Goal: Transaction & Acquisition: Subscribe to service/newsletter

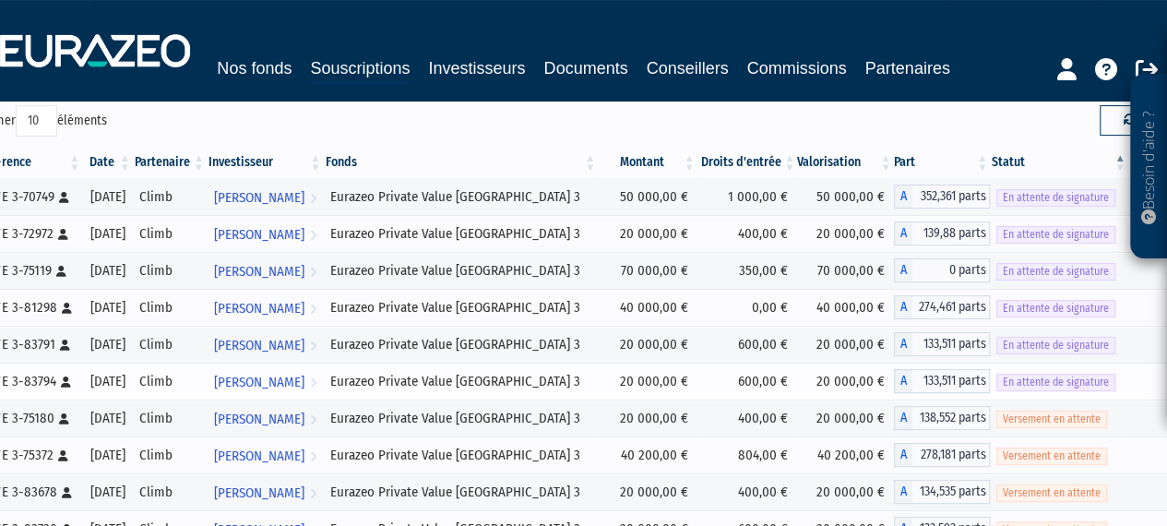
scroll to position [369, 0]
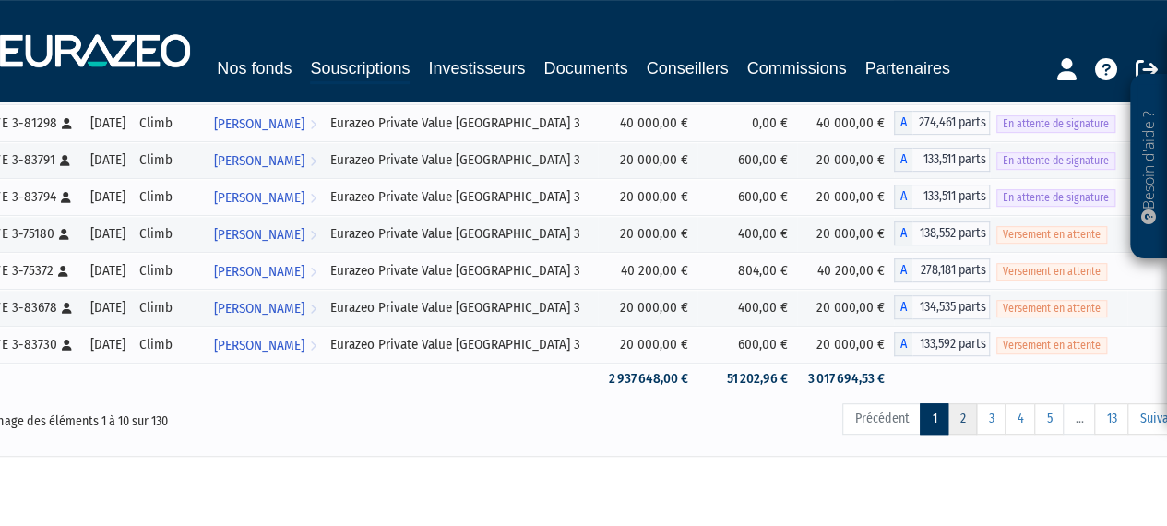
click at [966, 422] on link "2" at bounding box center [962, 418] width 30 height 31
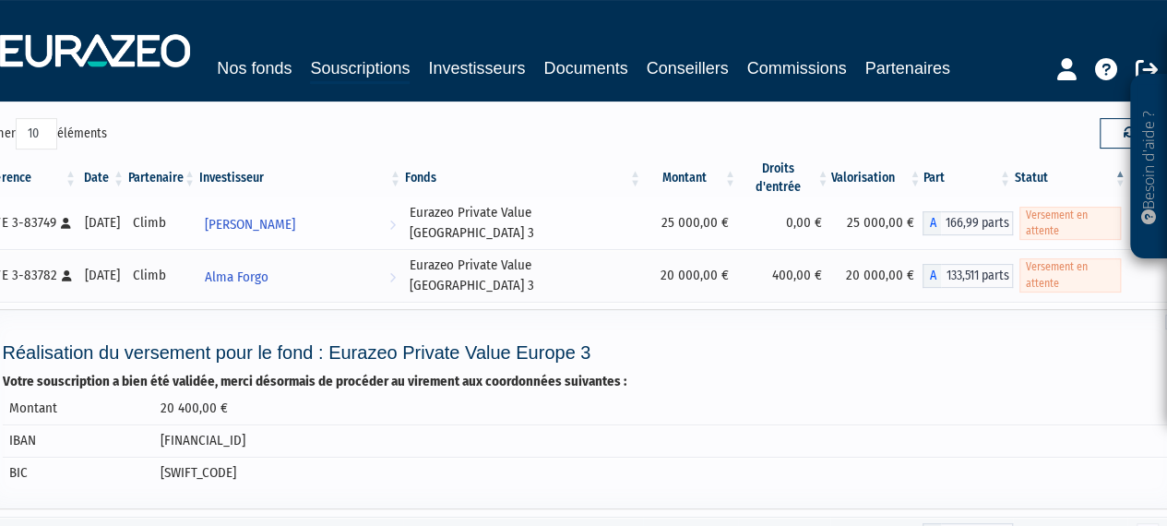
scroll to position [92, 0]
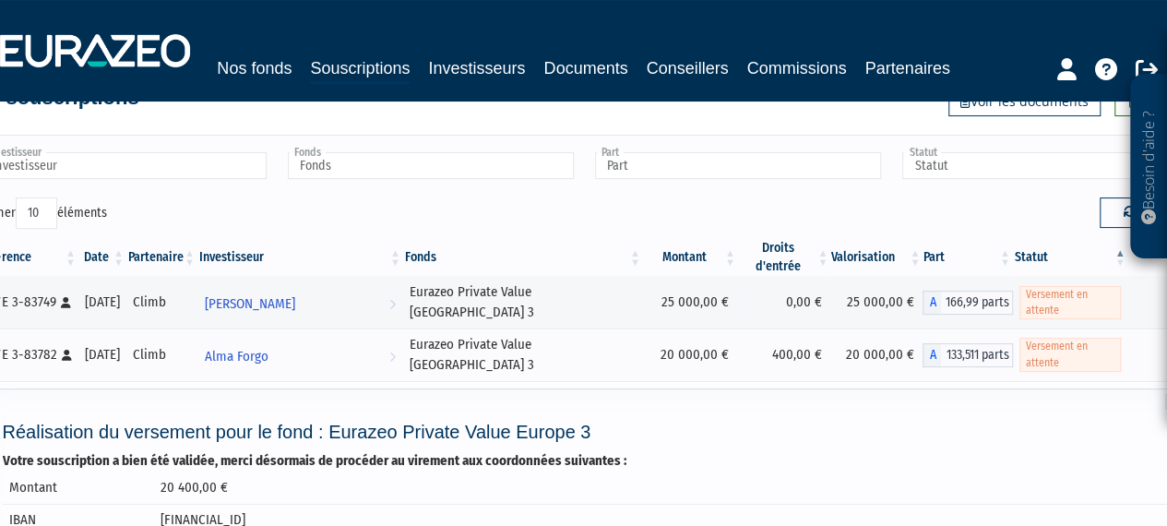
click at [763, 388] on div "Réalisation du versement pour le fond : Eurazeo Private Value Europe 3 Votre so…" at bounding box center [583, 488] width 1201 height 200
click at [784, 354] on td "400,00 €" at bounding box center [784, 354] width 92 height 53
click at [505, 355] on td "Eurazeo Private Value [GEOGRAPHIC_DATA] 3" at bounding box center [523, 354] width 240 height 53
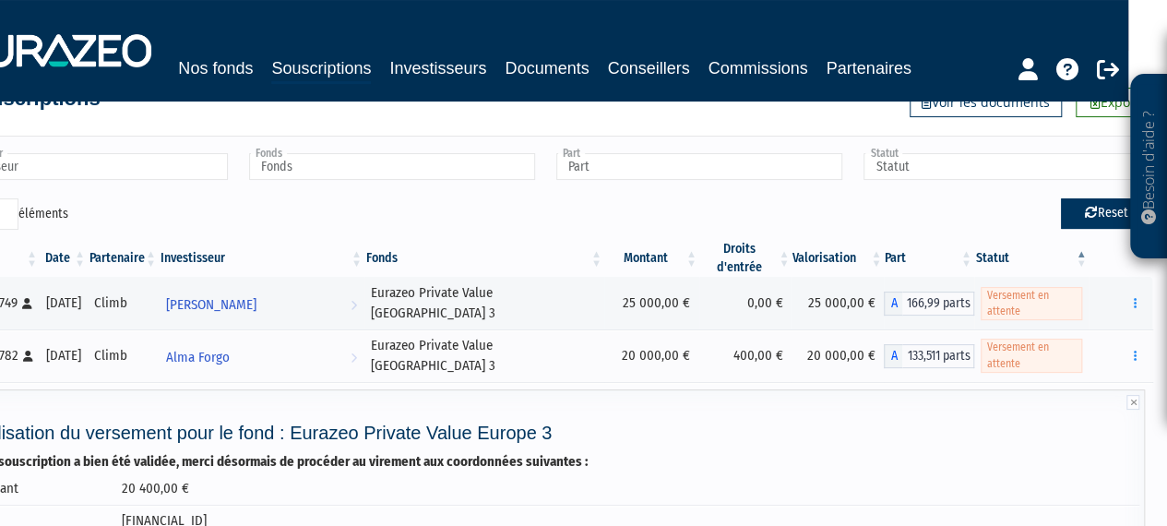
scroll to position [0, 39]
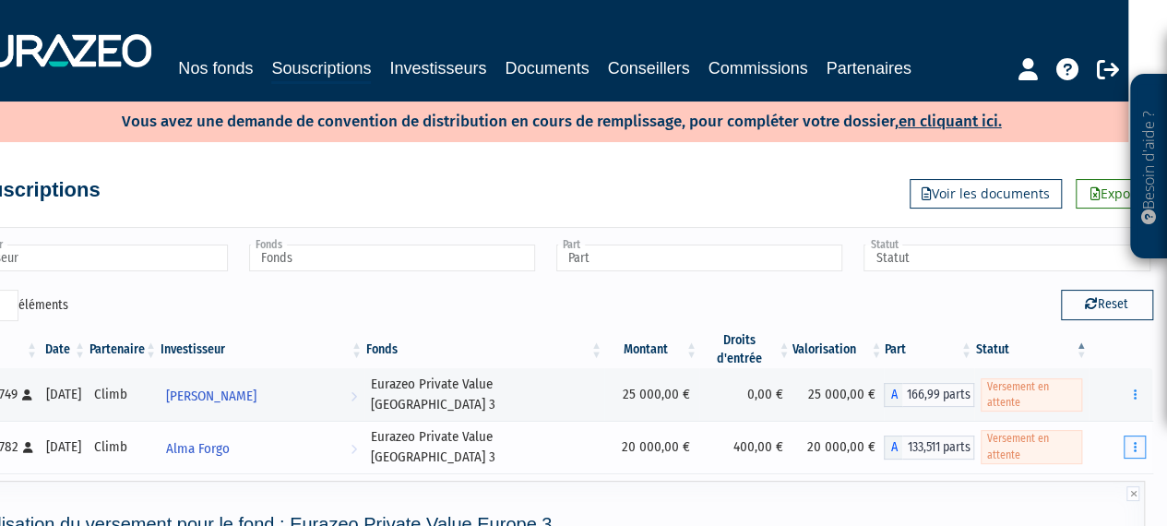
click at [1136, 438] on button "button" at bounding box center [1134, 446] width 22 height 23
click at [1093, 436] on td "Documents Réaliser le versement Rachat libre" at bounding box center [1120, 447] width 64 height 53
click at [1133, 486] on icon at bounding box center [1132, 493] width 13 height 15
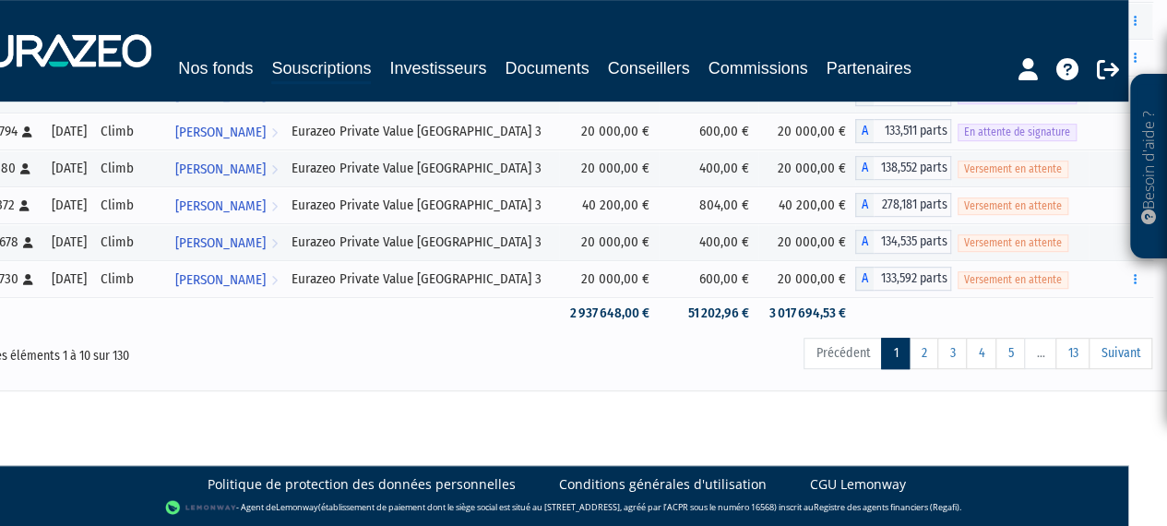
scroll to position [398, 39]
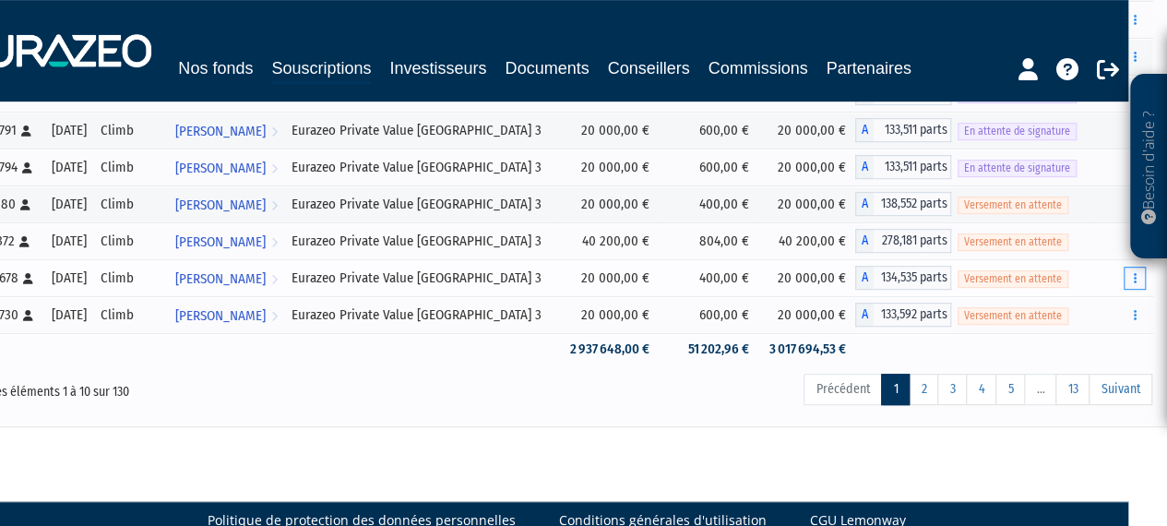
click at [1139, 279] on button "button" at bounding box center [1134, 278] width 22 height 23
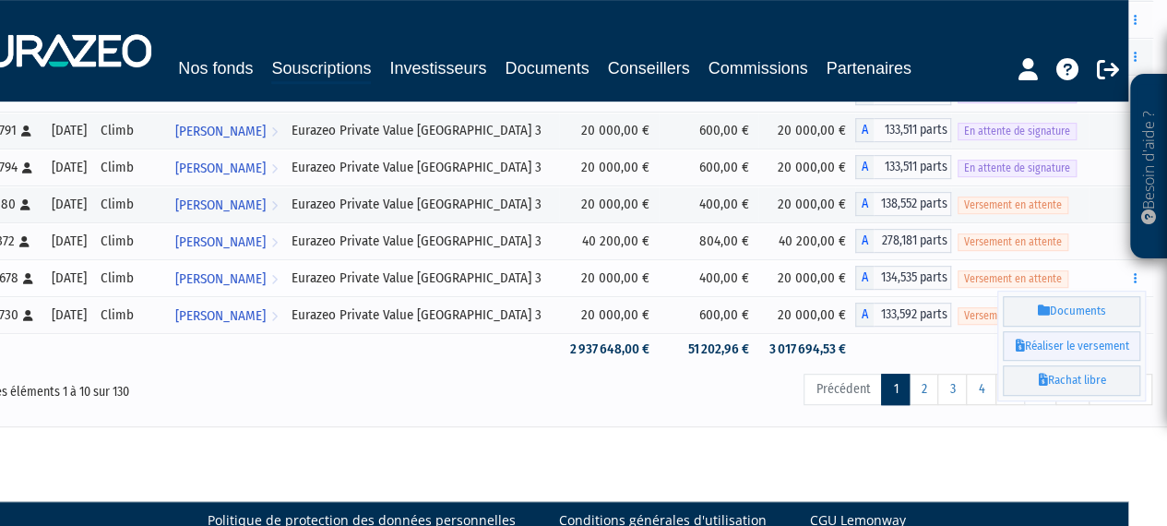
click at [1037, 341] on link "Réaliser le versement" at bounding box center [1071, 346] width 137 height 30
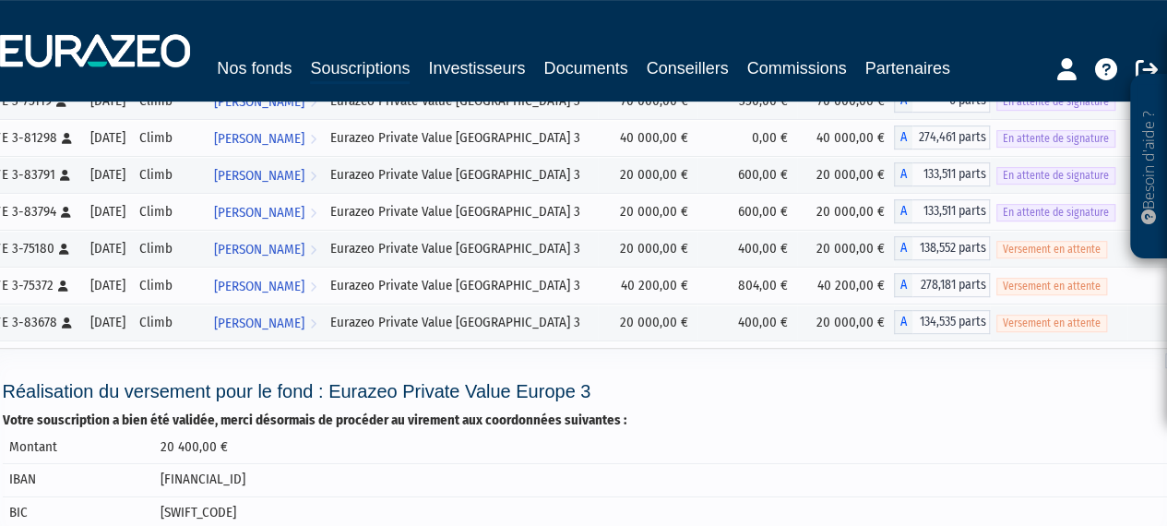
scroll to position [214, 0]
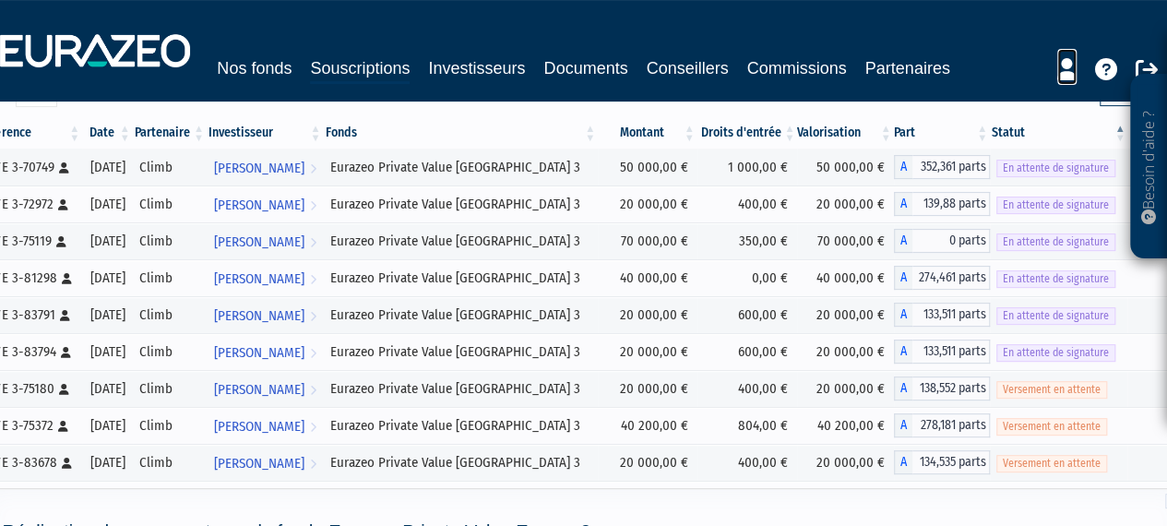
click at [1075, 56] on link at bounding box center [1066, 67] width 19 height 36
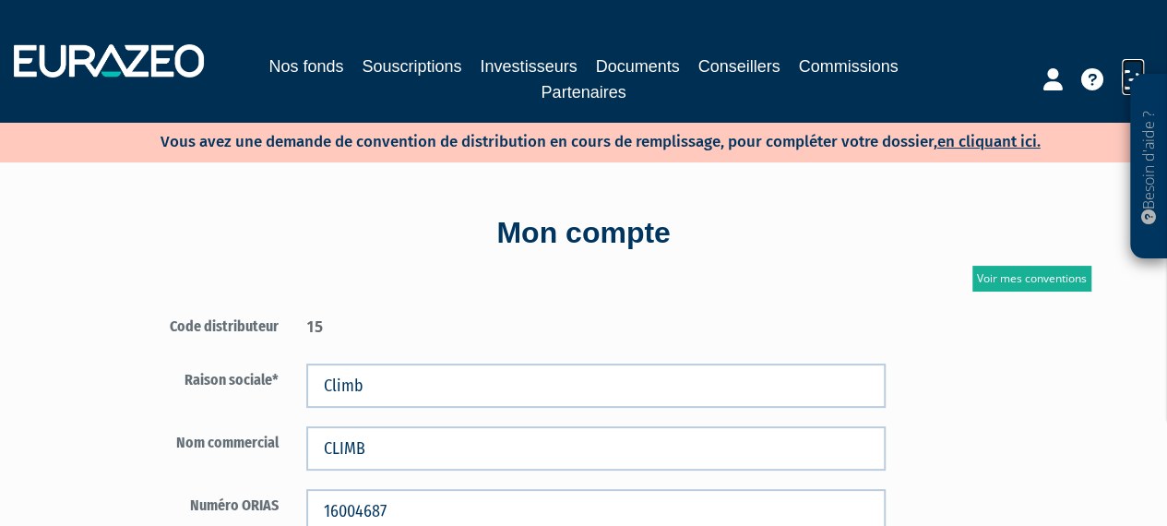
click at [1135, 69] on icon at bounding box center [1133, 79] width 22 height 22
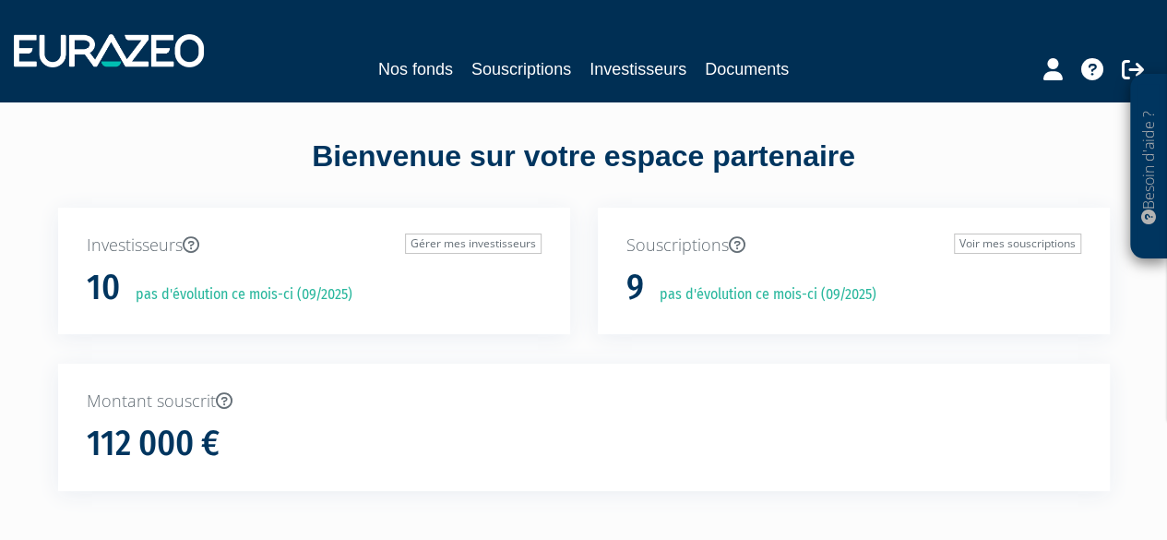
click at [294, 138] on div "Bienvenue sur votre espace partenaire" at bounding box center [583, 172] width 1079 height 72
click at [527, 71] on link "Souscriptions" at bounding box center [521, 69] width 100 height 26
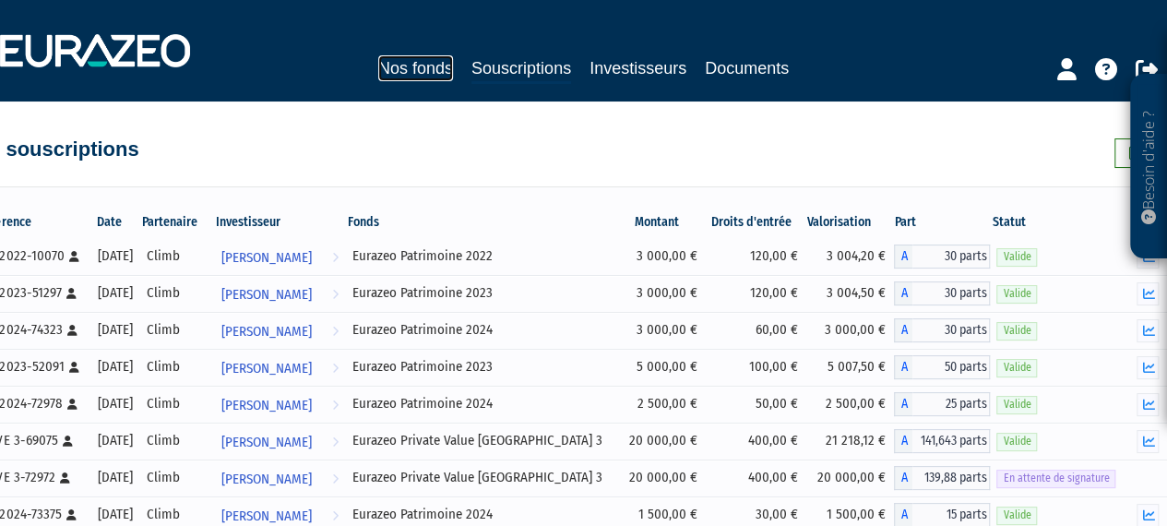
click at [391, 70] on link "Nos fonds" at bounding box center [415, 68] width 75 height 26
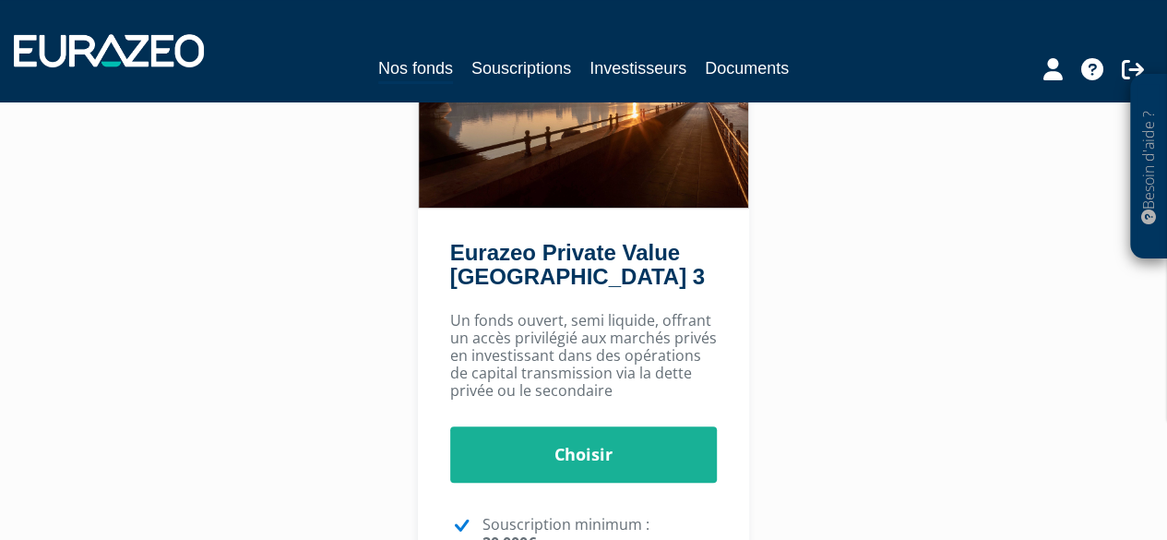
scroll to position [369, 0]
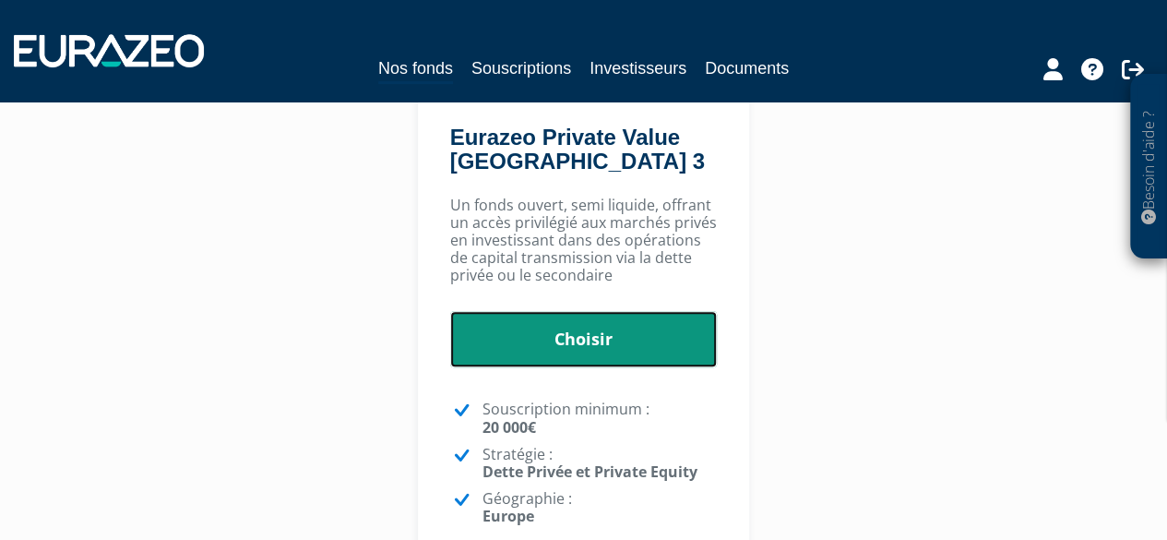
click at [635, 333] on link "Choisir" at bounding box center [583, 339] width 267 height 57
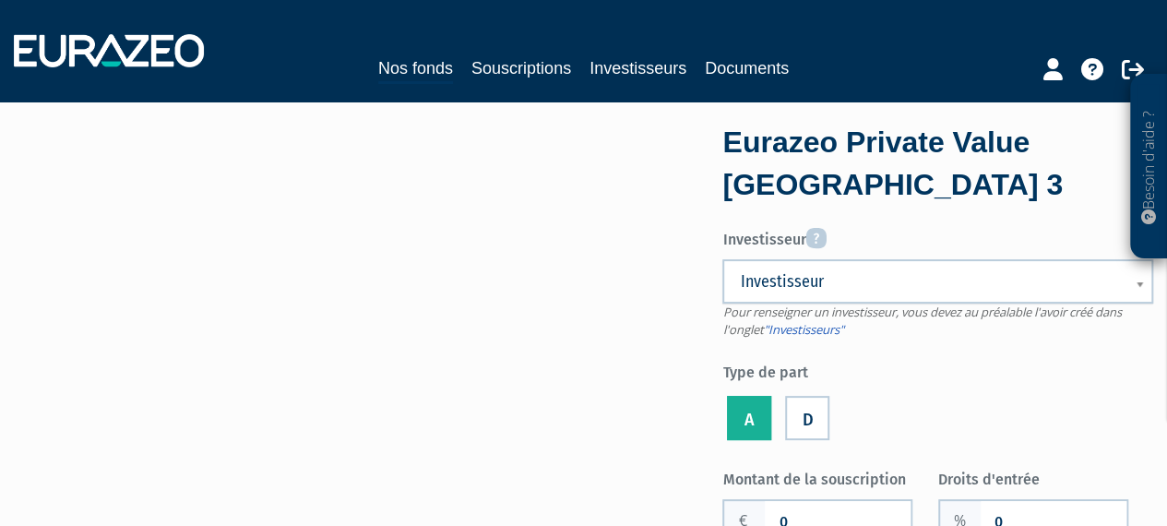
click at [900, 288] on span "Investisseur" at bounding box center [926, 281] width 372 height 22
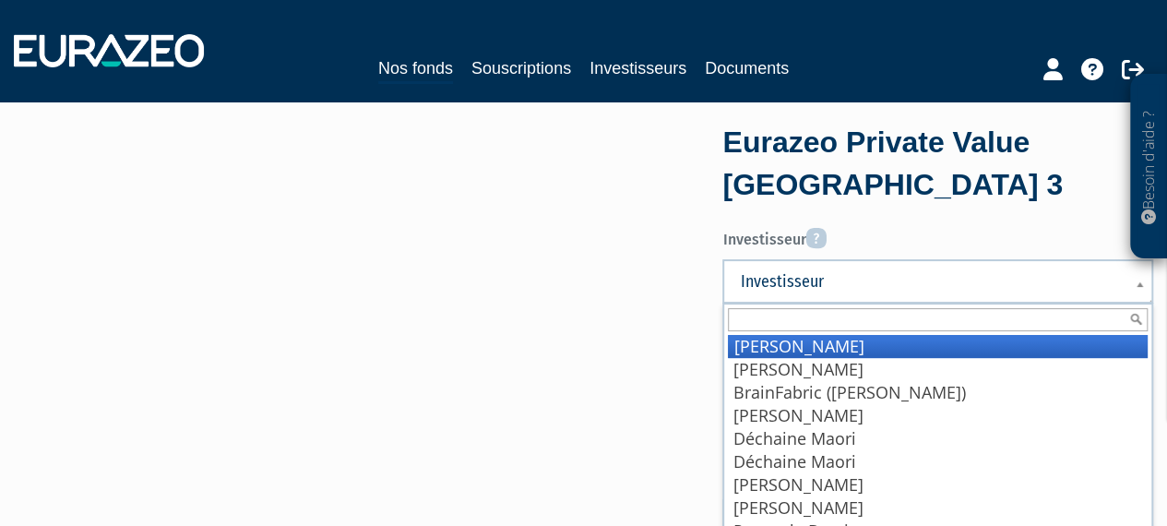
click at [868, 281] on span "Investisseur" at bounding box center [926, 281] width 372 height 22
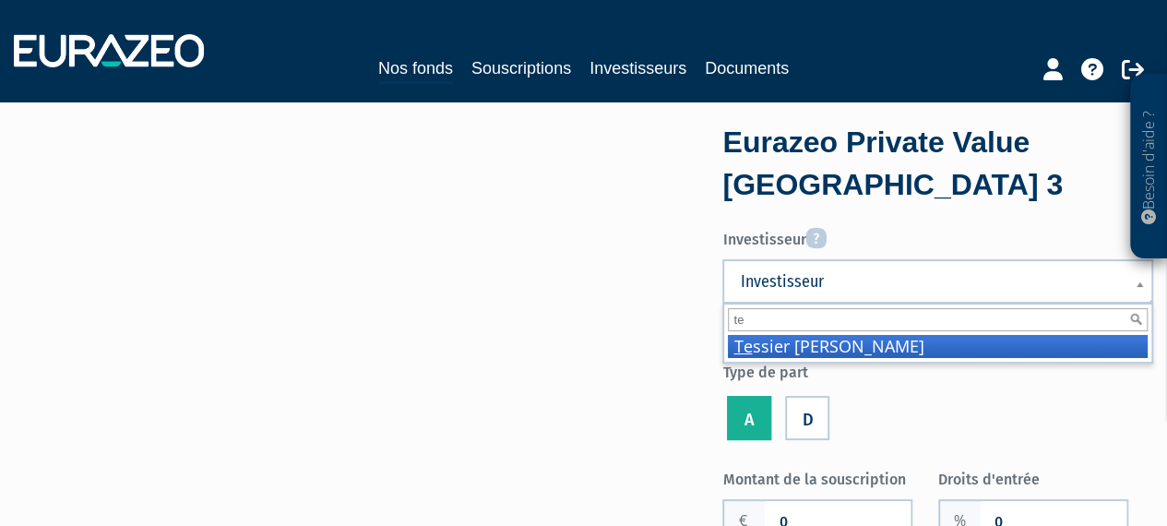
type input "te"
click at [651, 71] on link "Investisseurs" at bounding box center [637, 68] width 97 height 26
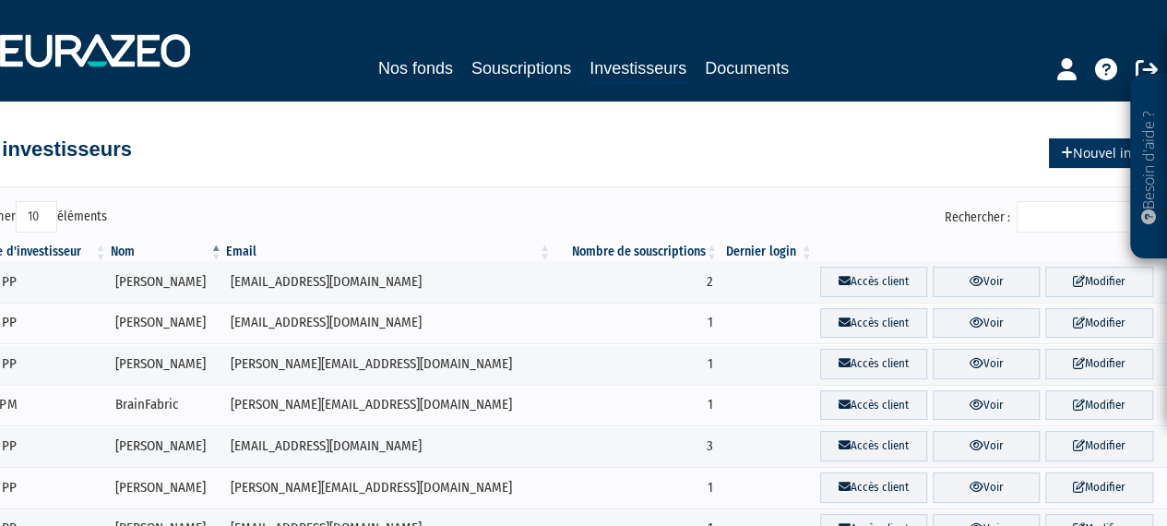
click at [1075, 138] on link "Nouvel investisseur" at bounding box center [1128, 153] width 158 height 30
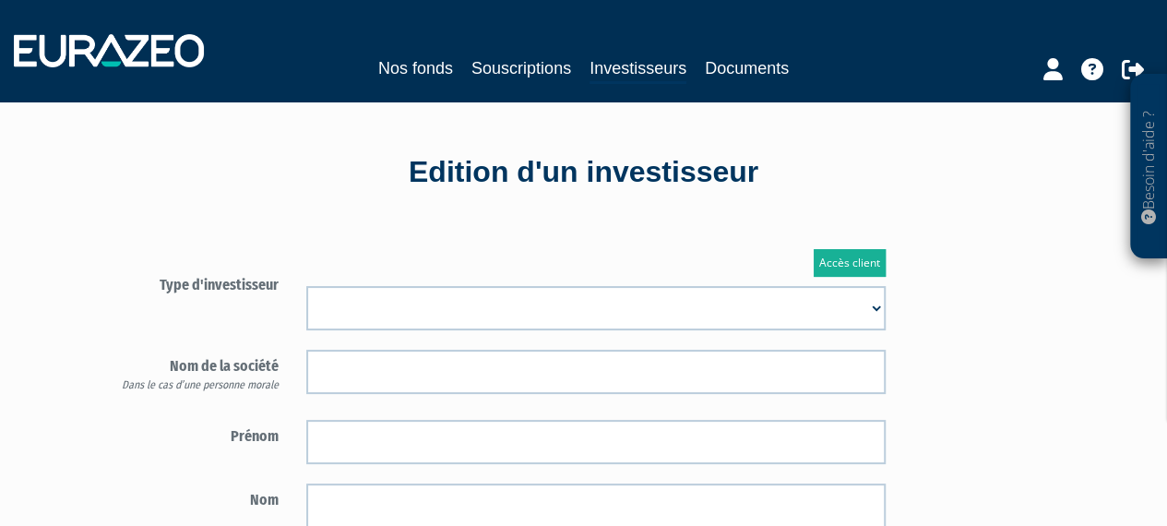
click at [477, 287] on select "Mr [PERSON_NAME] Société" at bounding box center [595, 308] width 579 height 44
select select "1"
click at [306, 286] on select "Mr [PERSON_NAME] Société" at bounding box center [595, 308] width 579 height 44
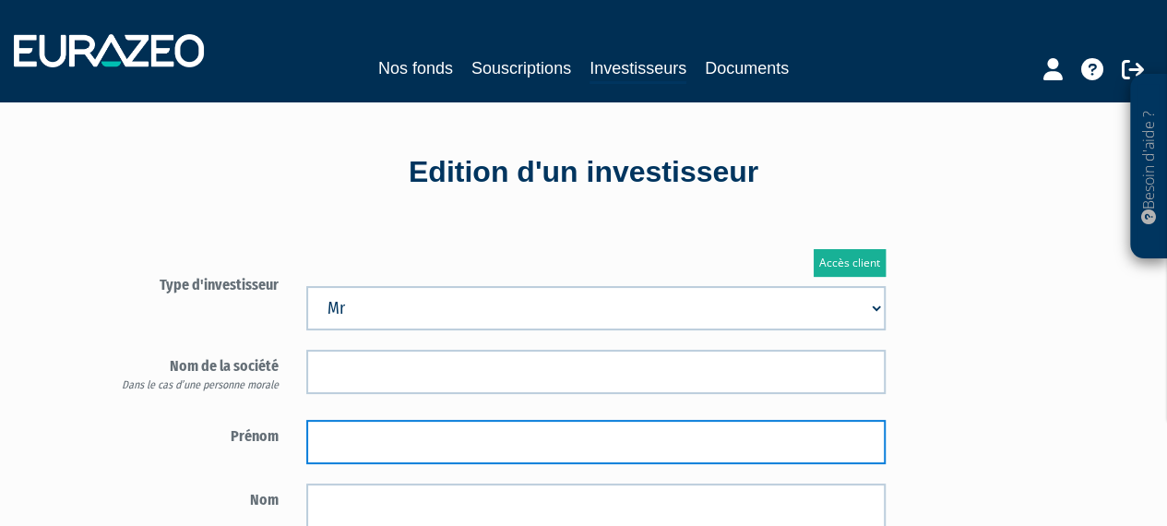
click at [385, 426] on input "text" at bounding box center [595, 442] width 579 height 44
type input "T"
type input "[PERSON_NAME]"
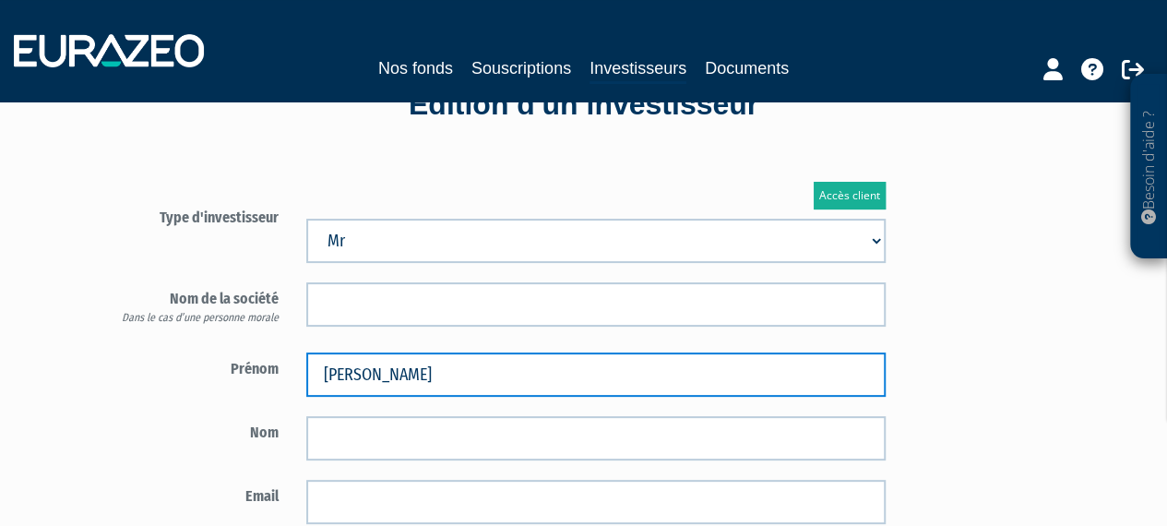
scroll to position [92, 0]
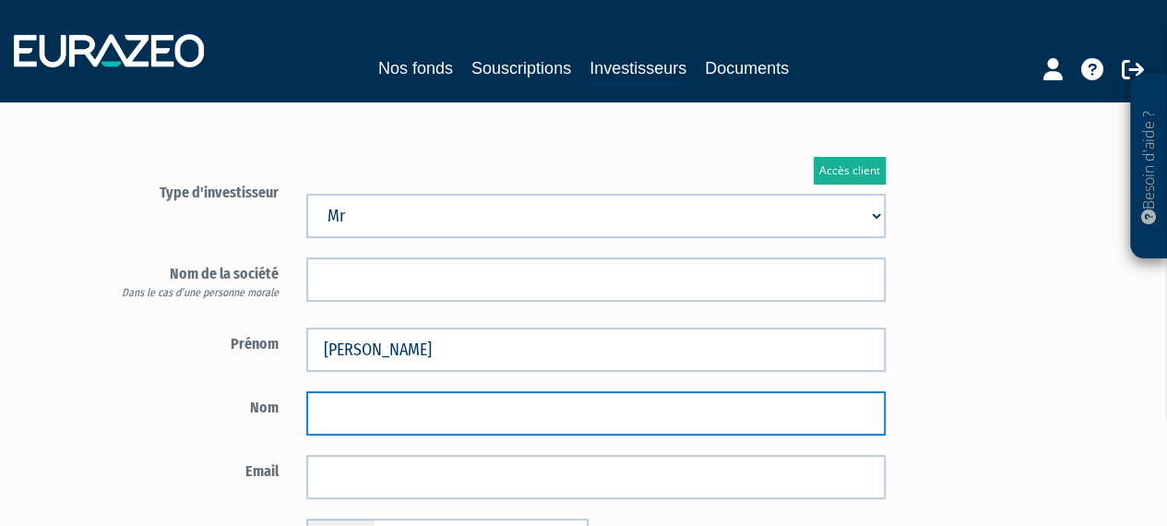
click at [368, 409] on input "text" at bounding box center [595, 413] width 579 height 44
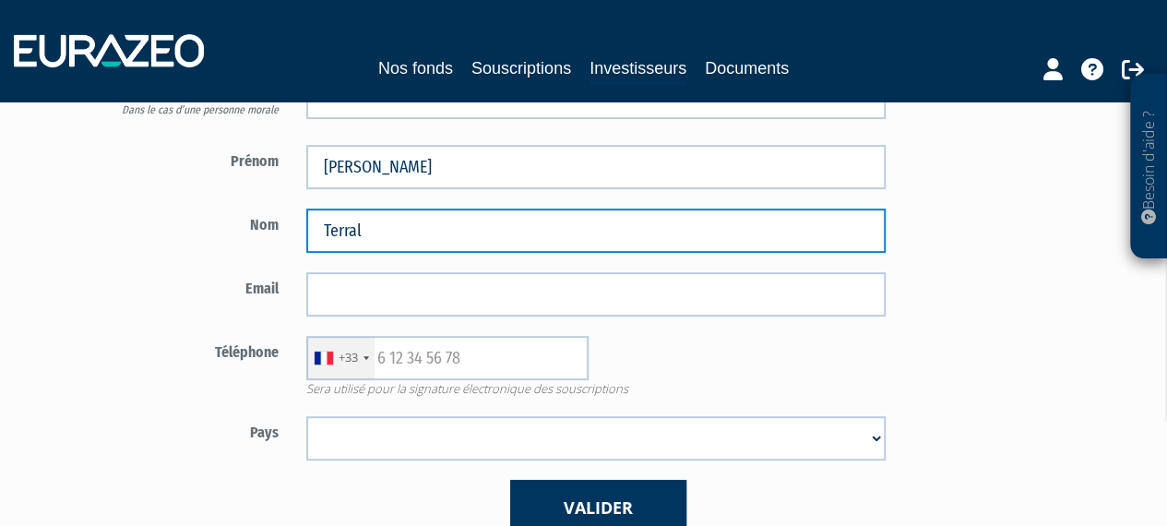
scroll to position [277, 0]
type input "Terral"
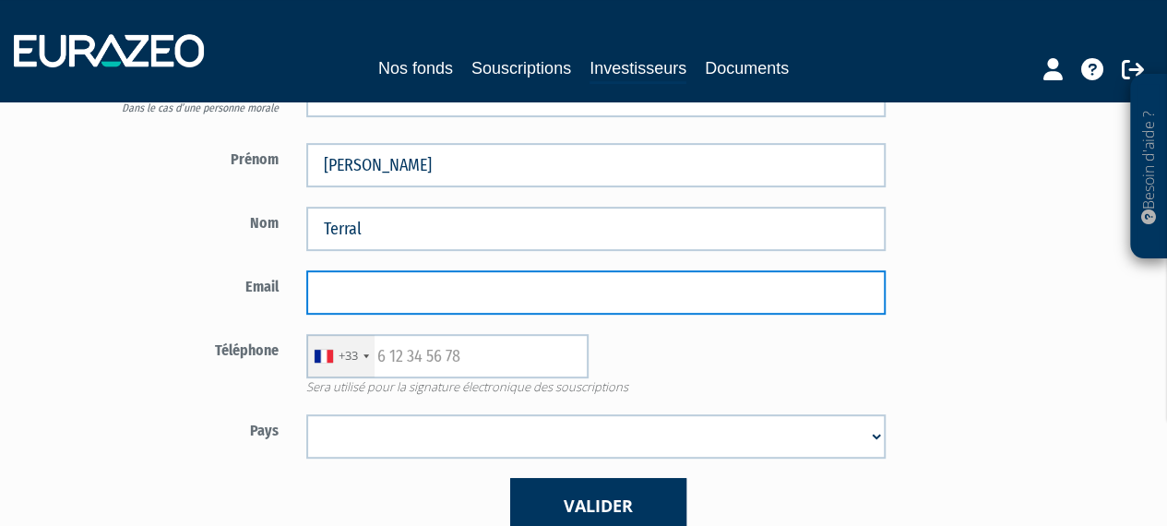
click at [358, 286] on input "email" at bounding box center [595, 292] width 579 height 44
paste input "[EMAIL_ADDRESS][DOMAIN_NAME]"
type input "[EMAIL_ADDRESS][DOMAIN_NAME]"
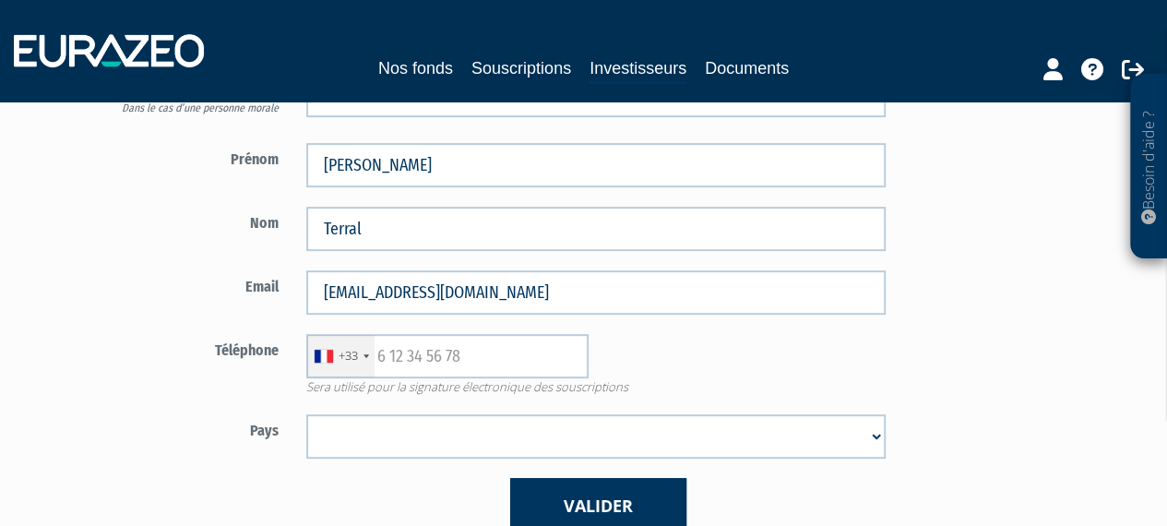
click at [188, 292] on label "Email" at bounding box center [191, 284] width 202 height 28
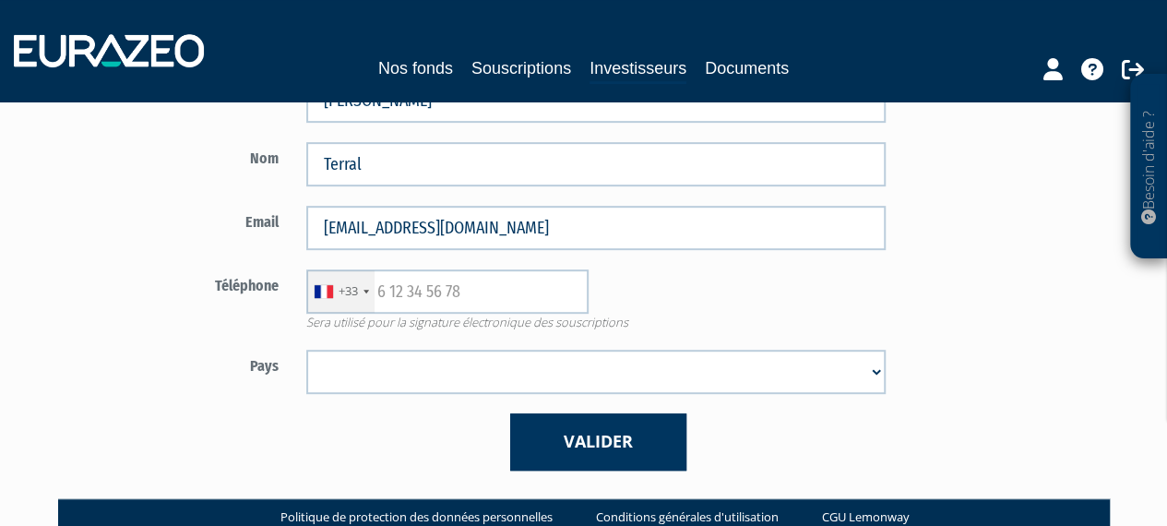
scroll to position [369, 0]
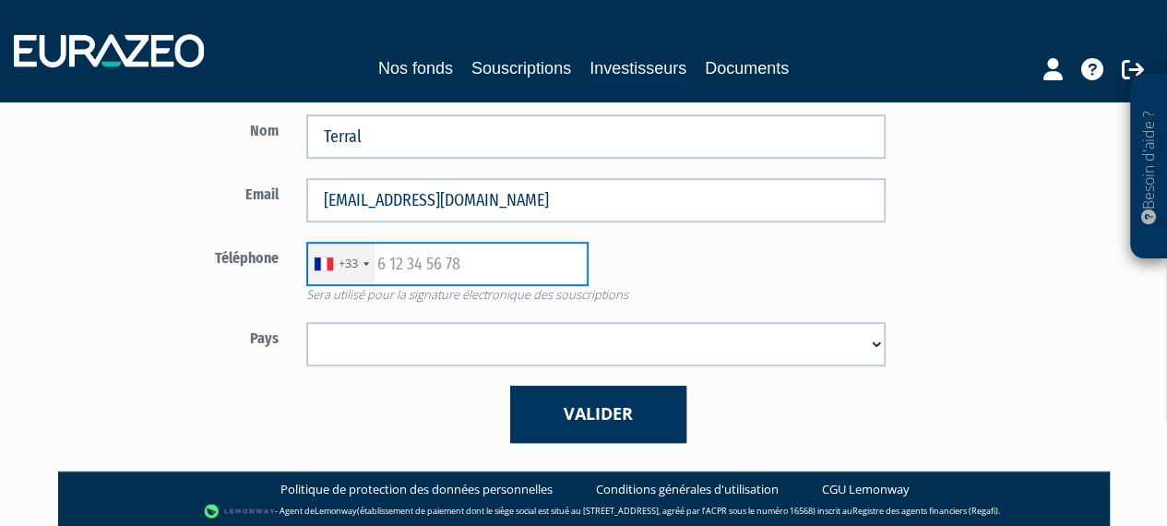
click at [412, 255] on input "text" at bounding box center [447, 264] width 282 height 44
paste input "683623849"
type input "683623849"
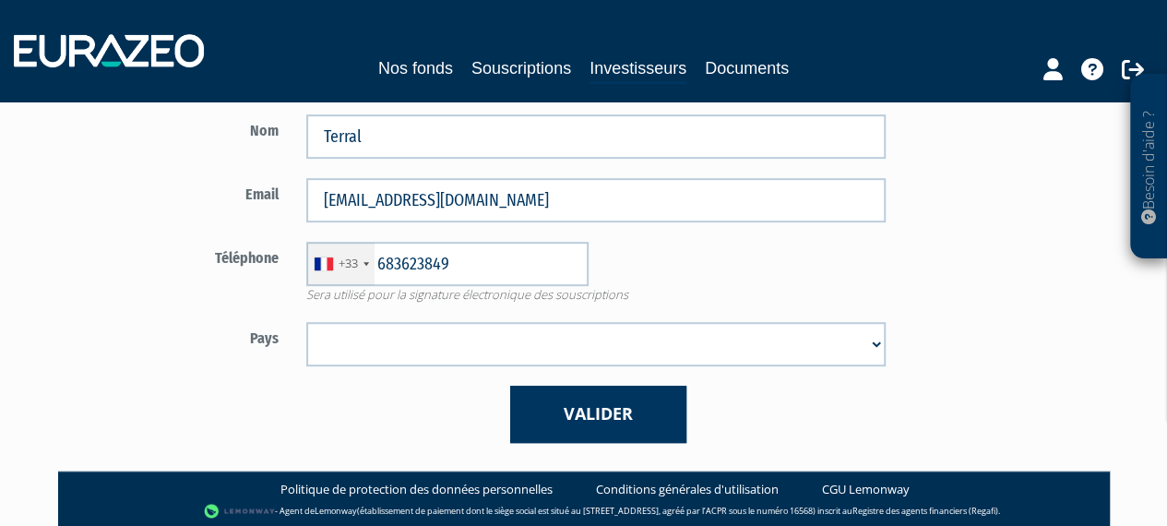
click at [422, 342] on select "Afghanistan Afrique du Sud Albanie Algérie Allemagne Andorre Angola Anguilla An…" at bounding box center [595, 344] width 579 height 44
select select "75"
click at [306, 322] on select "Afghanistan Afrique du Sud Albanie Algérie Allemagne Andorre Angola Anguilla An…" at bounding box center [595, 344] width 579 height 44
click at [157, 320] on form "Type d'investisseur Mr Mme Société" at bounding box center [495, 170] width 810 height 543
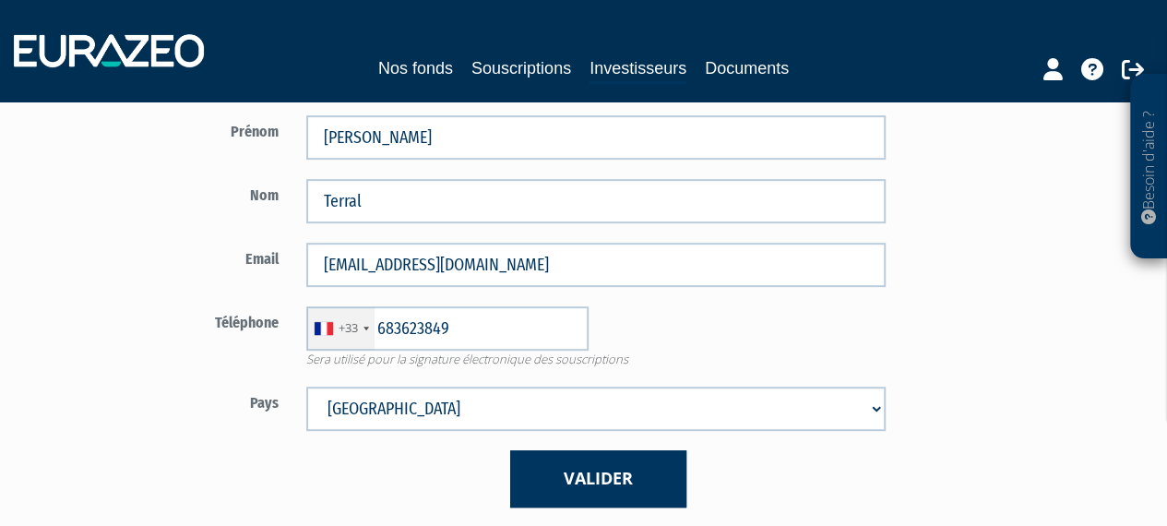
scroll to position [445, 0]
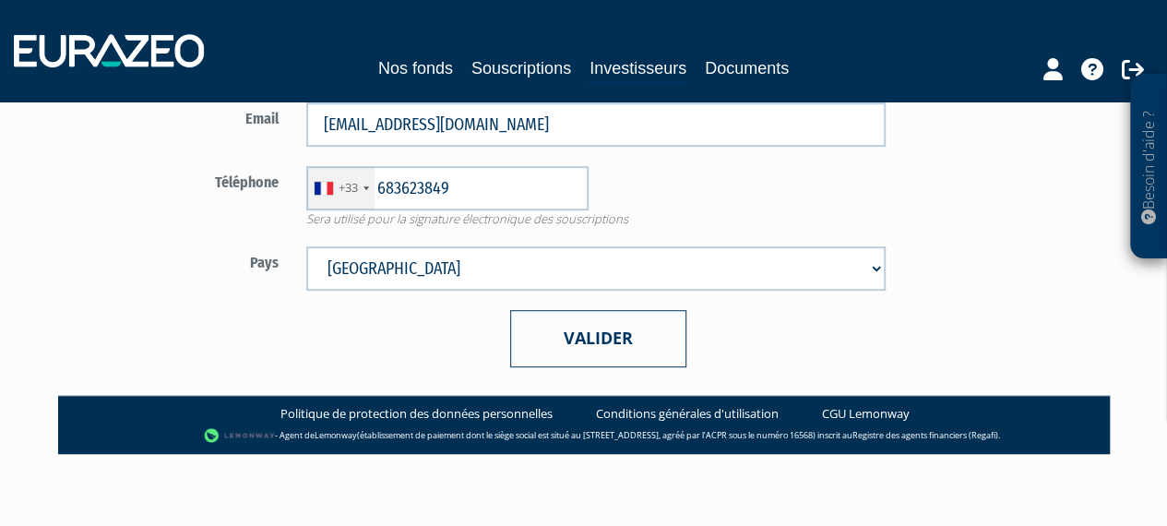
click at [604, 344] on button "Valider" at bounding box center [598, 338] width 176 height 56
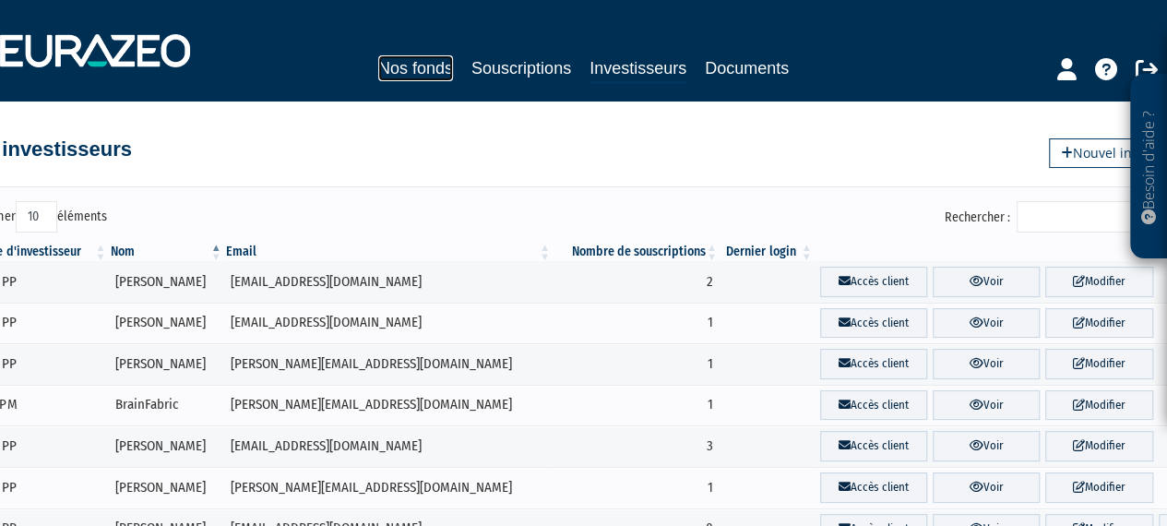
click at [424, 72] on link "Nos fonds" at bounding box center [415, 68] width 75 height 26
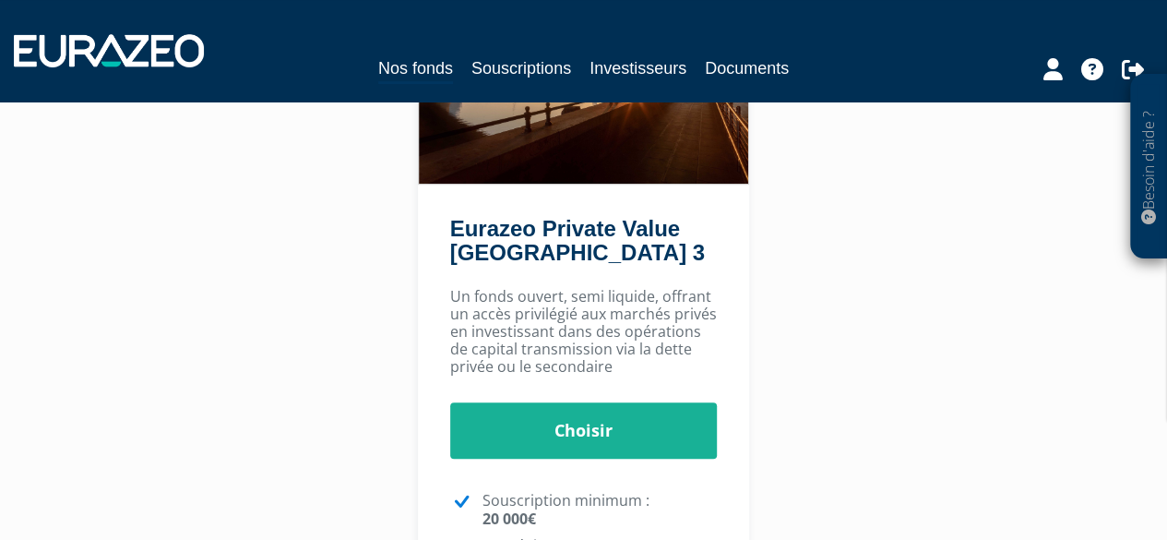
scroll to position [369, 0]
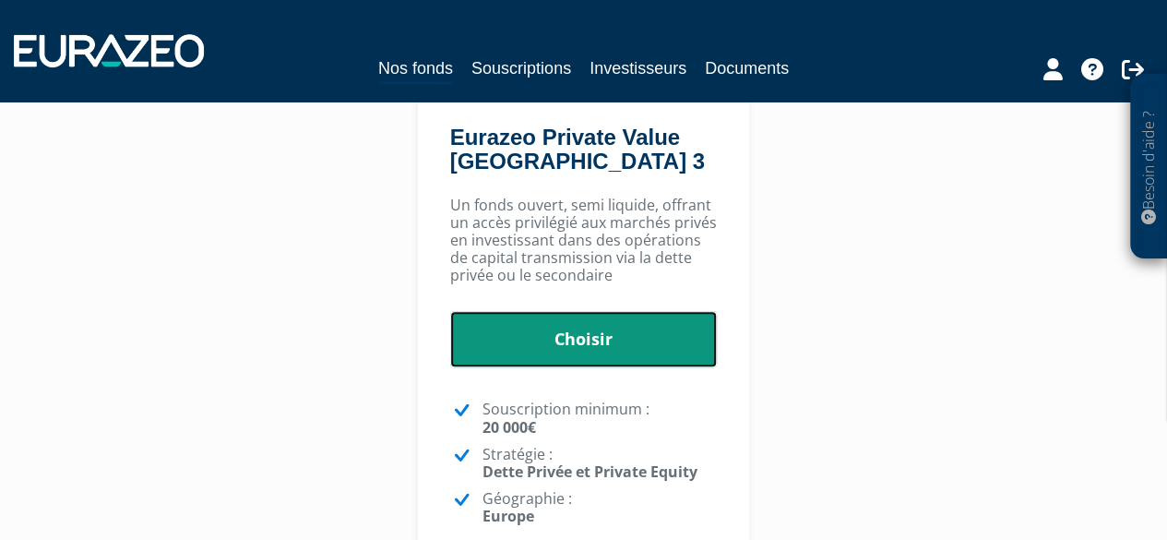
click at [609, 336] on link "Choisir" at bounding box center [583, 339] width 267 height 57
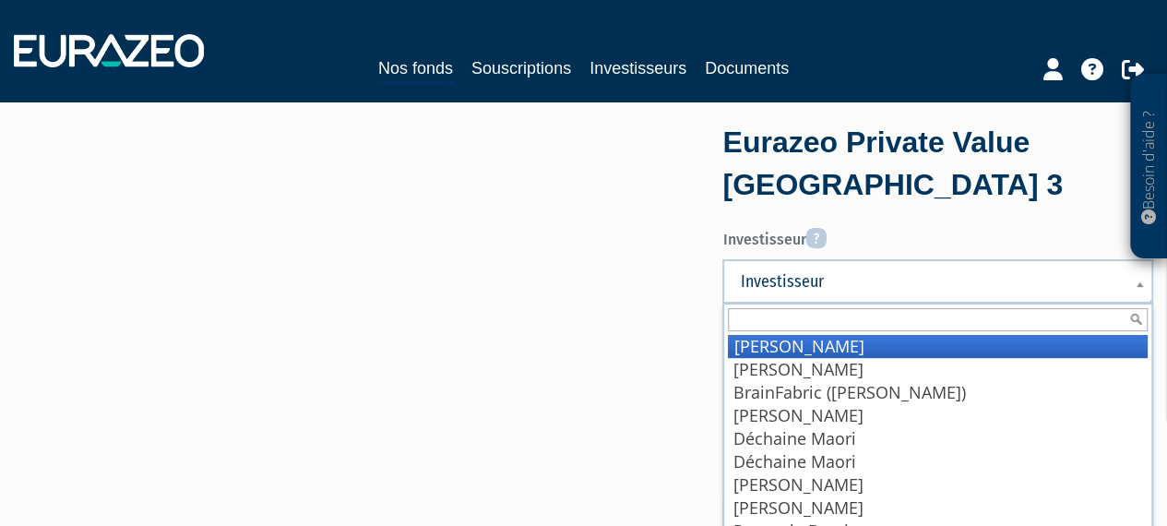
click at [834, 284] on span "Investisseur" at bounding box center [926, 281] width 372 height 22
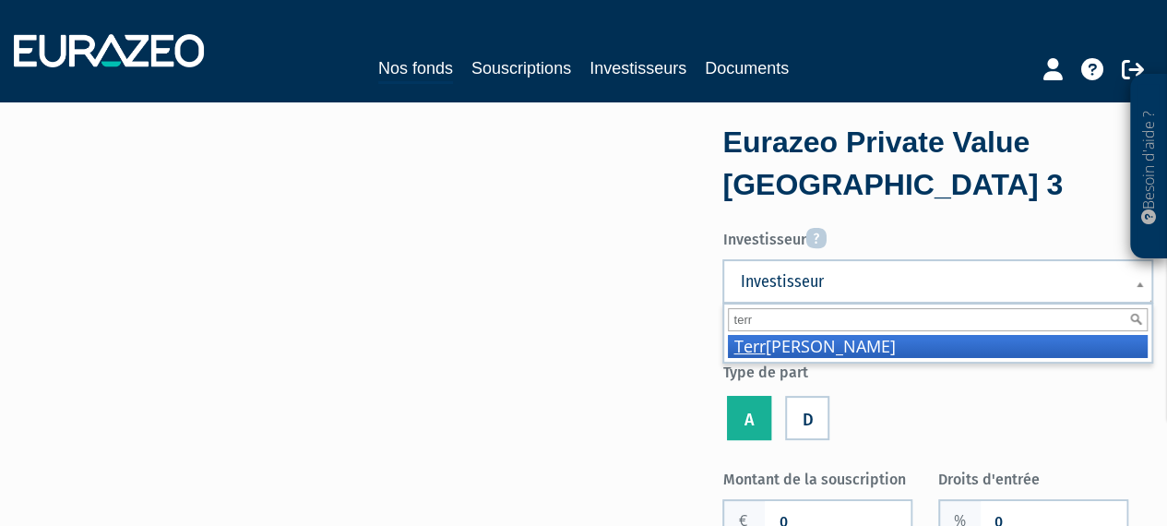
type input "terr"
click at [825, 336] on li "Terr al Guillaume" at bounding box center [938, 346] width 420 height 23
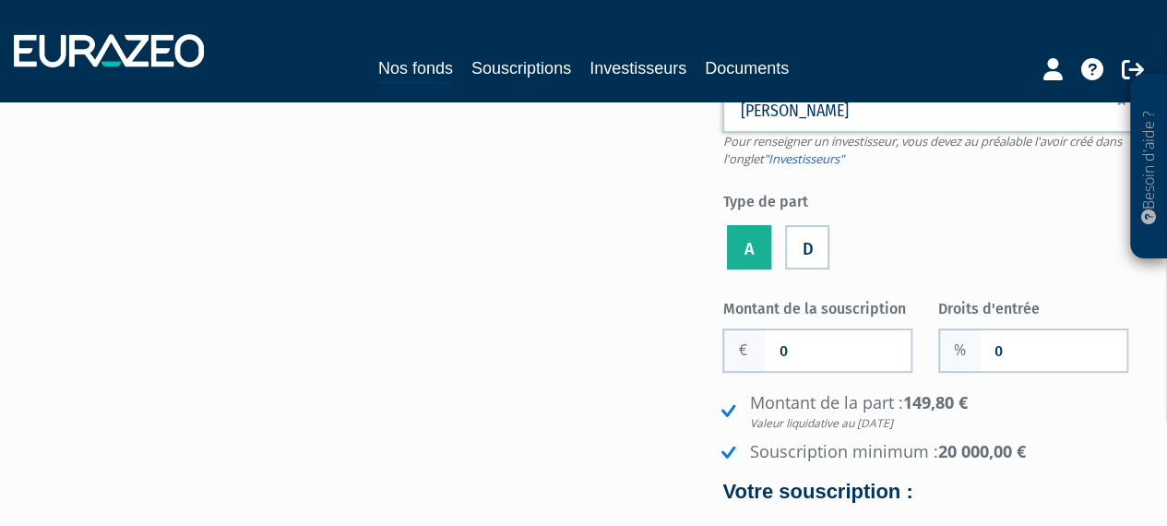
scroll to position [184, 0]
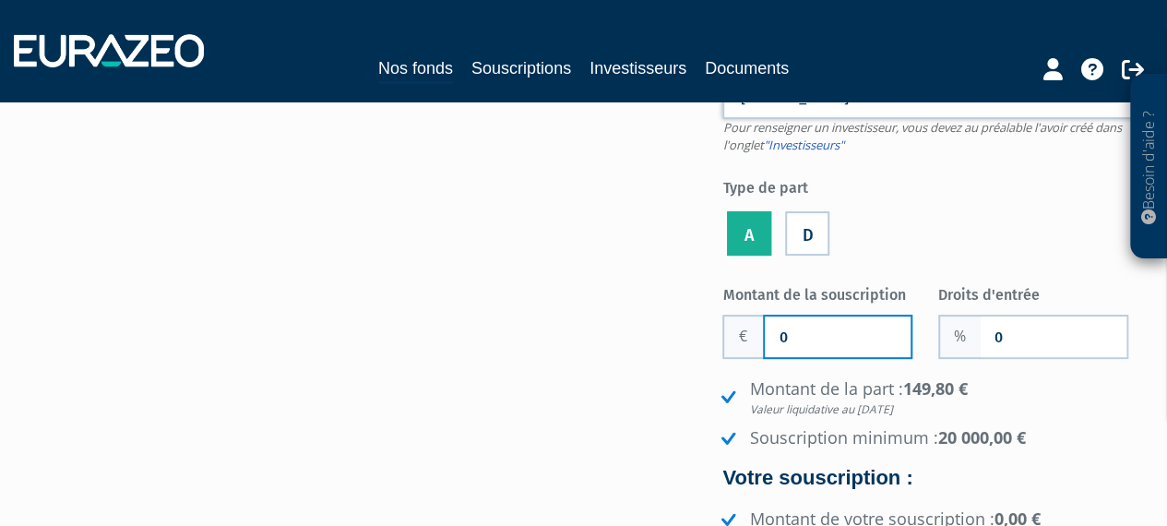
click at [814, 339] on input "0" at bounding box center [838, 336] width 146 height 41
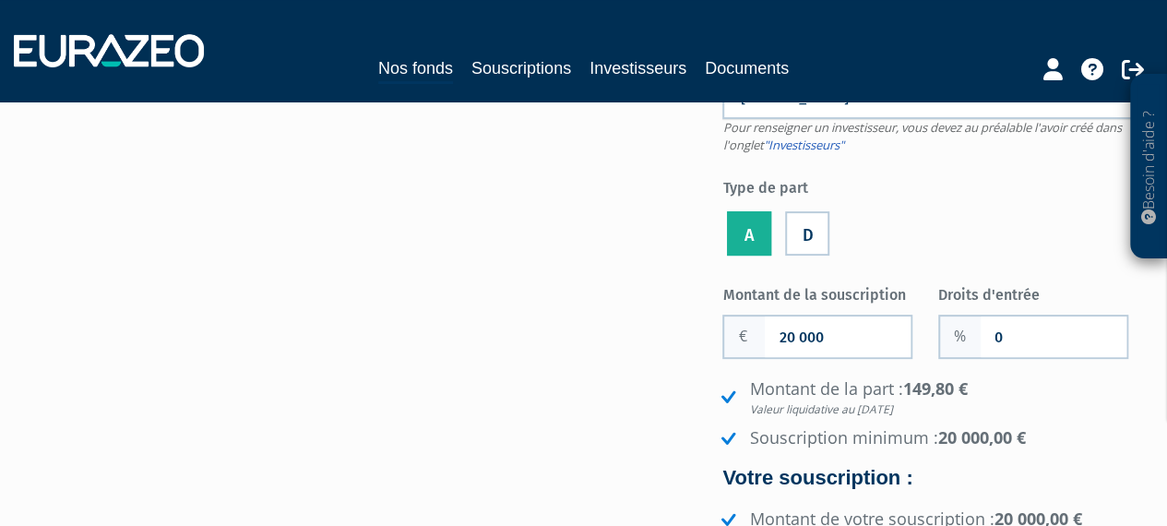
drag, startPoint x: 944, startPoint y: 246, endPoint x: 1009, endPoint y: 303, distance: 85.6
click at [945, 246] on ul "A D" at bounding box center [937, 234] width 431 height 53
click at [1044, 340] on input "0" at bounding box center [1053, 336] width 146 height 41
click at [788, 340] on input "20 000" at bounding box center [838, 336] width 146 height 41
click at [885, 333] on input "50" at bounding box center [838, 336] width 146 height 41
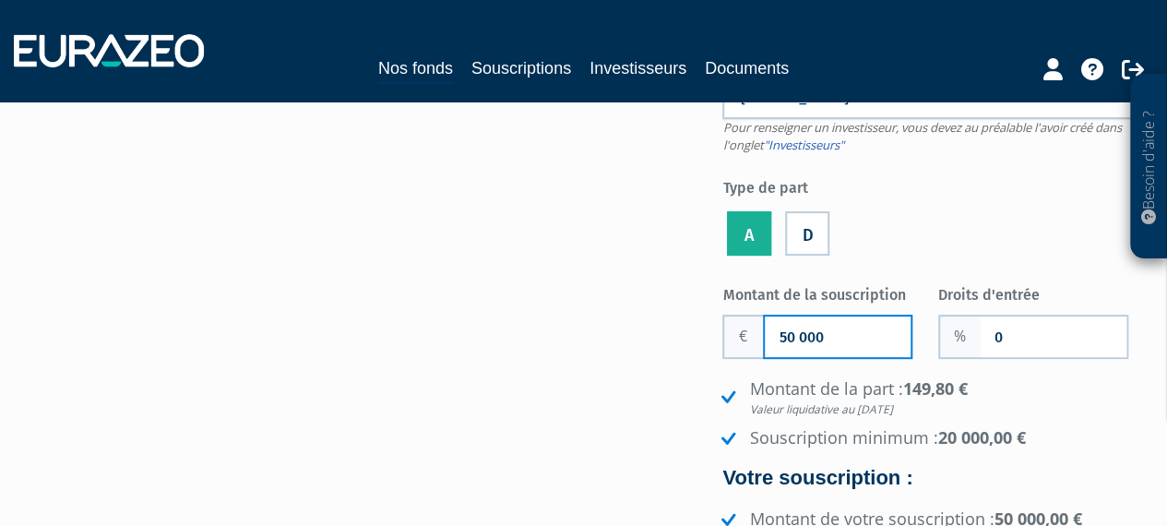
type input "50 000"
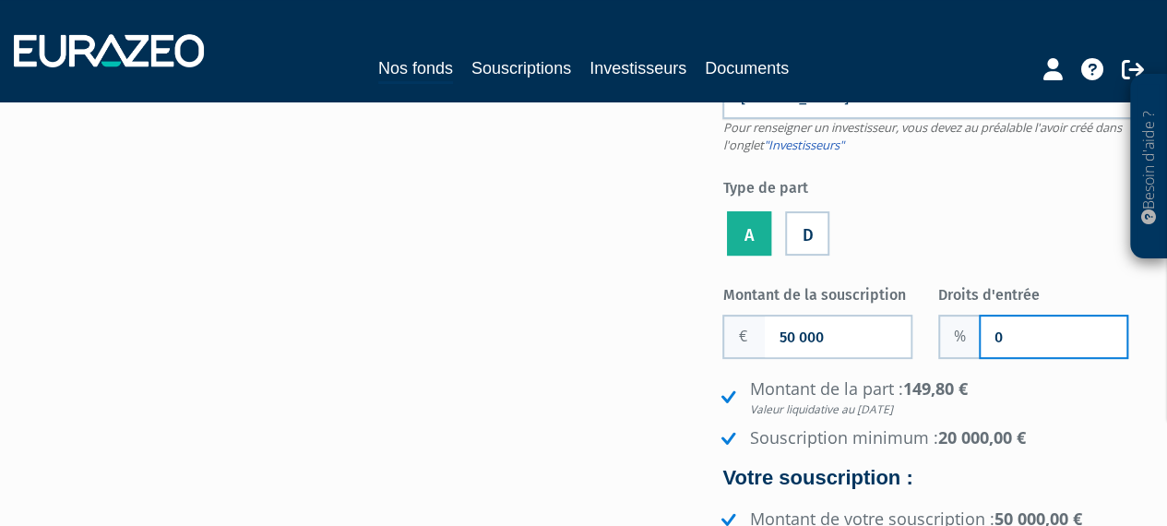
click at [1050, 329] on input "0" at bounding box center [1053, 336] width 146 height 41
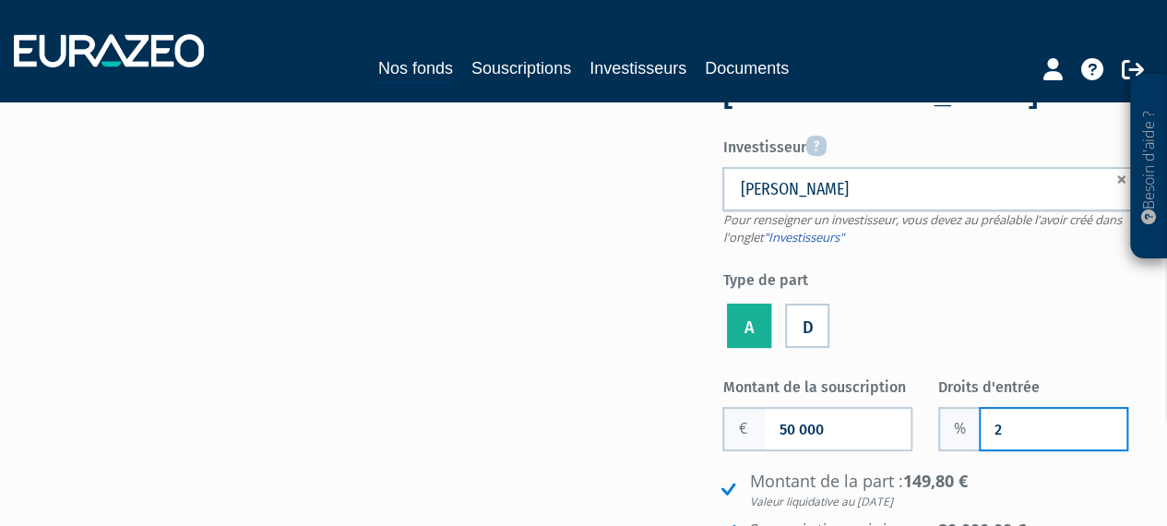
type input "2"
click at [1051, 289] on label "Type de part" at bounding box center [937, 278] width 431 height 28
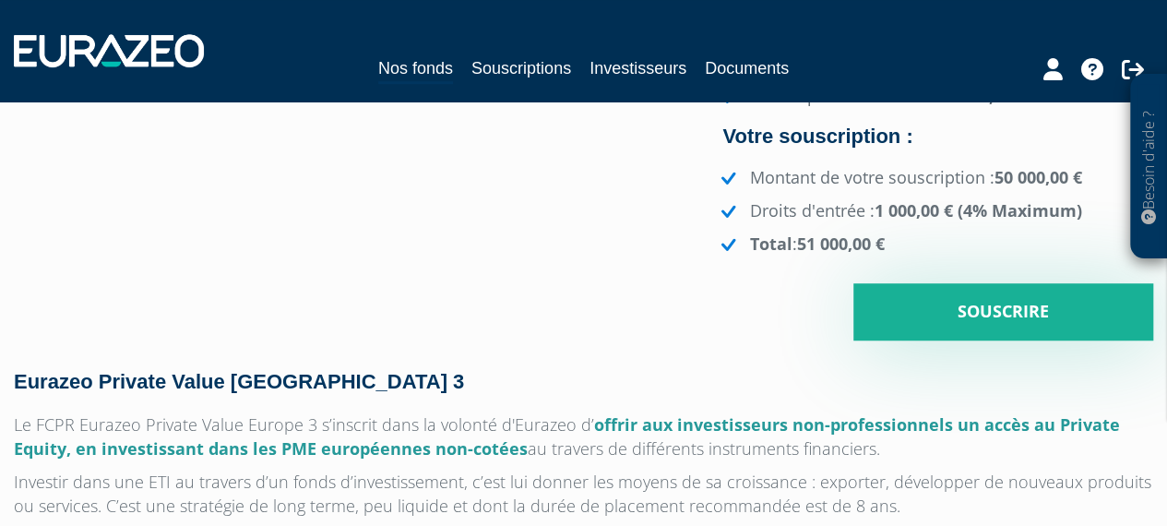
scroll to position [553, 0]
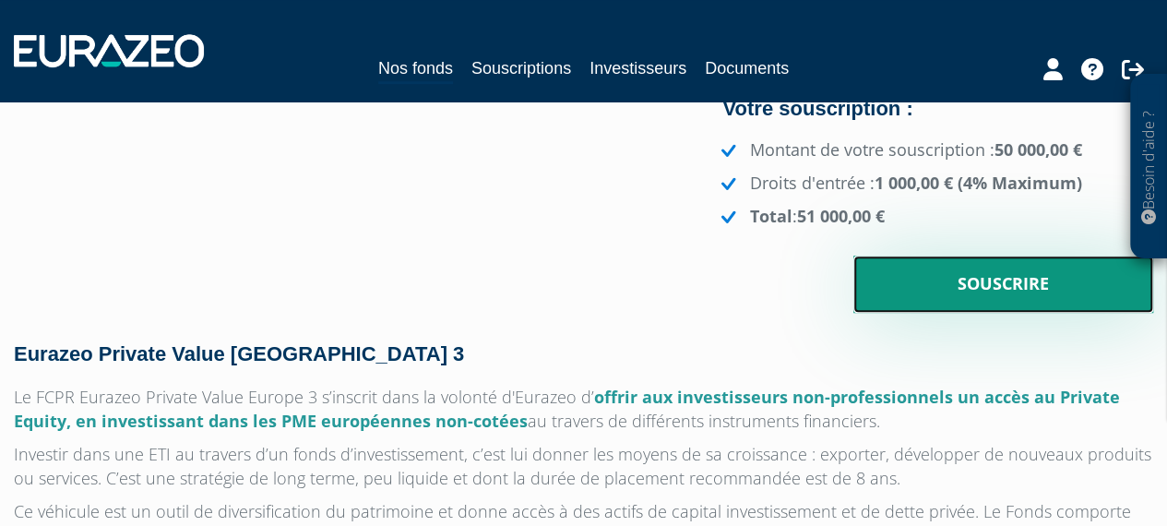
click at [921, 298] on input "Souscrire" at bounding box center [1003, 283] width 300 height 57
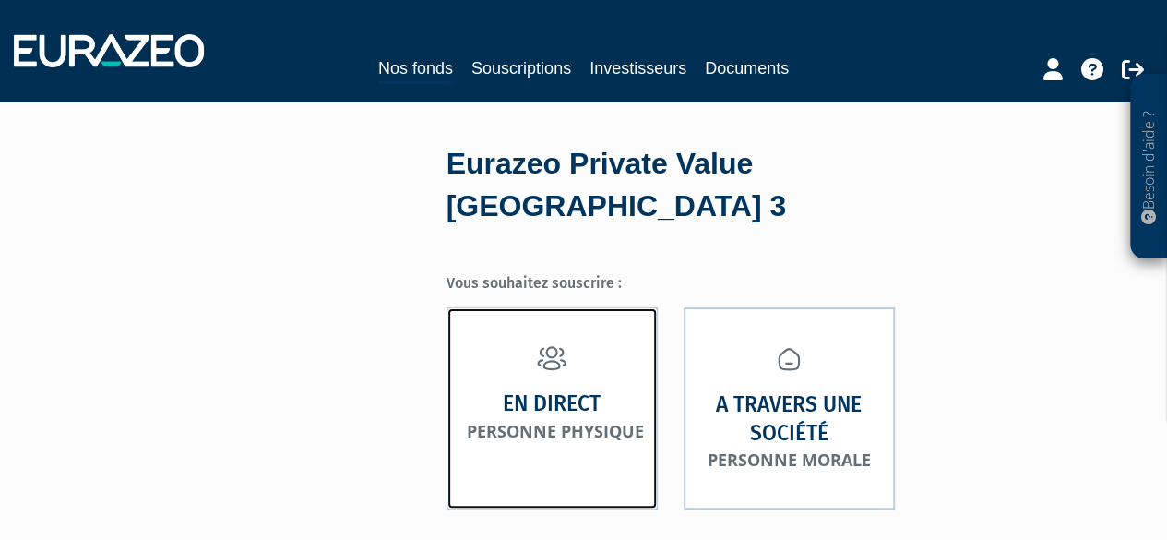
click at [516, 389] on strong "En direct" at bounding box center [552, 403] width 98 height 29
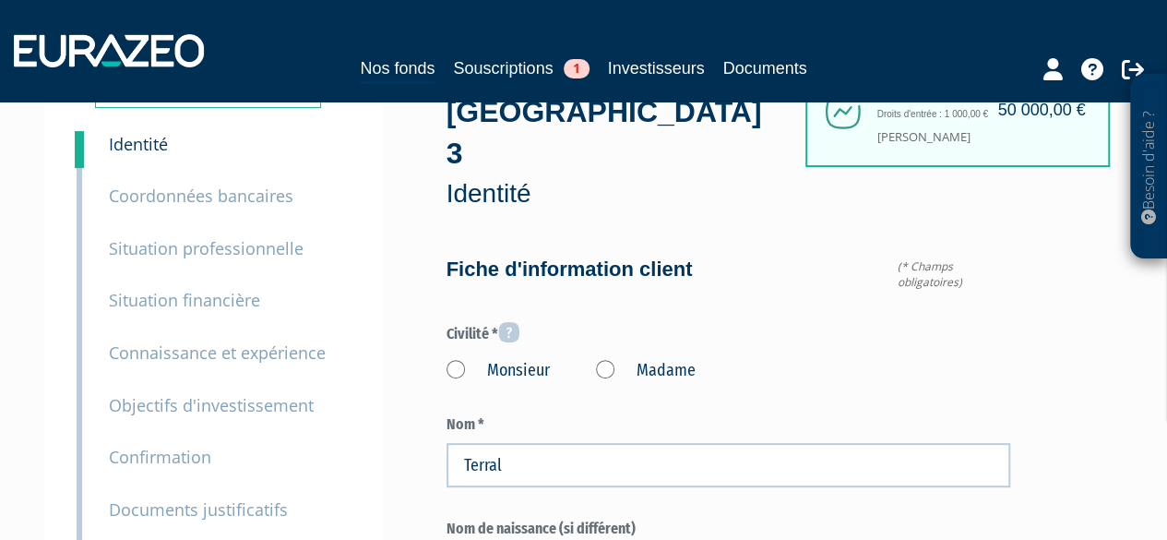
scroll to position [184, 0]
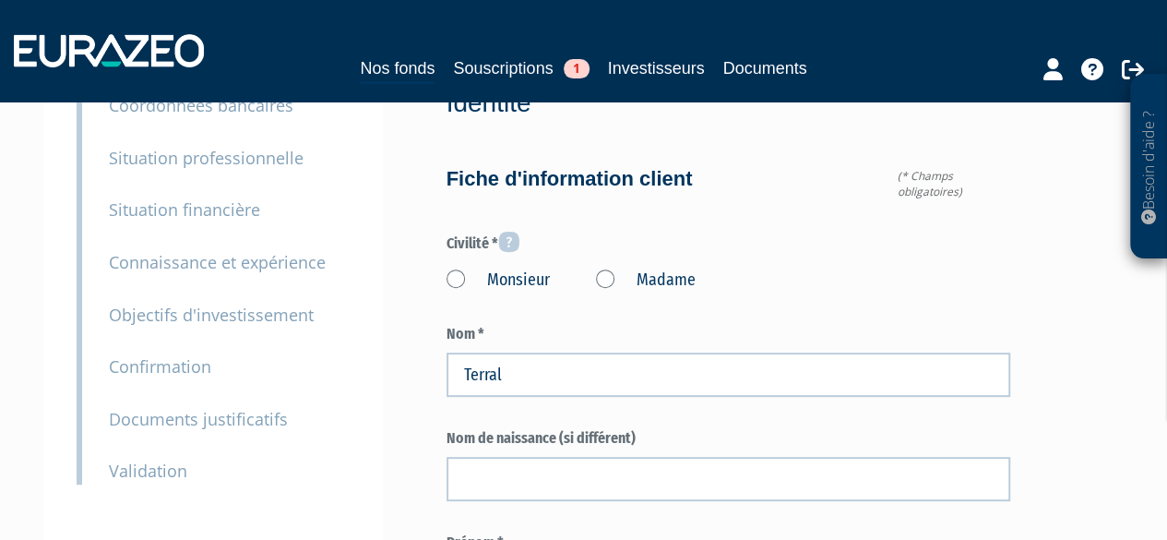
click at [454, 268] on label "Monsieur" at bounding box center [497, 280] width 103 height 24
click at [0, 0] on input "Monsieur" at bounding box center [0, 0] width 0 height 0
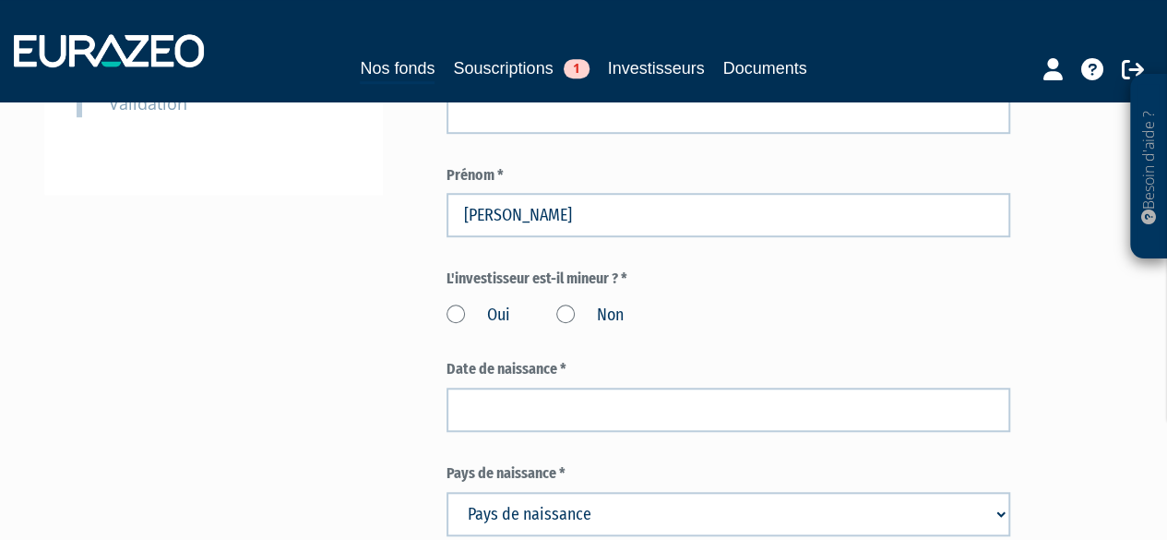
scroll to position [553, 0]
click at [563, 302] on label "Non" at bounding box center [589, 314] width 67 height 24
click at [0, 0] on input "Non" at bounding box center [0, 0] width 0 height 0
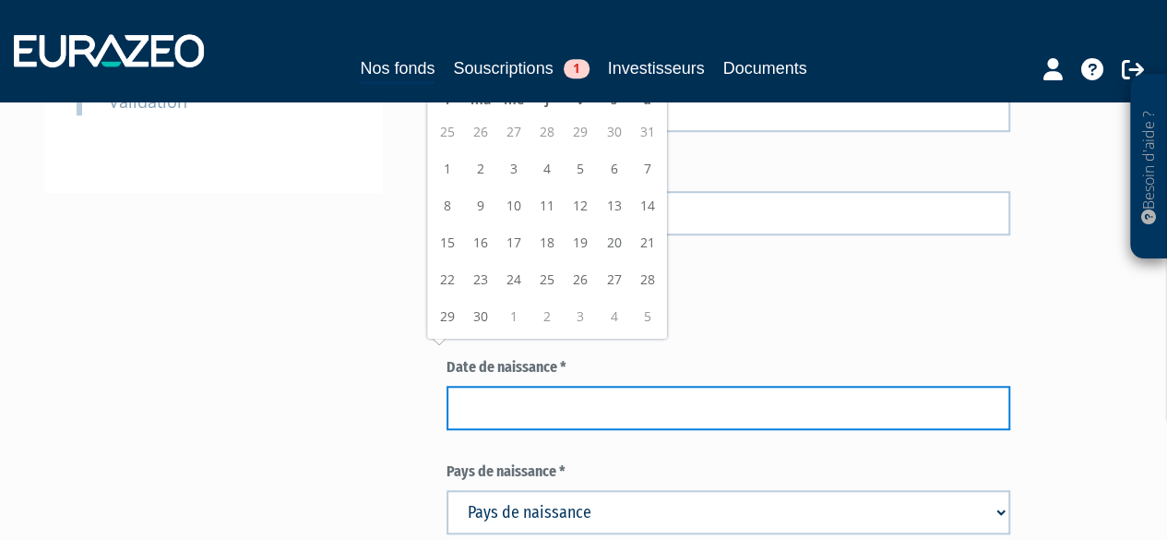
click at [559, 386] on input at bounding box center [728, 408] width 564 height 44
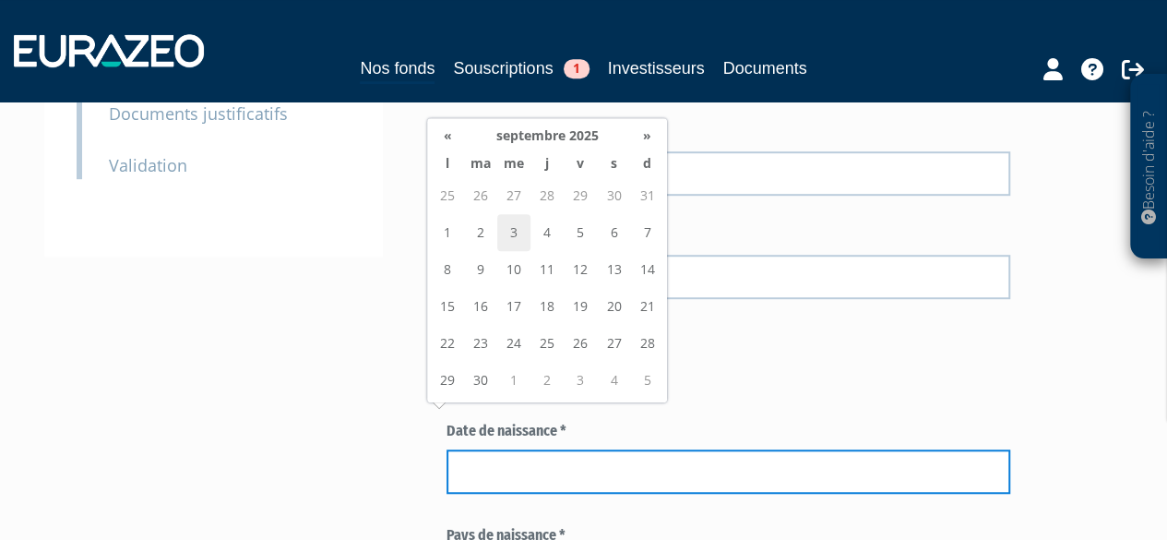
scroll to position [461, 0]
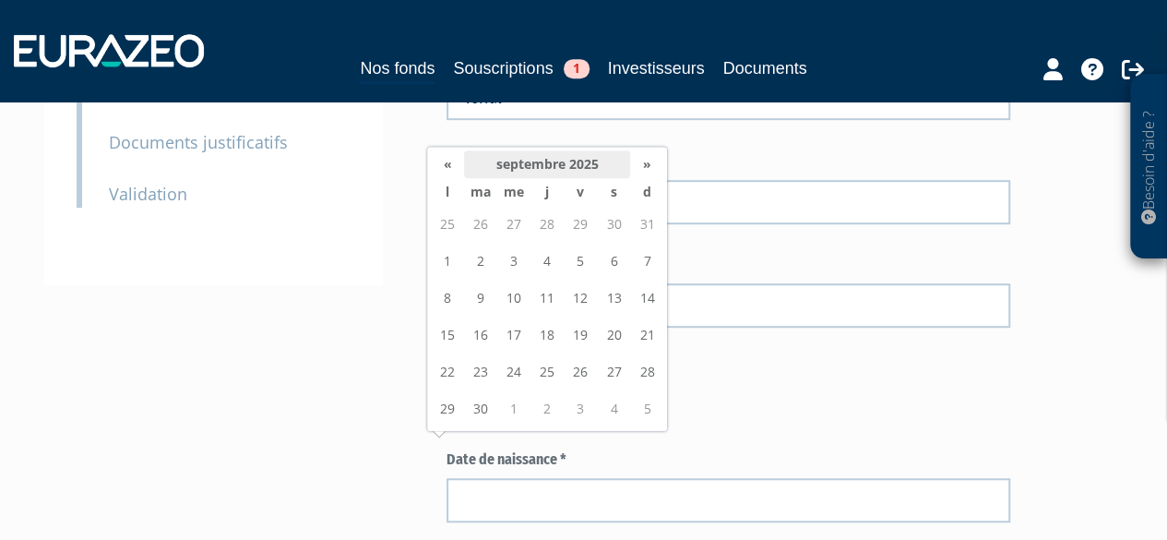
click at [526, 174] on th "septembre 2025" at bounding box center [547, 164] width 166 height 28
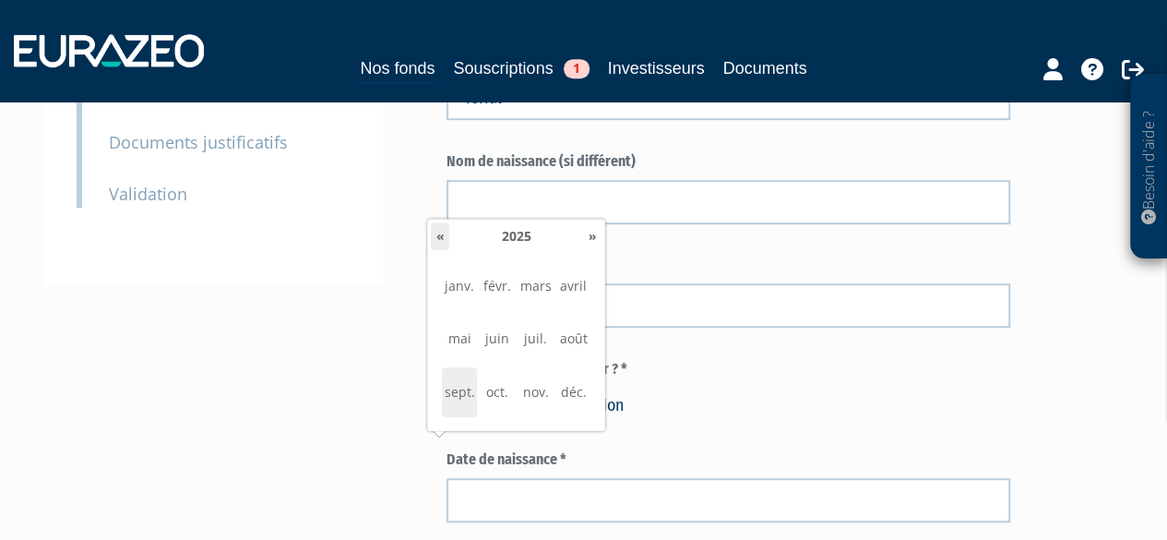
click at [445, 242] on th "«" at bounding box center [440, 236] width 18 height 28
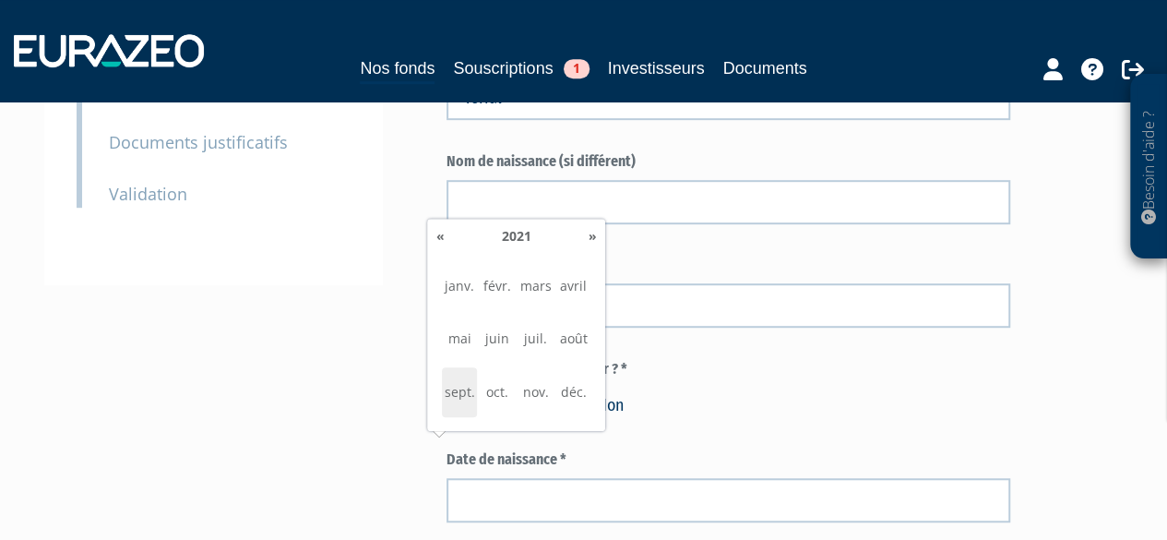
click at [445, 242] on th "«" at bounding box center [440, 236] width 18 height 28
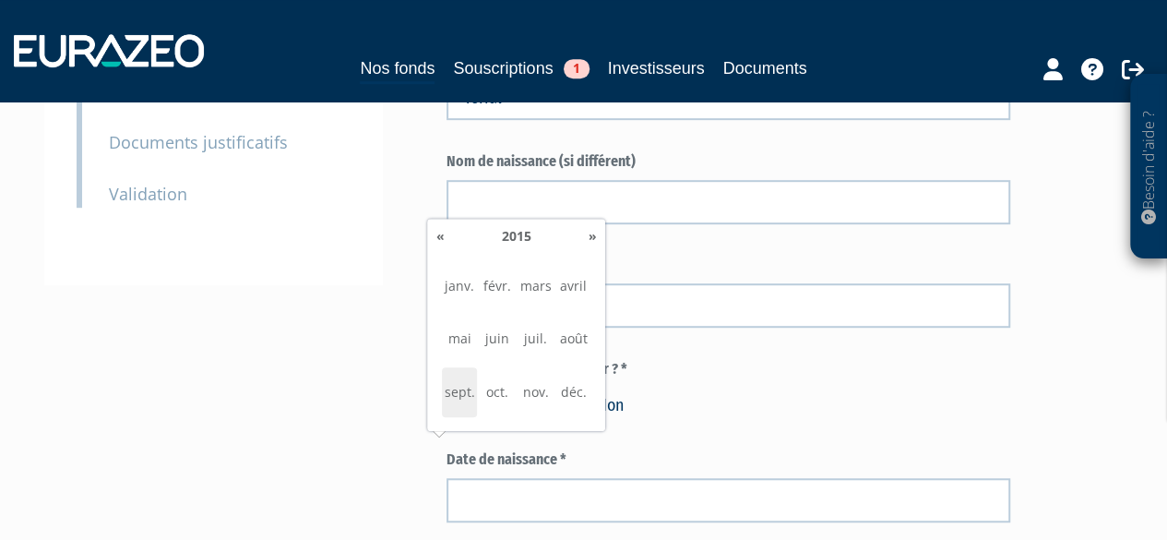
click at [445, 242] on th "«" at bounding box center [440, 236] width 18 height 28
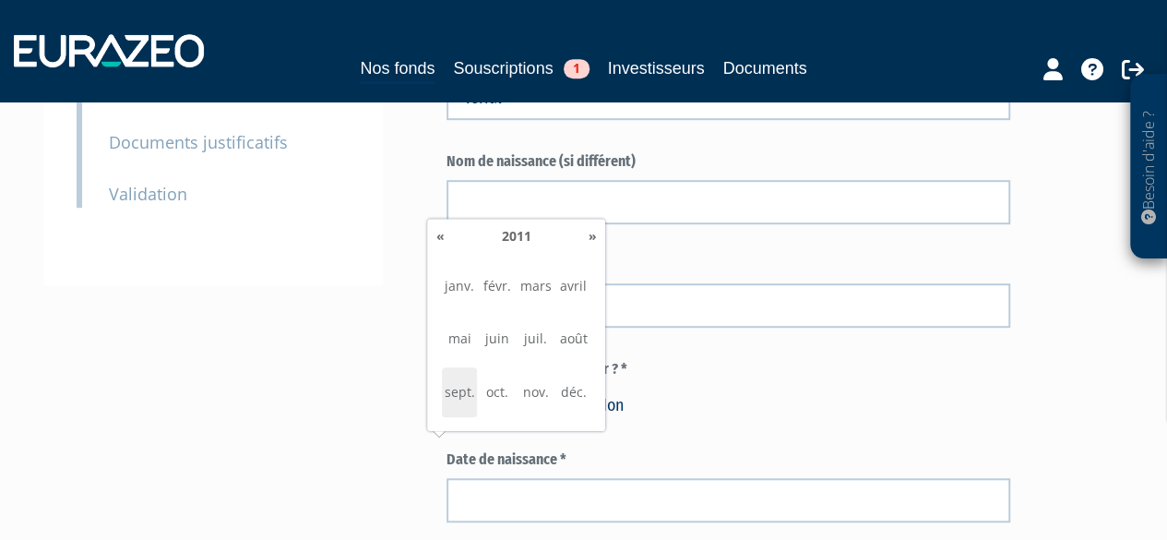
click at [445, 242] on th "«" at bounding box center [440, 236] width 18 height 28
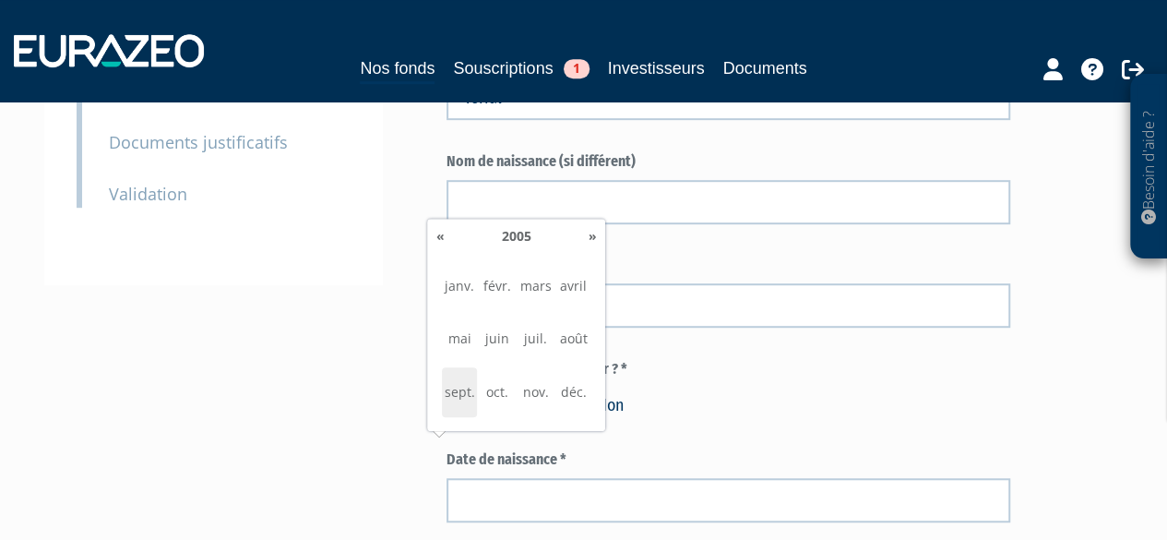
click at [445, 242] on th "«" at bounding box center [440, 236] width 18 height 28
click at [445, 248] on th "«" at bounding box center [440, 236] width 18 height 28
click at [443, 246] on th "«" at bounding box center [440, 236] width 18 height 28
click at [443, 243] on th "«" at bounding box center [440, 236] width 18 height 28
click at [444, 240] on th "«" at bounding box center [440, 236] width 18 height 28
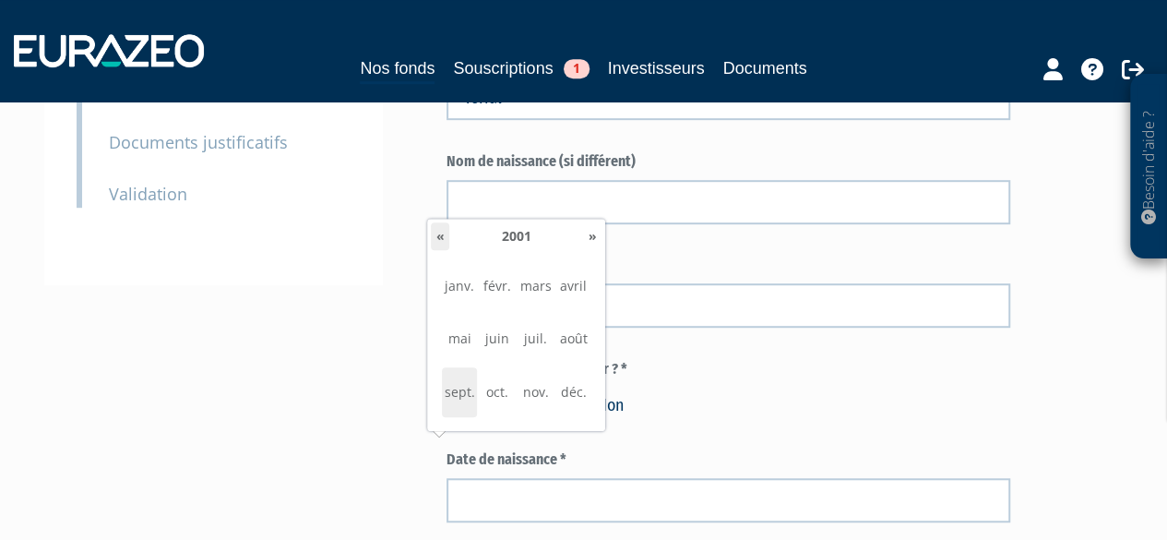
click at [444, 240] on th "«" at bounding box center [440, 236] width 18 height 28
click at [444, 241] on th "«" at bounding box center [440, 236] width 18 height 28
click at [444, 242] on th "«" at bounding box center [440, 236] width 18 height 28
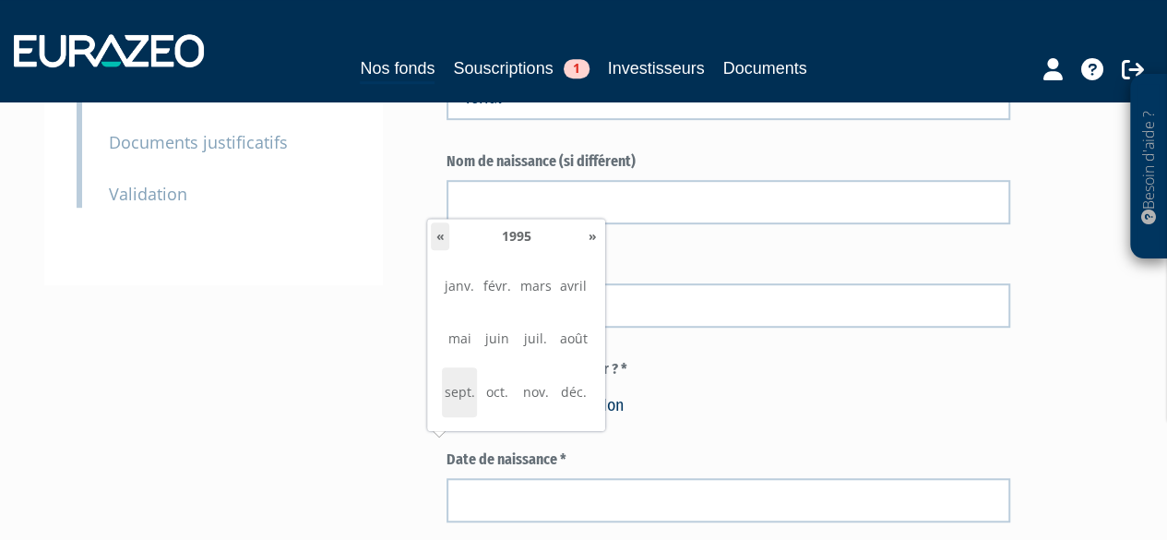
click at [442, 243] on th "«" at bounding box center [440, 236] width 18 height 28
click at [443, 244] on th "«" at bounding box center [440, 236] width 18 height 28
click at [564, 344] on span "août" at bounding box center [573, 339] width 35 height 50
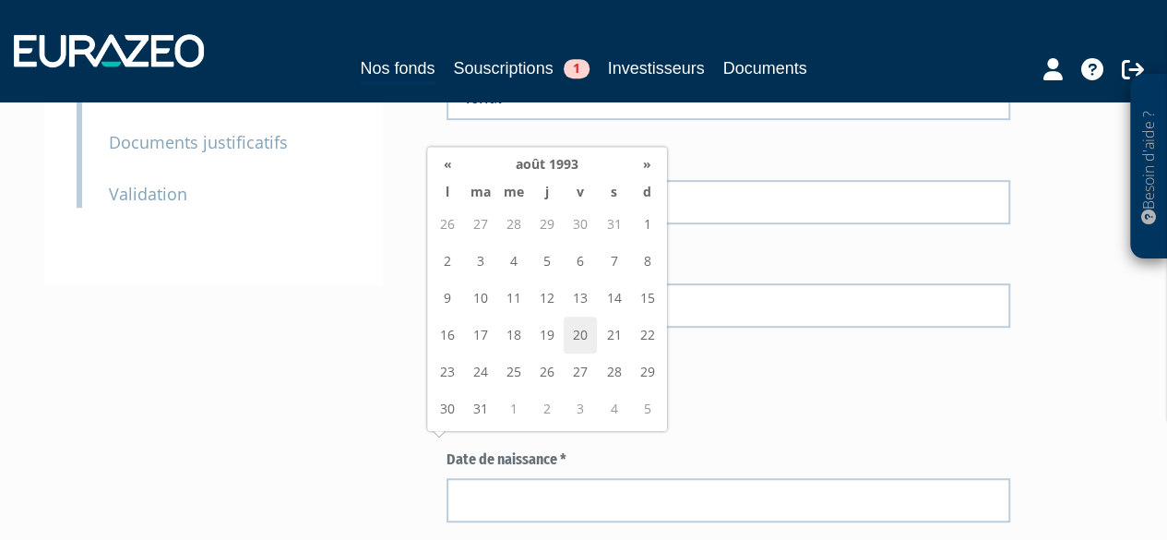
click at [584, 339] on td "20" at bounding box center [580, 334] width 33 height 37
type input "20/08/1993"
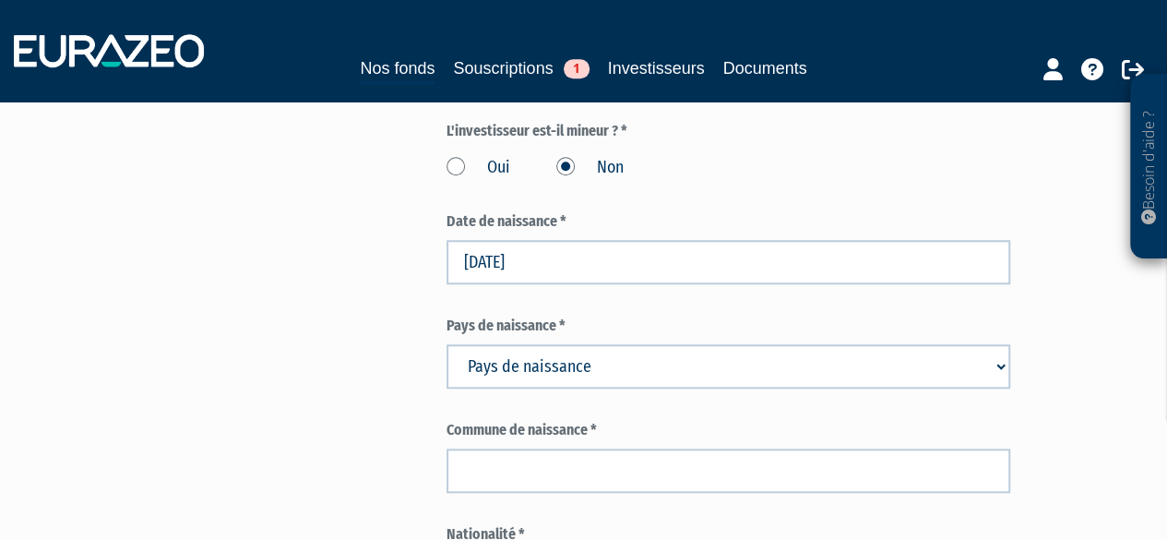
scroll to position [738, 0]
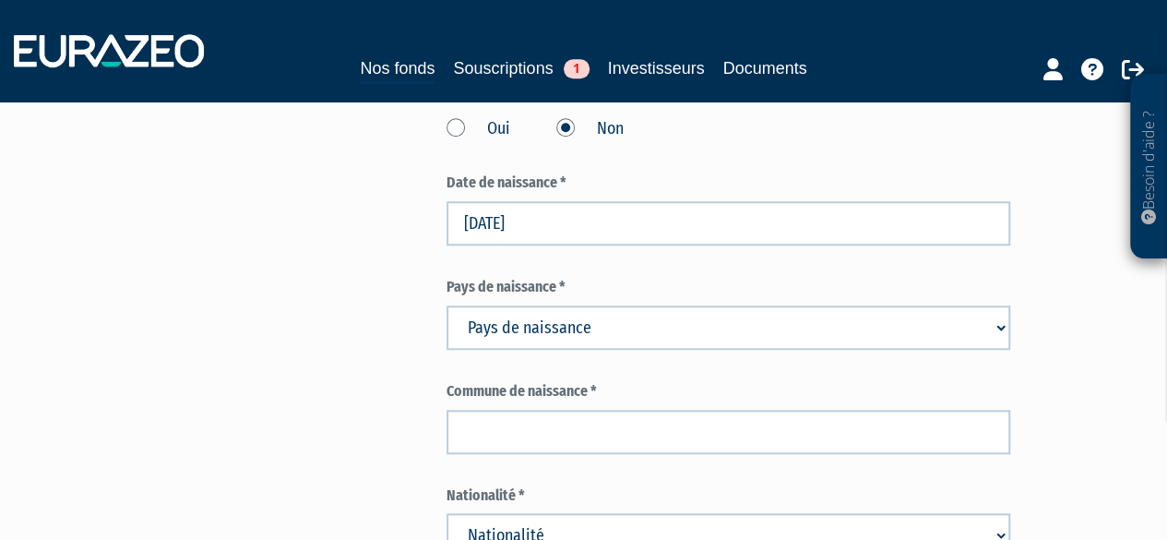
click at [511, 305] on select "Pays de naissance Afghanistan Afrique du Sud Albanie Algérie Allemagne Andorre" at bounding box center [728, 327] width 564 height 44
drag, startPoint x: 358, startPoint y: 220, endPoint x: 358, endPoint y: 111, distance: 108.8
click at [470, 305] on select "Pays de naissance Afghanistan Afrique du Sud Albanie Algérie Allemagne Andorre" at bounding box center [728, 327] width 564 height 44
click at [529, 305] on select "Pays de naissance Afghanistan Afrique du Sud Albanie Algérie Allemagne Andorre" at bounding box center [728, 327] width 564 height 44
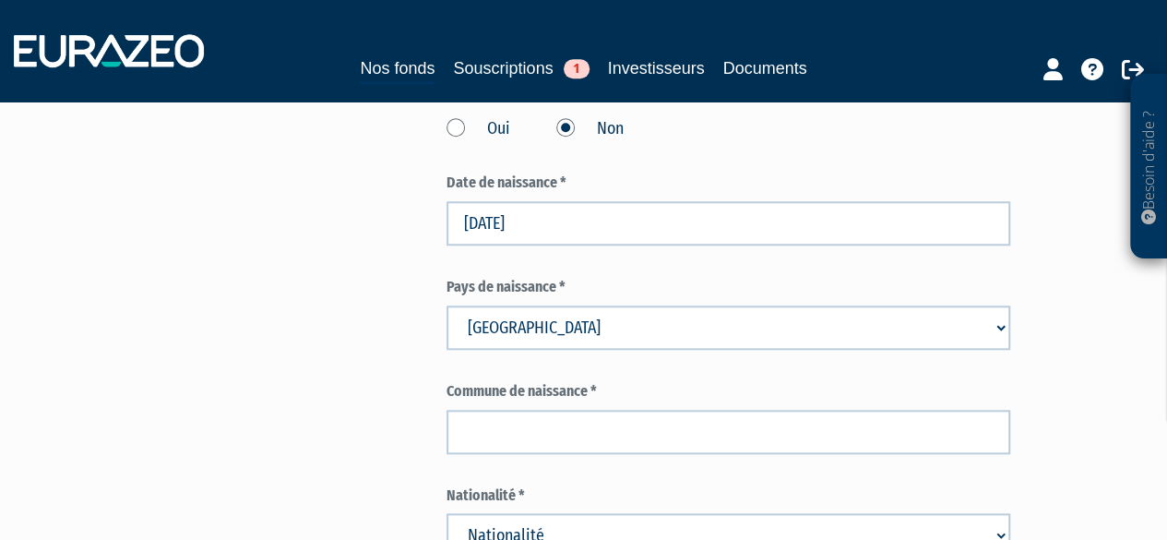
select select "75"
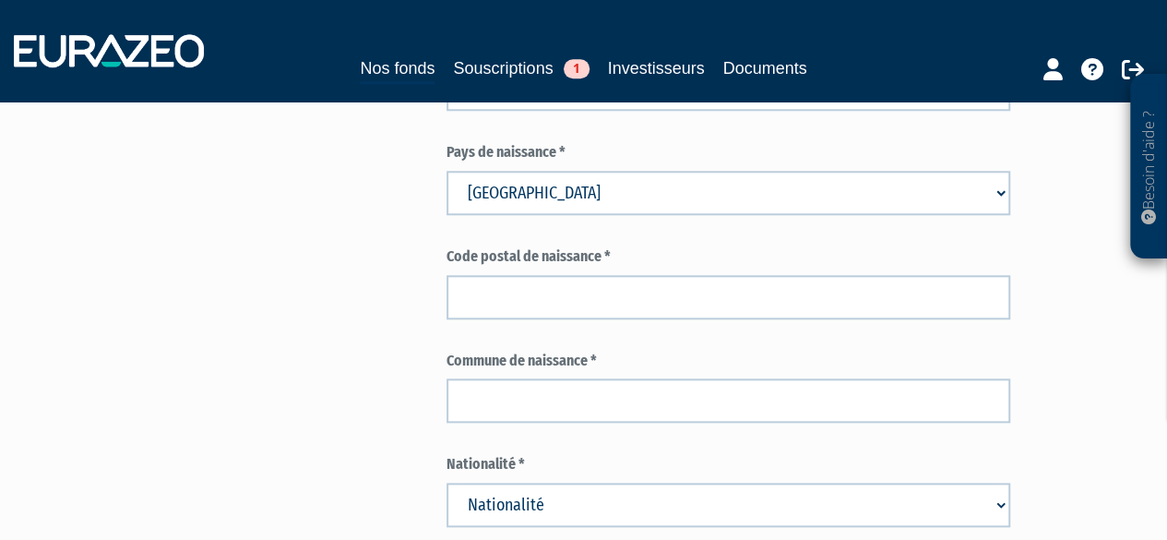
scroll to position [922, 0]
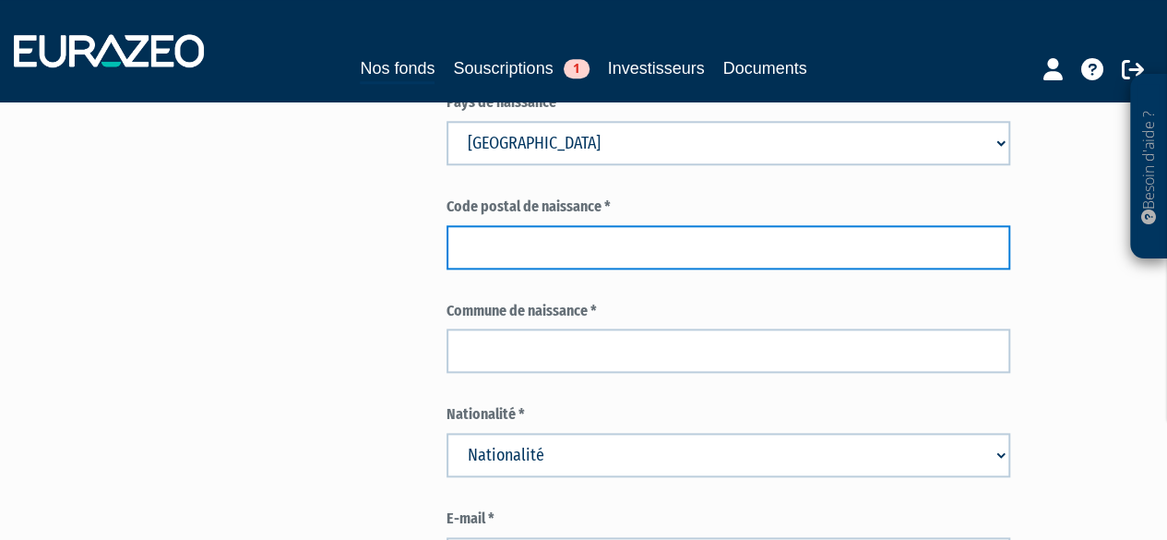
click at [505, 225] on input "text" at bounding box center [728, 247] width 564 height 44
type input "d"
type input "40100"
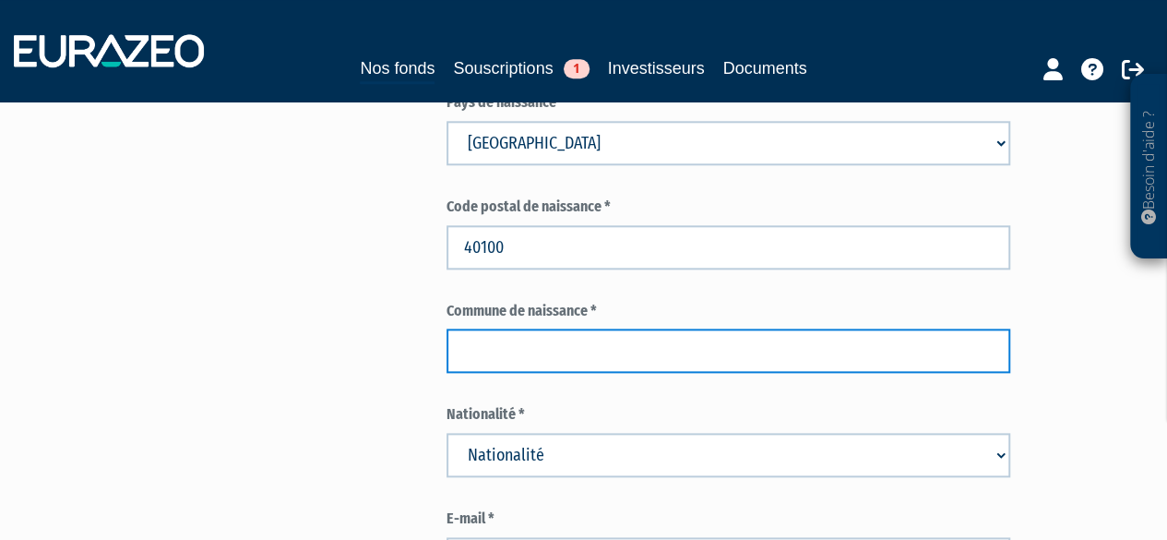
click at [496, 328] on input "text" at bounding box center [728, 350] width 564 height 44
type input "Dax"
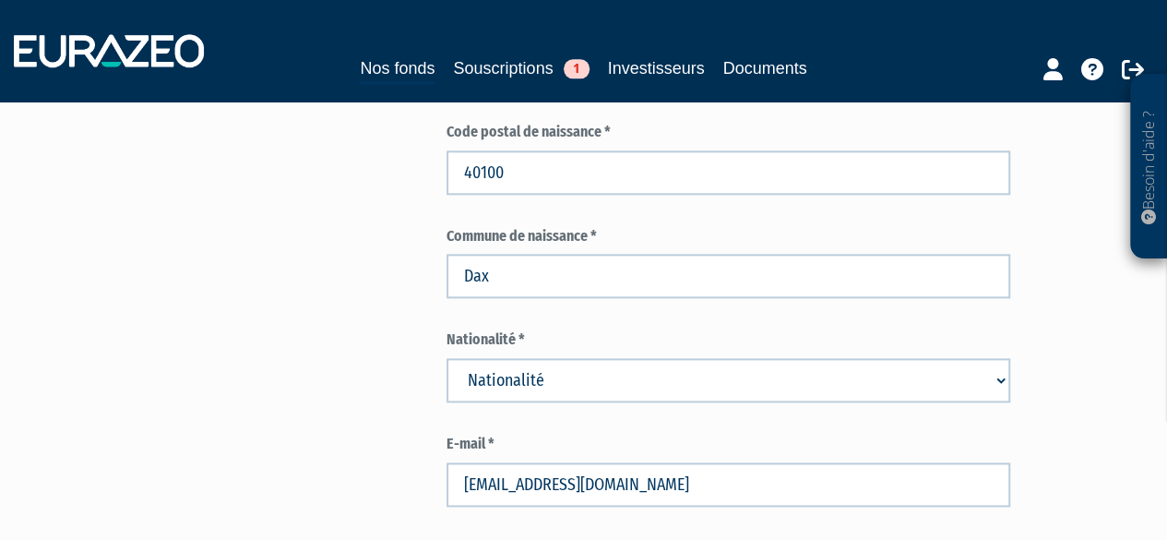
scroll to position [1107, 0]
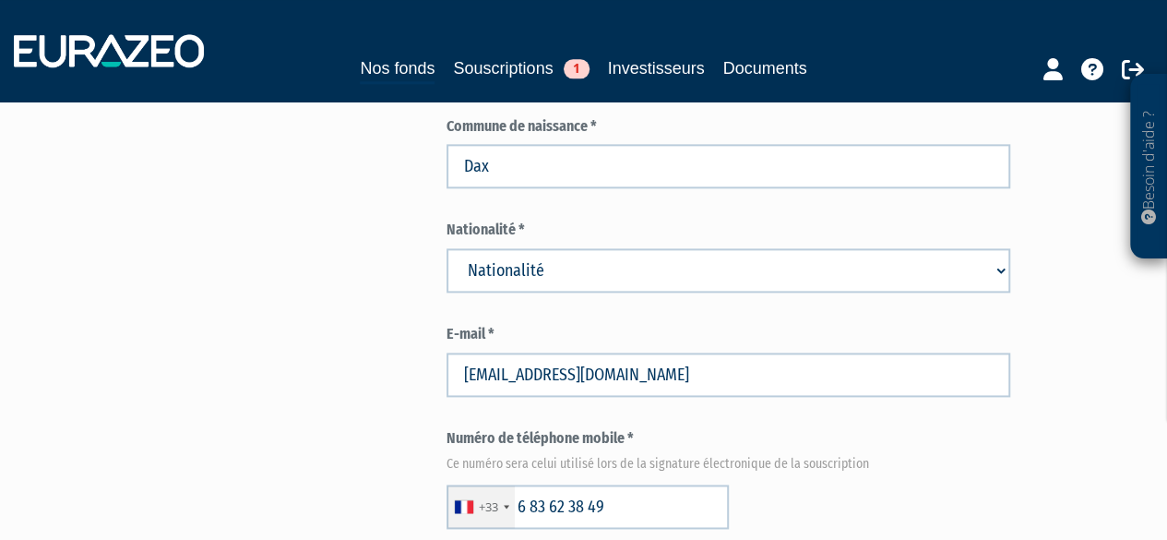
click at [531, 248] on select "Nationalité Afghanistan Afrique du Sud Albanie Algérie Allemagne Andorre" at bounding box center [728, 270] width 564 height 44
select select "75"
click at [513, 248] on select "Nationalité Afghanistan Afrique du Sud Albanie Algérie Allemagne Andorre" at bounding box center [728, 270] width 564 height 44
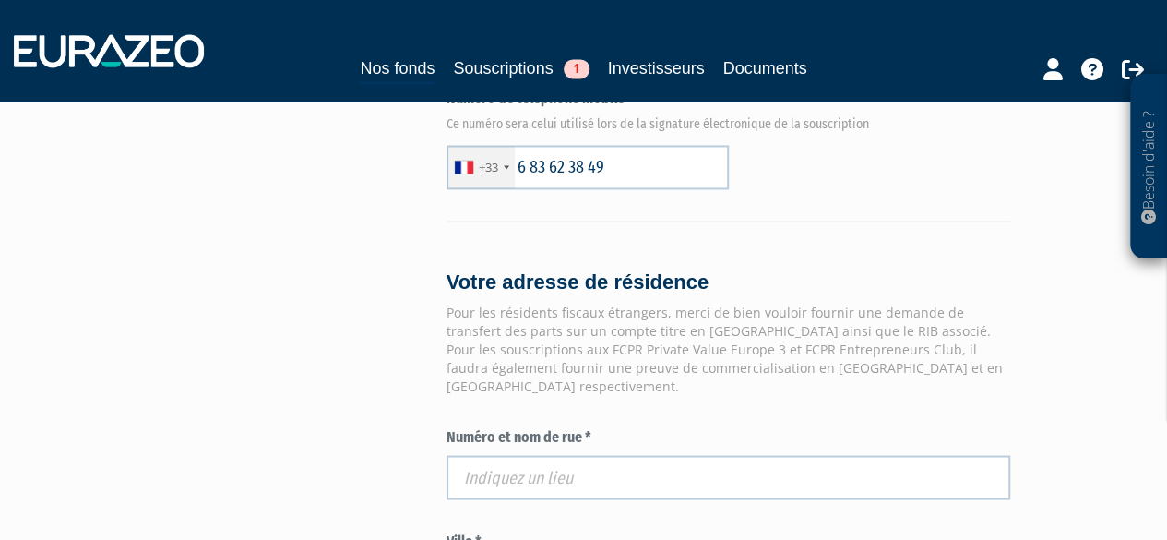
scroll to position [1476, 0]
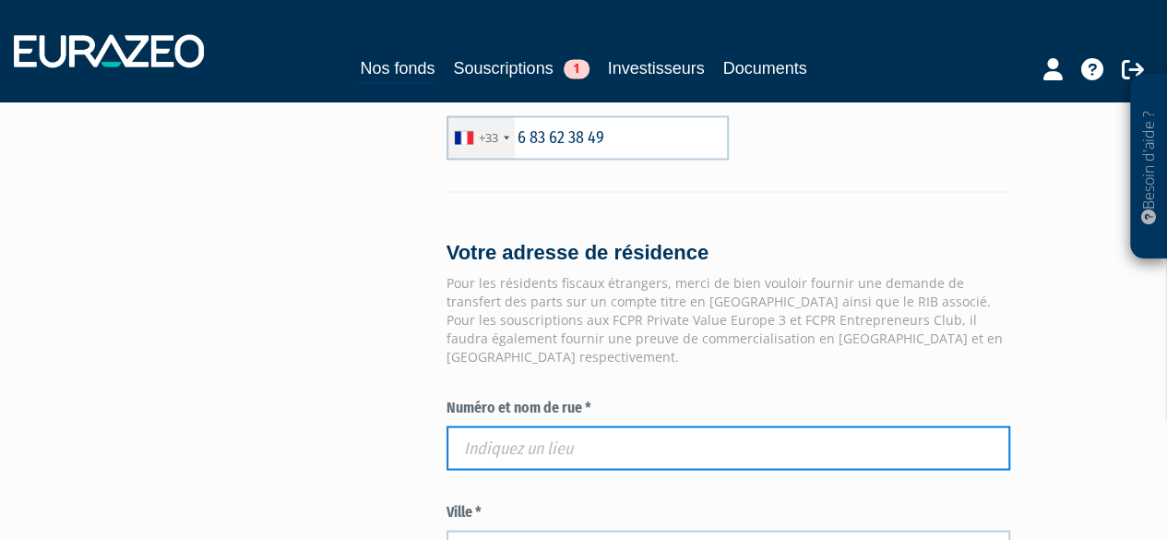
click at [542, 425] on input "text" at bounding box center [728, 447] width 564 height 44
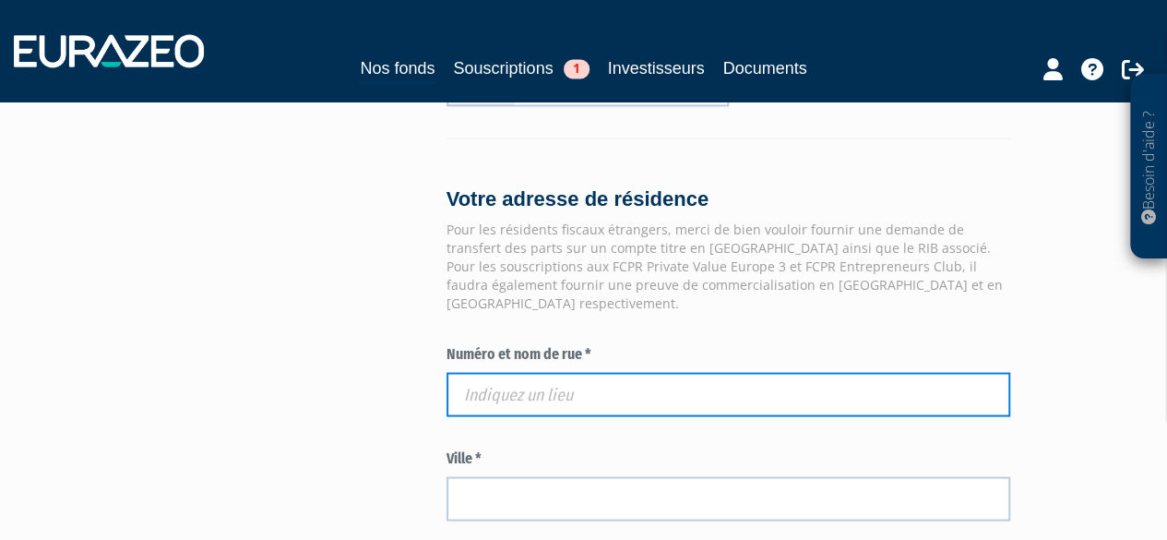
scroll to position [1568, 0]
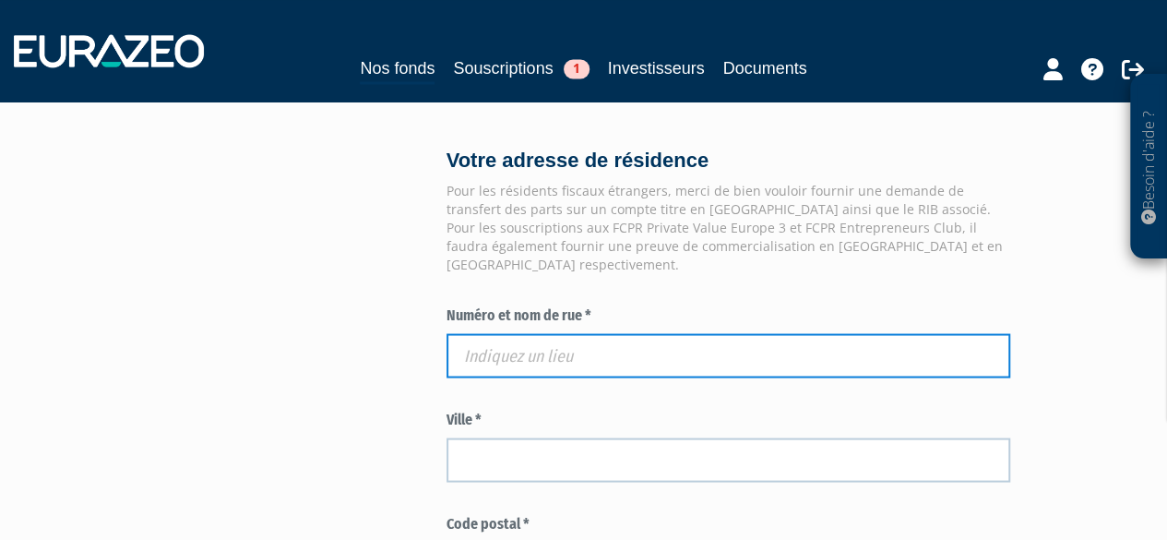
paste input "34 RUE JIEL LAVAL"
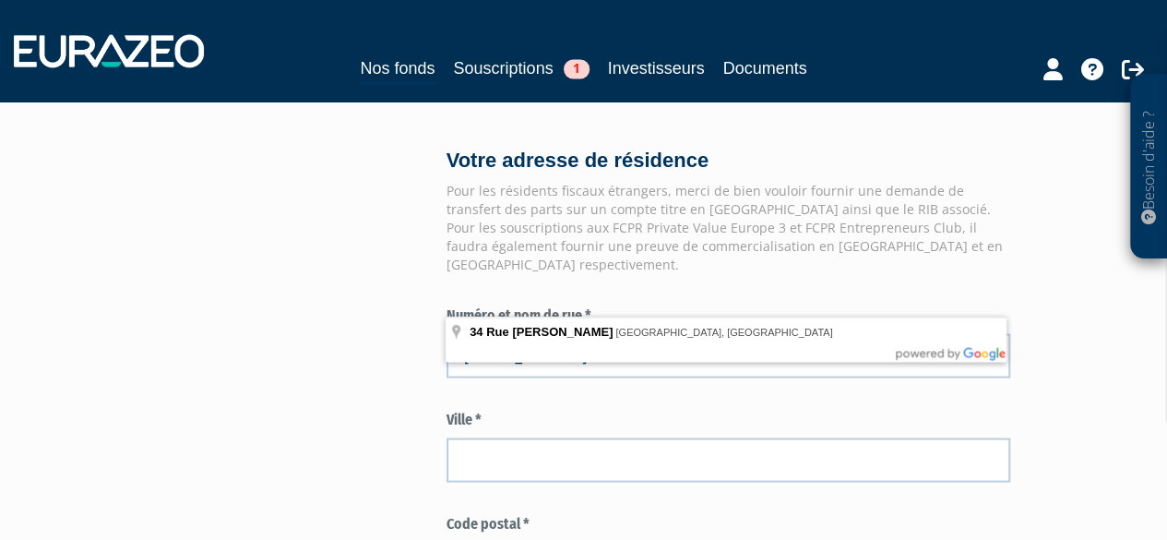
type input "34 Rue Jiel Laval, Bordeaux, France"
type input "Bordeaux"
type input "33200"
type input "34 Rue Jiel Laval"
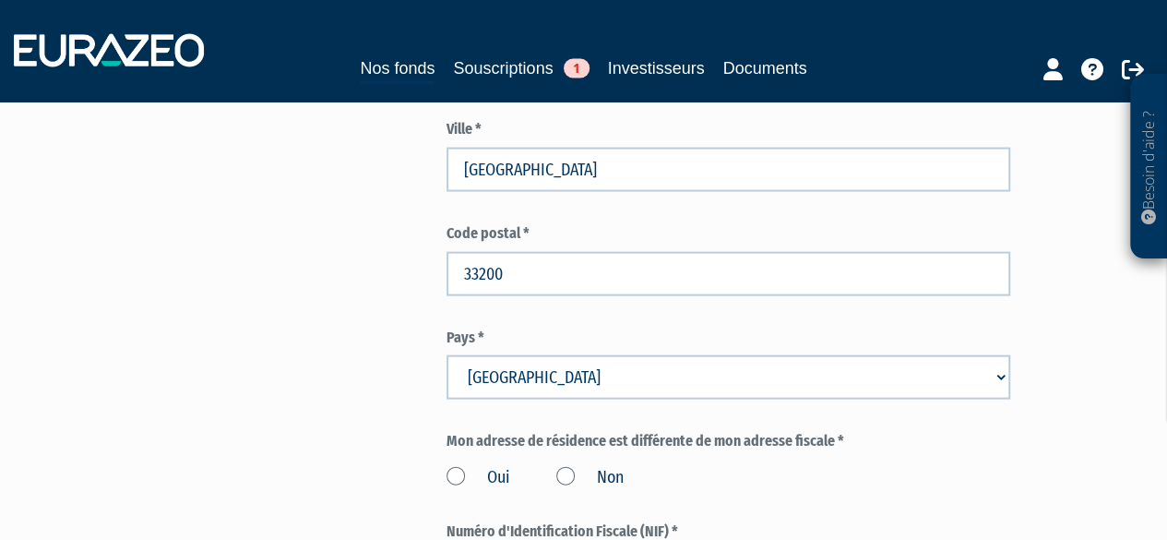
scroll to position [1937, 0]
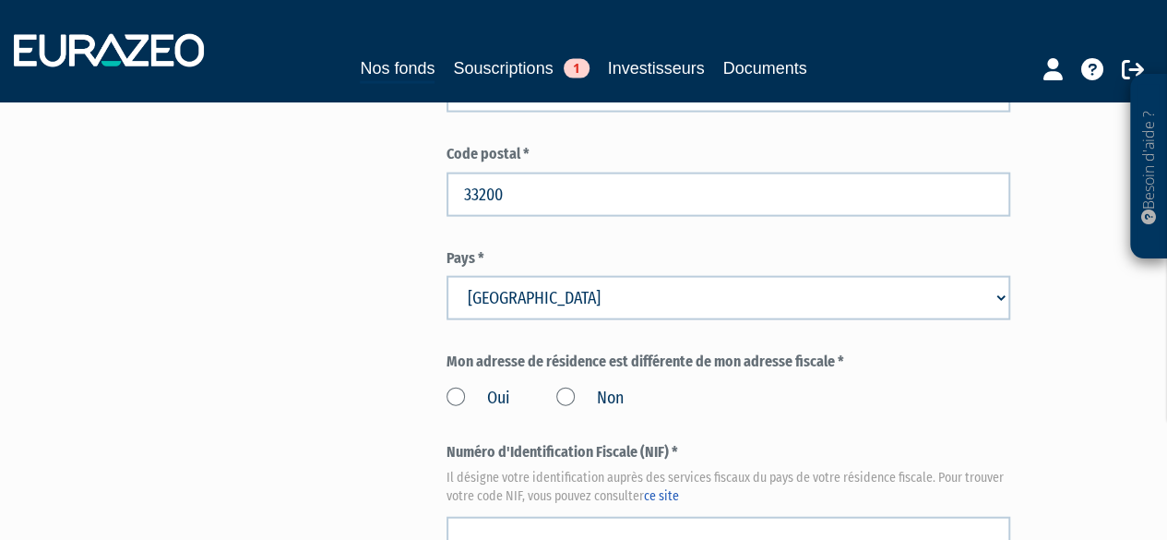
click at [567, 386] on label "Non" at bounding box center [589, 398] width 67 height 24
click at [0, 0] on input "Non" at bounding box center [0, 0] width 0 height 0
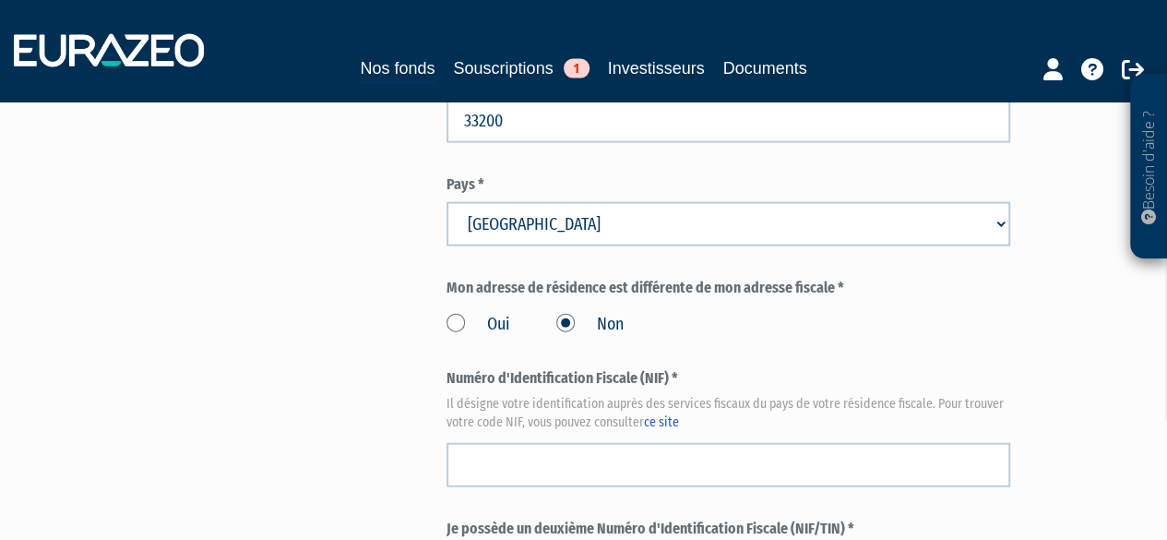
scroll to position [2121, 0]
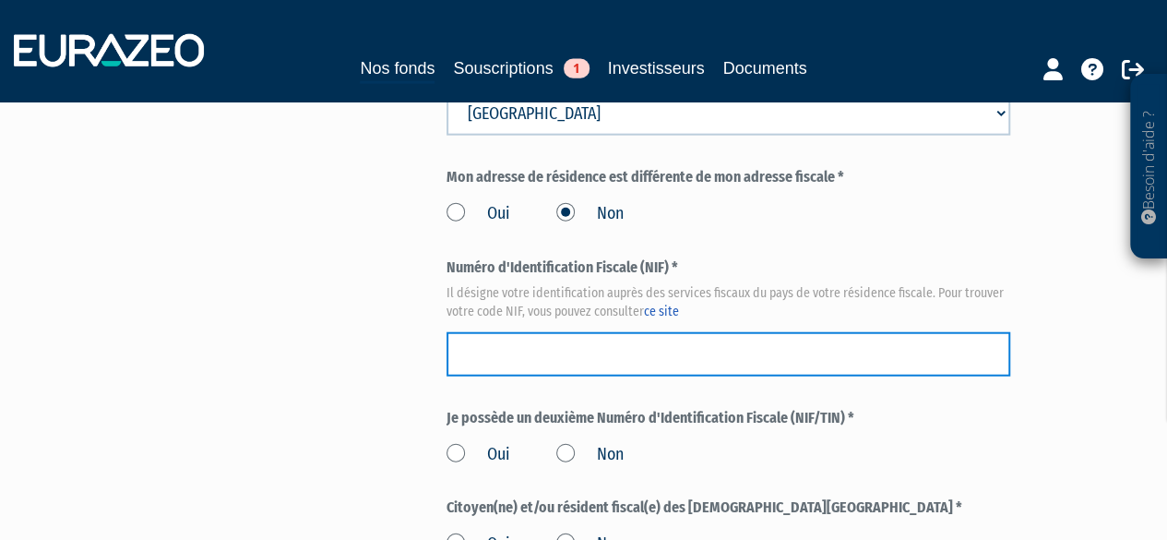
click at [493, 332] on input "text" at bounding box center [728, 354] width 564 height 44
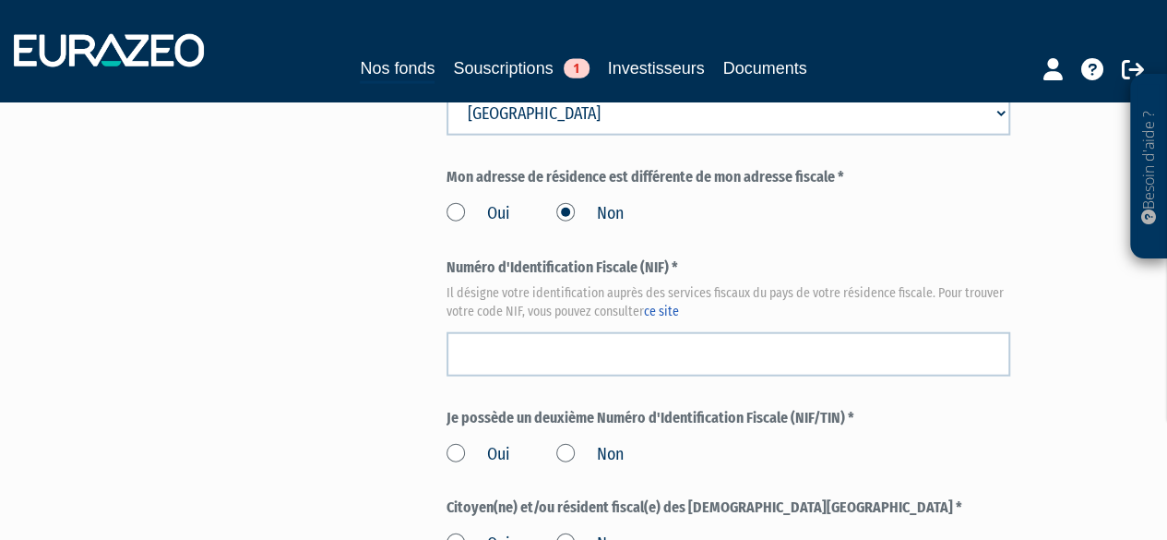
click at [564, 443] on label "Non" at bounding box center [589, 455] width 67 height 24
click at [0, 0] on input "Non" at bounding box center [0, 0] width 0 height 0
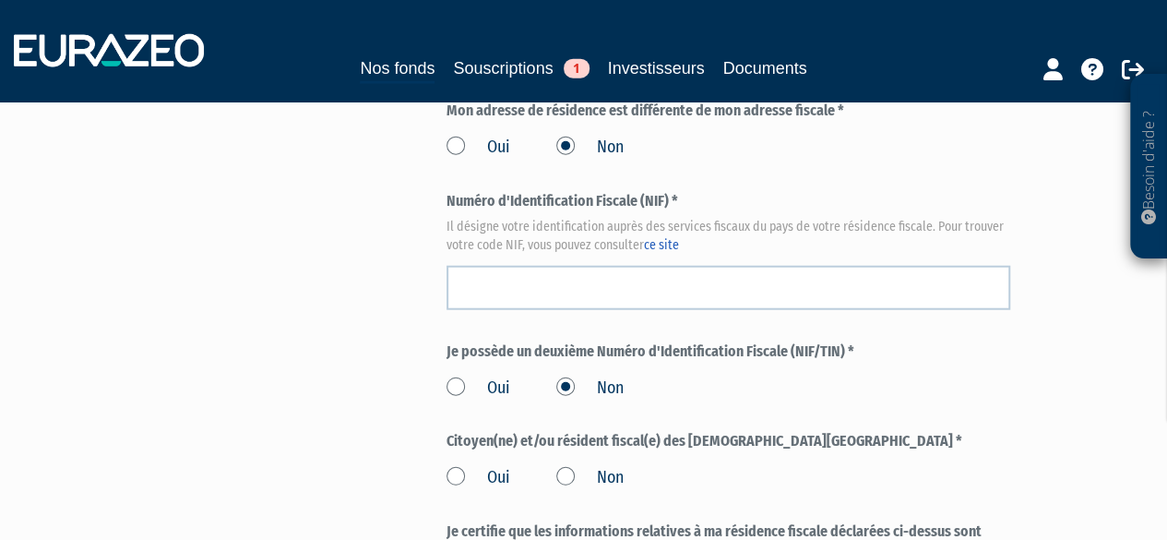
scroll to position [2214, 0]
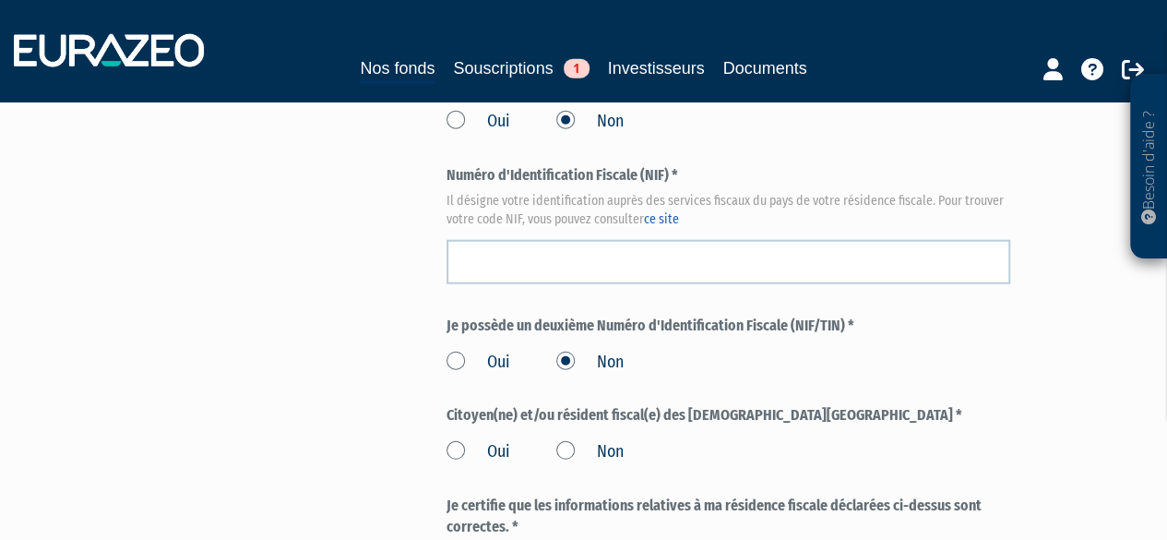
click at [559, 440] on label "Non" at bounding box center [589, 452] width 67 height 24
click at [0, 0] on input "Non" at bounding box center [0, 0] width 0 height 0
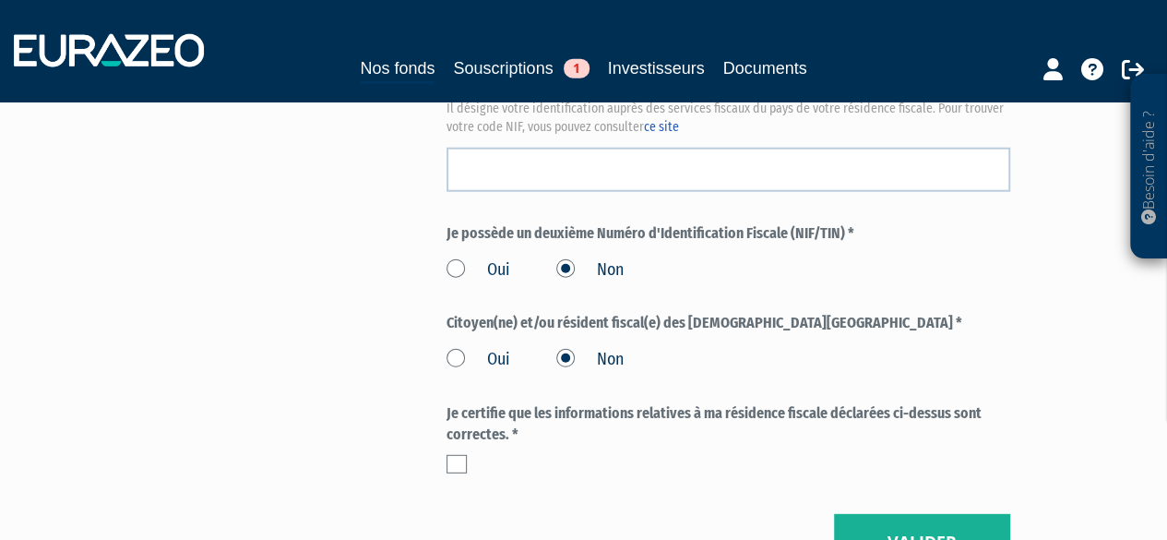
click at [454, 455] on label at bounding box center [456, 464] width 20 height 18
click at [0, 0] on input "checkbox" at bounding box center [0, 0] width 0 height 0
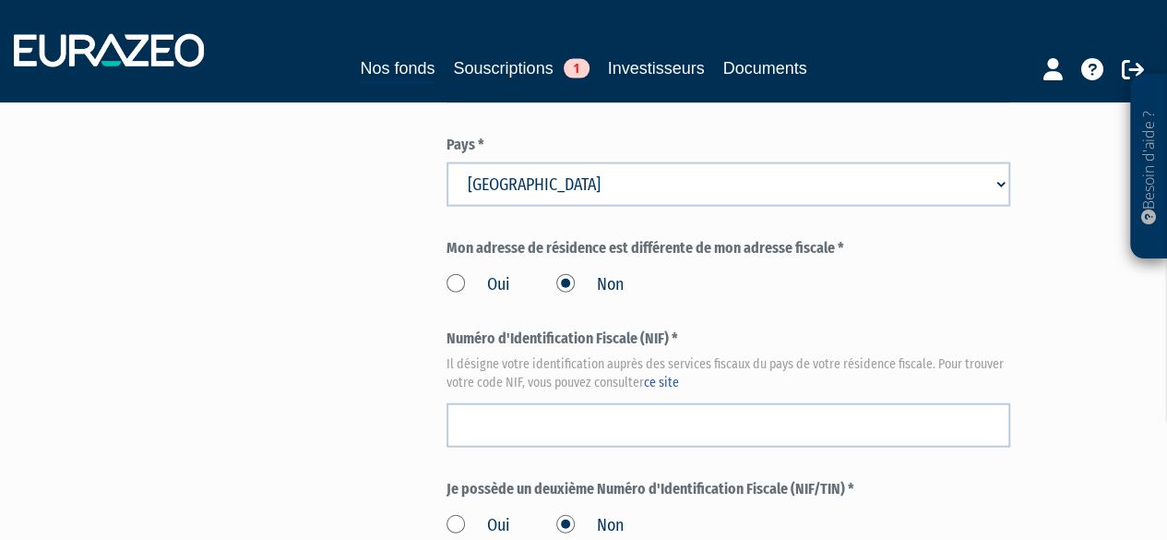
scroll to position [2029, 0]
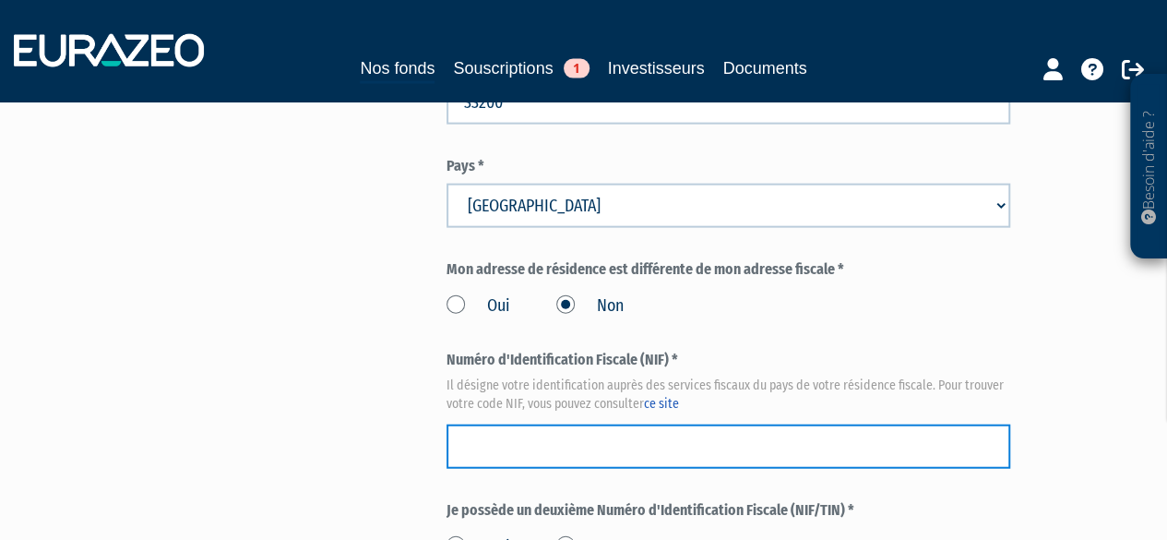
click at [548, 424] on input "text" at bounding box center [728, 446] width 564 height 44
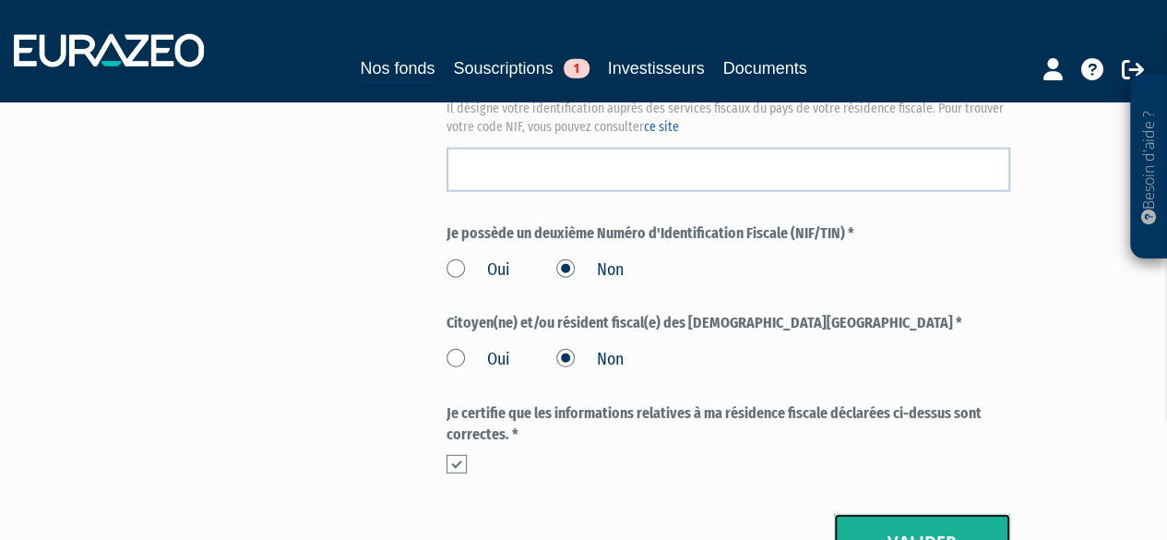
click at [944, 514] on button "Valider" at bounding box center [922, 542] width 176 height 57
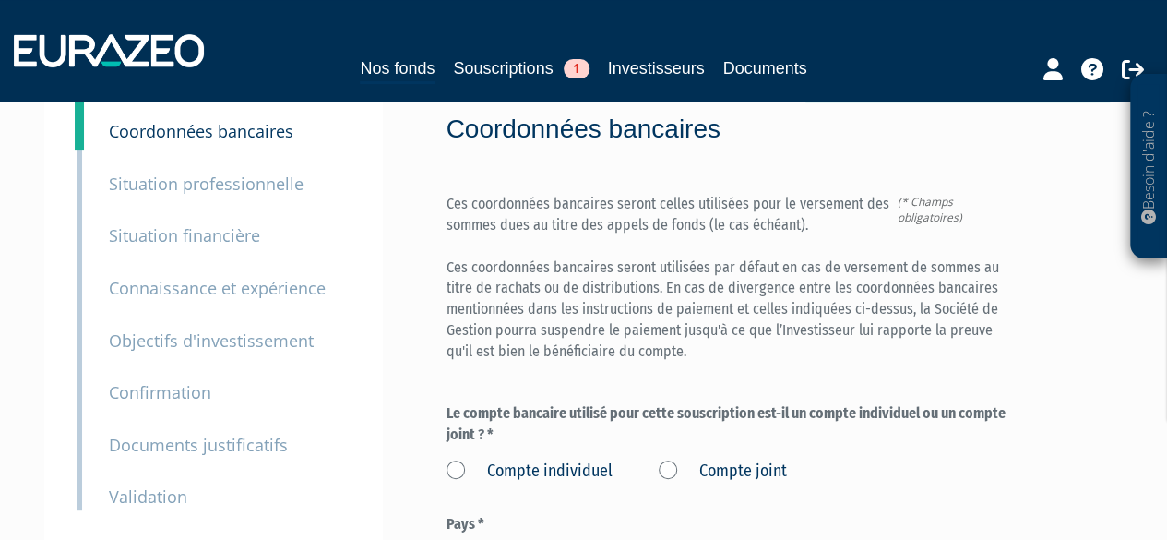
scroll to position [92, 0]
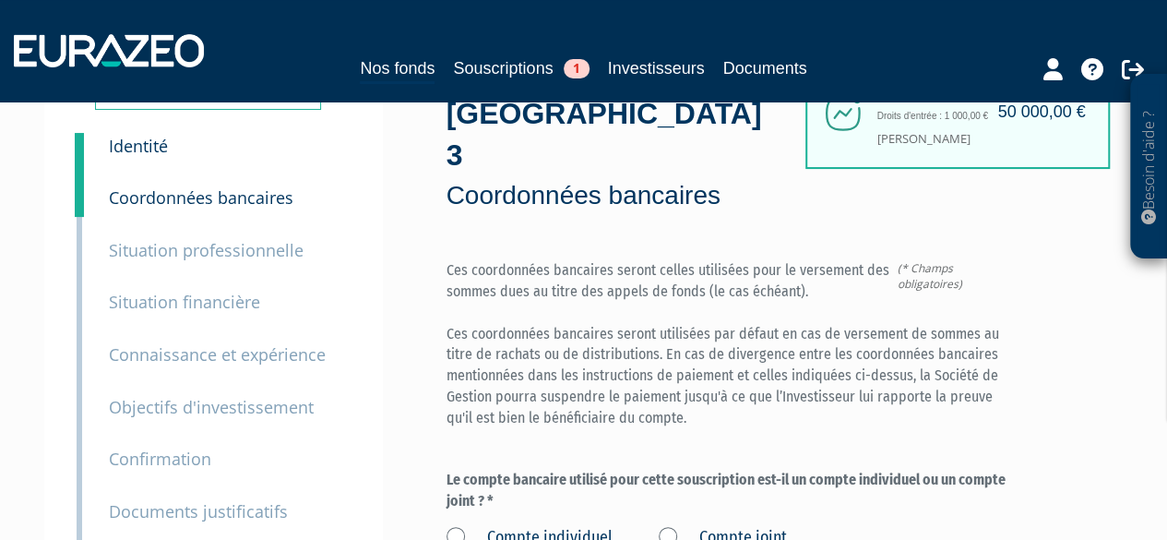
click at [135, 149] on small "Identité" at bounding box center [138, 146] width 59 height 22
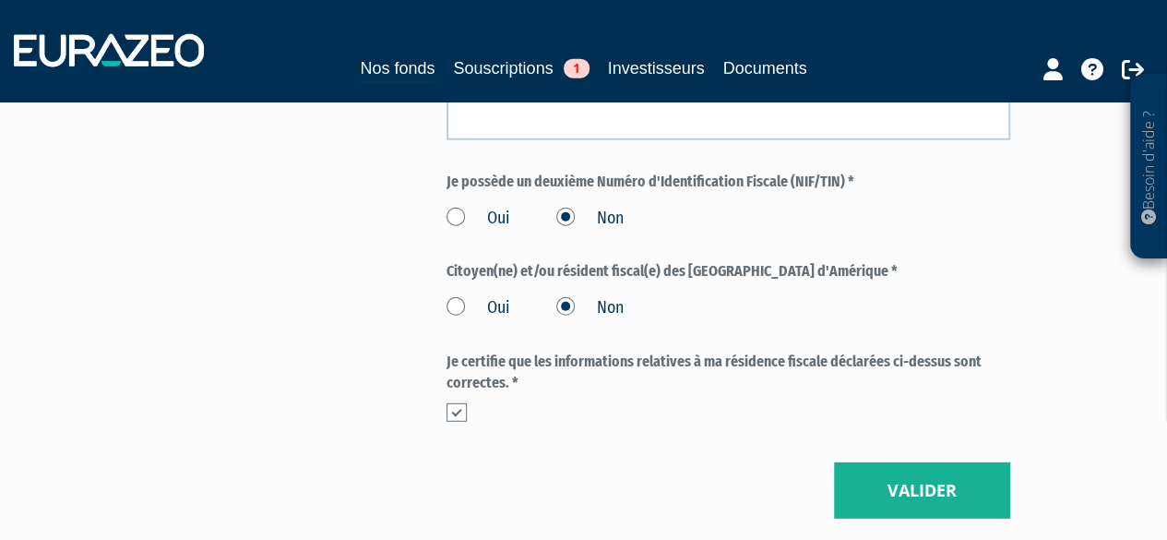
scroll to position [2361, 0]
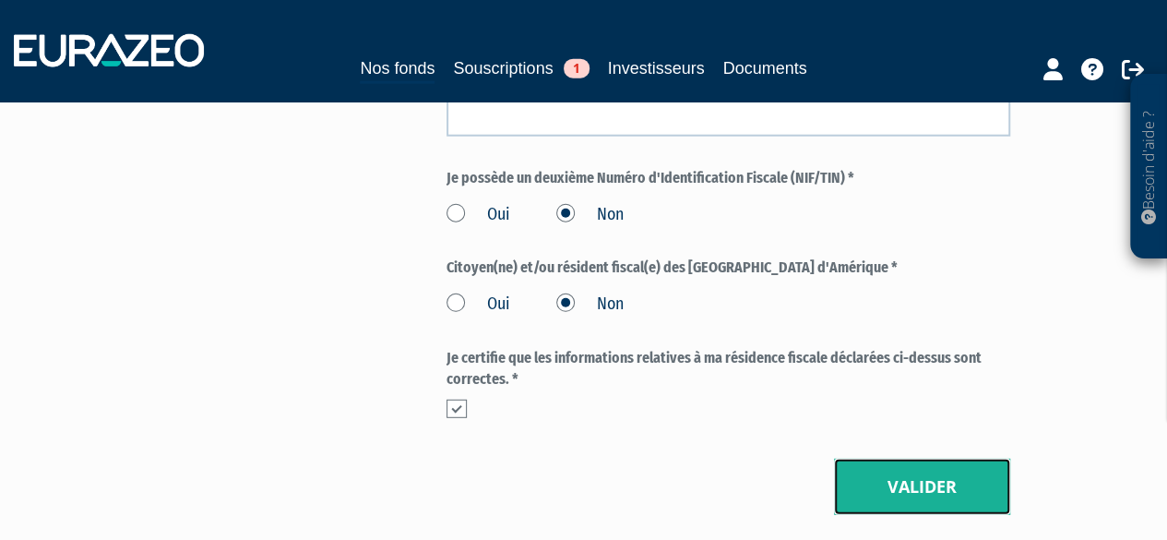
click at [864, 458] on button "Valider" at bounding box center [922, 486] width 176 height 57
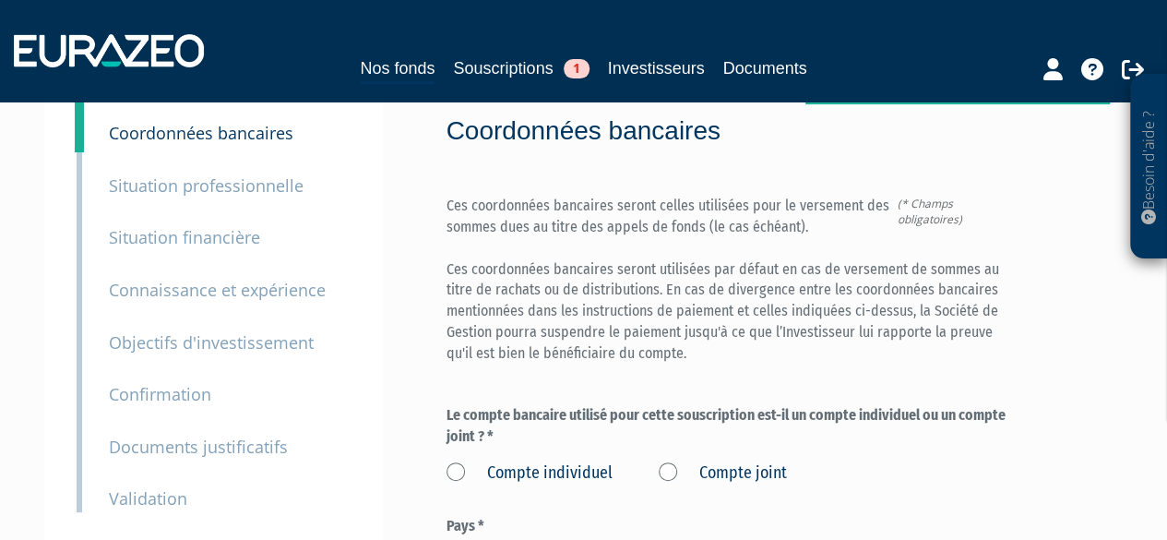
scroll to position [184, 0]
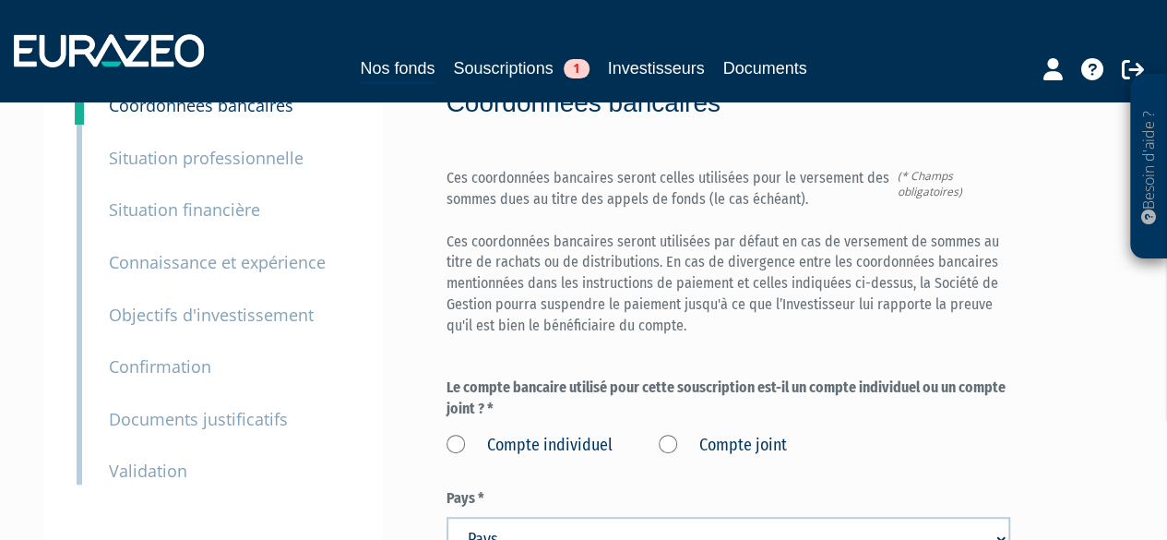
click at [447, 434] on label "Compte individuel" at bounding box center [529, 446] width 166 height 24
click at [0, 0] on individuel "Compte individuel" at bounding box center [0, 0] width 0 height 0
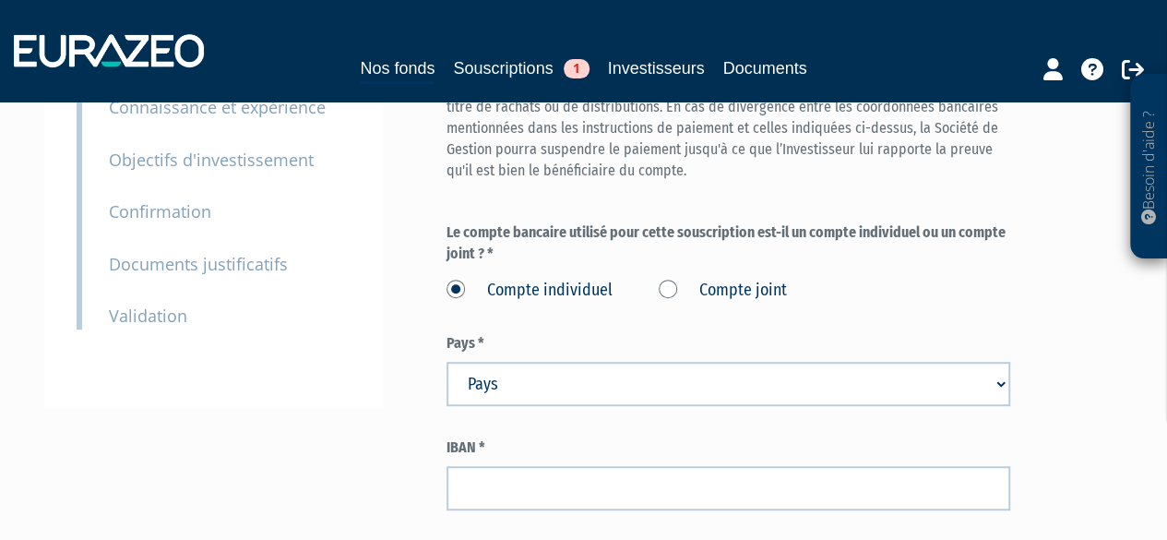
scroll to position [369, 0]
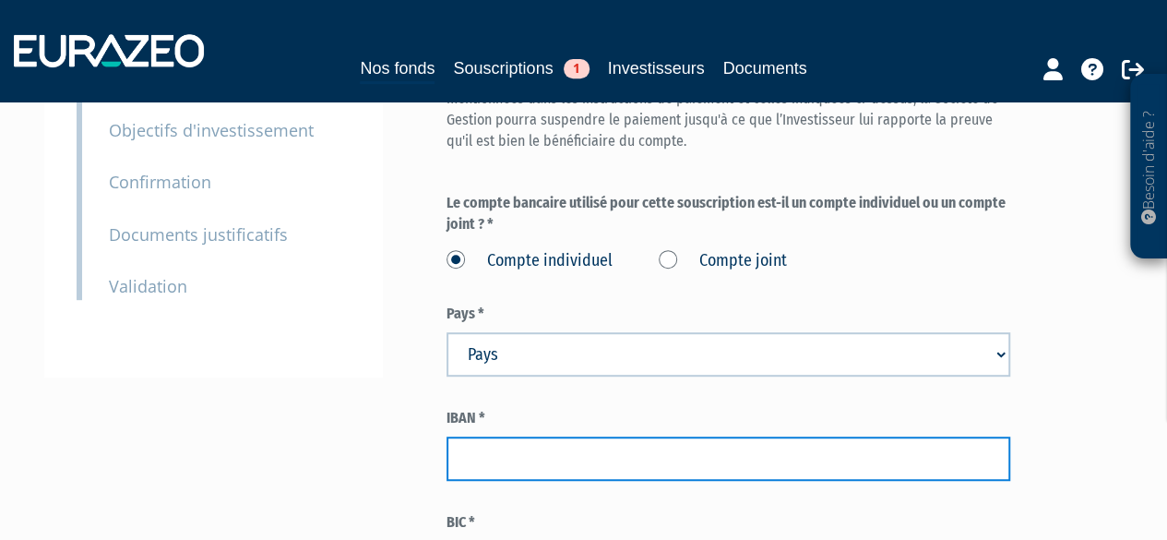
click at [561, 436] on input "text" at bounding box center [728, 458] width 564 height 44
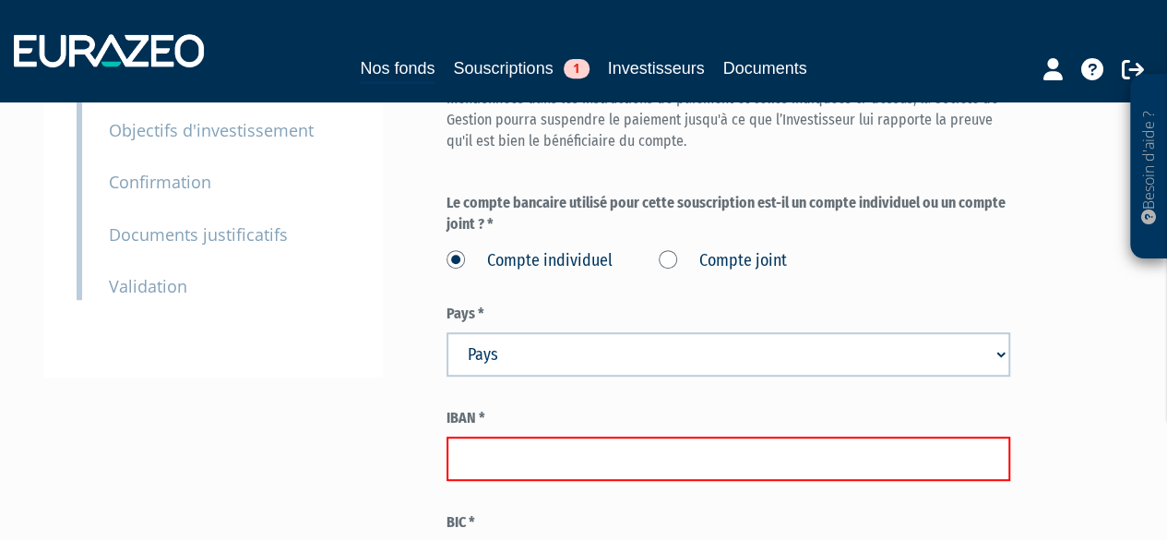
paste input "FR76 1330 6001 2623 1403 2715 852"
click at [410, 375] on div "Envoyer à l'investisseur 1 Identité 2 Coordonnées bancaires 3 Situation profess…" at bounding box center [583, 226] width 1051 height 894
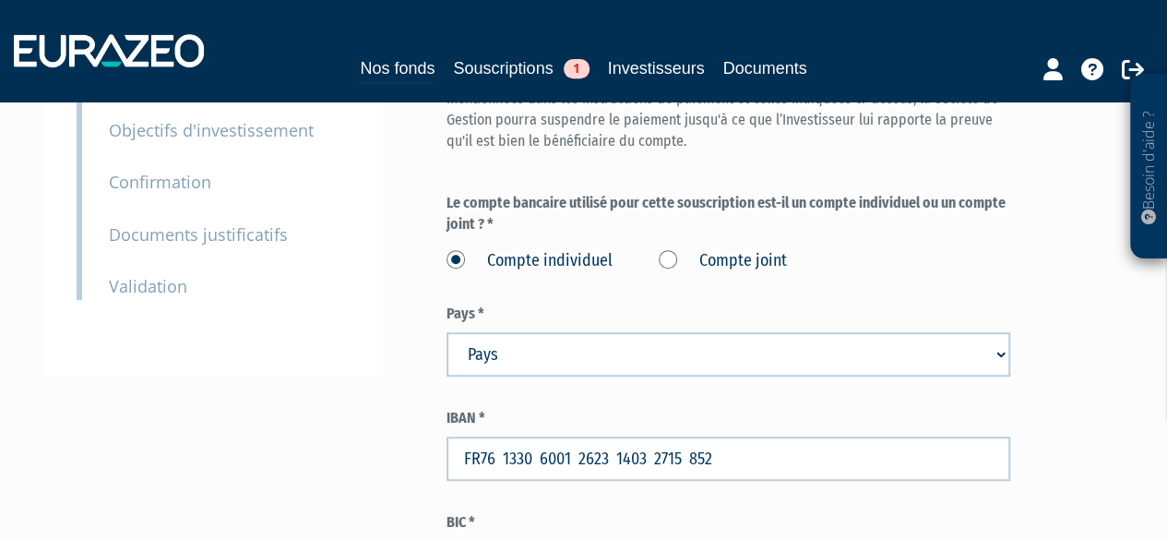
click at [734, 436] on input "FR76 1330 6001 2623 1403 2715 852" at bounding box center [728, 458] width 564 height 44
click at [690, 436] on input "FR76 1330 6001 2623 1403 2715 852" at bounding box center [728, 458] width 564 height 44
click at [652, 436] on input "FR76 1330 6001 2623 1403 2715 852" at bounding box center [728, 458] width 564 height 44
click at [615, 436] on input "FR76 1330 6001 2623 1403 2715 852" at bounding box center [728, 458] width 564 height 44
click at [577, 436] on input "FR76 1330 6001 2623 1403 2715 852" at bounding box center [728, 458] width 564 height 44
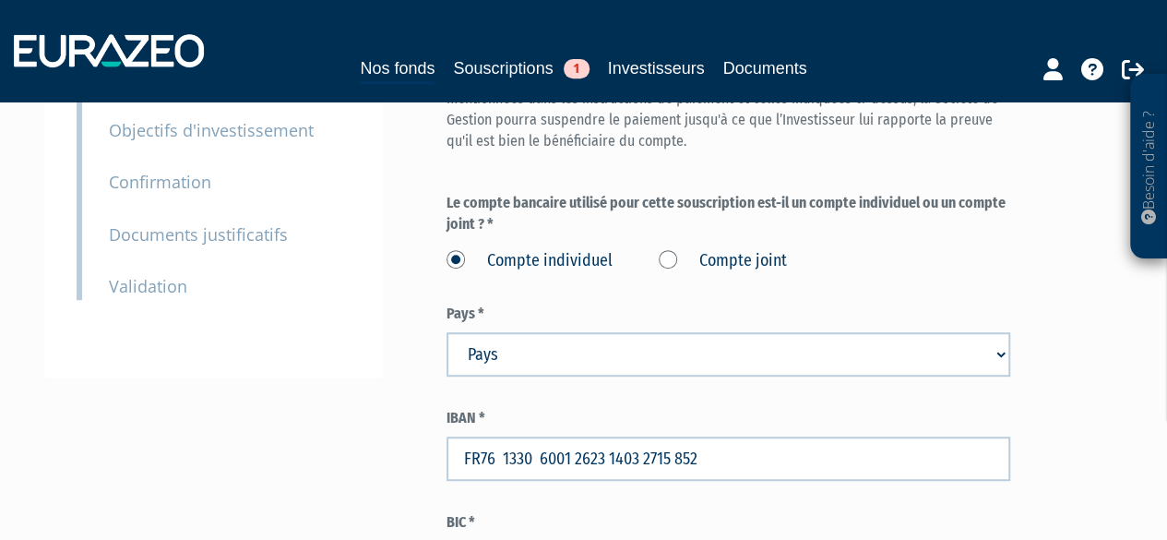
click at [539, 436] on input "FR76 1330 6001 2623 1403 2715 852" at bounding box center [728, 458] width 564 height 44
click at [502, 436] on input "FR76 1330 6001 2623 1403 2715 852" at bounding box center [728, 458] width 564 height 44
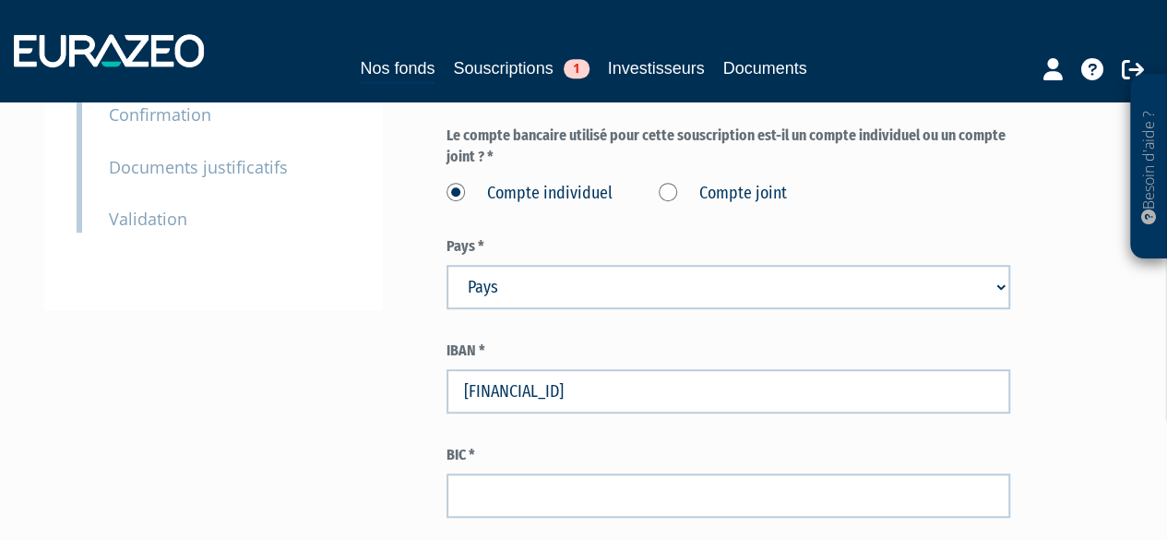
scroll to position [553, 0]
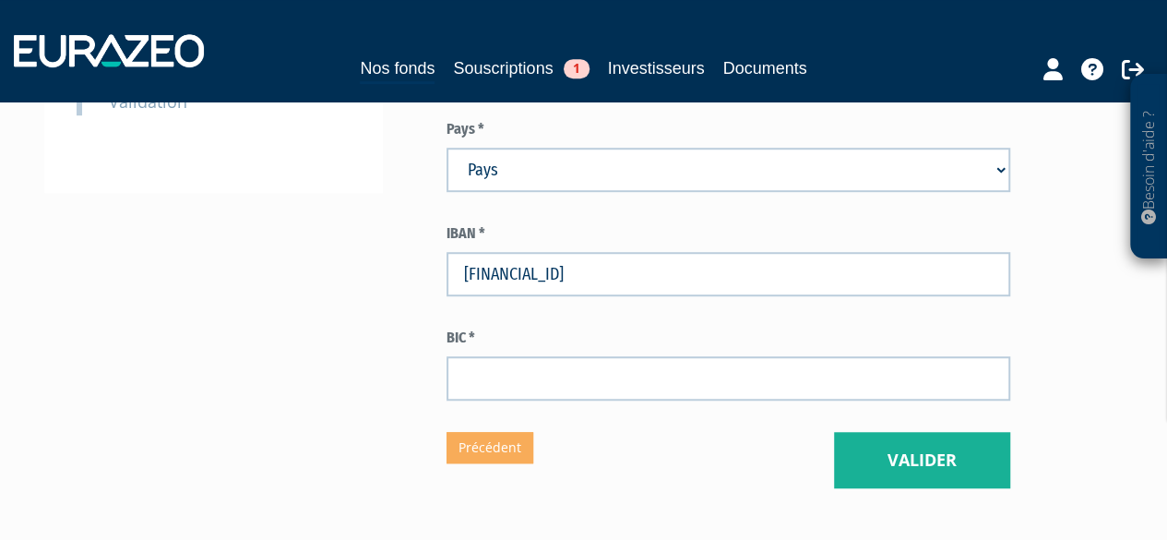
type input "[FINANCIAL_ID]"
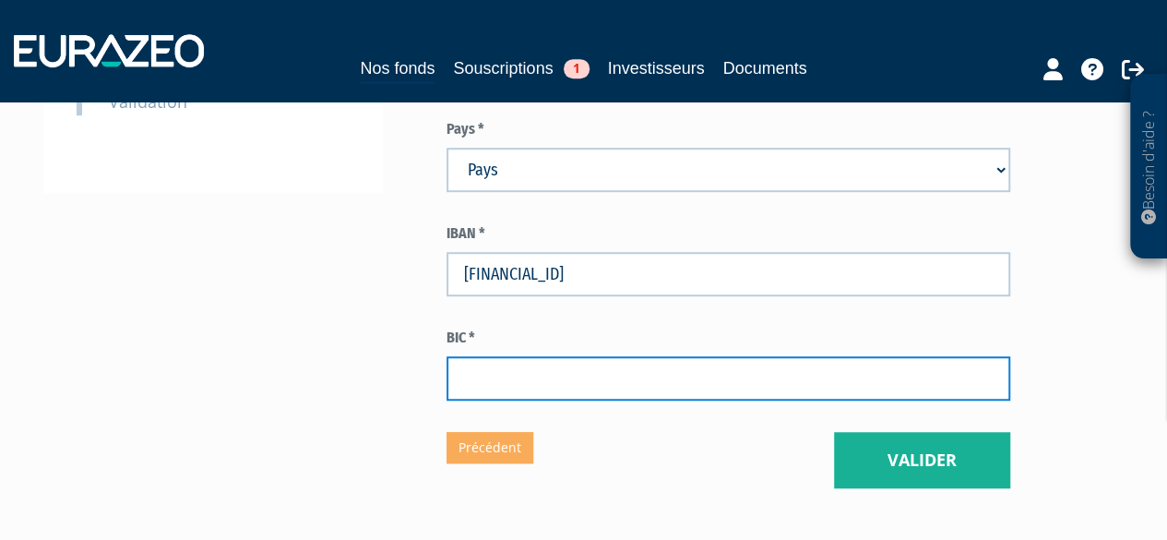
click at [511, 356] on input "text" at bounding box center [728, 378] width 564 height 44
paste input "[SWIFT_CODE]"
type input "[SWIFT_CODE]"
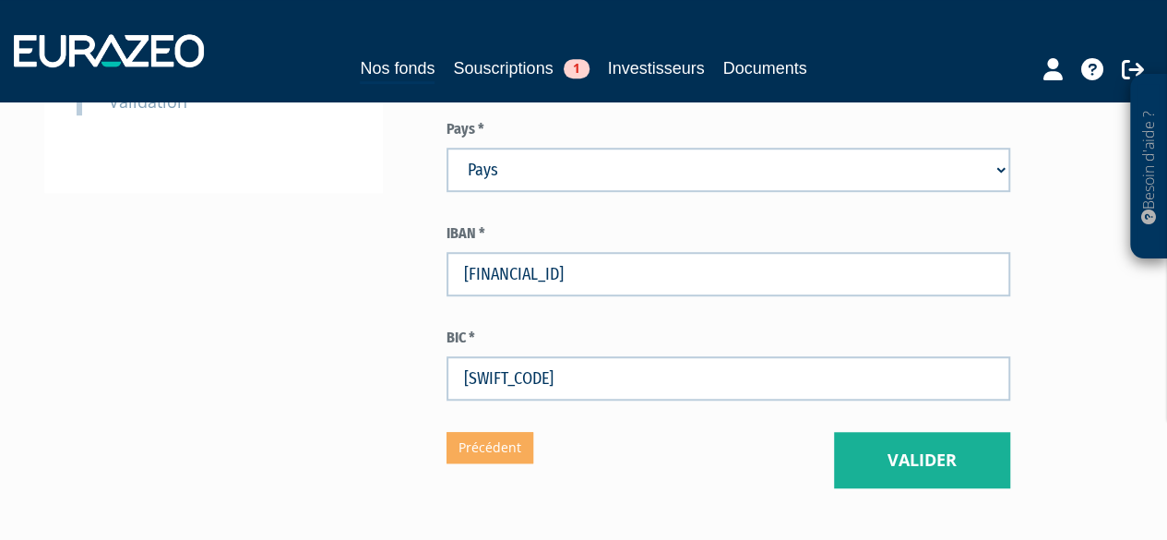
click at [663, 444] on div "Eurazeo Private Value Europe 3 Coordonnées bancaires (* Champs obligatoires) Ce…" at bounding box center [728, 41] width 564 height 894
click at [882, 432] on button "Valider" at bounding box center [922, 460] width 176 height 57
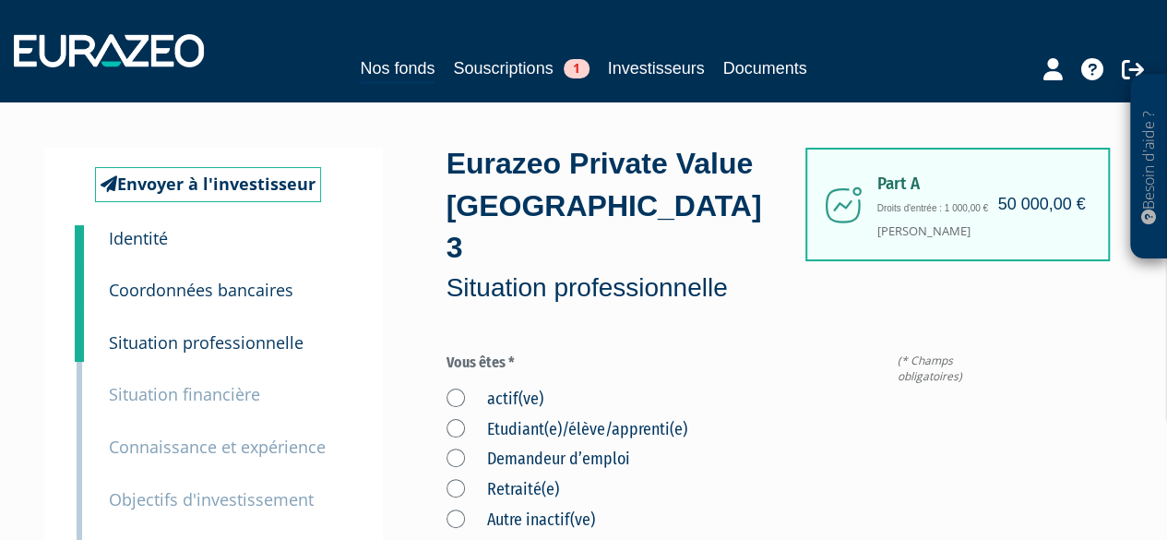
click at [454, 387] on label "actif(ve)" at bounding box center [494, 399] width 97 height 24
click at [0, 0] on input "actif(ve)" at bounding box center [0, 0] width 0 height 0
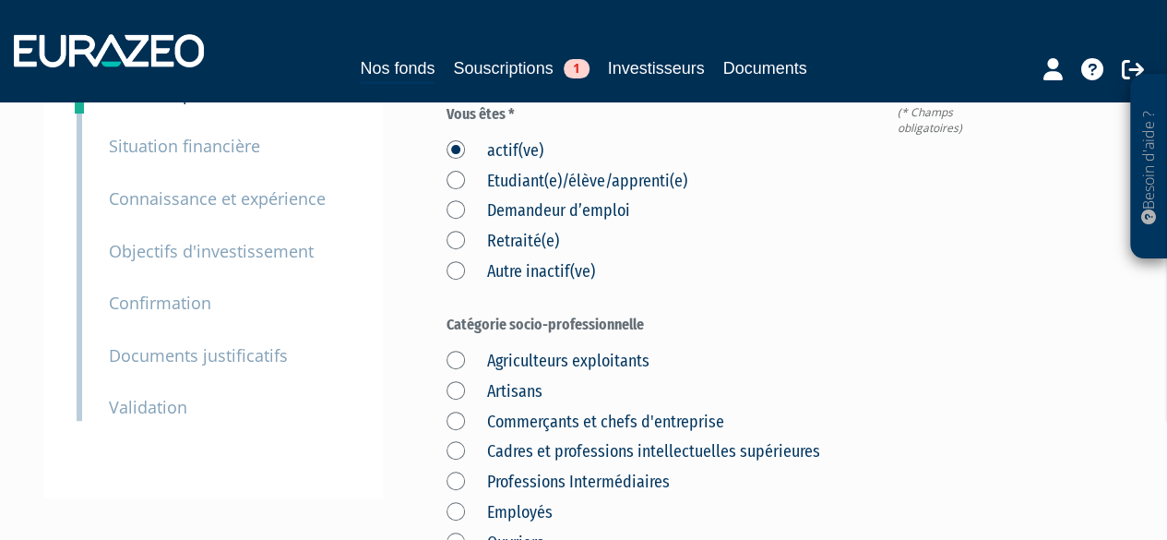
scroll to position [277, 0]
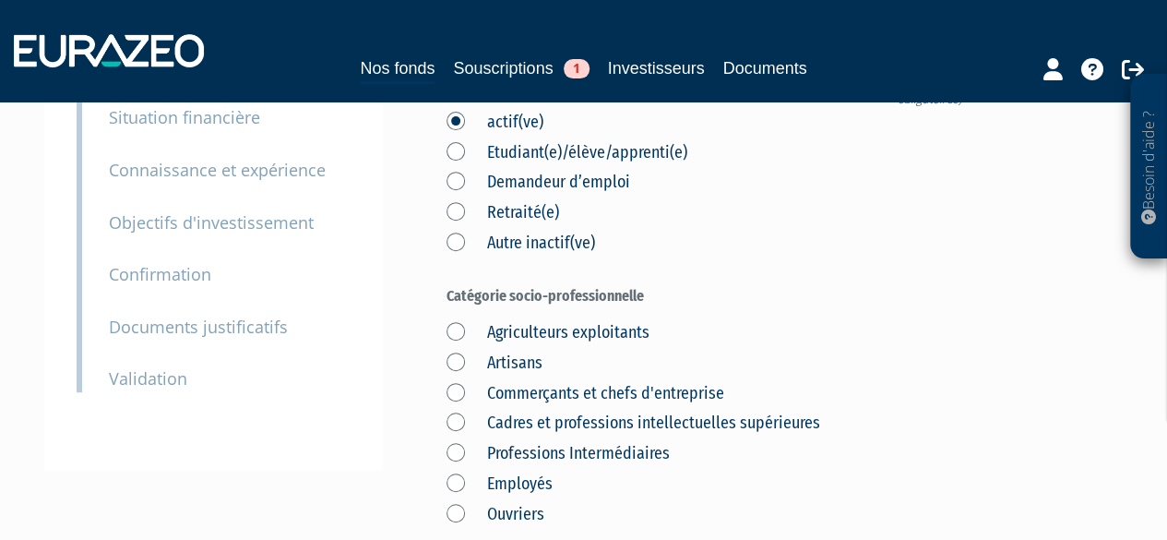
click at [449, 411] on label "Cadres et professions intellectuelles supérieures" at bounding box center [633, 423] width 374 height 24
click at [0, 0] on supérieures "Cadres et professions intellectuelles supérieures" at bounding box center [0, 0] width 0 height 0
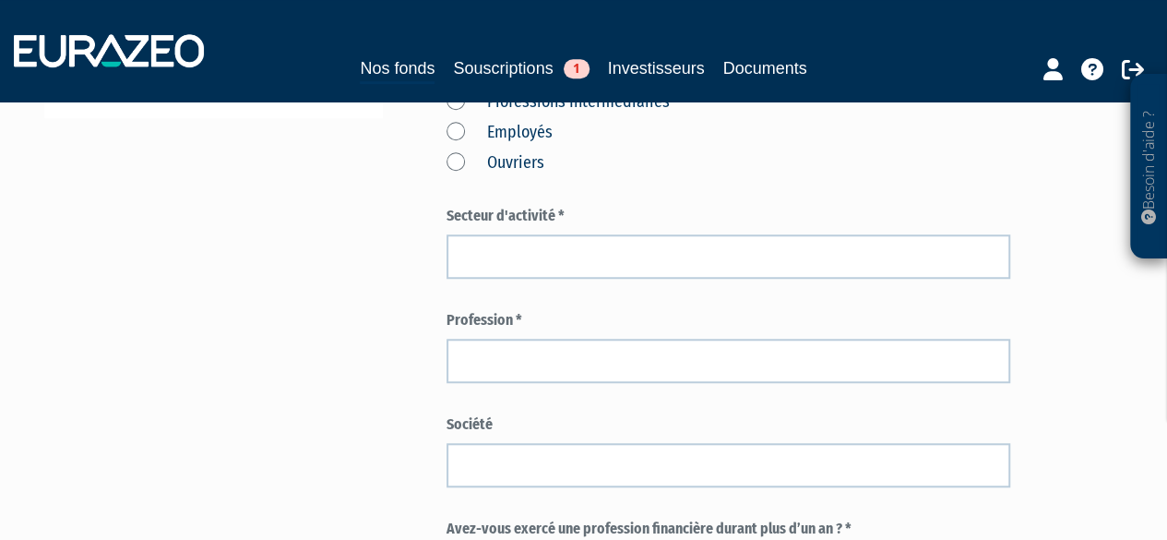
scroll to position [646, 0]
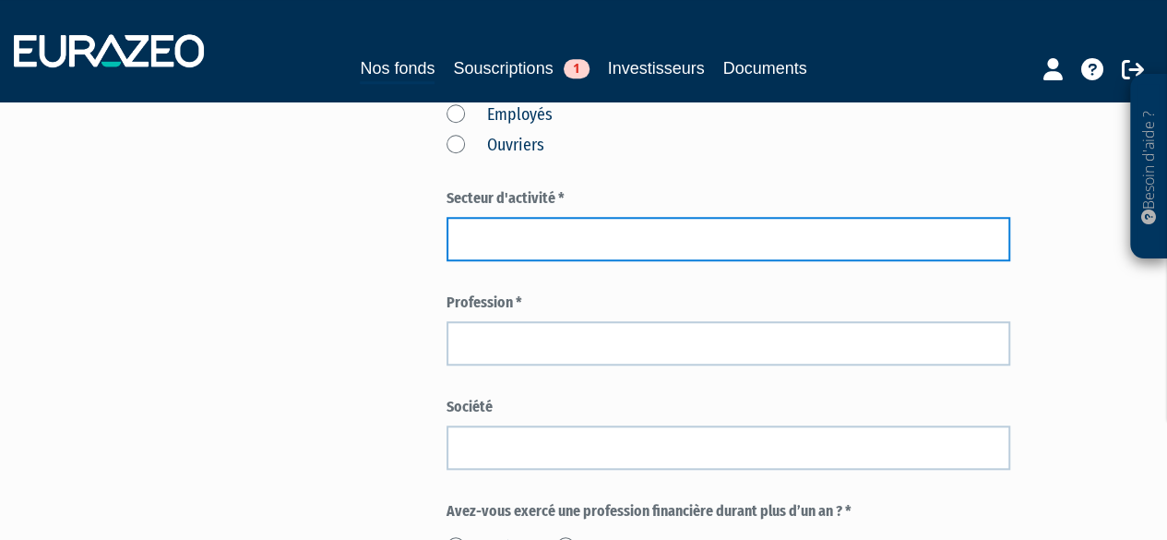
click at [483, 217] on input "text" at bounding box center [728, 239] width 564 height 44
type input "f"
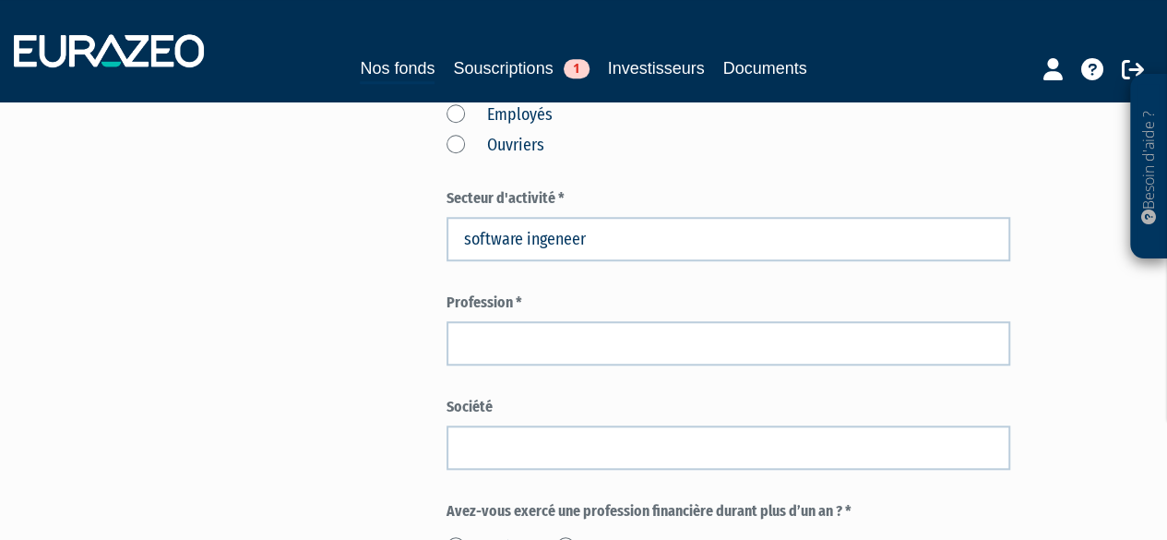
click at [555, 230] on form "(* Champs obligatoires) Vous êtes * actif(ve) Etudiant(e)/élève/apprenti(e) Dem…" at bounding box center [728, 337] width 564 height 1261
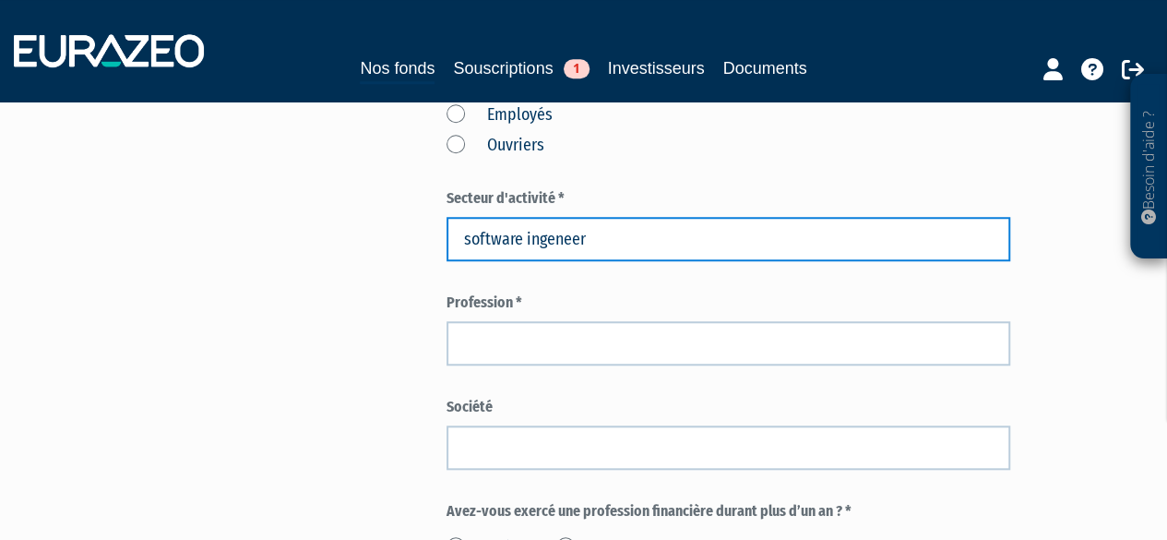
click at [553, 217] on input "software ingeneer" at bounding box center [728, 239] width 564 height 44
click at [531, 217] on input "software ingineer" at bounding box center [728, 239] width 564 height 44
type input "software engineer"
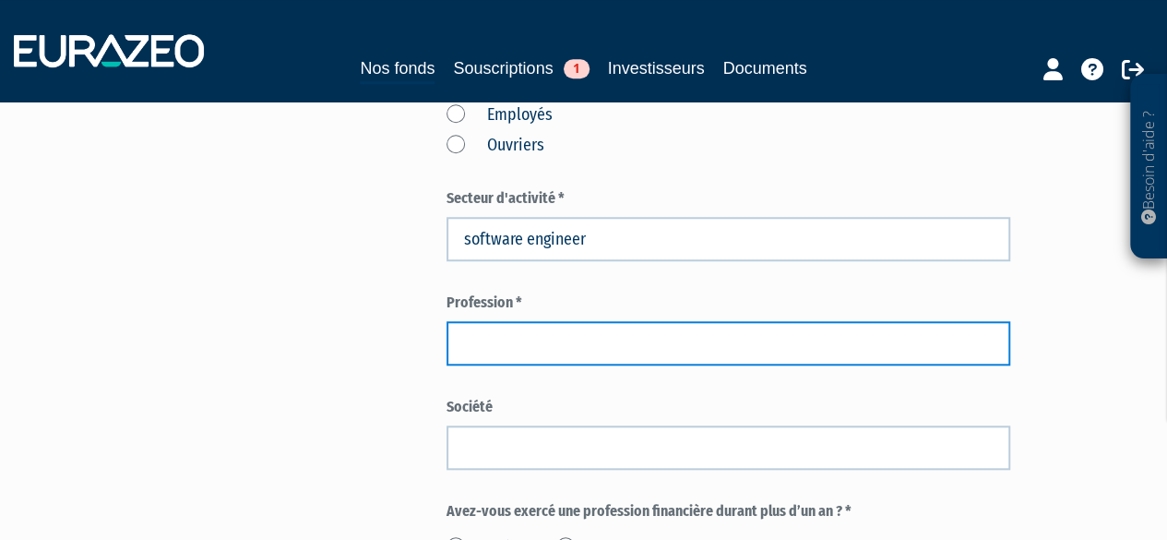
click at [597, 321] on input "text" at bounding box center [728, 343] width 564 height 44
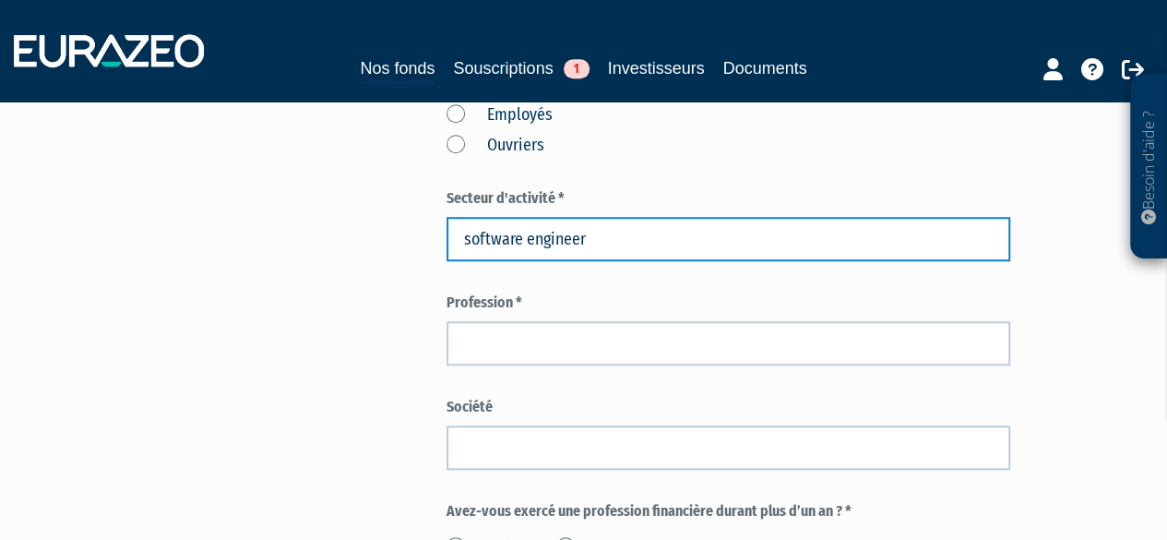
drag, startPoint x: 614, startPoint y: 192, endPoint x: 448, endPoint y: 208, distance: 166.8
click at [448, 217] on input "software engineer" at bounding box center [728, 239] width 564 height 44
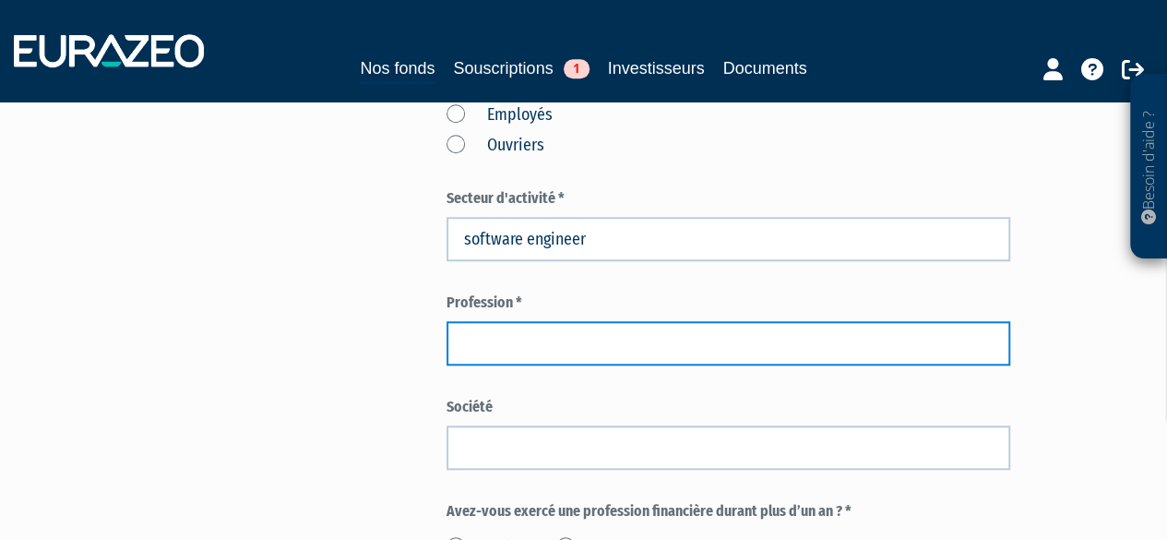
click at [496, 321] on input "text" at bounding box center [728, 343] width 564 height 44
paste input "software engineer"
type input "software engineer"
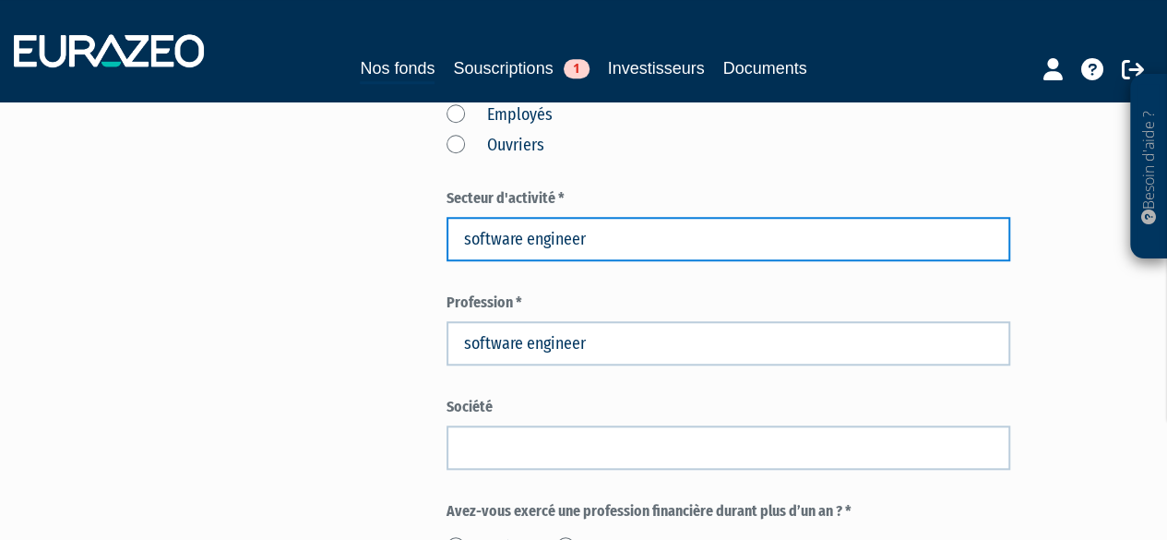
click at [614, 217] on input "software engineer" at bounding box center [728, 239] width 564 height 44
type input "s"
type input "informatique"
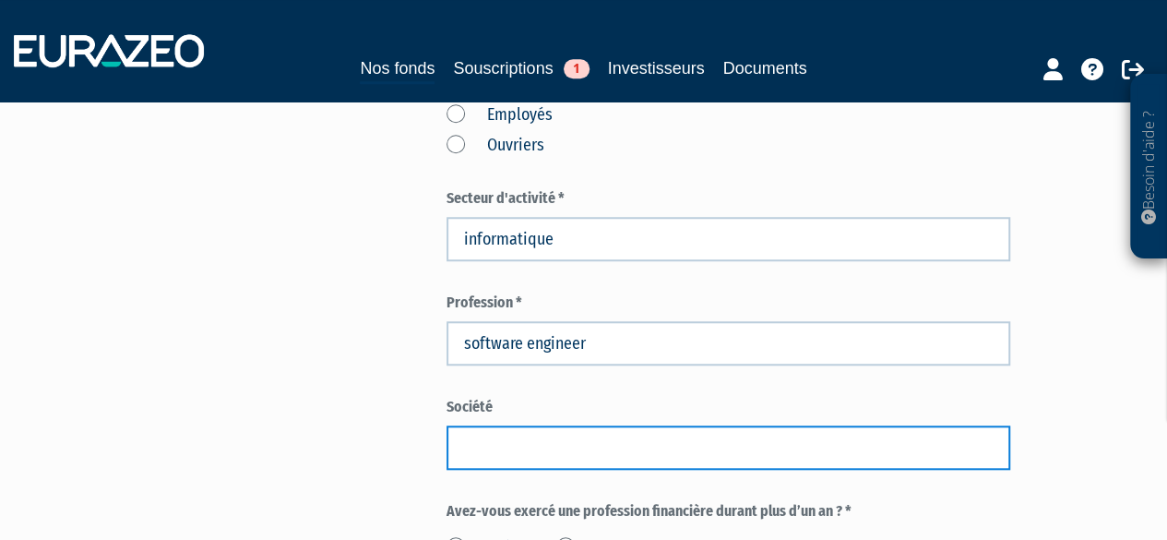
click at [505, 425] on input "text" at bounding box center [728, 447] width 564 height 44
type input "Pennylane"
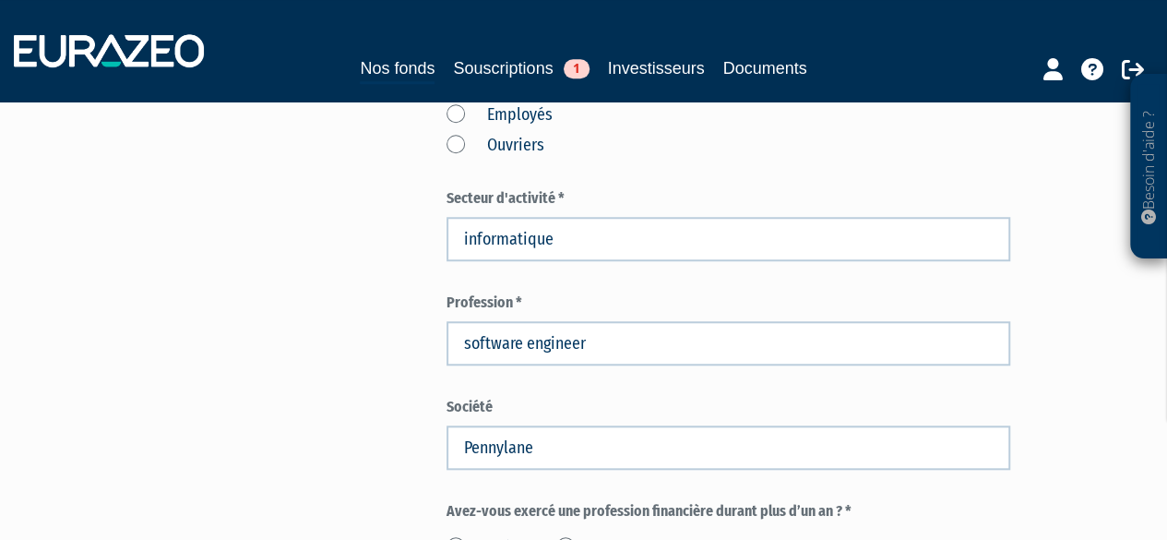
click at [374, 340] on div "Envoyer à l'investisseur 1 Identité 2 Coordonnées bancaires 3 Situation profess…" at bounding box center [583, 279] width 1051 height 1554
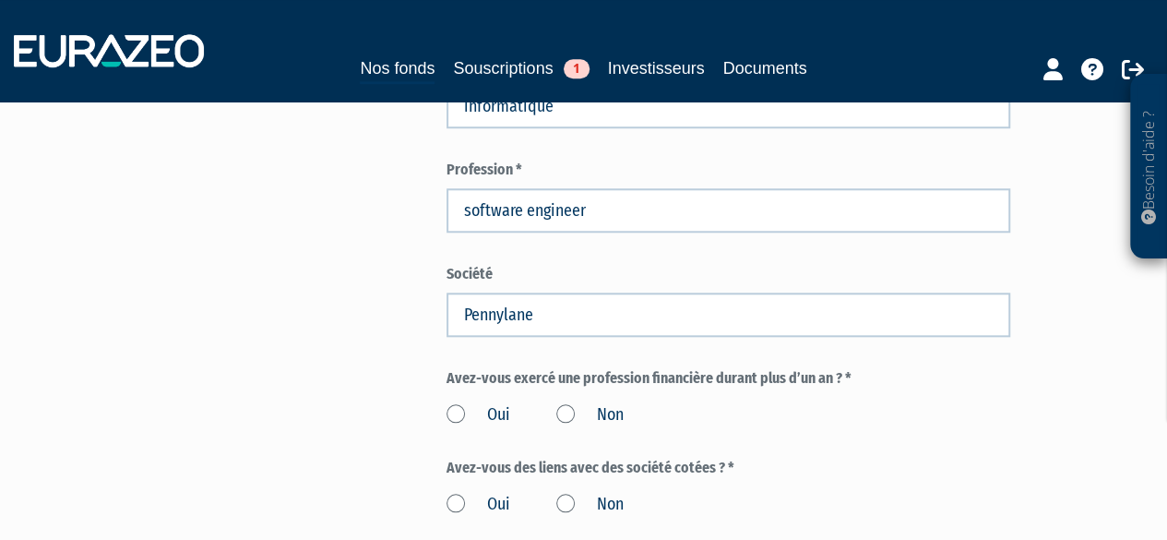
scroll to position [830, 0]
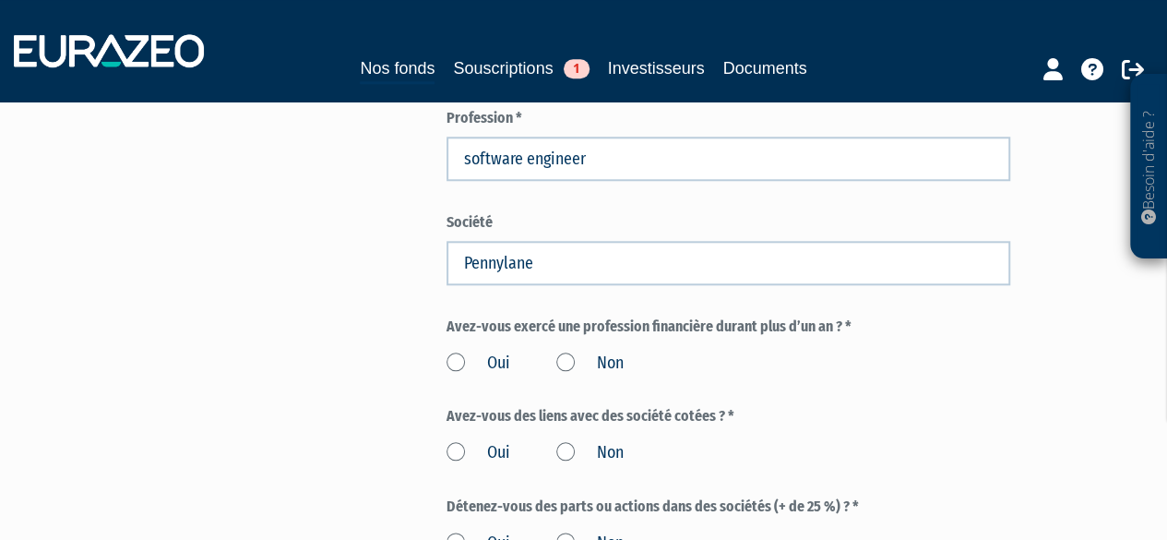
click at [566, 351] on label "Non" at bounding box center [589, 363] width 67 height 24
click at [0, 0] on input "Non" at bounding box center [0, 0] width 0 height 0
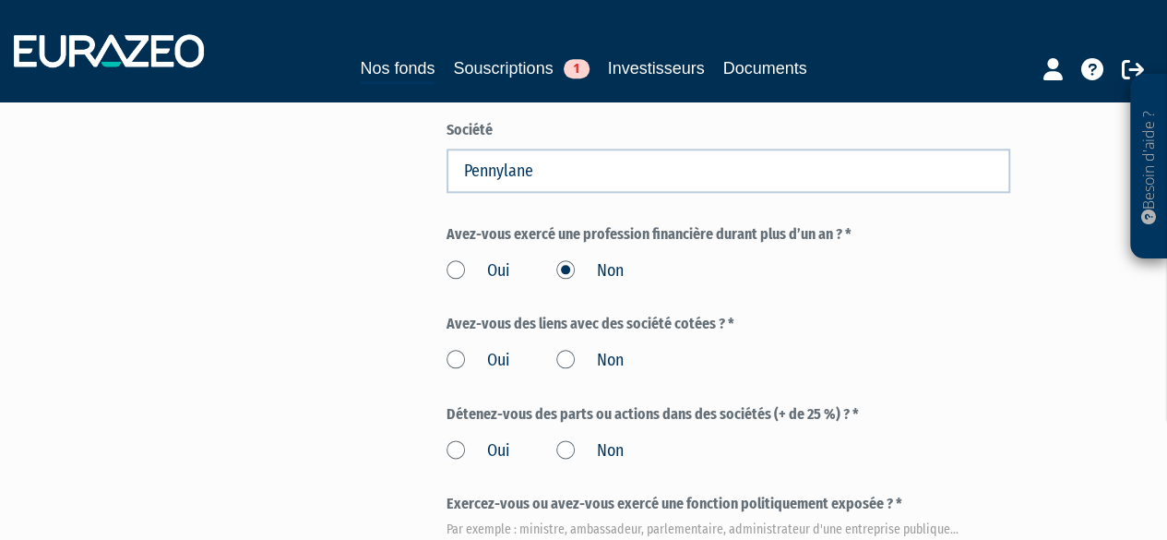
click at [565, 349] on label "Non" at bounding box center [589, 361] width 67 height 24
click at [0, 0] on input "Non" at bounding box center [0, 0] width 0 height 0
click at [566, 439] on label "Non" at bounding box center [589, 451] width 67 height 24
click at [0, 0] on input "Non" at bounding box center [0, 0] width 0 height 0
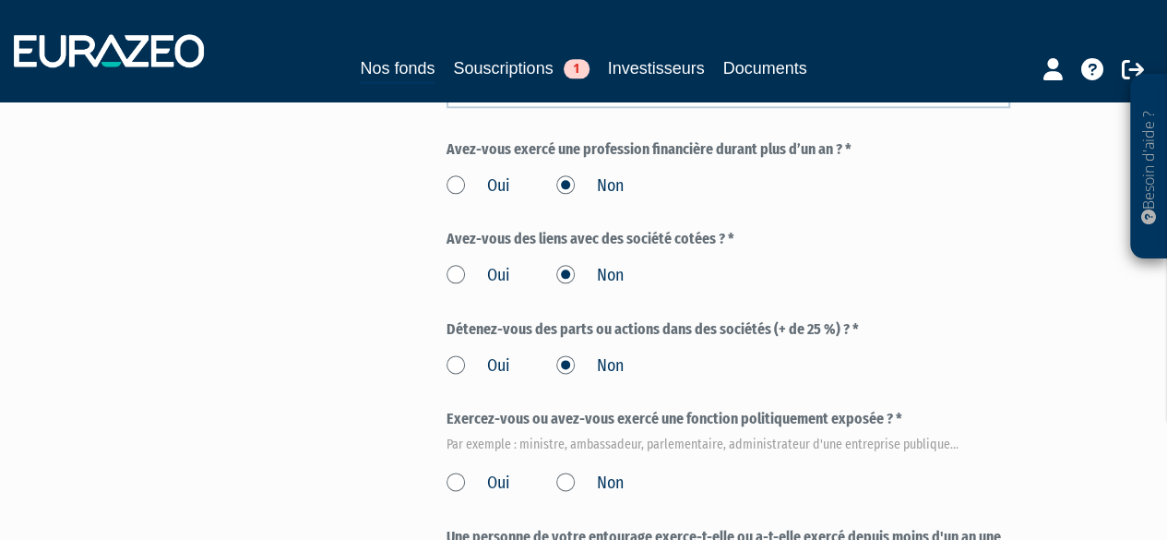
scroll to position [1107, 0]
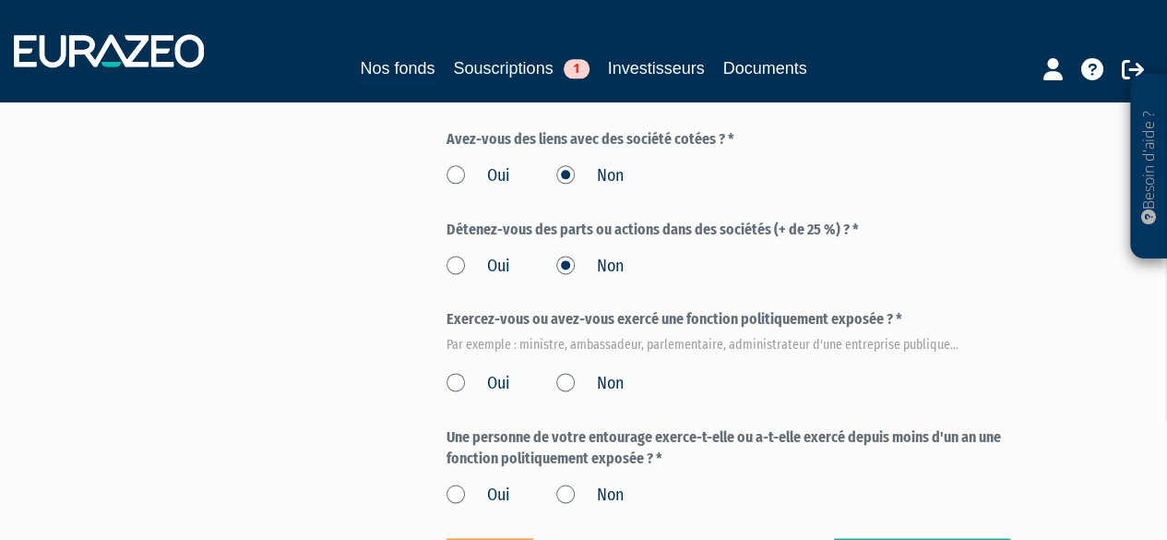
click at [557, 372] on label "Non" at bounding box center [589, 384] width 67 height 24
click at [0, 0] on input "Non" at bounding box center [0, 0] width 0 height 0
click at [557, 483] on label "Non" at bounding box center [589, 495] width 67 height 24
click at [0, 0] on input "Non" at bounding box center [0, 0] width 0 height 0
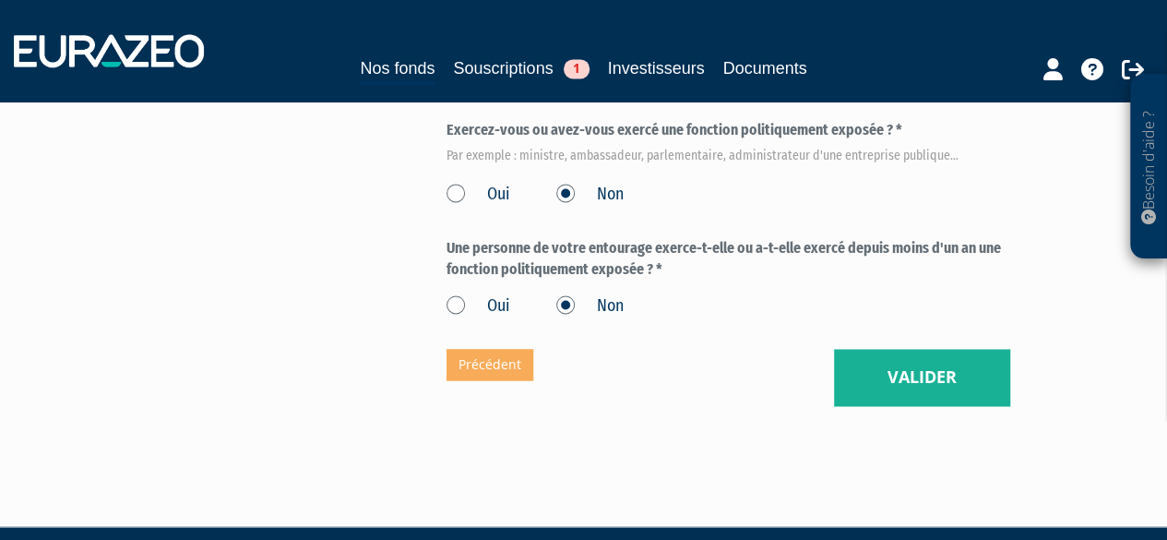
scroll to position [1299, 0]
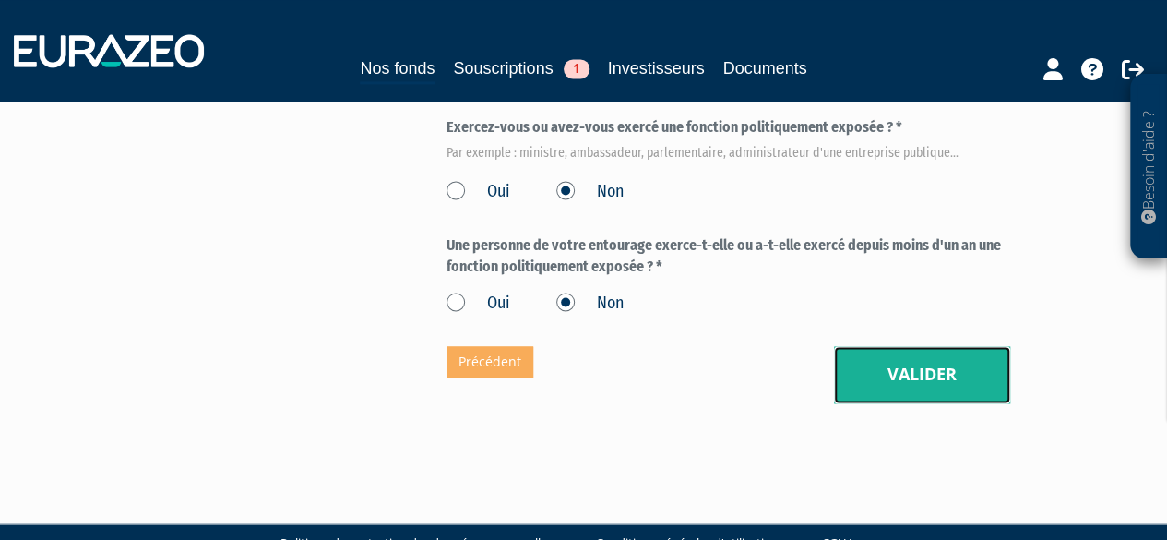
click at [894, 346] on button "Valider" at bounding box center [922, 374] width 176 height 57
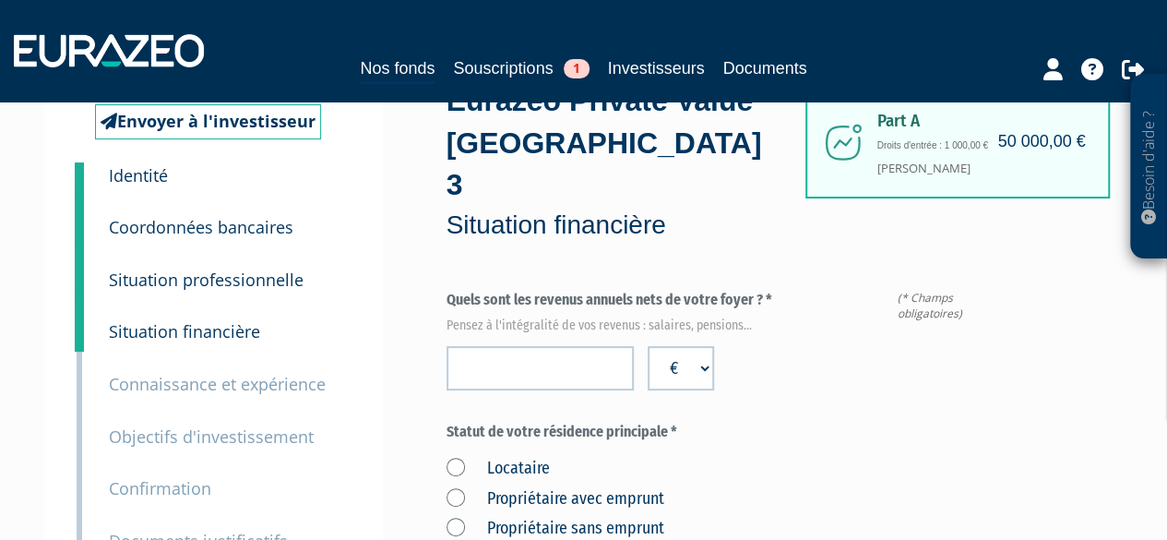
scroll to position [92, 0]
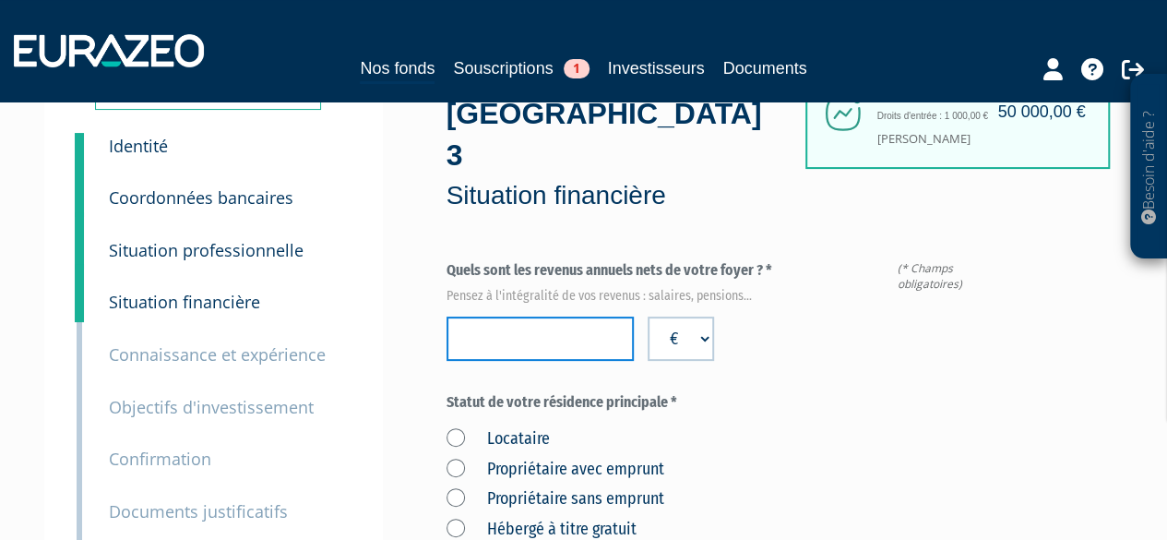
click at [513, 316] on input "number" at bounding box center [540, 338] width 188 height 44
type input "120000"
click at [382, 315] on div "Envoyer à l'investisseur 1 Identité 2 Coordonnées bancaires 3 Situation profess…" at bounding box center [213, 354] width 339 height 599
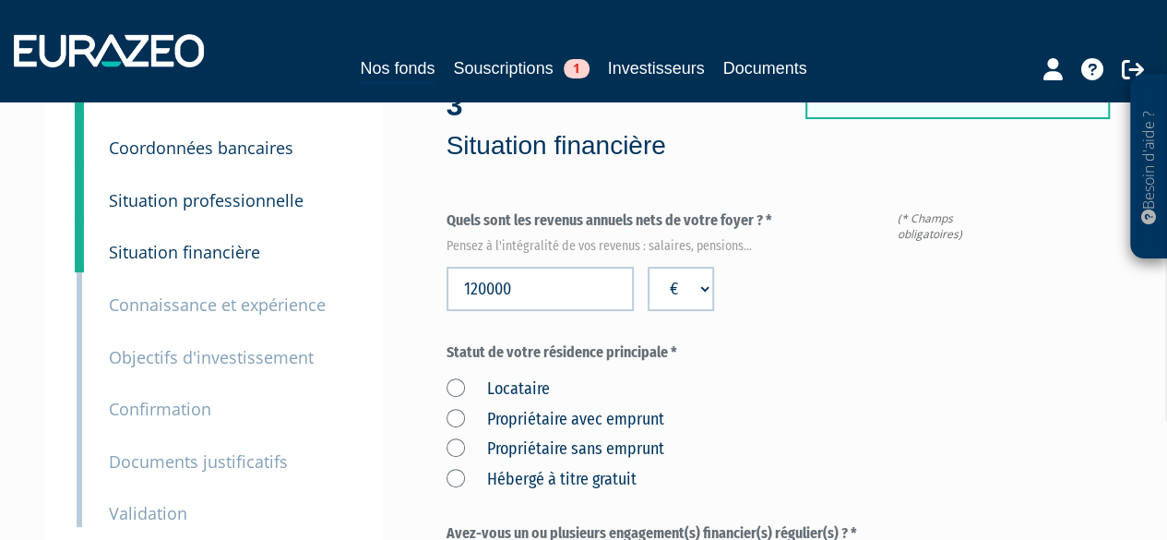
scroll to position [184, 0]
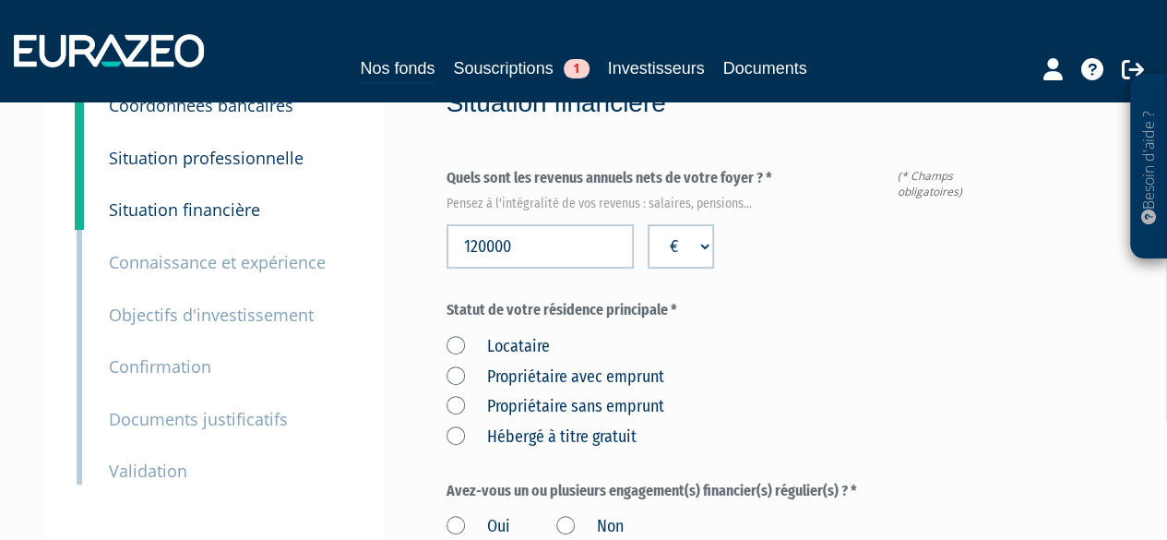
click at [452, 365] on label "Propriétaire avec emprunt" at bounding box center [555, 377] width 218 height 24
click at [0, 0] on emprunt "Propriétaire avec emprunt" at bounding box center [0, 0] width 0 height 0
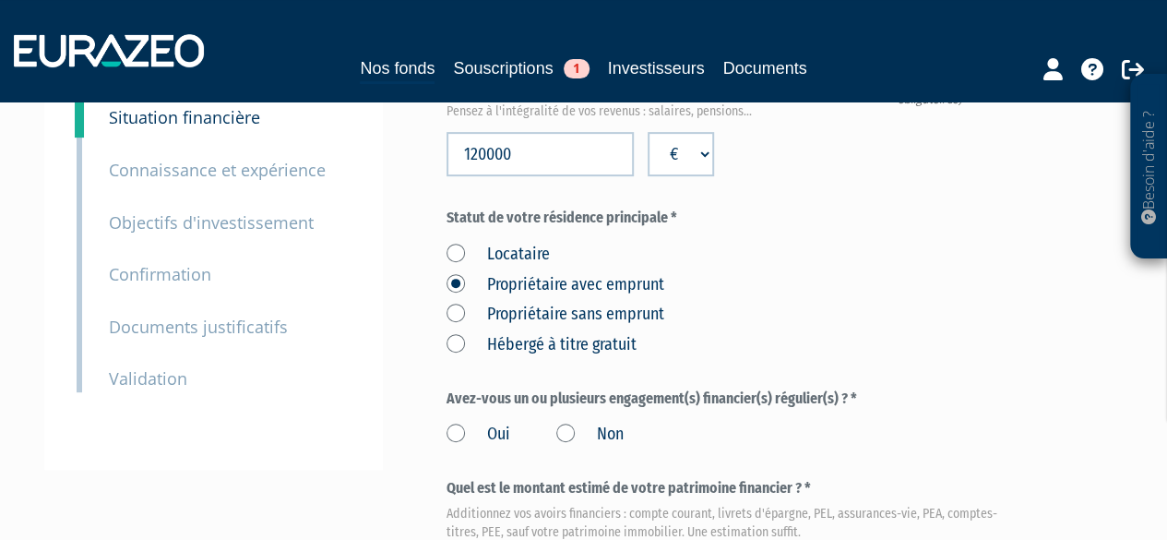
scroll to position [369, 0]
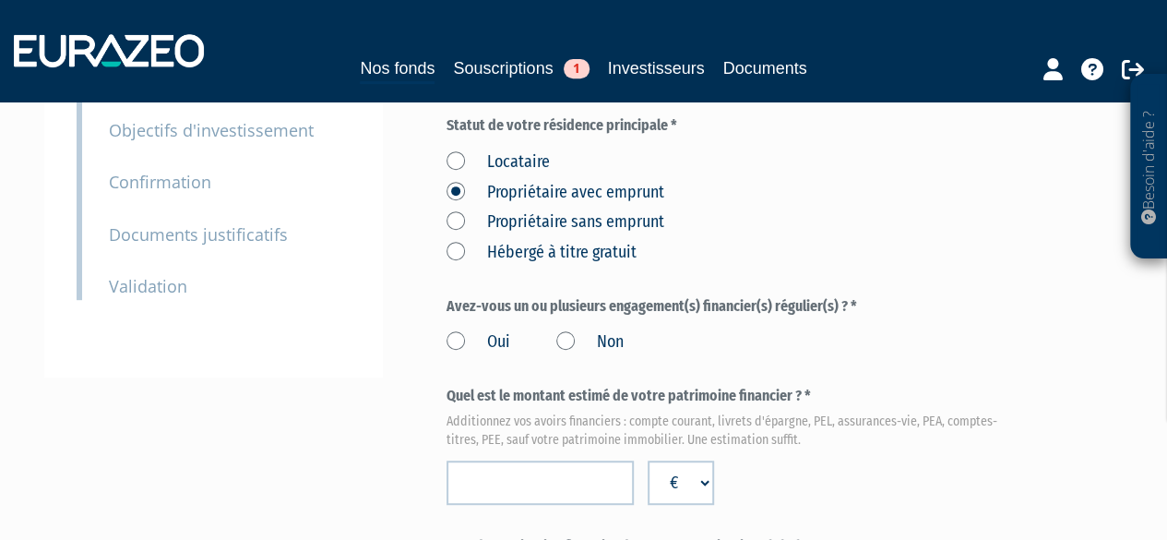
click at [459, 330] on label "Oui" at bounding box center [478, 342] width 64 height 24
click at [0, 0] on input "Oui" at bounding box center [0, 0] width 0 height 0
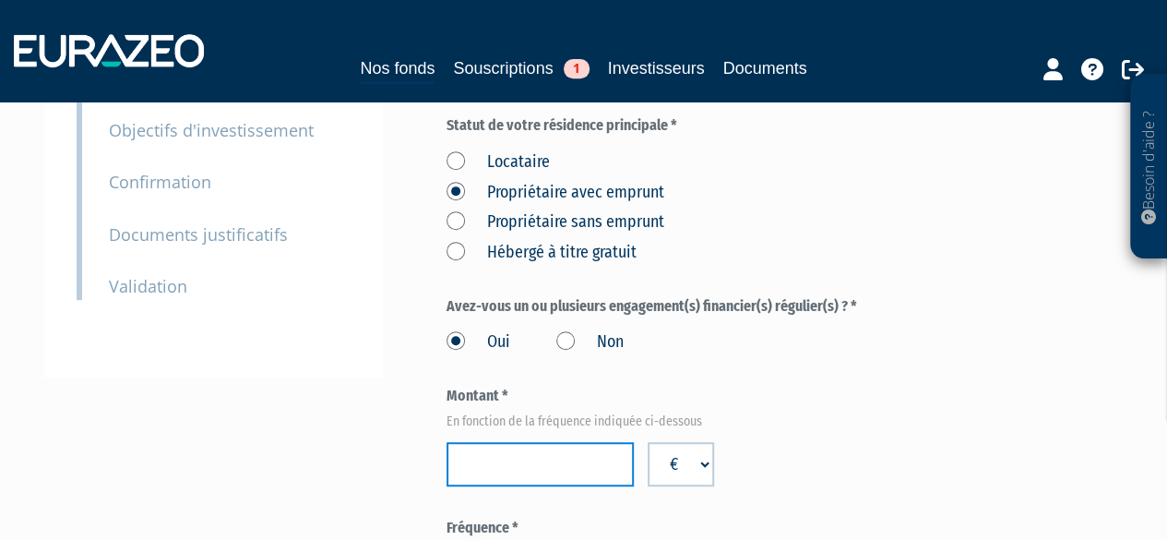
click at [515, 442] on input "number" at bounding box center [540, 464] width 188 height 44
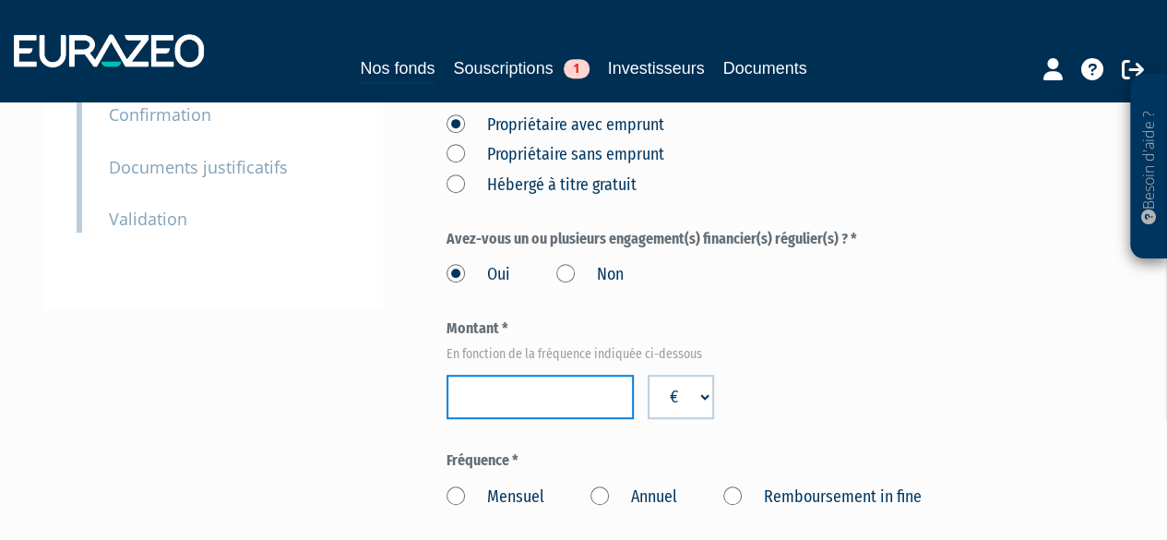
scroll to position [461, 0]
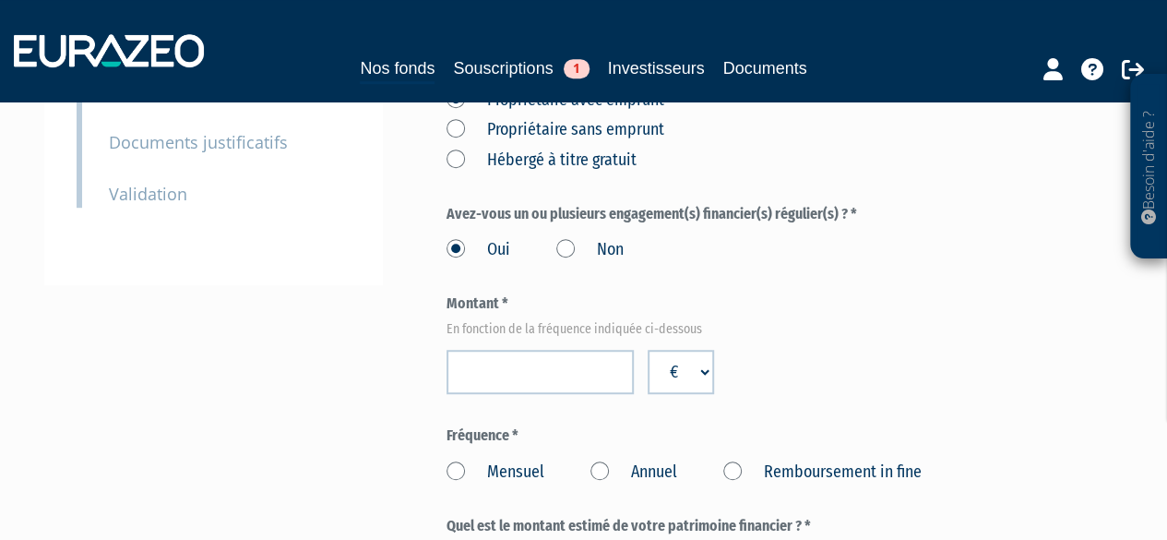
click at [456, 460] on label "Mensuel" at bounding box center [495, 472] width 98 height 24
click at [0, 0] on input "Mensuel" at bounding box center [0, 0] width 0 height 0
click at [503, 350] on input "number" at bounding box center [540, 372] width 188 height 44
type input "1"
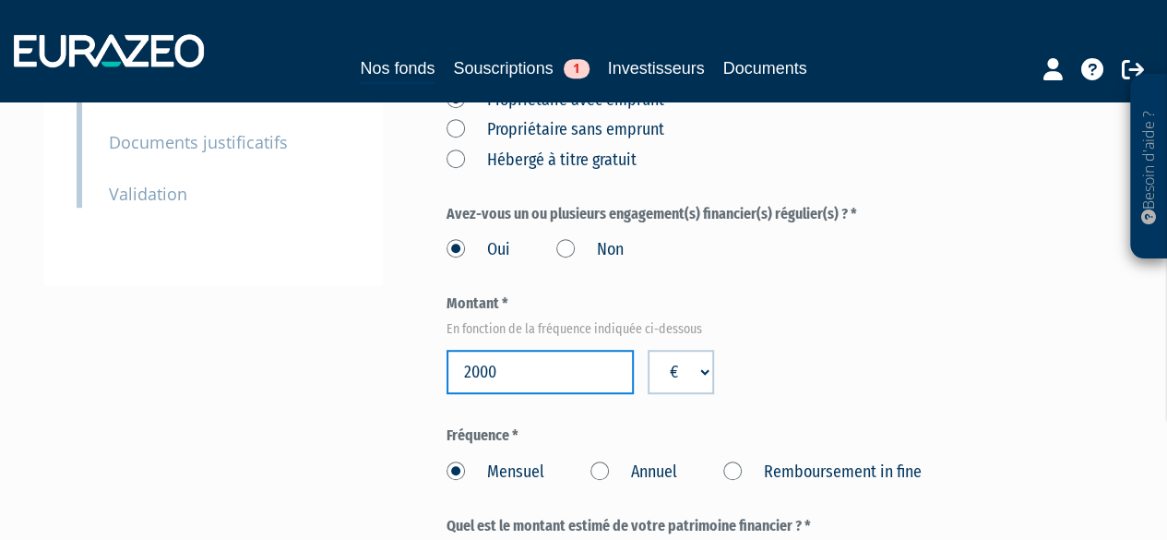
type input "2000"
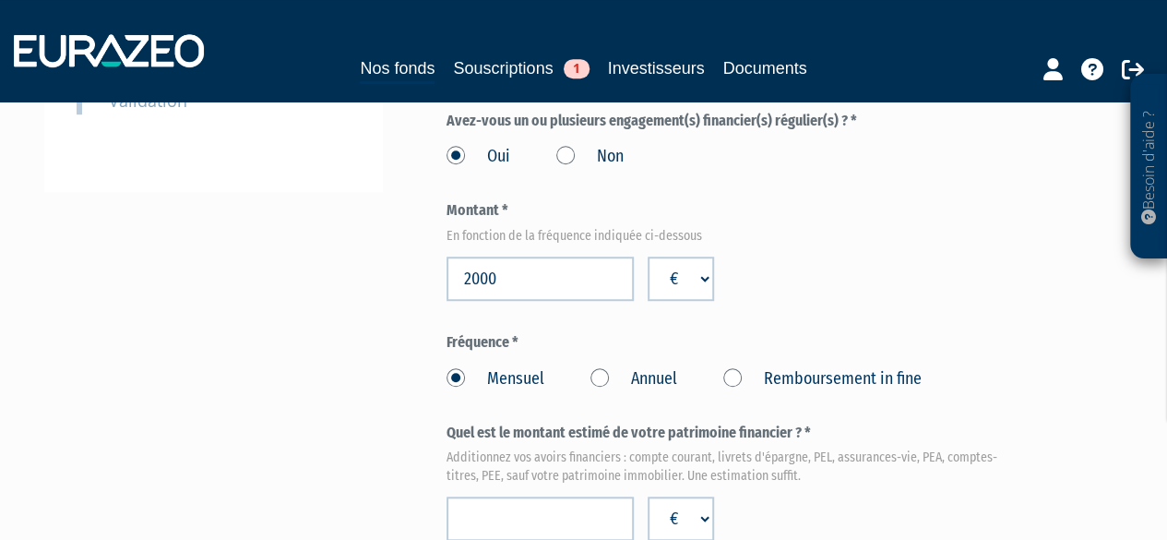
scroll to position [646, 0]
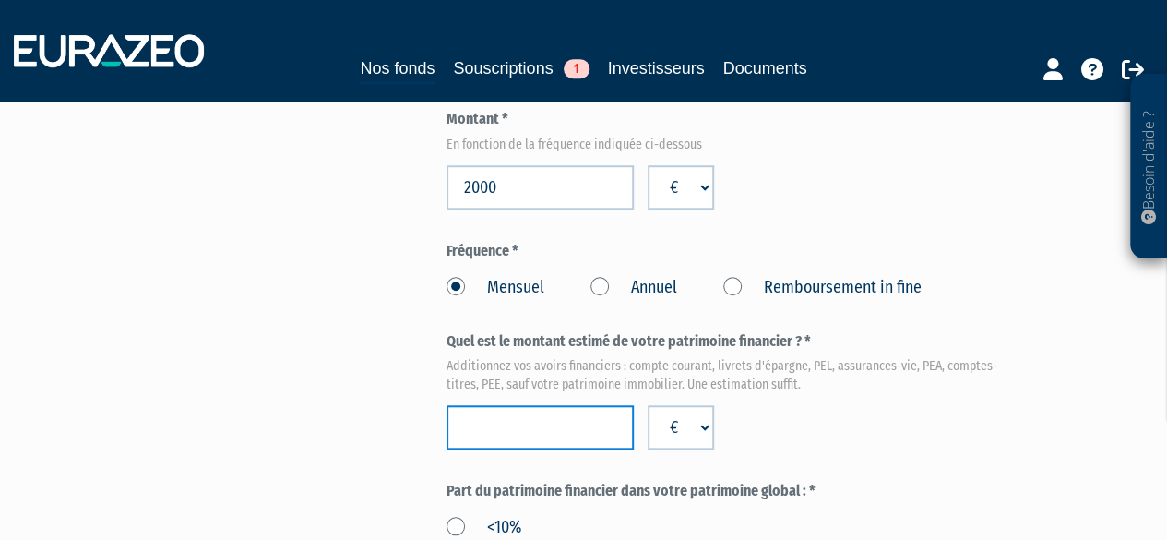
click at [532, 405] on input "number" at bounding box center [540, 427] width 188 height 44
type input "750000"
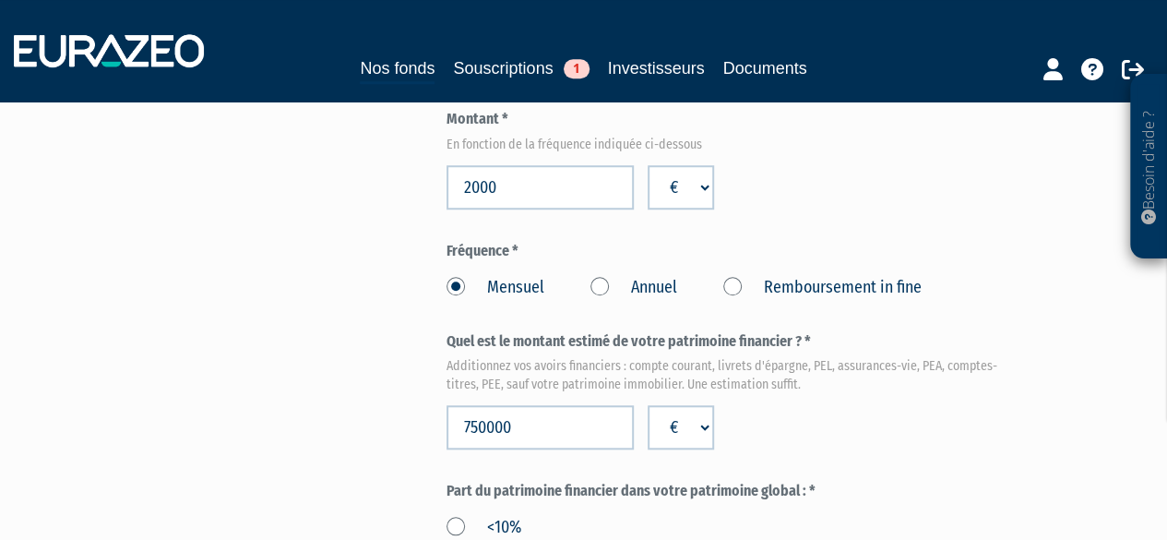
click at [808, 357] on em "Additionnez vos avoirs financiers : compte courant, livrets d'épargne, PEL, ass…" at bounding box center [728, 375] width 564 height 37
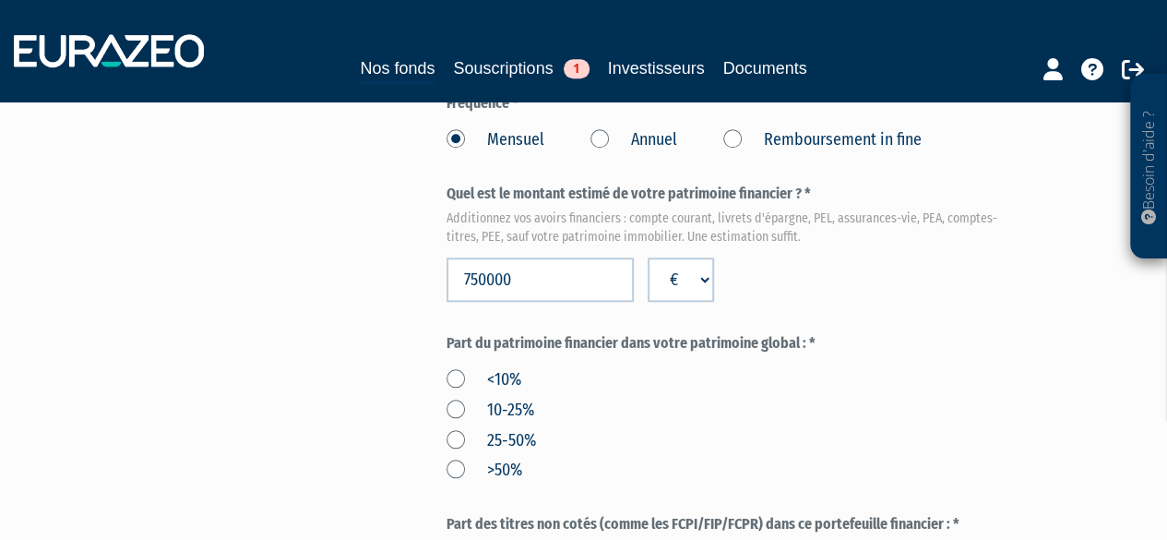
scroll to position [922, 0]
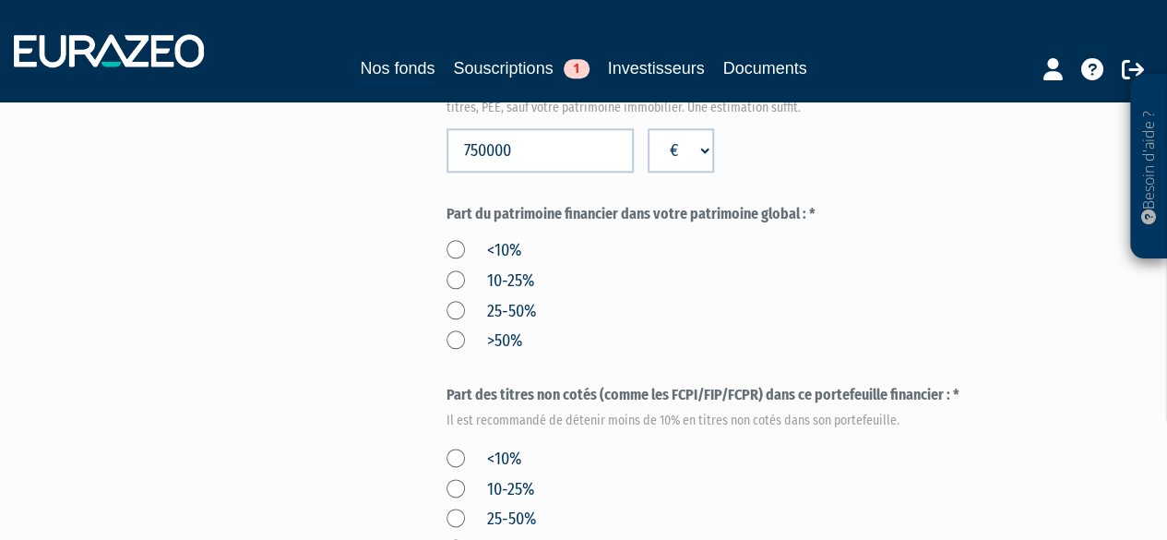
click at [457, 329] on label ">50%" at bounding box center [484, 341] width 76 height 24
click at [0, 0] on input ">50%" at bounding box center [0, 0] width 0 height 0
click at [457, 329] on label ">50%" at bounding box center [484, 341] width 76 height 24
click at [0, 0] on input ">50%" at bounding box center [0, 0] width 0 height 0
click at [455, 300] on label "25-50%" at bounding box center [490, 312] width 89 height 24
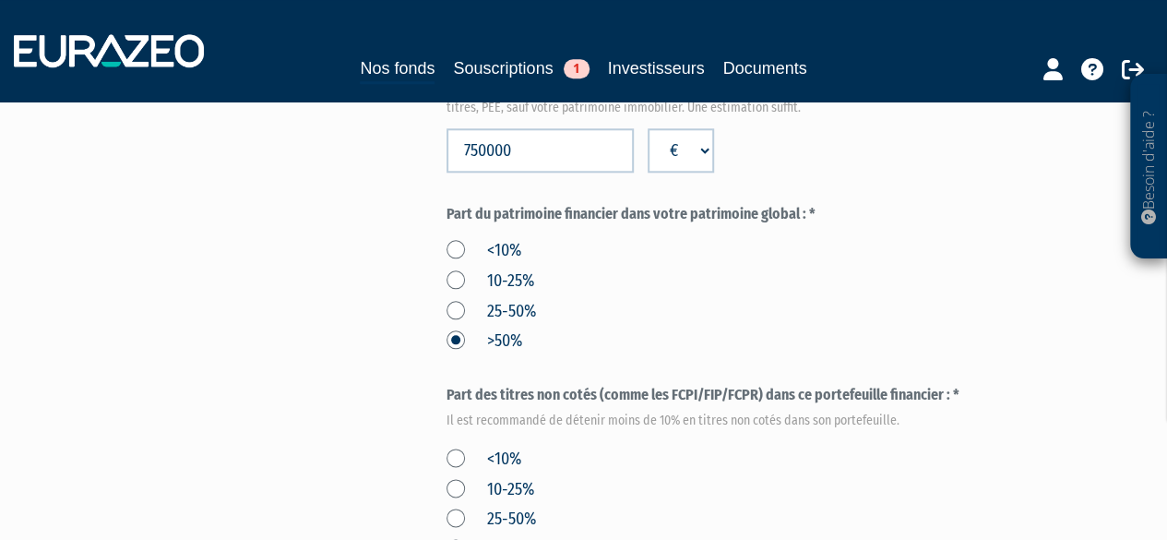
click at [0, 0] on input "25-50%" at bounding box center [0, 0] width 0 height 0
click at [458, 329] on label ">50%" at bounding box center [484, 341] width 76 height 24
click at [0, 0] on input ">50%" at bounding box center [0, 0] width 0 height 0
click at [452, 300] on label "25-50%" at bounding box center [490, 312] width 89 height 24
click at [0, 0] on input "25-50%" at bounding box center [0, 0] width 0 height 0
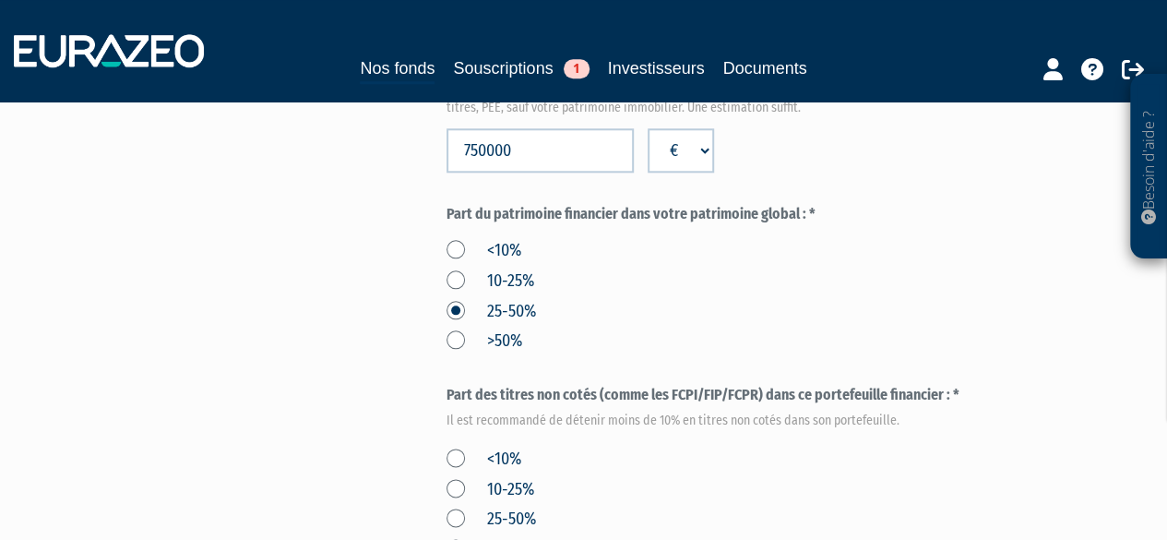
click at [456, 329] on label ">50%" at bounding box center [484, 341] width 76 height 24
click at [0, 0] on input ">50%" at bounding box center [0, 0] width 0 height 0
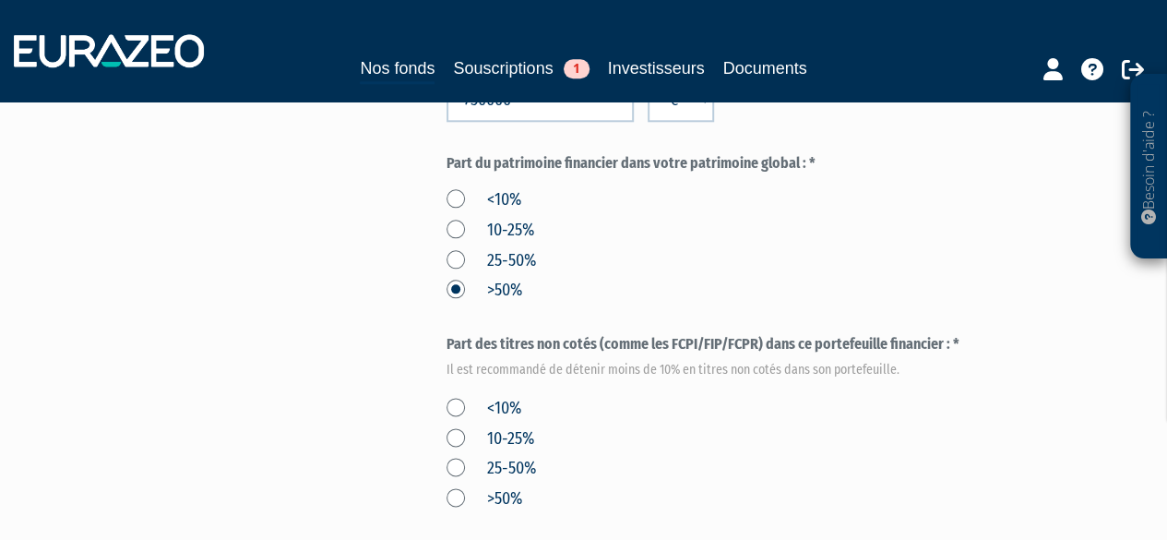
scroll to position [1015, 0]
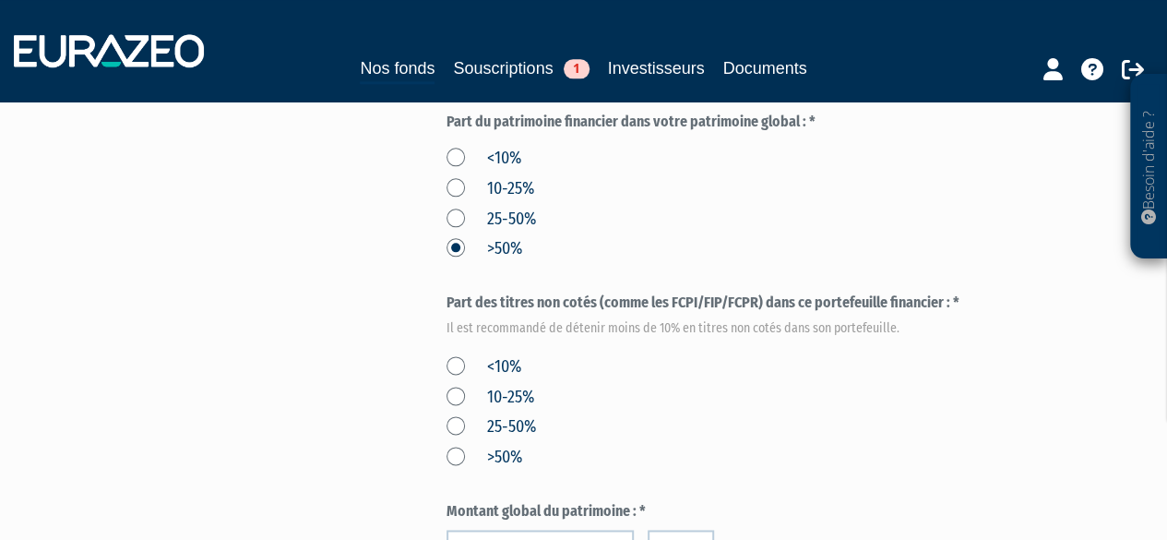
click at [453, 415] on label "25-50%" at bounding box center [490, 427] width 89 height 24
click at [0, 0] on input "25-50%" at bounding box center [0, 0] width 0 height 0
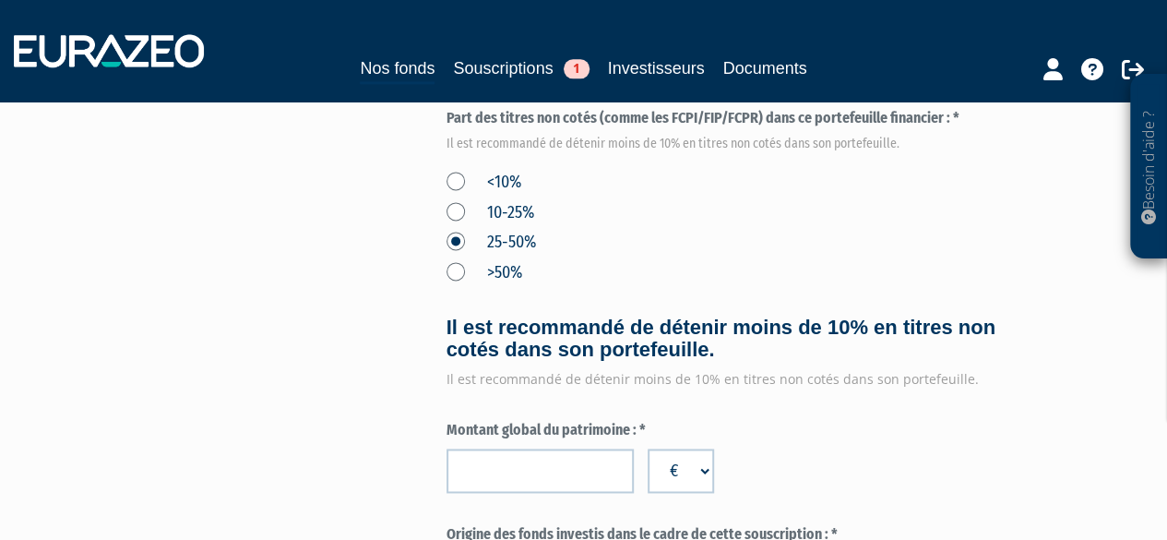
scroll to position [1291, 0]
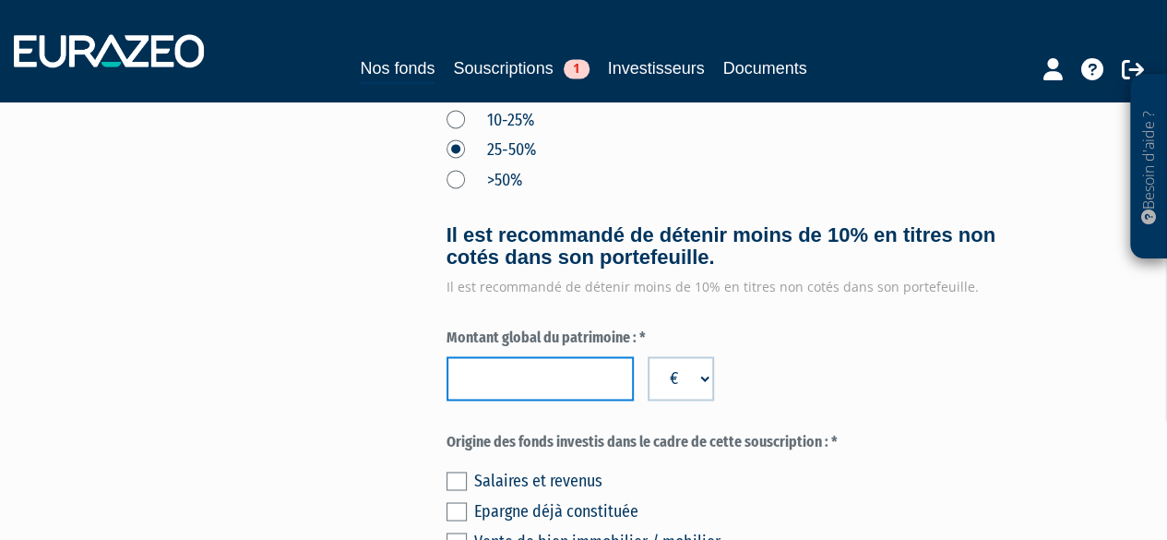
click at [561, 356] on input "number" at bounding box center [540, 378] width 188 height 44
type input "1200000"
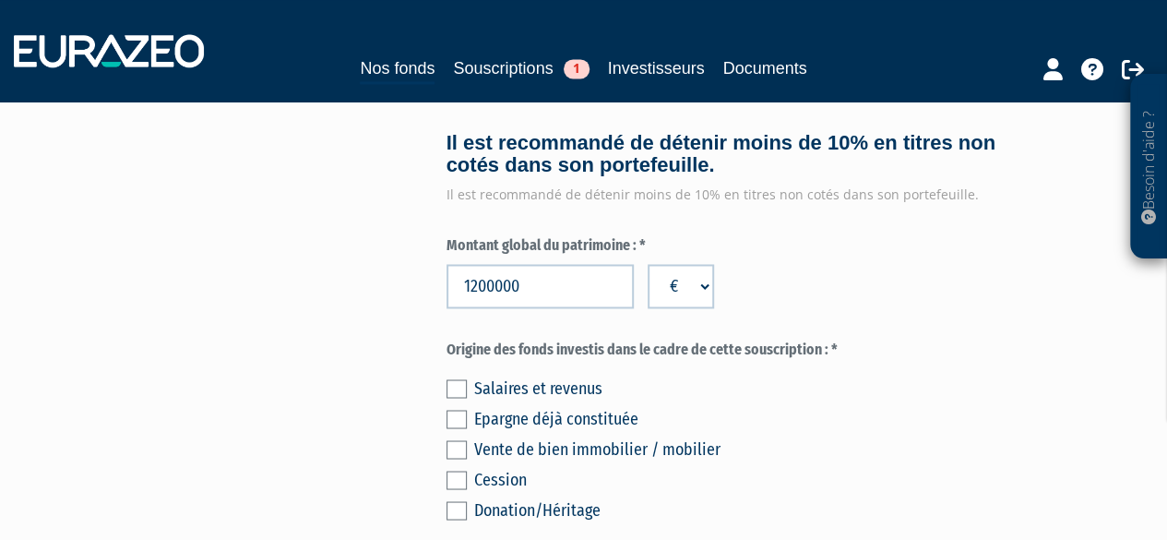
click at [456, 379] on label at bounding box center [456, 388] width 20 height 18
click at [0, 0] on input "checkbox" at bounding box center [0, 0] width 0 height 0
click at [456, 470] on label at bounding box center [456, 479] width 20 height 18
click at [0, 0] on input "checkbox" at bounding box center [0, 0] width 0 height 0
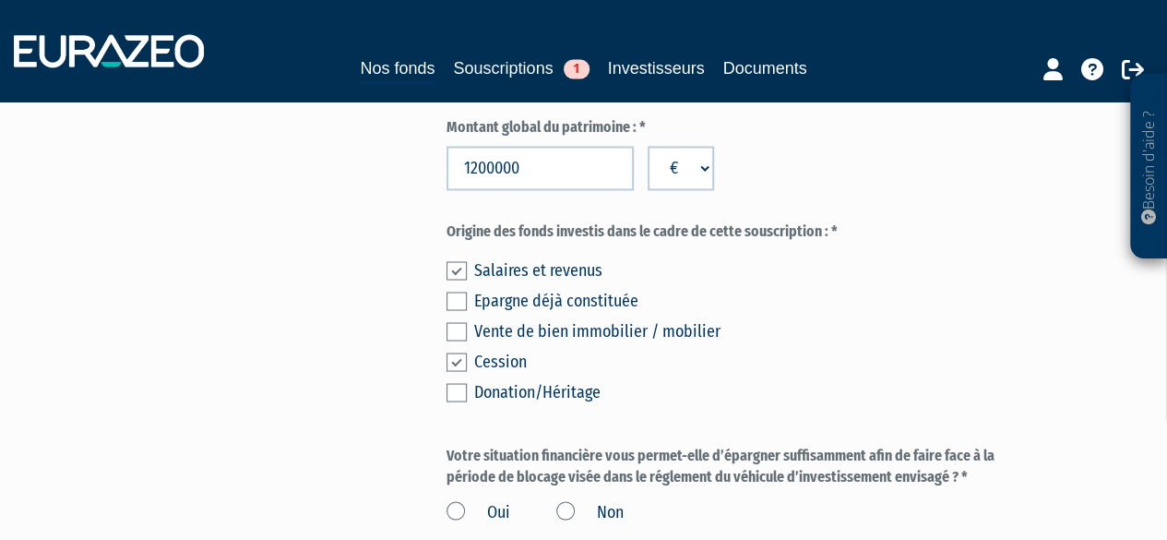
scroll to position [1568, 0]
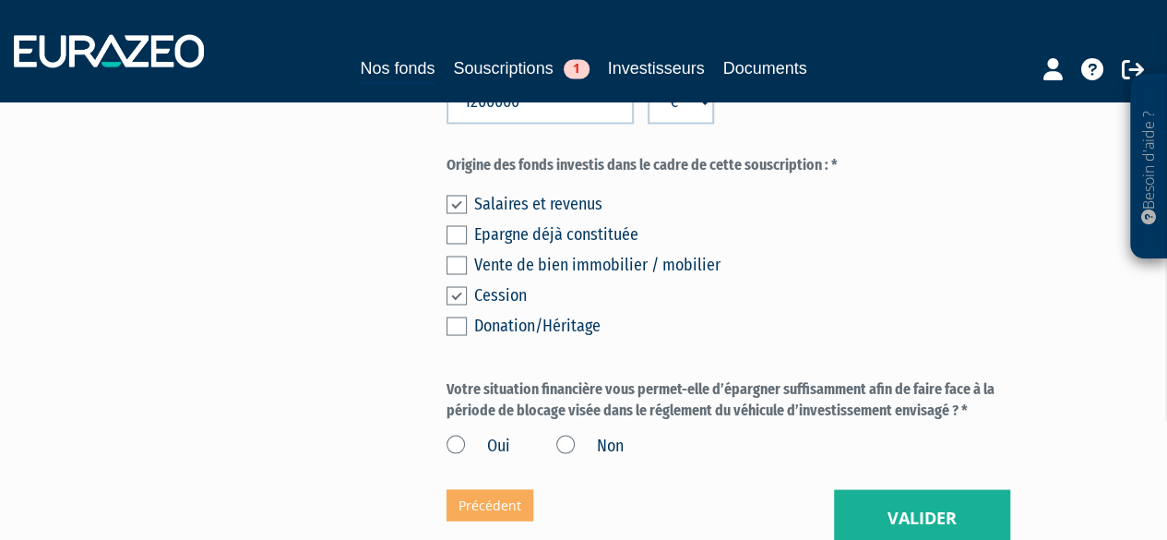
click at [461, 434] on label "Oui" at bounding box center [478, 446] width 64 height 24
click at [0, 0] on input "Oui" at bounding box center [0, 0] width 0 height 0
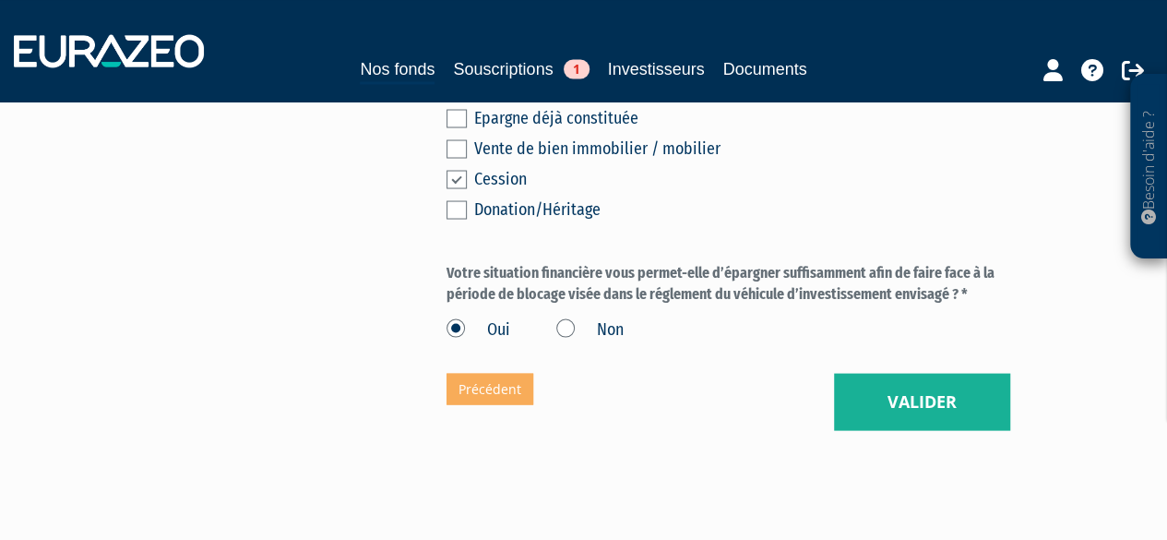
scroll to position [1710, 0]
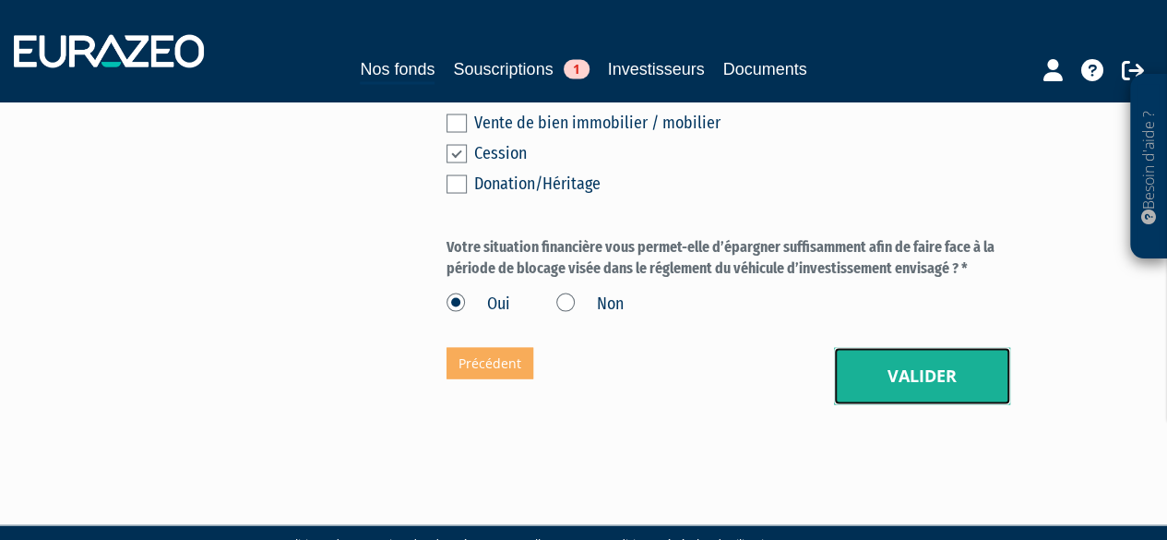
click at [897, 347] on button "Valider" at bounding box center [922, 375] width 176 height 57
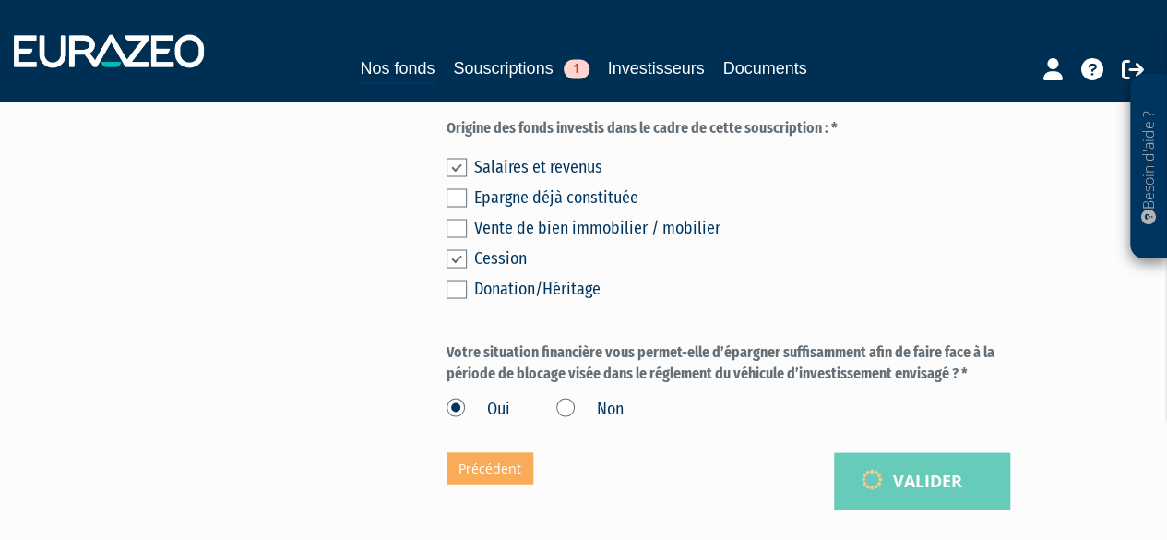
scroll to position [1526, 0]
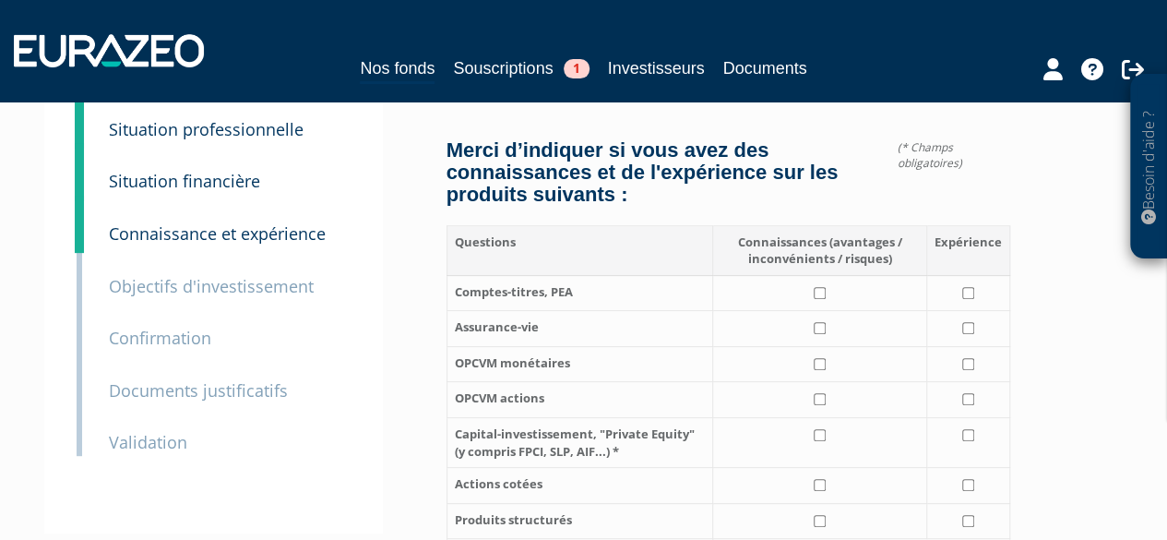
scroll to position [184, 0]
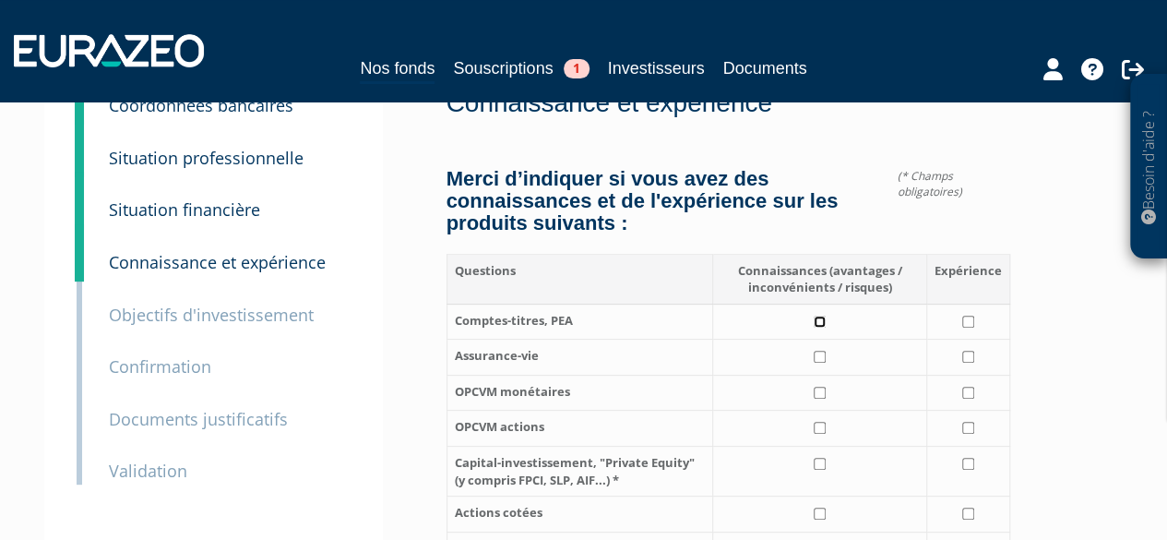
click at [817, 315] on input "checkbox" at bounding box center [820, 321] width 12 height 12
checkbox input "true"
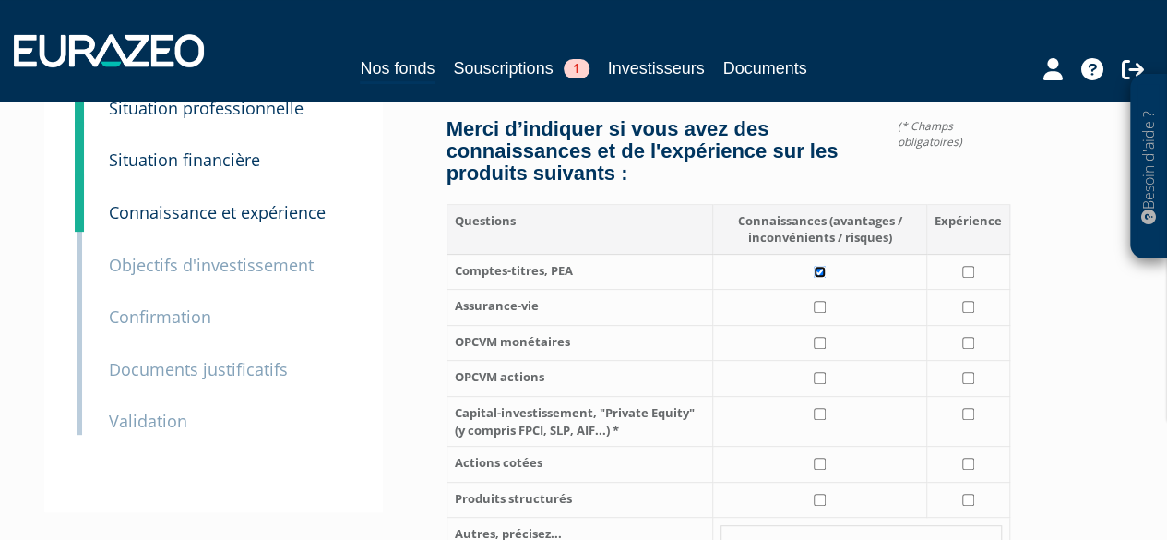
scroll to position [277, 0]
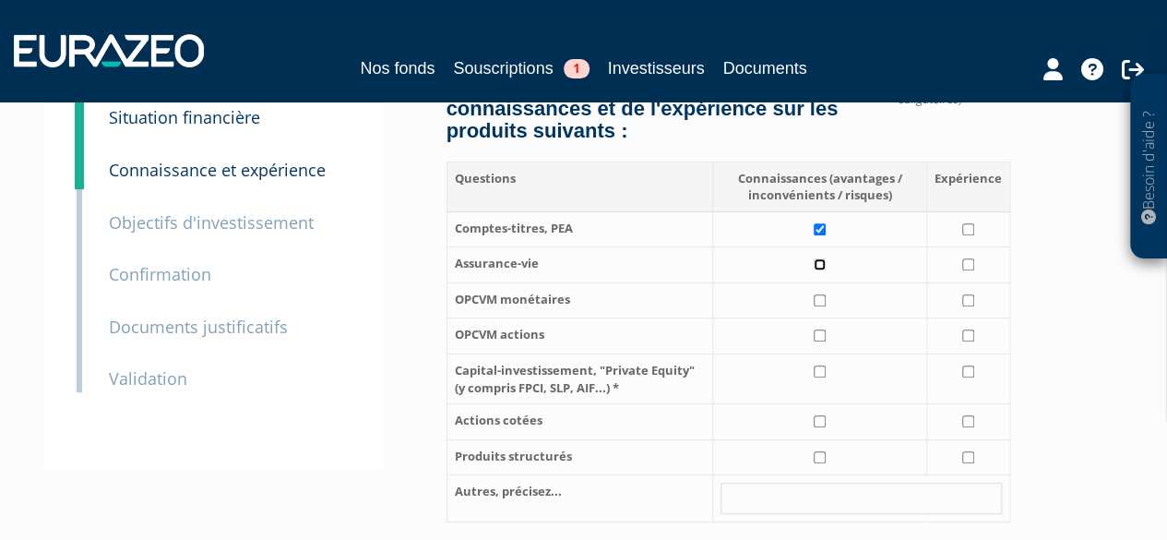
drag, startPoint x: 818, startPoint y: 221, endPoint x: 816, endPoint y: 241, distance: 19.5
click at [817, 258] on input "checkbox" at bounding box center [820, 264] width 12 height 12
checkbox input "true"
click at [817, 282] on td at bounding box center [819, 300] width 215 height 36
checkbox input "true"
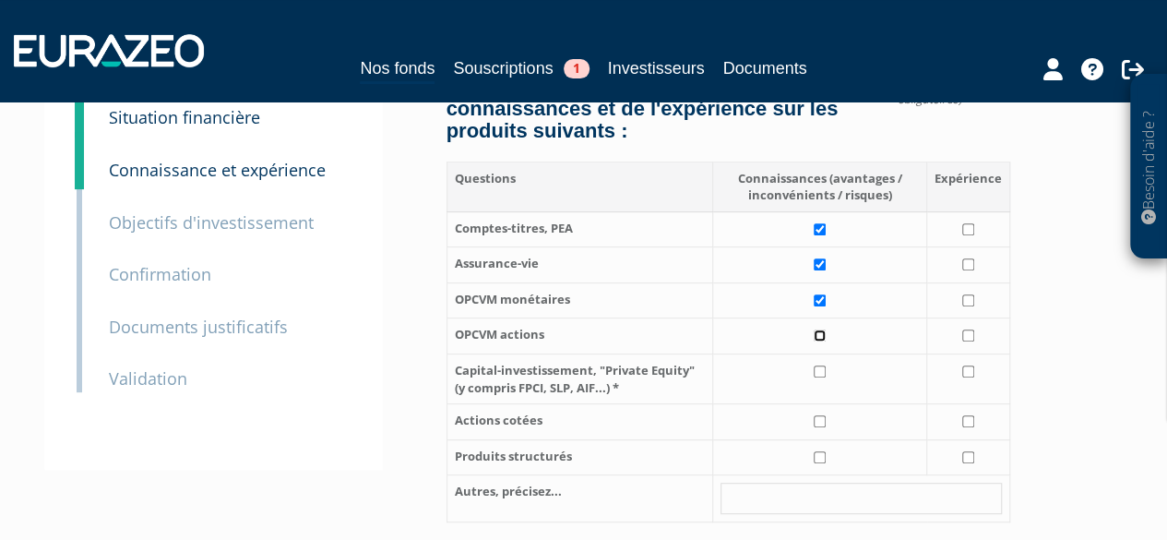
click at [817, 329] on input "checkbox" at bounding box center [820, 335] width 12 height 12
checkbox input "true"
click at [824, 365] on input "checkbox" at bounding box center [820, 371] width 12 height 12
checkbox input "true"
click at [821, 415] on input "checkbox" at bounding box center [820, 421] width 12 height 12
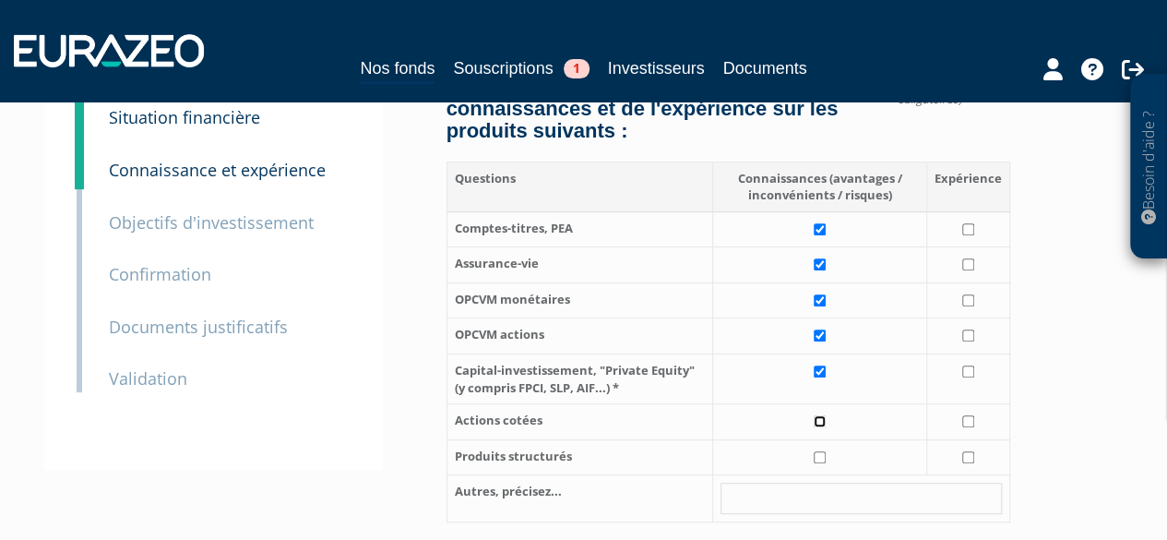
checkbox input "true"
click at [822, 451] on input "checkbox" at bounding box center [820, 457] width 12 height 12
checkbox input "true"
click at [969, 223] on input "checkbox" at bounding box center [968, 229] width 12 height 12
checkbox input "true"
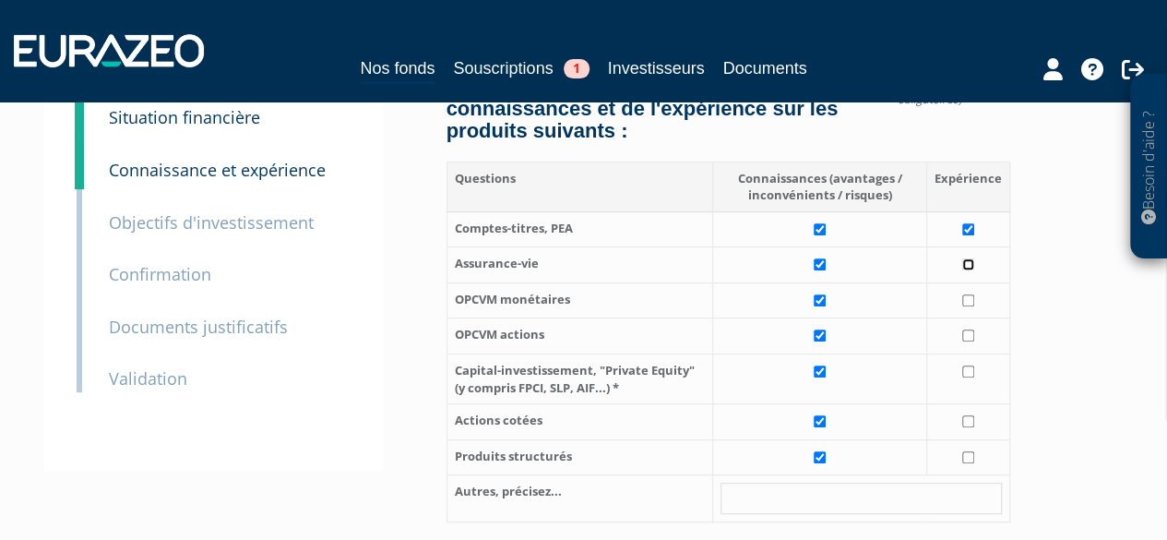
drag, startPoint x: 969, startPoint y: 219, endPoint x: 939, endPoint y: 219, distance: 30.4
click at [969, 258] on input "checkbox" at bounding box center [968, 264] width 12 height 12
checkbox input "true"
click at [970, 282] on td at bounding box center [968, 300] width 83 height 36
checkbox input "true"
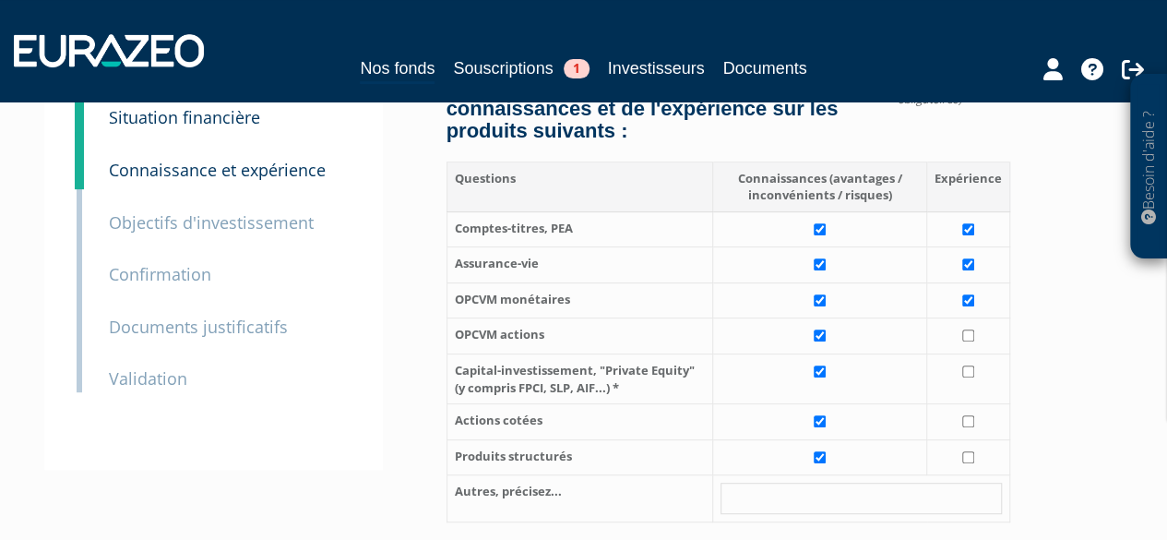
click at [971, 318] on td at bounding box center [968, 336] width 83 height 36
checkbox input "true"
click at [965, 404] on td at bounding box center [968, 422] width 83 height 36
checkbox input "true"
click at [971, 451] on input "checkbox" at bounding box center [968, 457] width 12 height 12
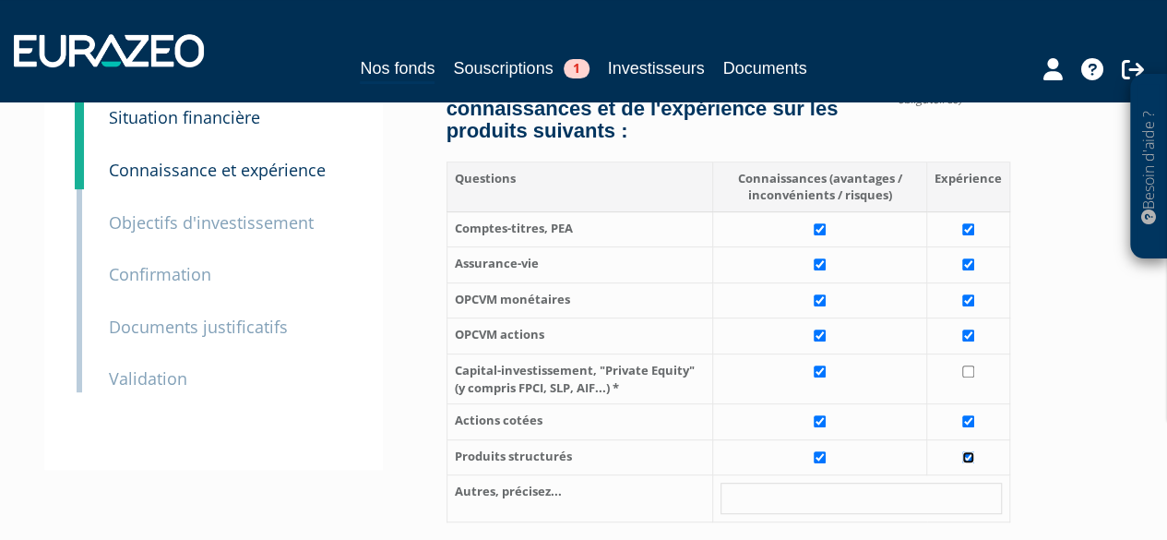
checkbox input "true"
click at [970, 365] on input "checkbox" at bounding box center [968, 371] width 12 height 12
checkbox input "true"
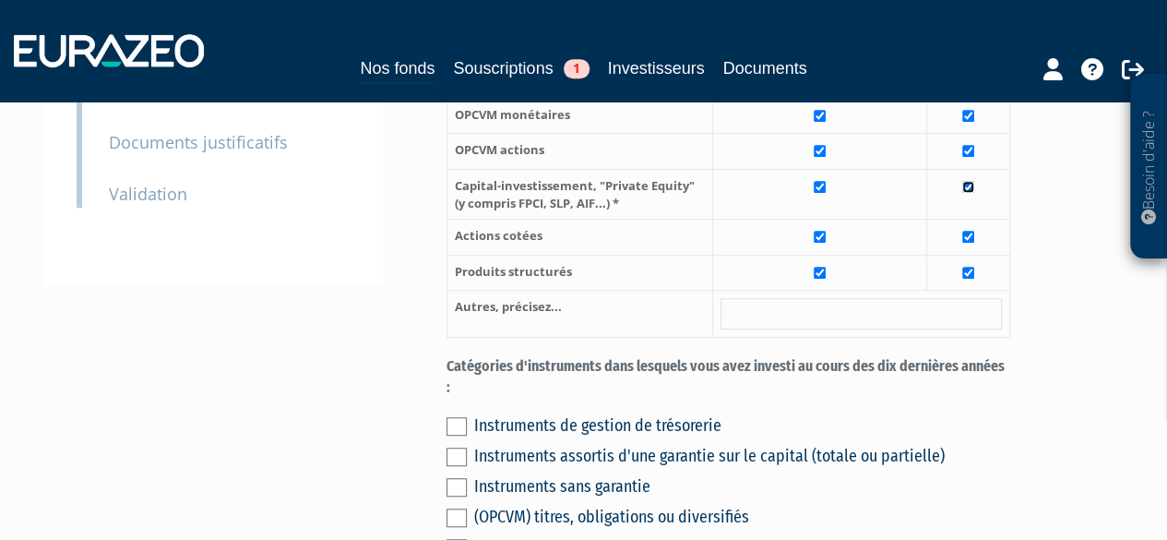
scroll to position [553, 0]
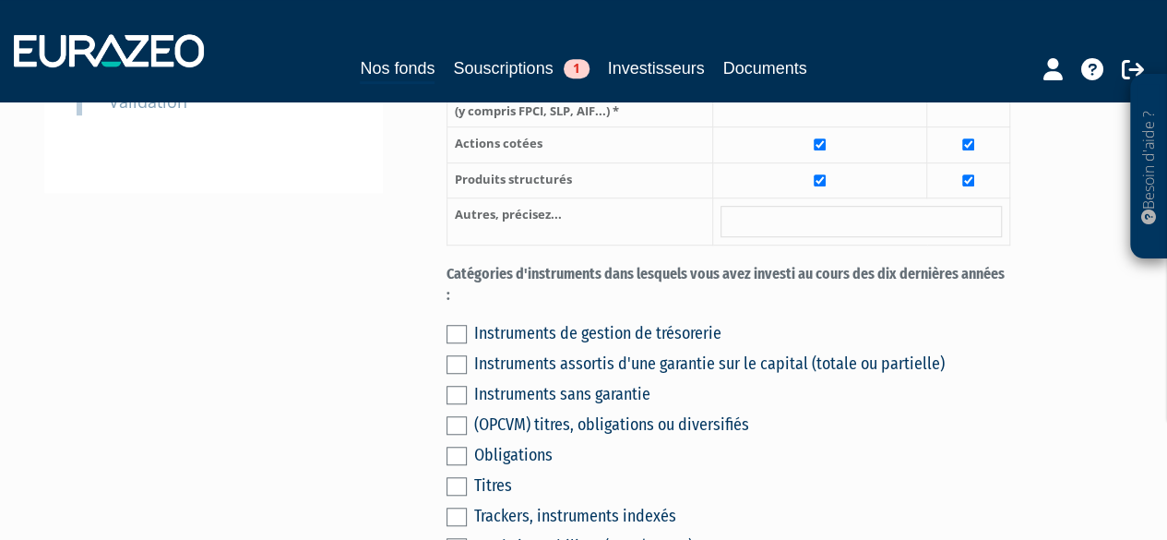
click at [455, 355] on label at bounding box center [456, 364] width 20 height 18
click at [0, 0] on input "checkbox" at bounding box center [0, 0] width 0 height 0
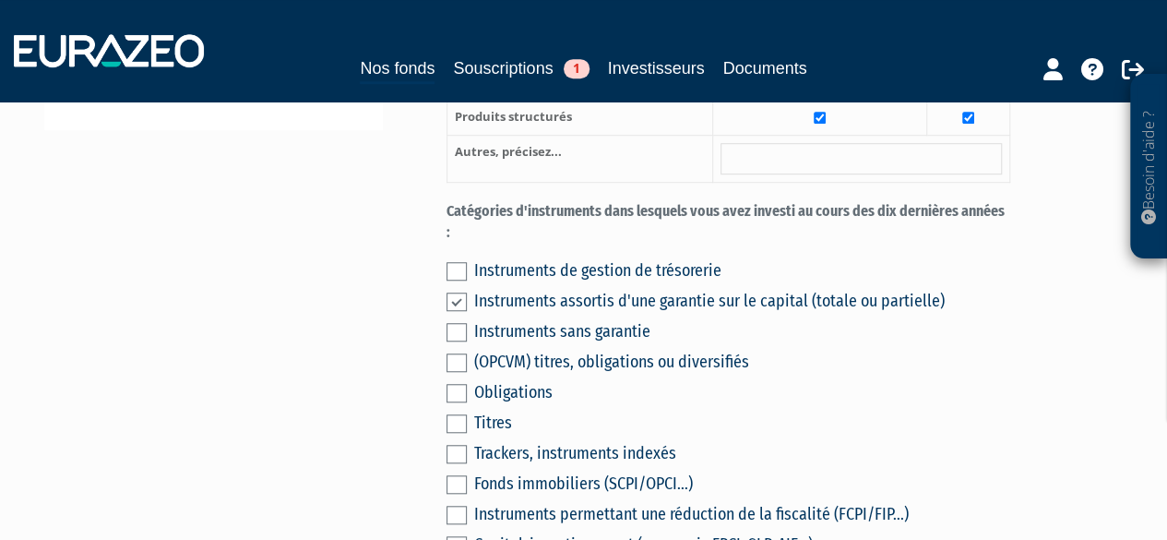
scroll to position [646, 0]
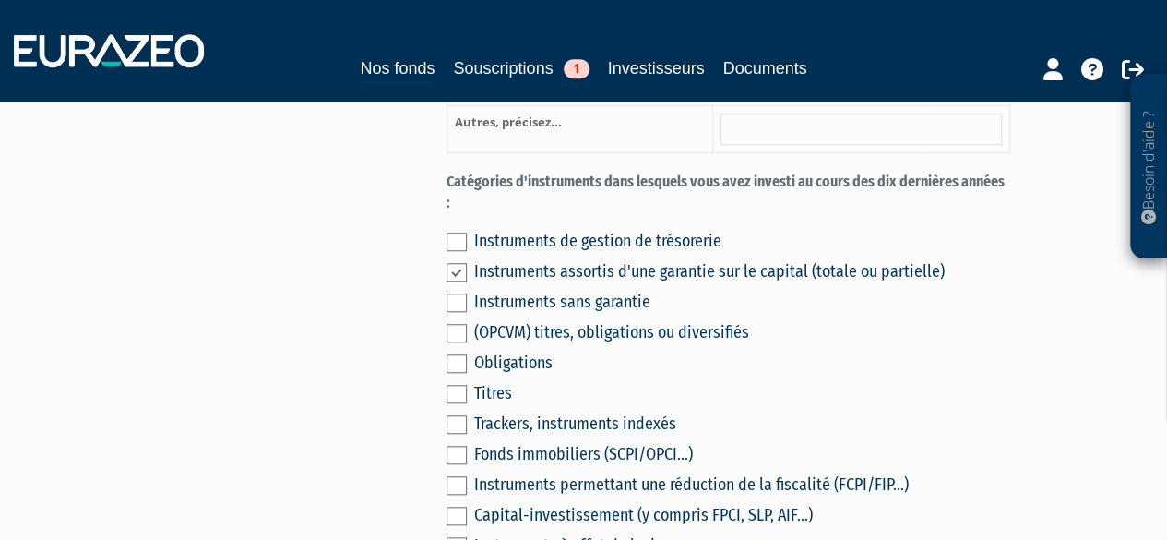
click at [457, 293] on label at bounding box center [456, 302] width 20 height 18
click at [0, 0] on input "checkbox" at bounding box center [0, 0] width 0 height 0
click at [456, 324] on label at bounding box center [456, 333] width 20 height 18
click at [0, 0] on input "checkbox" at bounding box center [0, 0] width 0 height 0
click at [457, 354] on label at bounding box center [456, 363] width 20 height 18
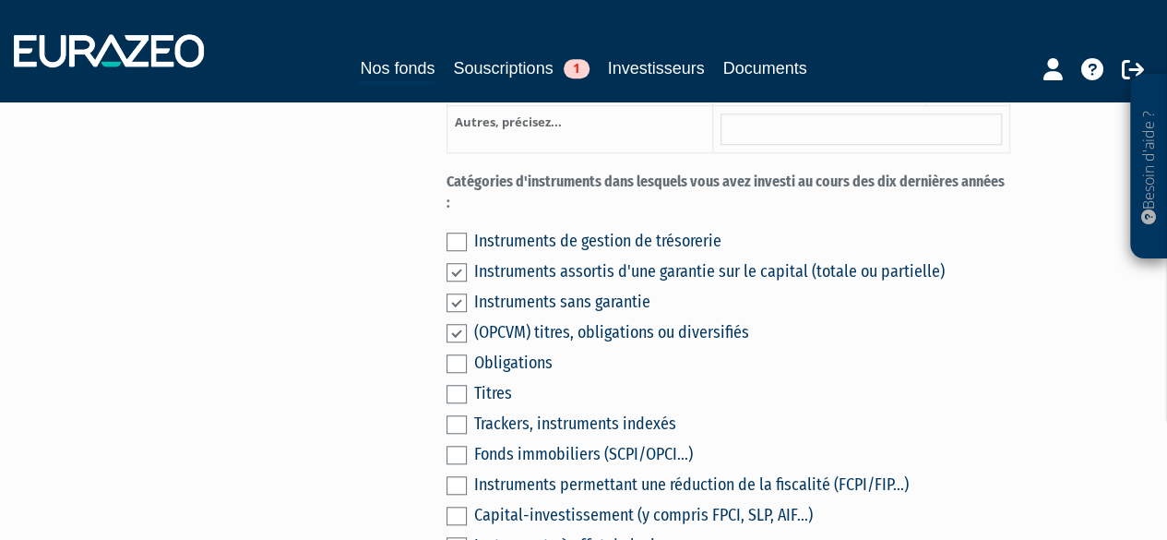
click at [0, 0] on input "checkbox" at bounding box center [0, 0] width 0 height 0
drag, startPoint x: 456, startPoint y: 306, endPoint x: 457, endPoint y: 317, distance: 11.2
click at [457, 307] on div "Instruments de gestion de trésorerie Instruments assortis d'une garantie sur le…" at bounding box center [728, 405] width 564 height 365
click at [457, 354] on label at bounding box center [456, 363] width 20 height 18
click at [0, 0] on input "checkbox" at bounding box center [0, 0] width 0 height 0
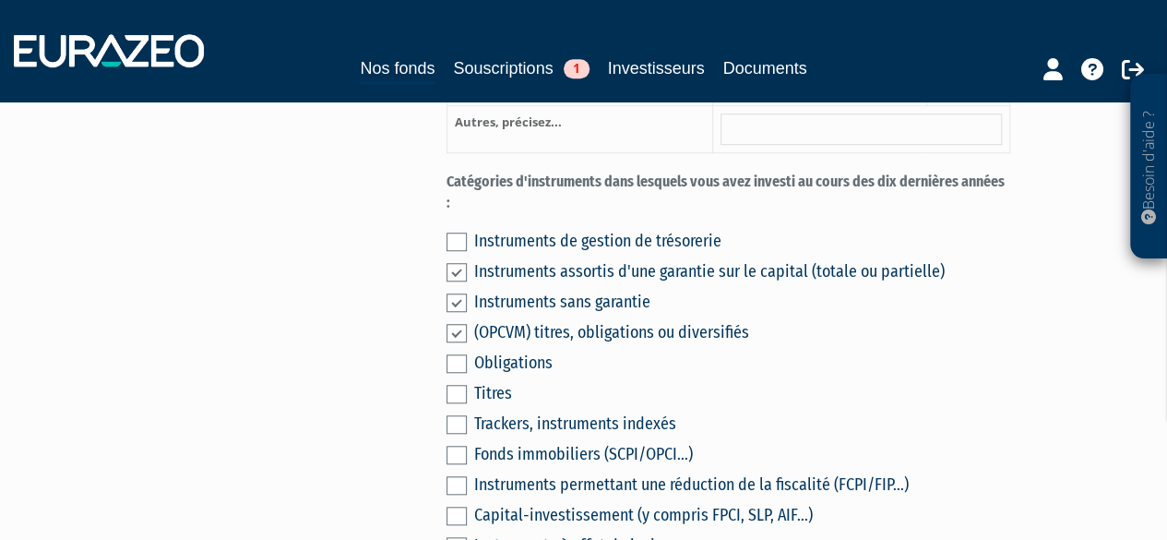
click at [457, 385] on label at bounding box center [456, 394] width 20 height 18
click at [0, 0] on input "checkbox" at bounding box center [0, 0] width 0 height 0
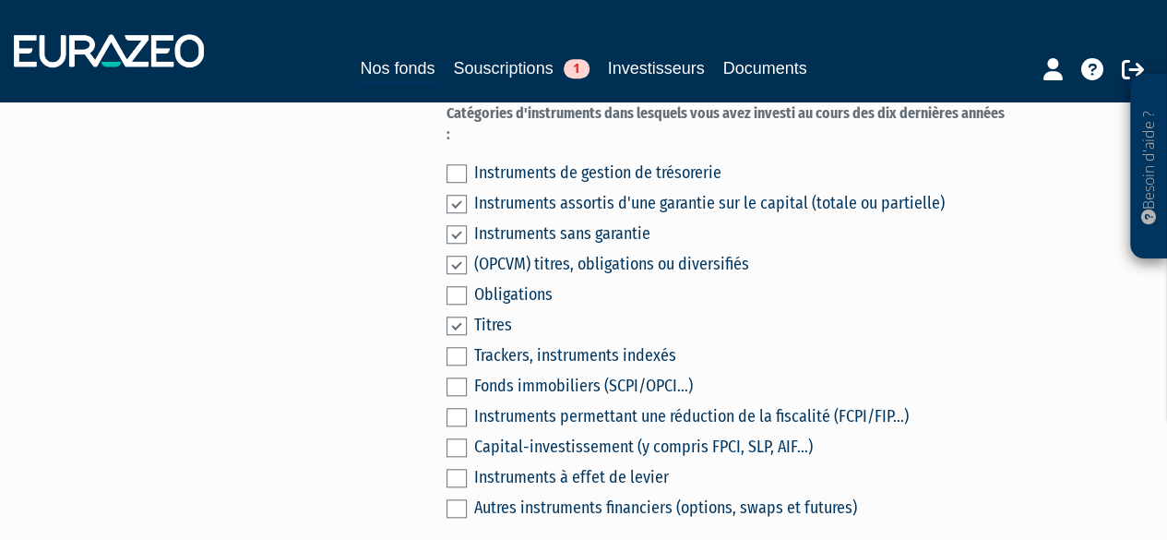
scroll to position [738, 0]
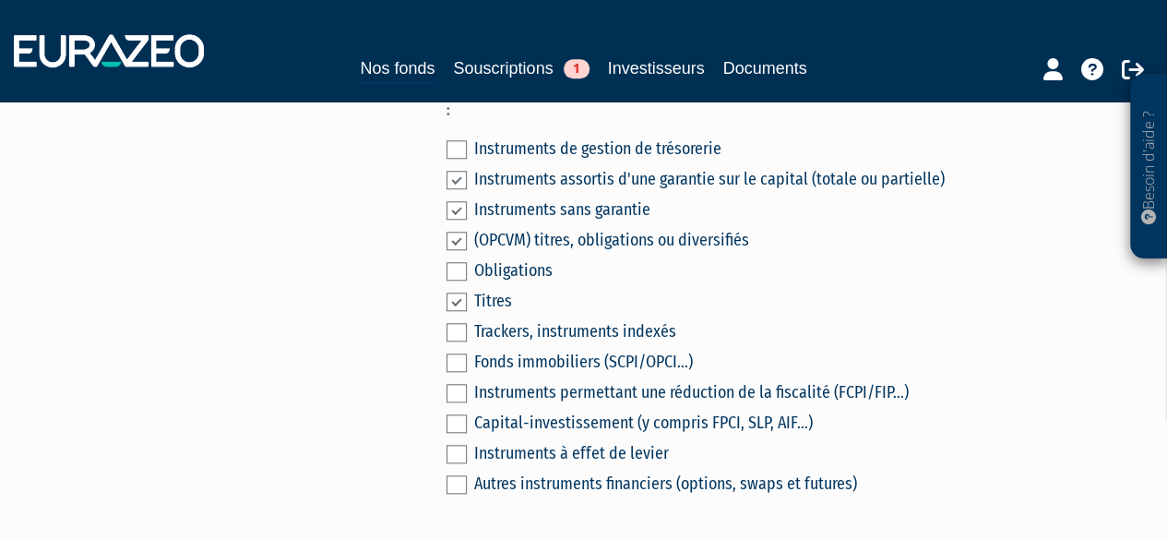
click at [459, 323] on label at bounding box center [456, 332] width 20 height 18
click at [0, 0] on input "checkbox" at bounding box center [0, 0] width 0 height 0
click at [462, 384] on label at bounding box center [456, 393] width 20 height 18
click at [0, 0] on input "checkbox" at bounding box center [0, 0] width 0 height 0
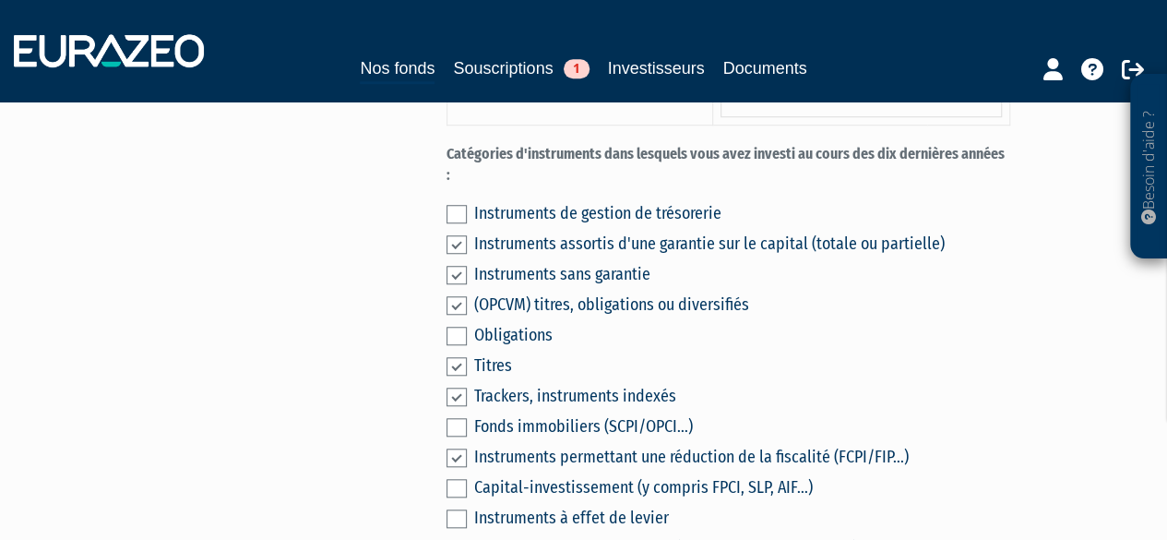
scroll to position [646, 0]
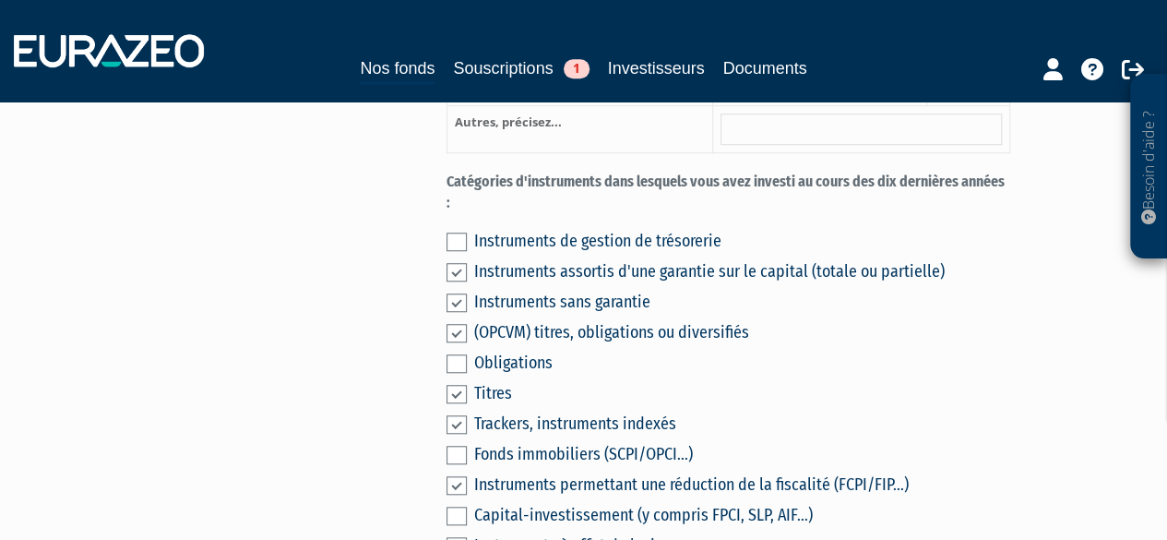
click at [453, 354] on label at bounding box center [456, 363] width 20 height 18
click at [0, 0] on input "checkbox" at bounding box center [0, 0] width 0 height 0
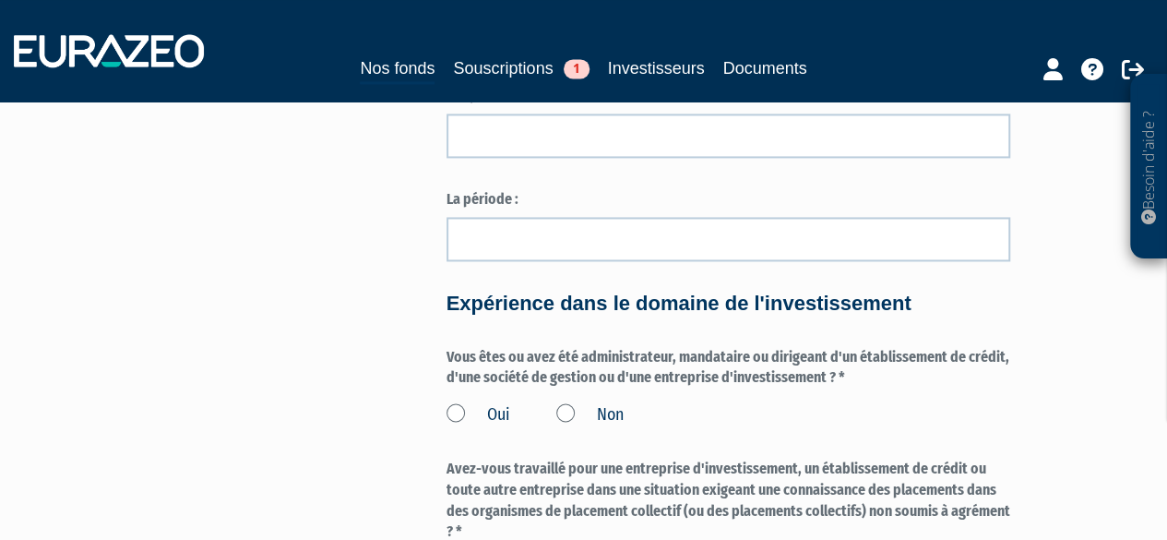
scroll to position [1384, 0]
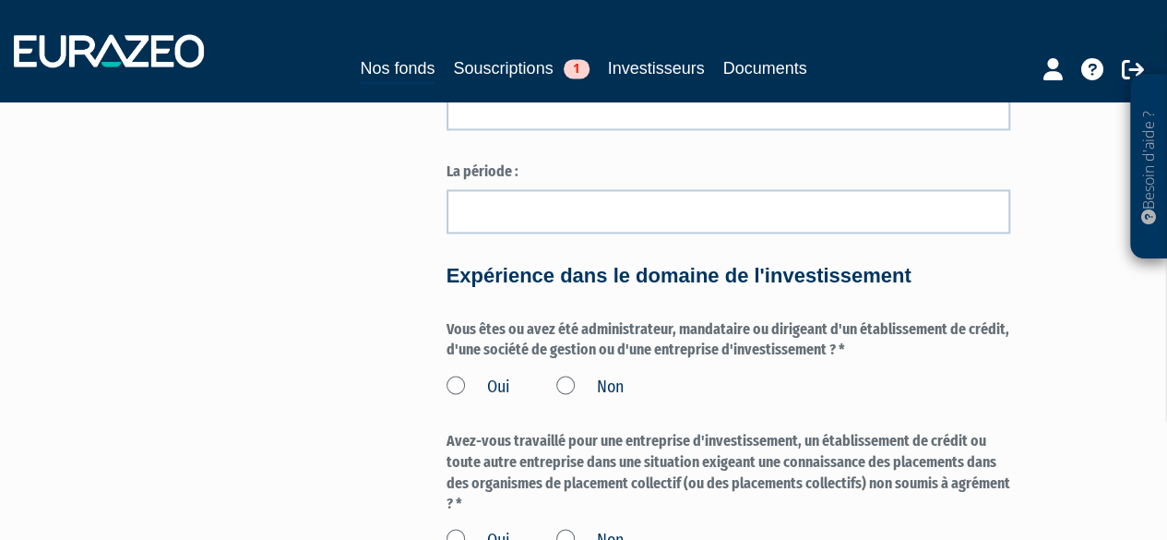
click at [567, 374] on label "Non" at bounding box center [589, 386] width 67 height 24
click at [0, 0] on input "Non" at bounding box center [0, 0] width 0 height 0
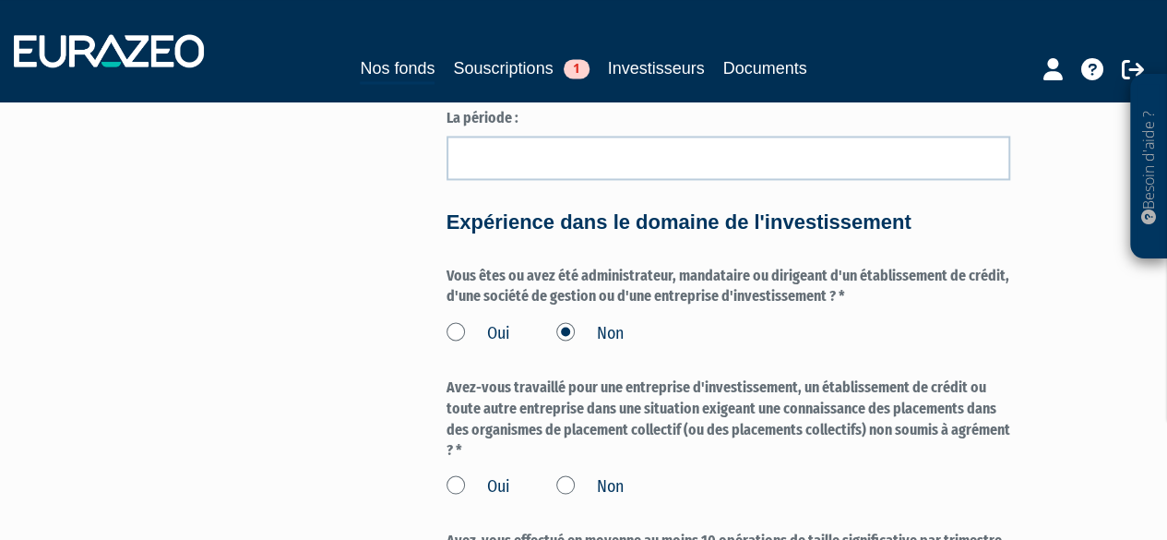
scroll to position [1476, 0]
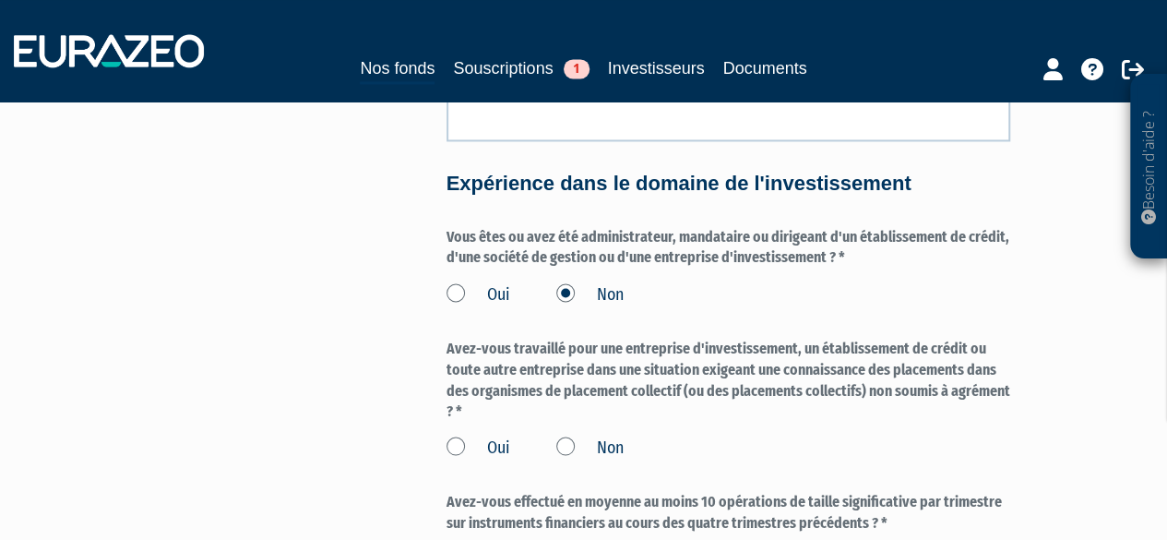
click at [567, 435] on label "Non" at bounding box center [589, 447] width 67 height 24
click at [0, 0] on input "Non" at bounding box center [0, 0] width 0 height 0
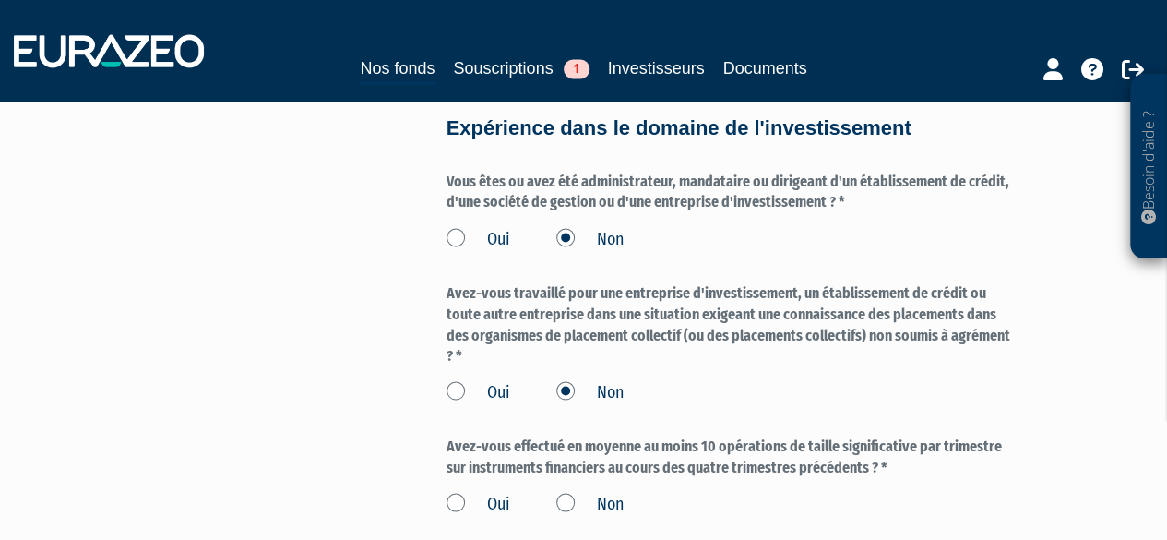
scroll to position [1660, 0]
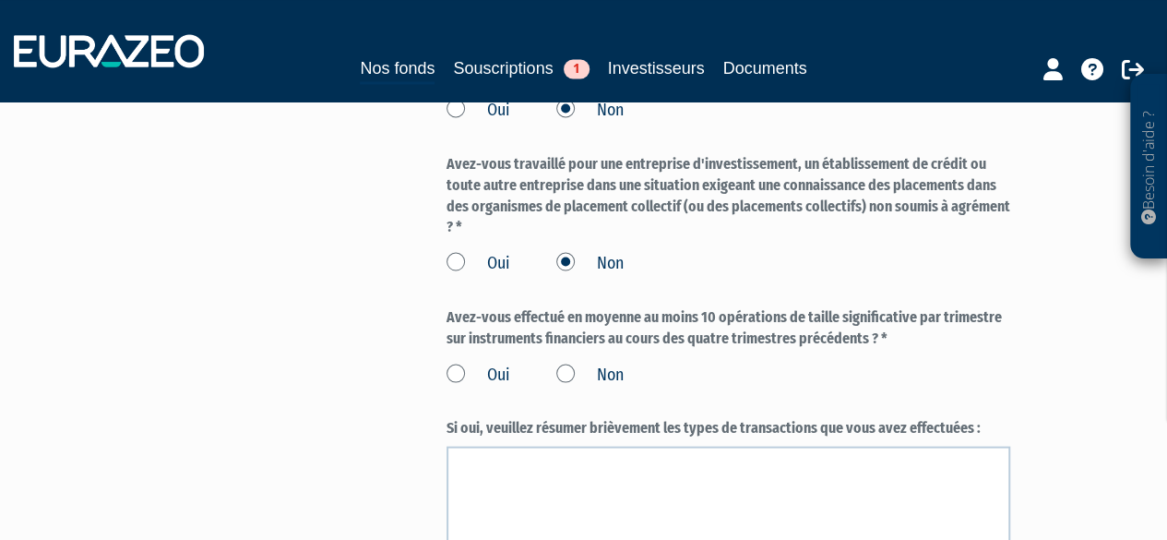
click at [564, 362] on label "Non" at bounding box center [589, 374] width 67 height 24
click at [0, 0] on input "Non" at bounding box center [0, 0] width 0 height 0
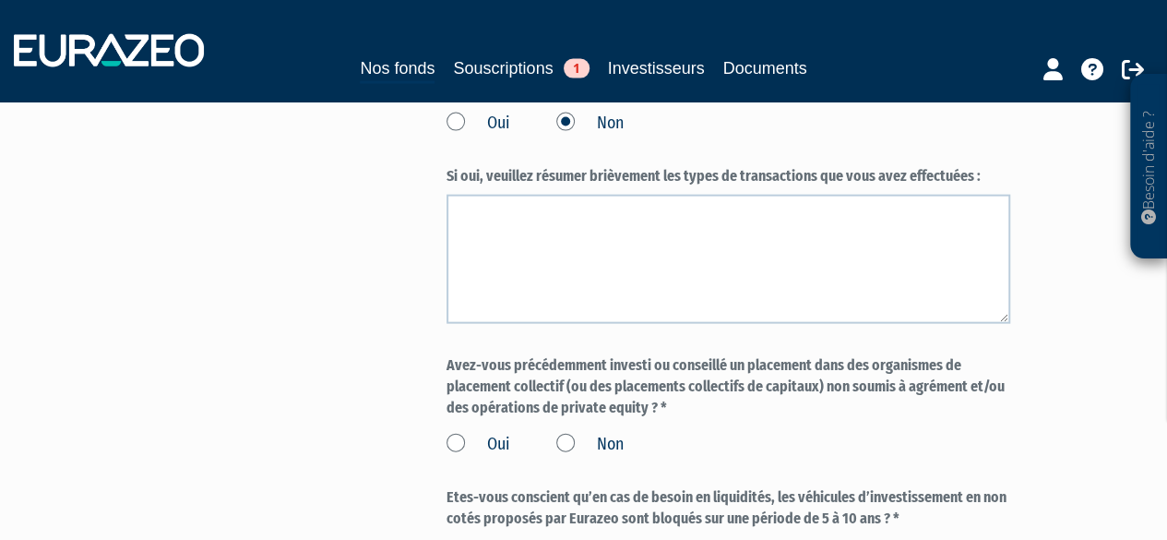
scroll to position [1937, 0]
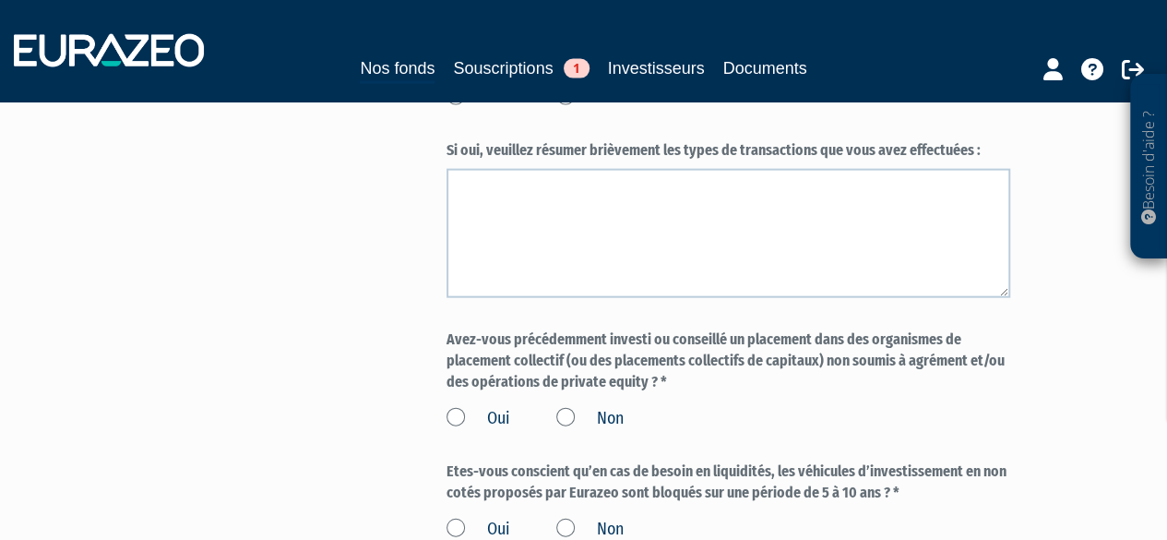
click at [562, 407] on label "Non" at bounding box center [589, 419] width 67 height 24
click at [0, 0] on input "Non" at bounding box center [0, 0] width 0 height 0
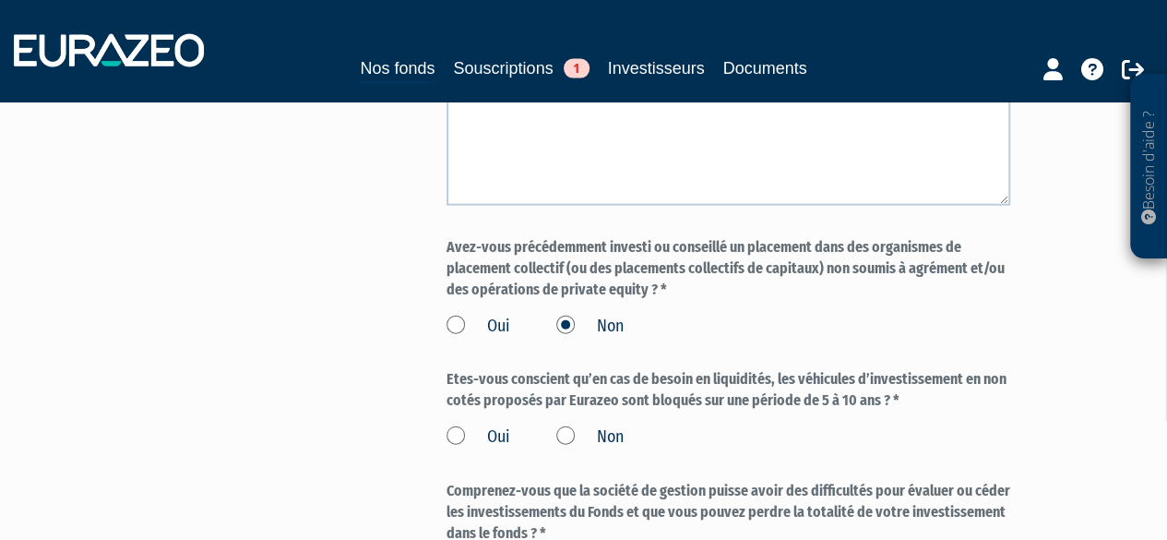
click at [457, 425] on label "Oui" at bounding box center [478, 437] width 64 height 24
click at [0, 0] on input "Oui" at bounding box center [0, 0] width 0 height 0
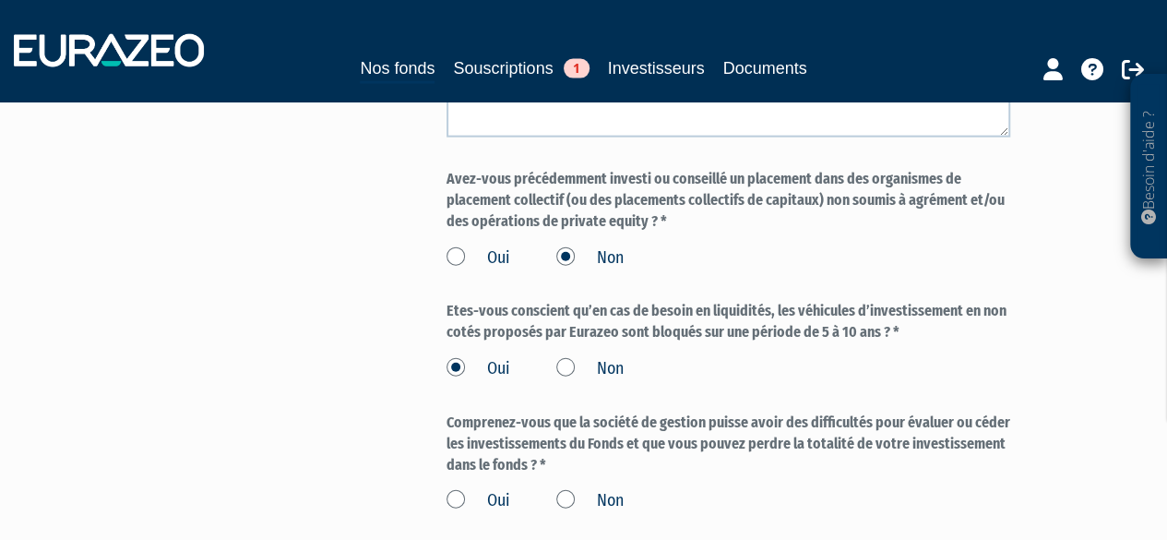
scroll to position [2121, 0]
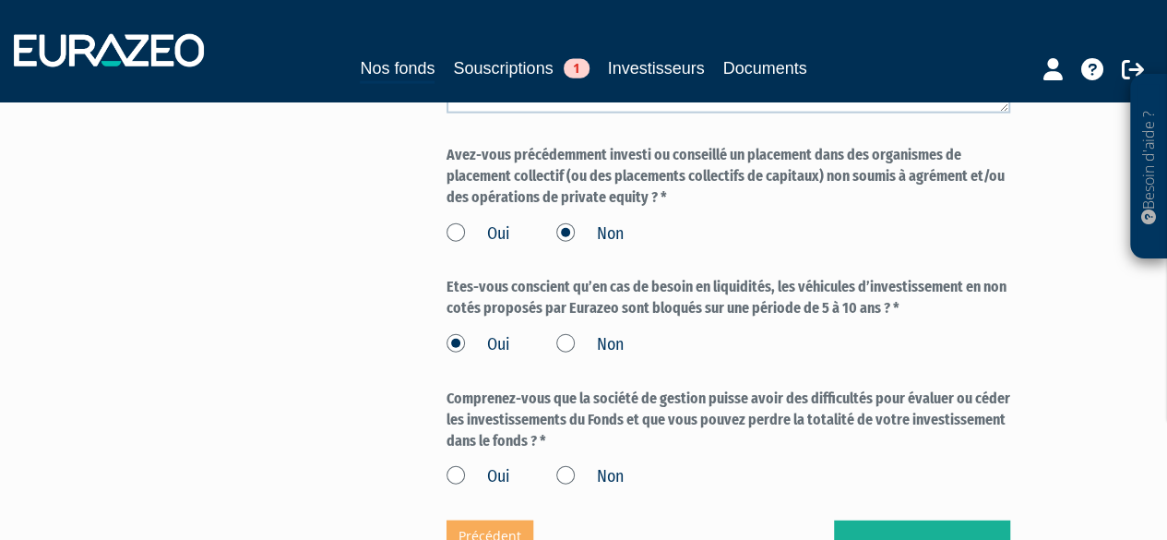
click at [461, 465] on label "Oui" at bounding box center [478, 477] width 64 height 24
click at [0, 0] on input "Oui" at bounding box center [0, 0] width 0 height 0
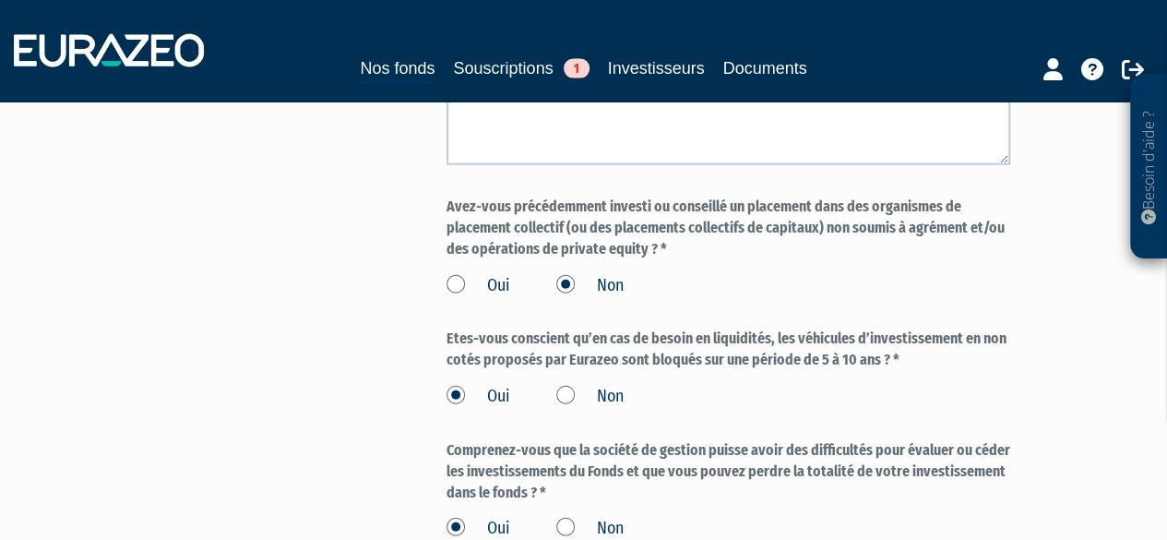
scroll to position [2214, 0]
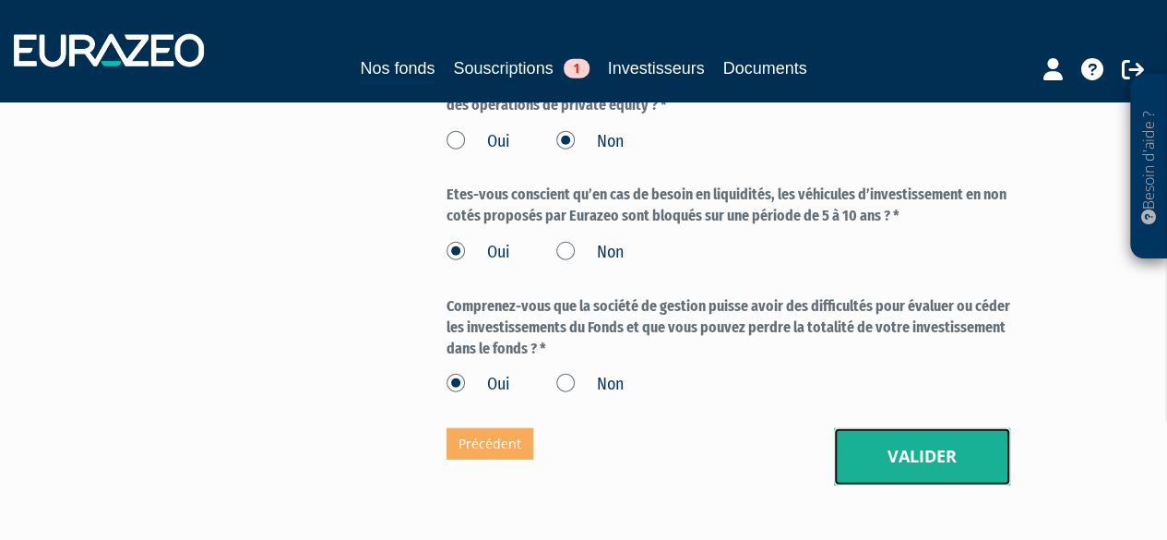
click at [947, 428] on button "Valider" at bounding box center [922, 456] width 176 height 57
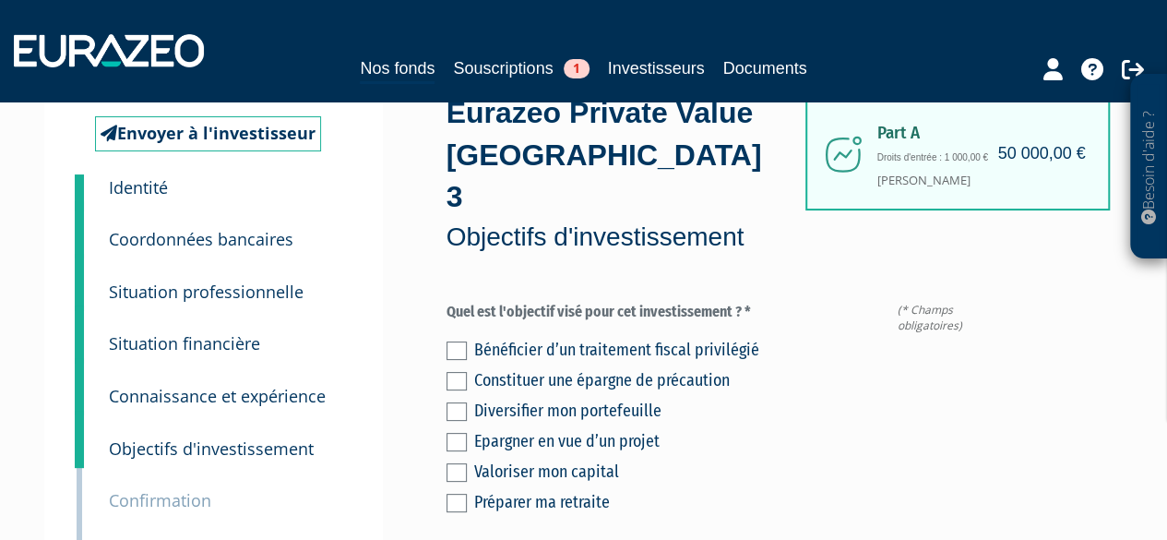
scroll to position [92, 0]
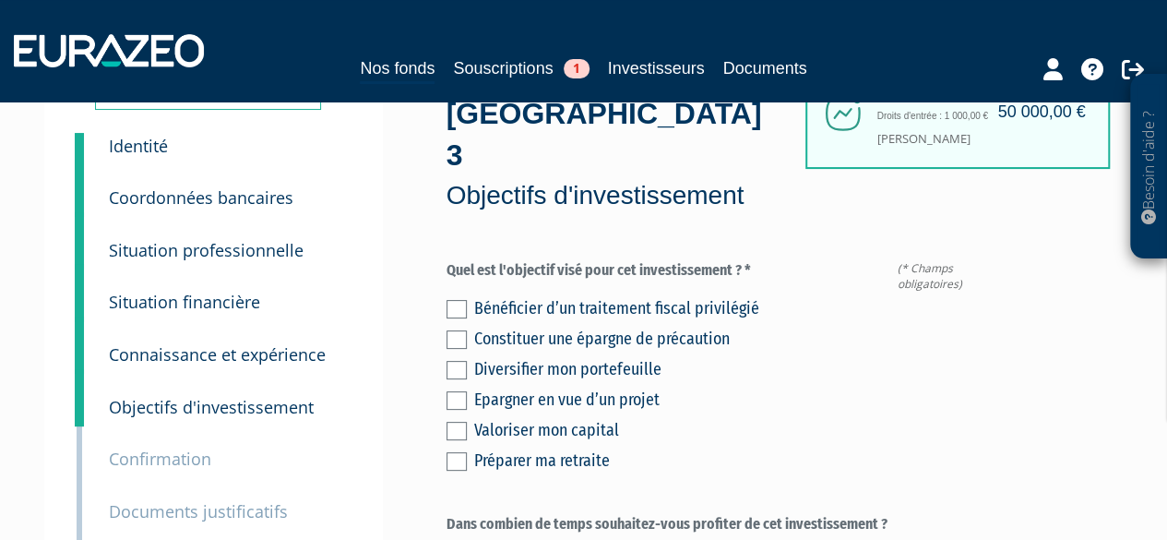
click at [464, 361] on label at bounding box center [456, 370] width 20 height 18
click at [0, 0] on input "checkbox" at bounding box center [0, 0] width 0 height 0
click at [456, 422] on label at bounding box center [456, 431] width 20 height 18
click at [0, 0] on input "checkbox" at bounding box center [0, 0] width 0 height 0
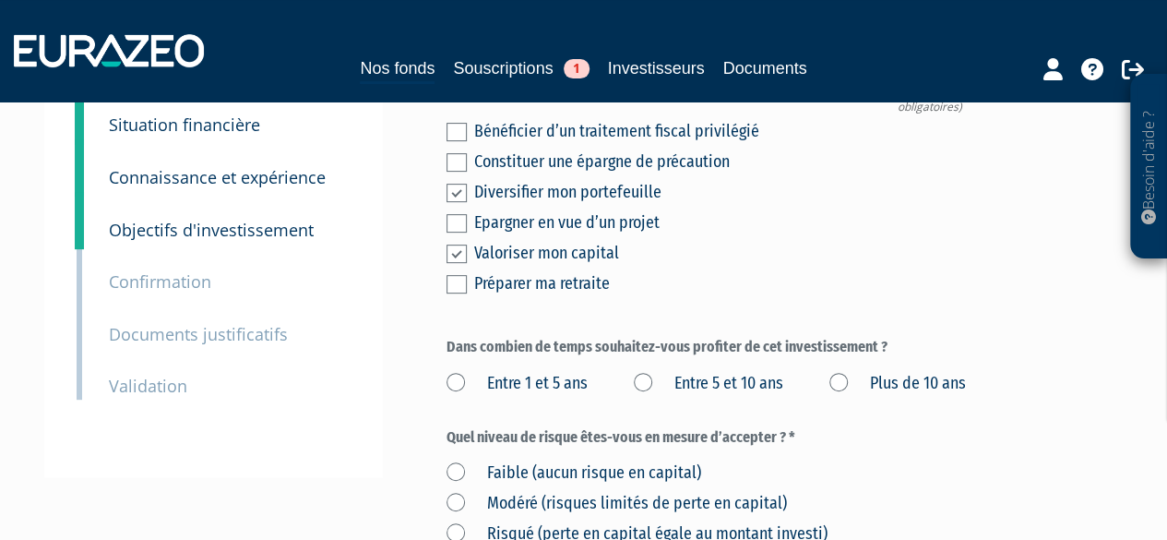
scroll to position [277, 0]
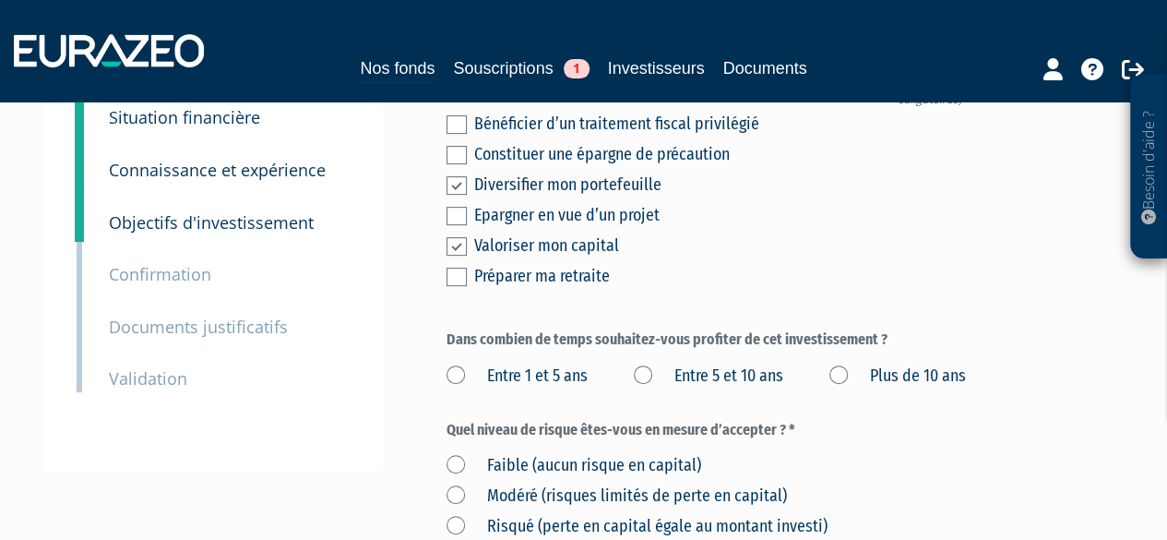
click at [638, 364] on label "Entre 5 et 10 ans" at bounding box center [708, 376] width 149 height 24
click at [0, 0] on ans "Entre 5 et 10 ans" at bounding box center [0, 0] width 0 height 0
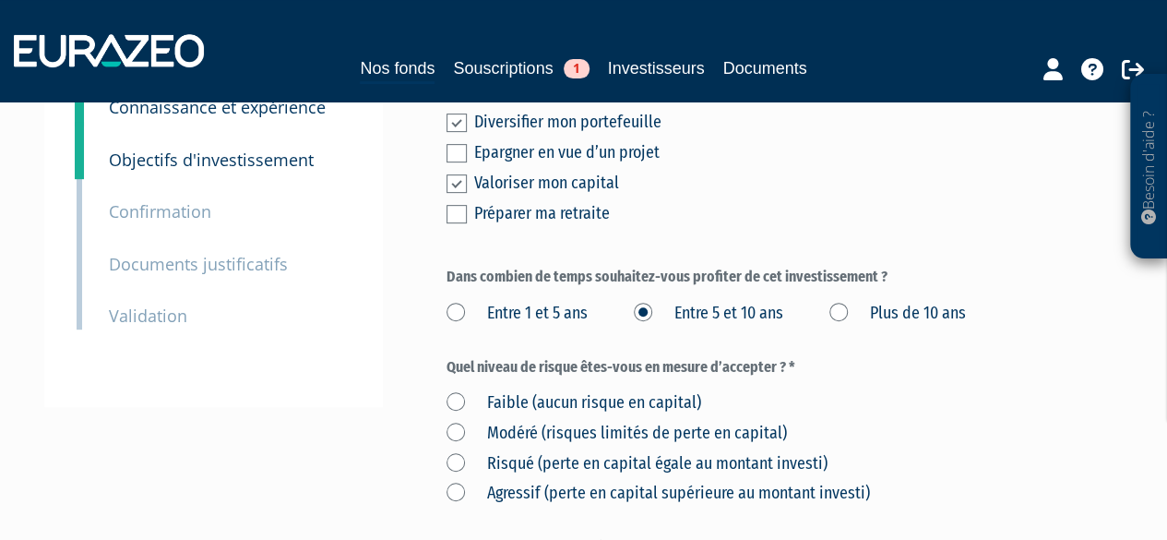
scroll to position [369, 0]
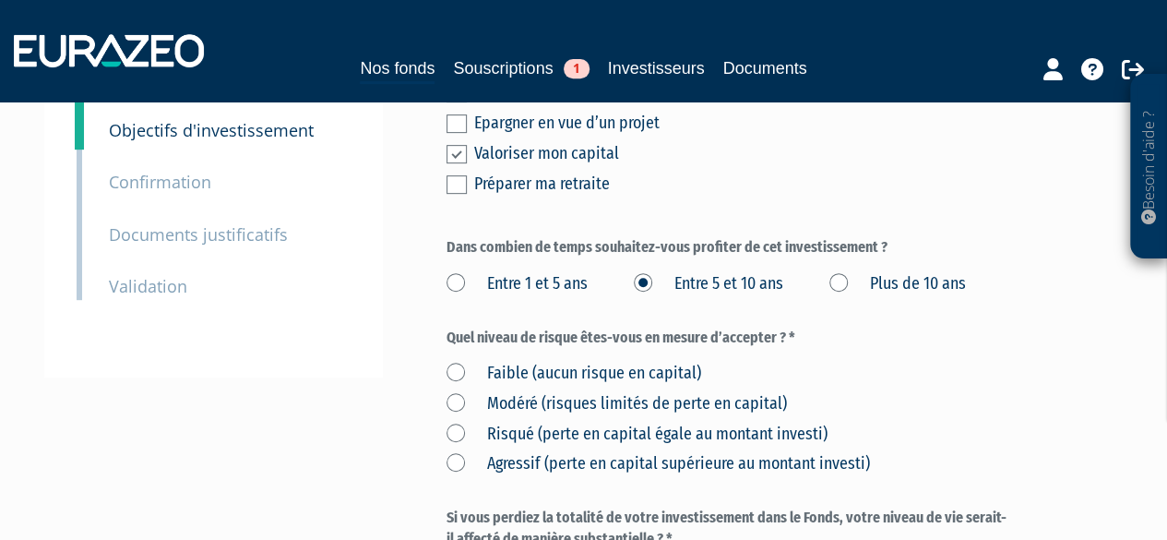
click at [457, 422] on label "Risqué (perte en capital égale au montant investi)" at bounding box center [636, 434] width 381 height 24
click at [0, 0] on investi\) "Risqué (perte en capital égale au montant investi)" at bounding box center [0, 0] width 0 height 0
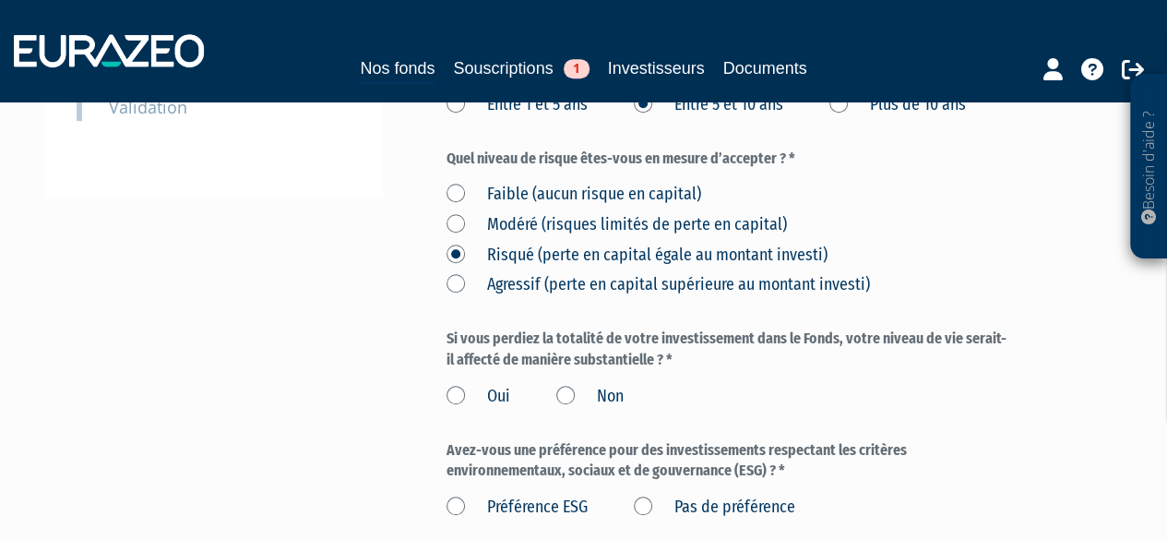
scroll to position [646, 0]
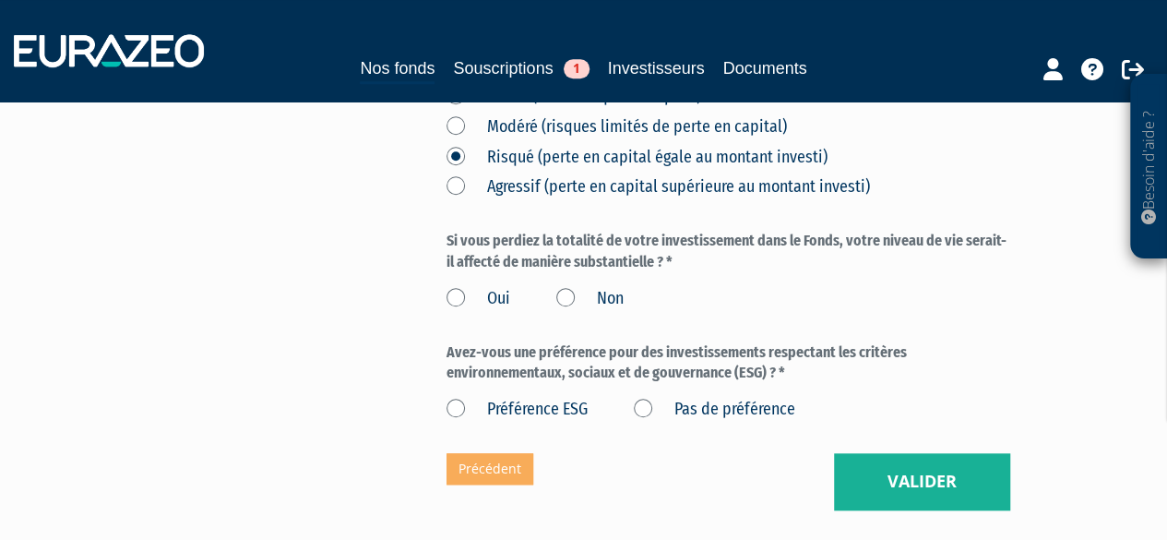
click at [564, 287] on label "Non" at bounding box center [589, 299] width 67 height 24
click at [0, 0] on input "Non" at bounding box center [0, 0] width 0 height 0
click at [644, 398] on label "Pas de préférence" at bounding box center [714, 410] width 161 height 24
click at [0, 0] on préférence "Pas de préférence" at bounding box center [0, 0] width 0 height 0
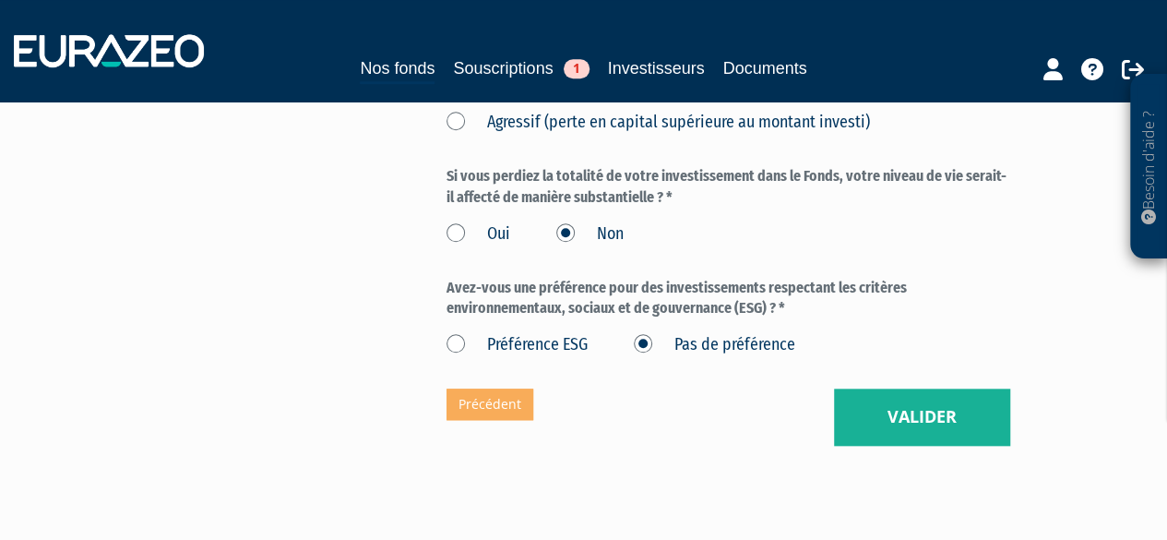
scroll to position [782, 0]
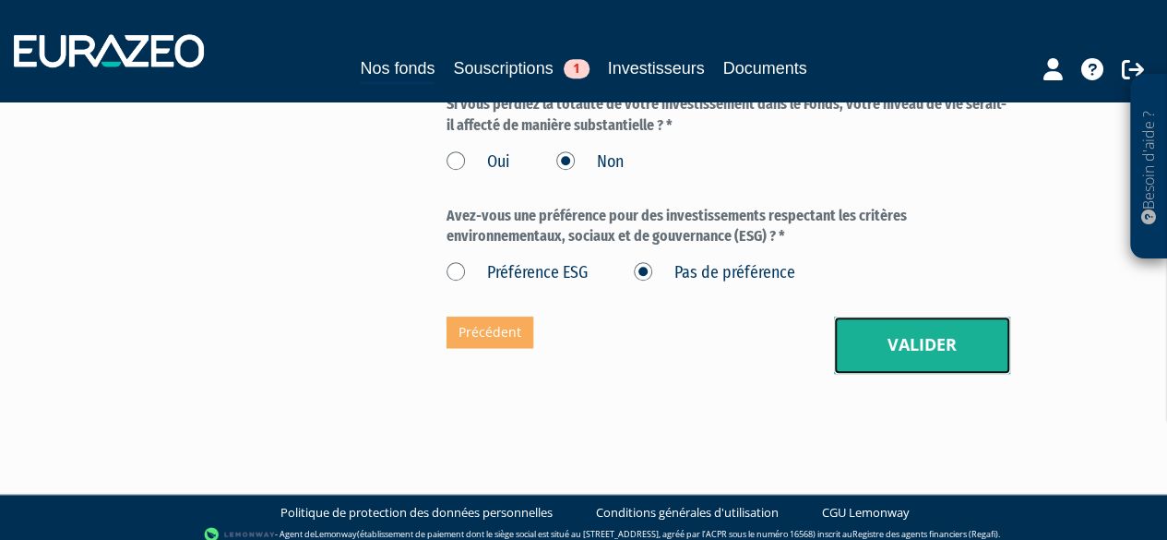
click at [927, 329] on button "Valider" at bounding box center [922, 344] width 176 height 57
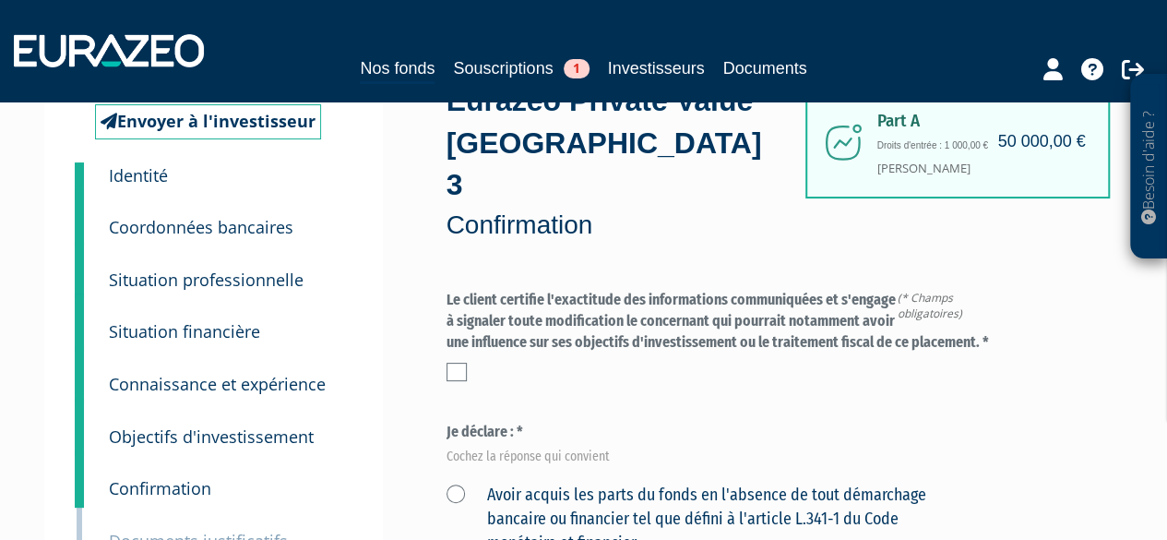
scroll to position [92, 0]
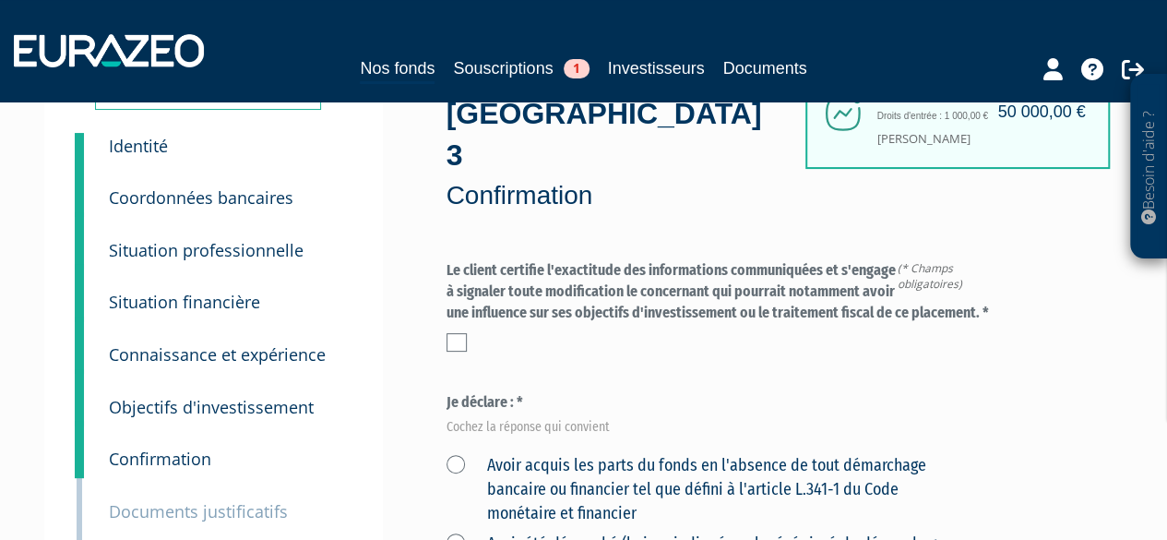
click at [456, 333] on label at bounding box center [456, 342] width 20 height 18
click at [0, 0] on input "checkbox" at bounding box center [0, 0] width 0 height 0
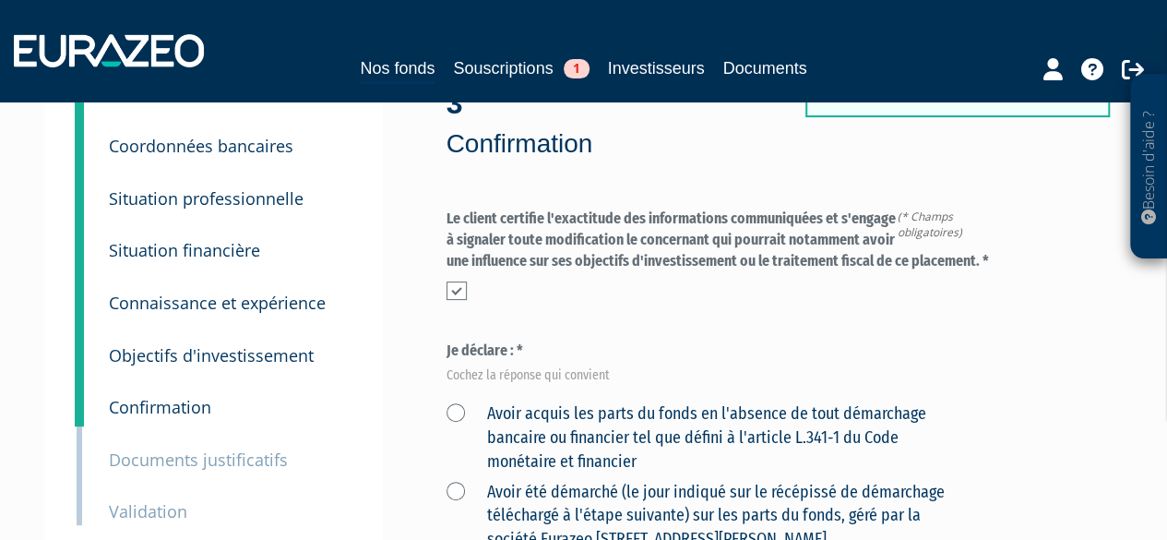
scroll to position [184, 0]
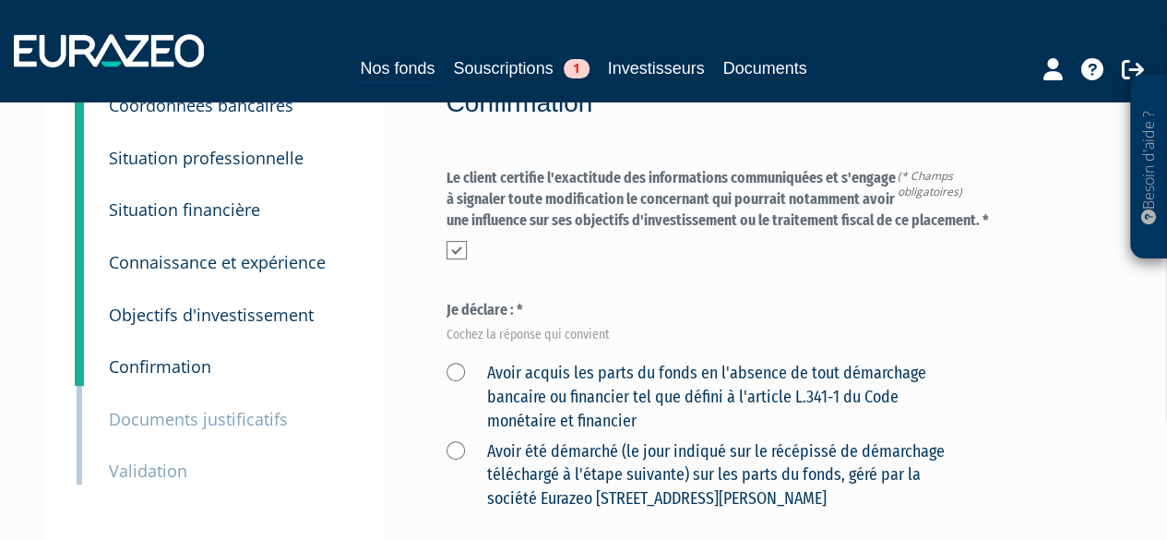
click at [454, 362] on label "Avoir acquis les parts du fonds en l'absence de tout démarchage bancaire ou fin…" at bounding box center [706, 397] width 521 height 71
click at [0, 0] on financier "Avoir acquis les parts du fonds en l'absence de tout démarchage bancaire ou fin…" at bounding box center [0, 0] width 0 height 0
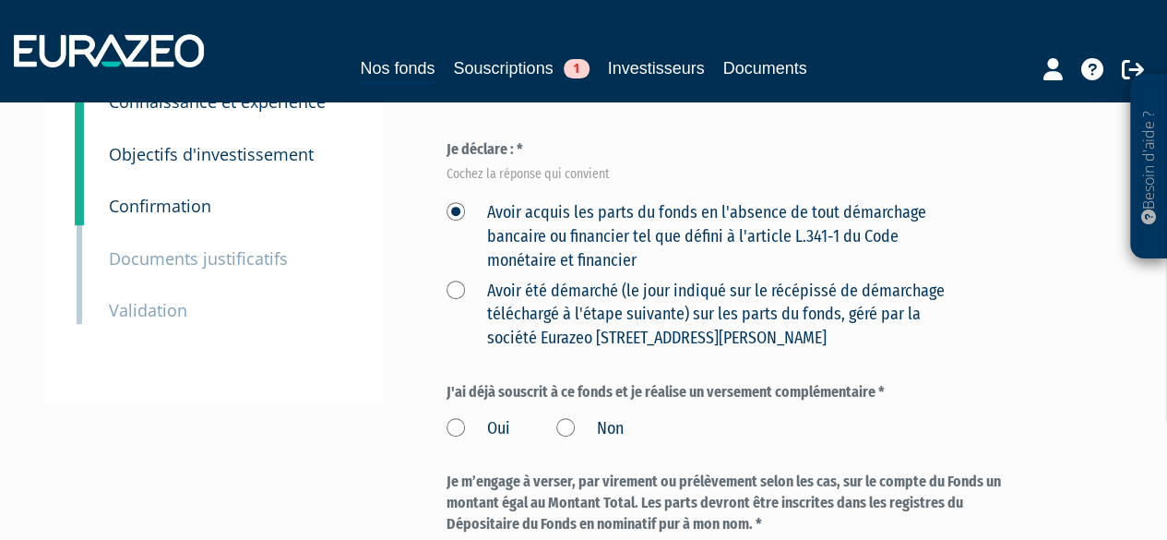
scroll to position [369, 0]
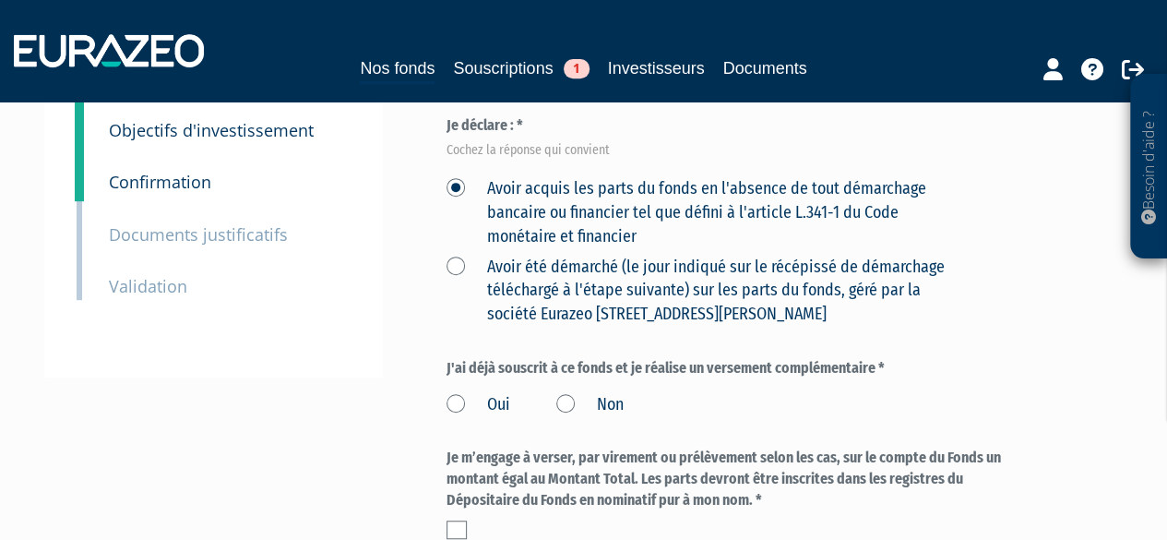
click at [564, 393] on label "Non" at bounding box center [589, 405] width 67 height 24
click at [0, 0] on input "Non" at bounding box center [0, 0] width 0 height 0
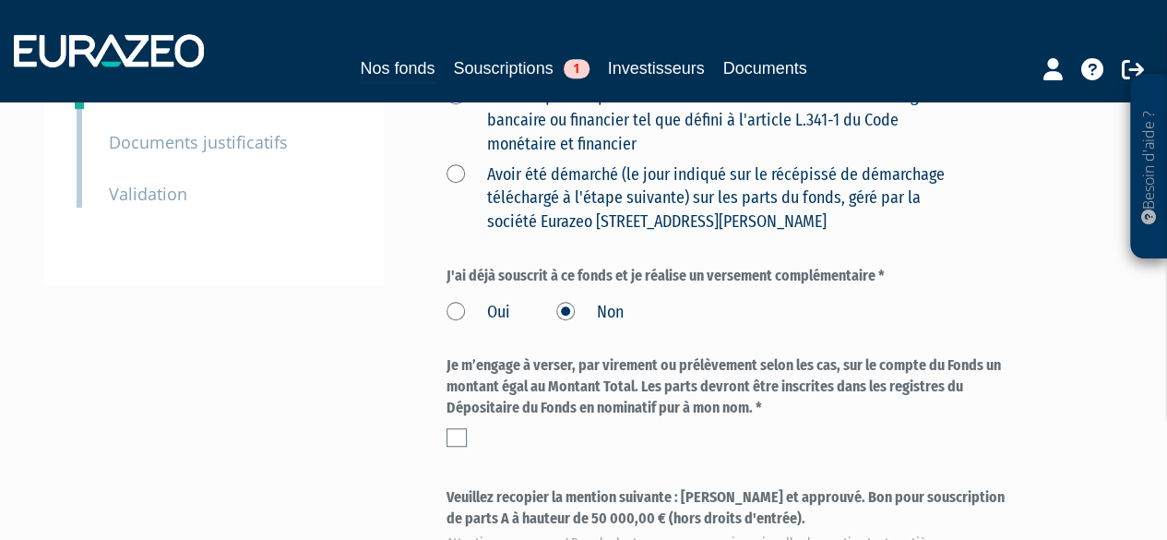
click at [457, 428] on label at bounding box center [456, 437] width 20 height 18
click at [0, 0] on input "checkbox" at bounding box center [0, 0] width 0 height 0
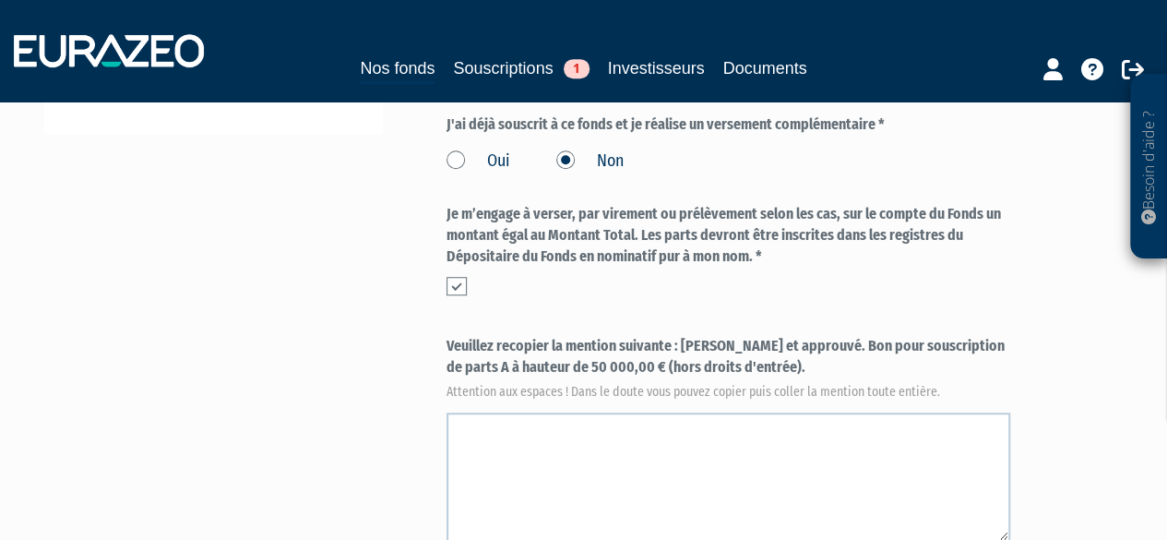
scroll to position [646, 0]
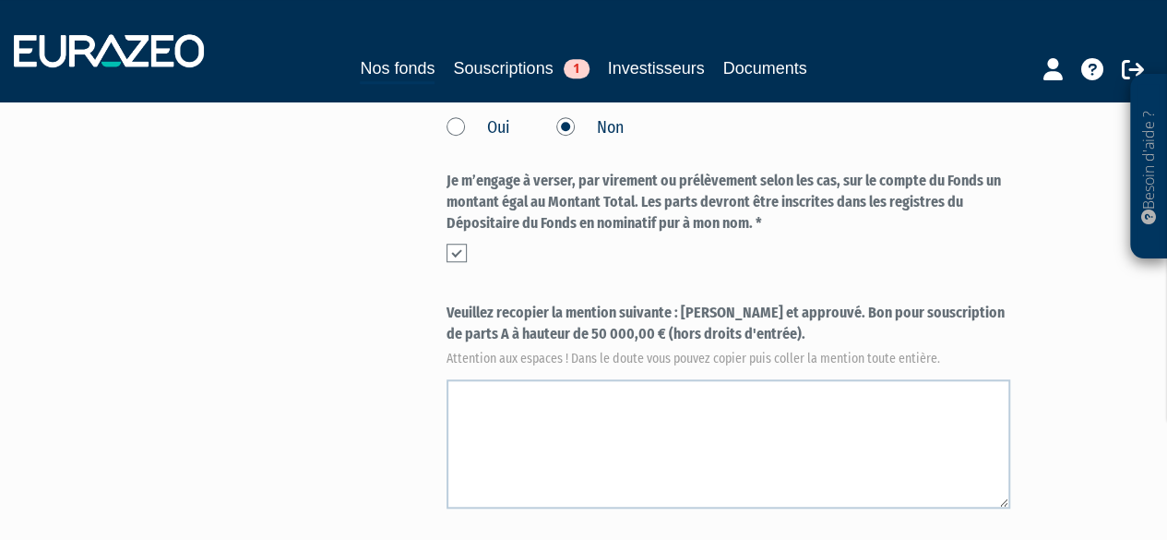
drag, startPoint x: 682, startPoint y: 268, endPoint x: 730, endPoint y: 298, distance: 56.3
click at [730, 303] on label "Veuillez recopier la mention suivante : [PERSON_NAME] et approuvé. Bon pour sou…" at bounding box center [728, 333] width 564 height 61
copy label "[PERSON_NAME] et approuvé. Bon pour souscription de parts A à hauteur de 50 000…"
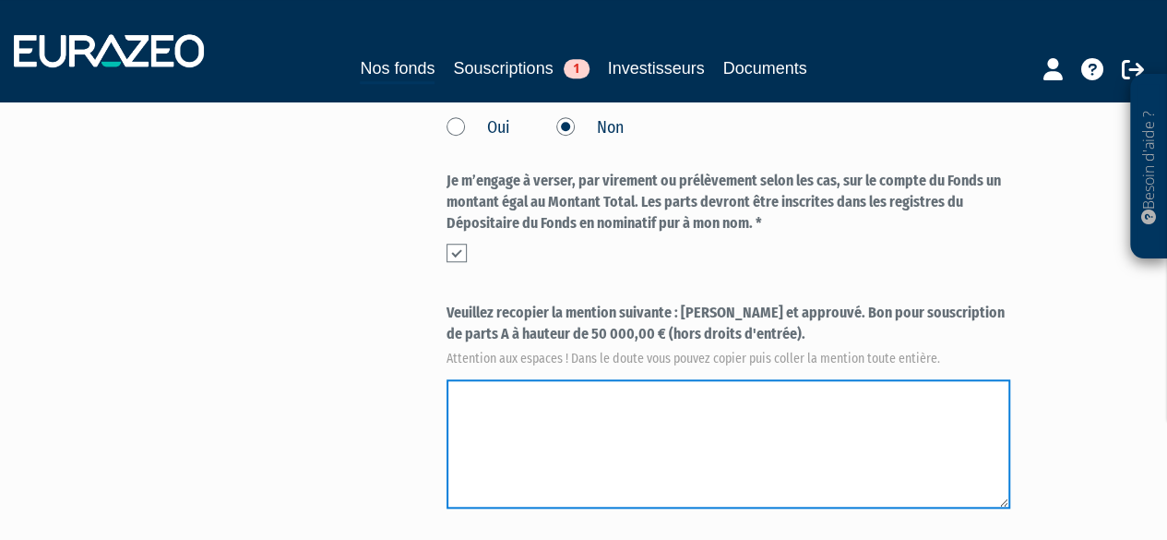
click at [550, 379] on textarea at bounding box center [728, 443] width 564 height 129
paste textarea "[PERSON_NAME] et approuvé. Bon pour souscription de parts A à hauteur de 50 000…"
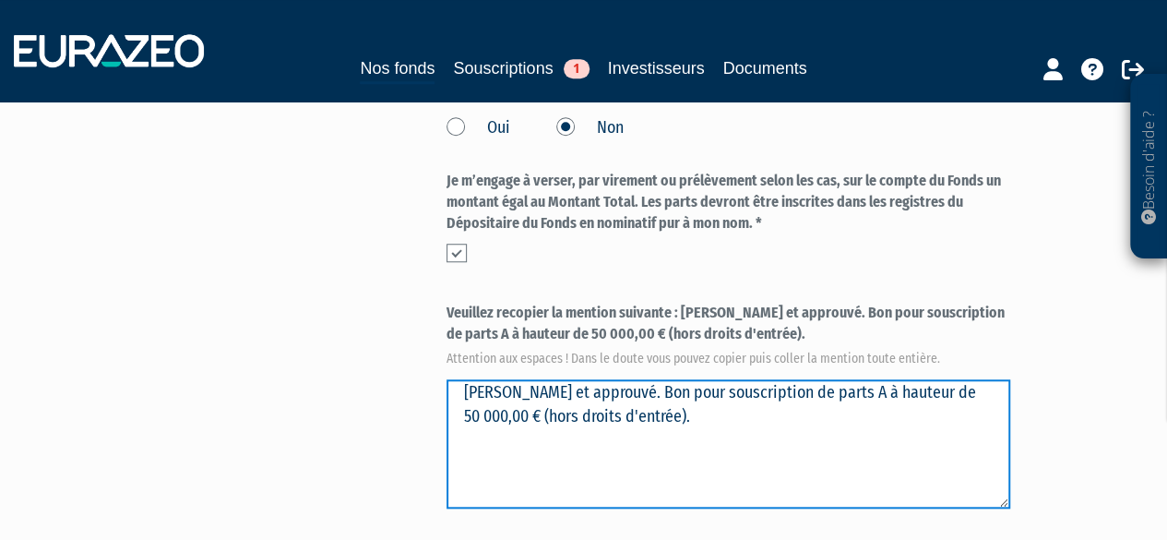
click at [546, 379] on textarea at bounding box center [728, 443] width 564 height 129
type textarea "[PERSON_NAME] et approuvé. Bon pour souscription de parts A à hauteur de 50 000…"
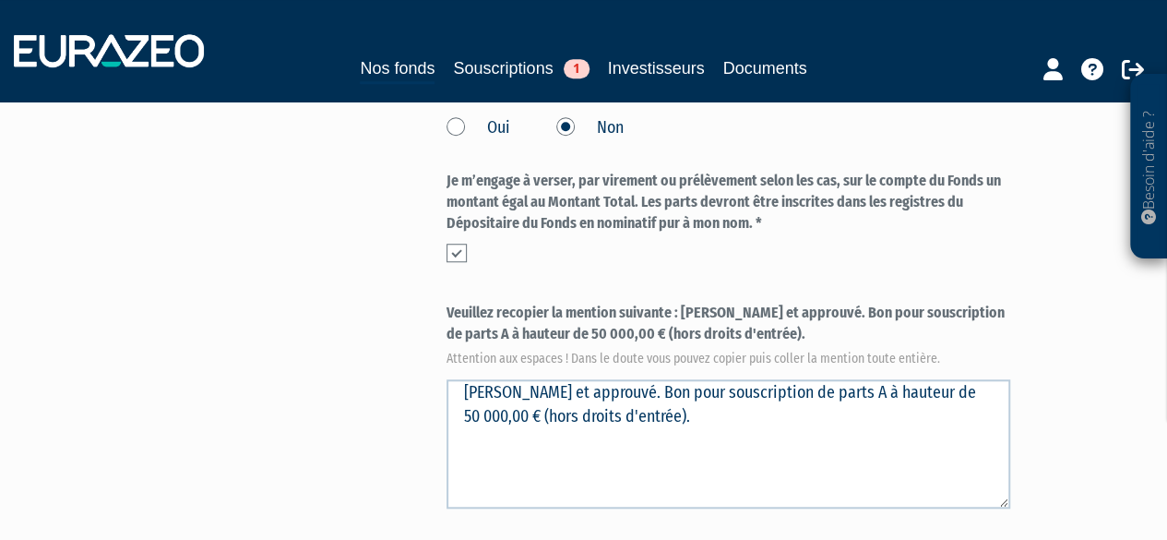
click at [381, 361] on div "Envoyer à l'investisseur 1 Identité 2 Coordonnées bancaires 3 Situation profess…" at bounding box center [583, 160] width 1051 height 1316
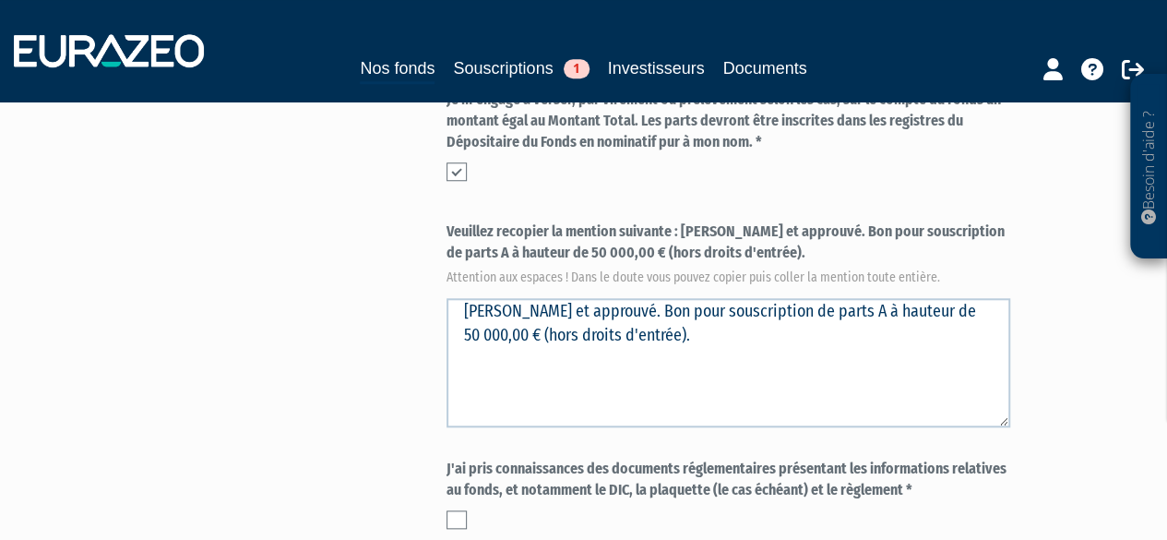
scroll to position [830, 0]
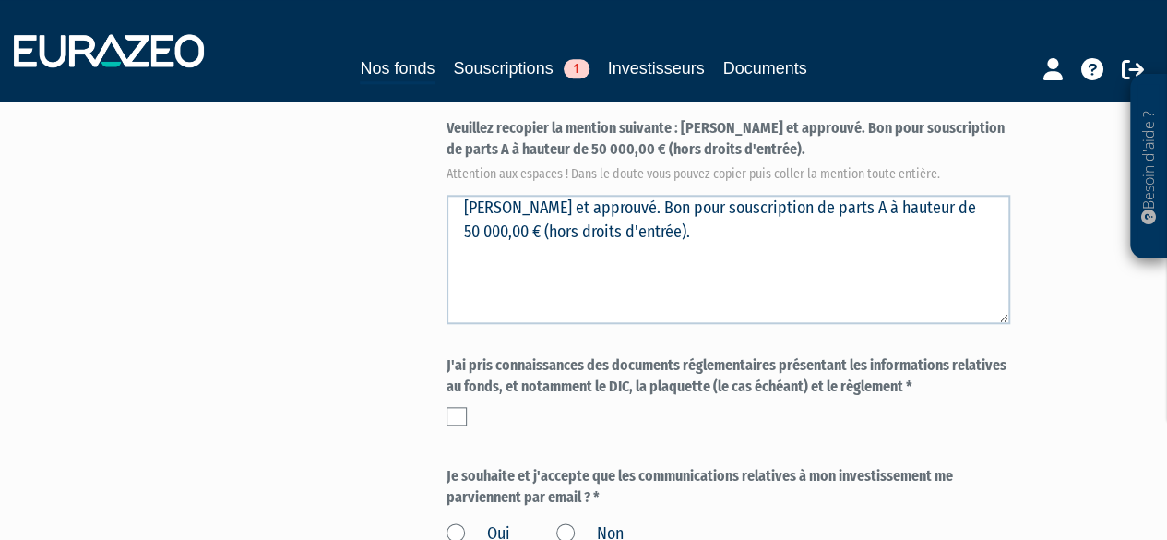
click at [457, 407] on label at bounding box center [456, 416] width 20 height 18
click at [0, 0] on input "checkbox" at bounding box center [0, 0] width 0 height 0
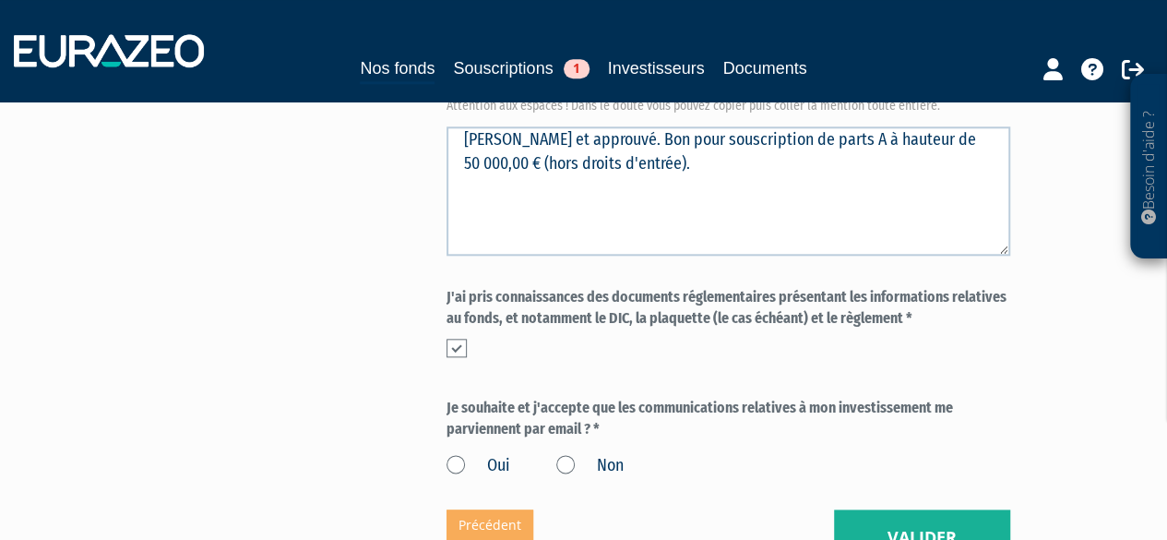
scroll to position [922, 0]
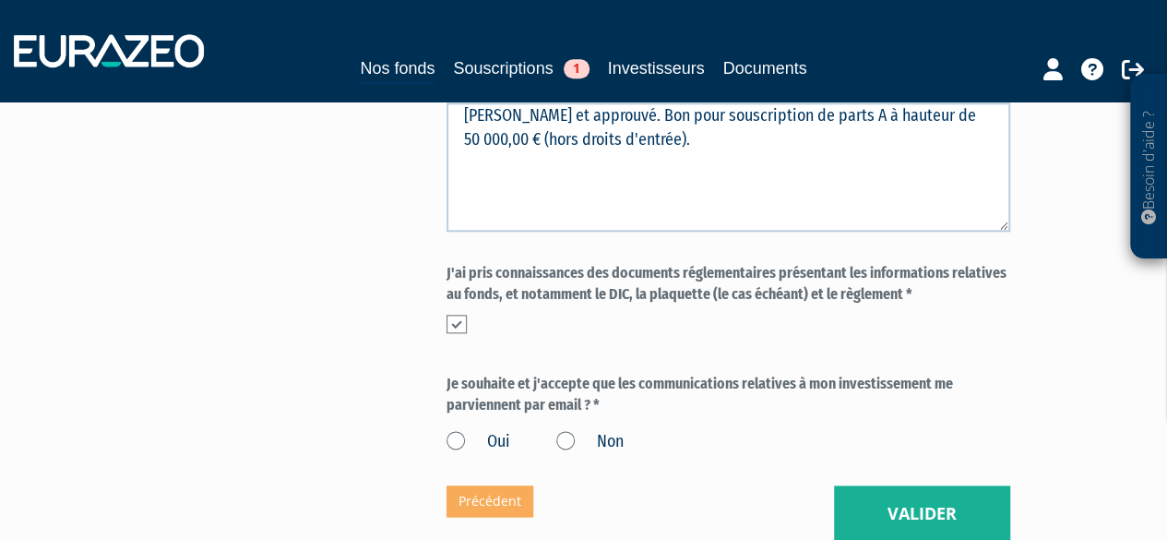
click at [457, 430] on label "Oui" at bounding box center [478, 442] width 64 height 24
click at [0, 0] on input "Oui" at bounding box center [0, 0] width 0 height 0
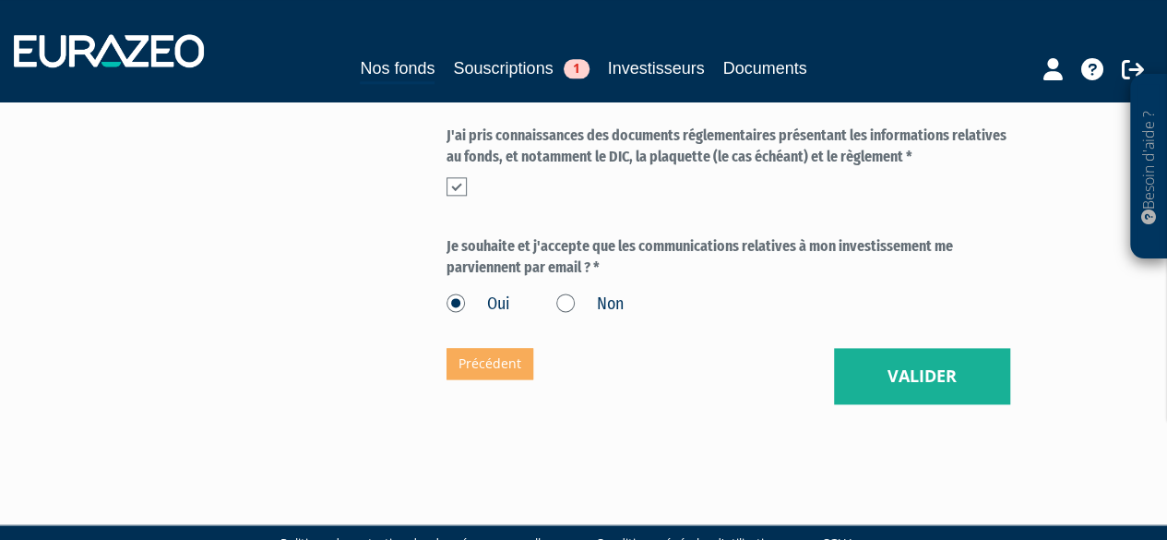
scroll to position [1061, 0]
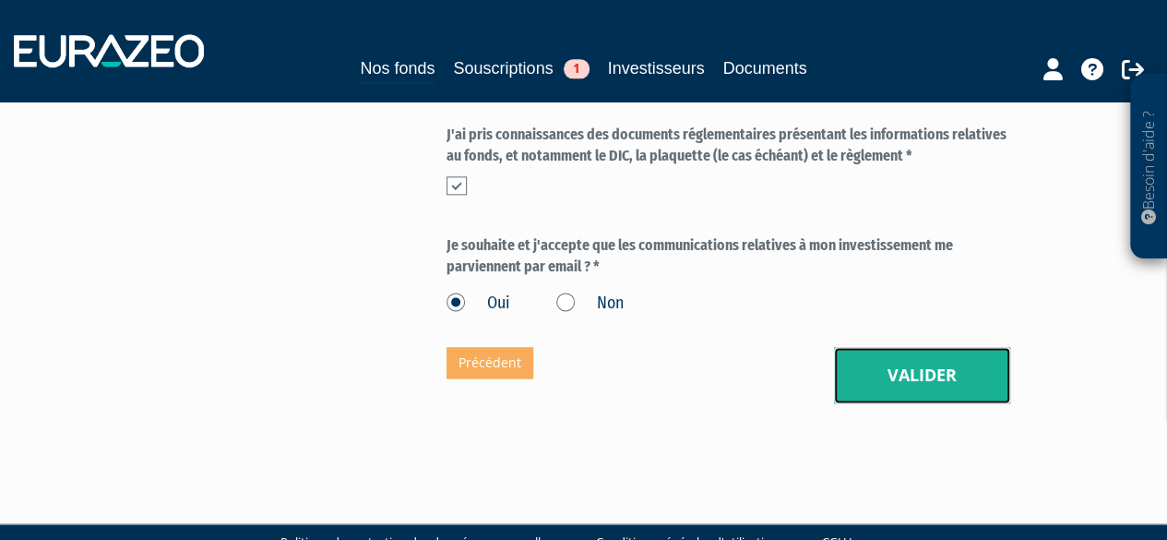
click at [878, 347] on button "Valider" at bounding box center [922, 375] width 176 height 57
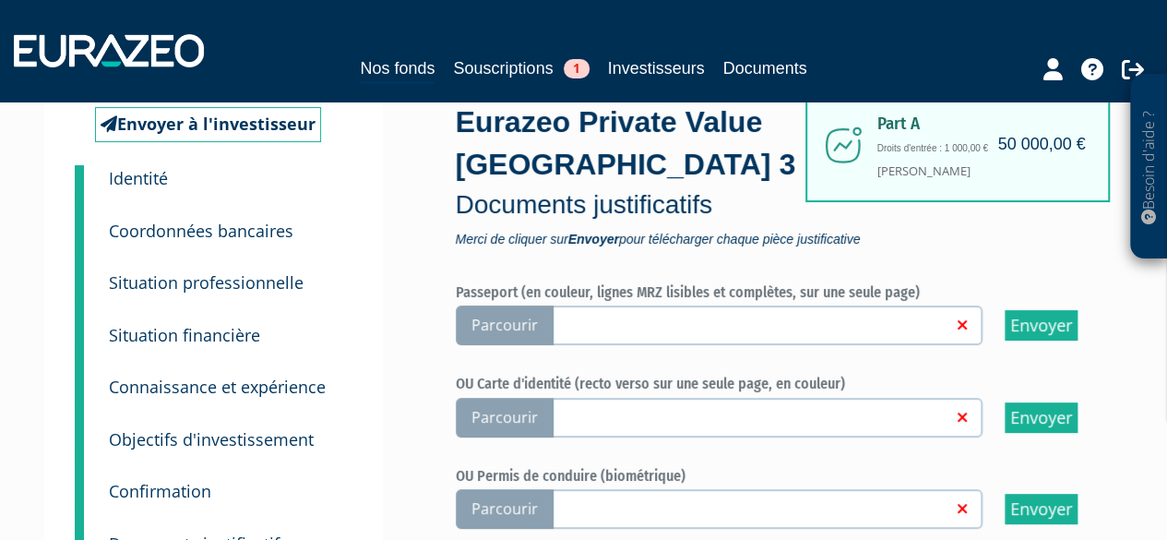
scroll to position [184, 0]
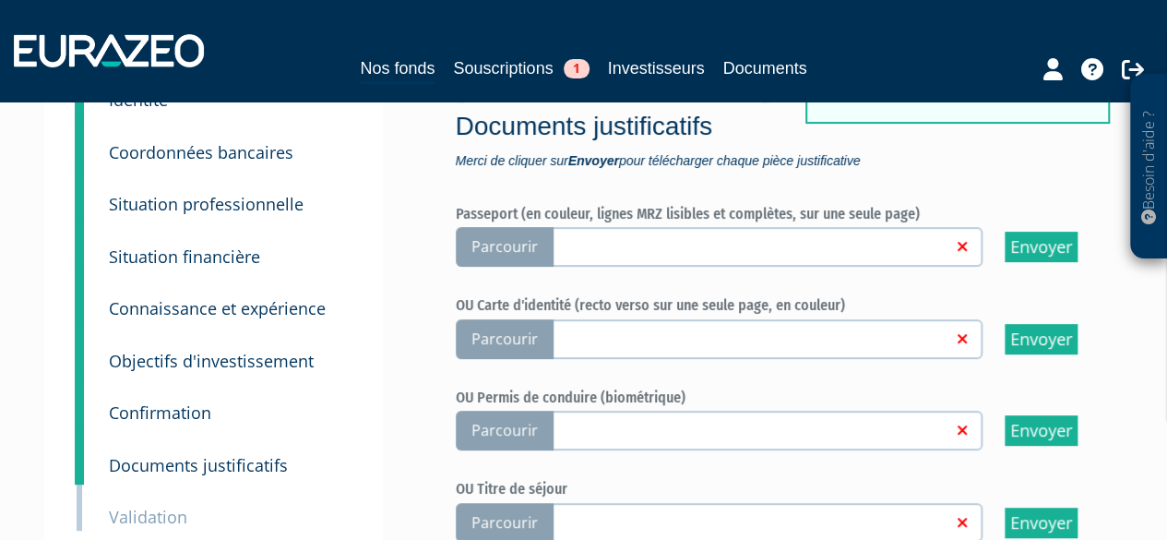
click at [649, 236] on link at bounding box center [759, 245] width 422 height 18
click at [0, 0] on input "Parcourir" at bounding box center [0, 0] width 0 height 0
click at [527, 242] on span "Parcourir" at bounding box center [505, 247] width 98 height 40
click at [0, 0] on input "Parcourir" at bounding box center [0, 0] width 0 height 0
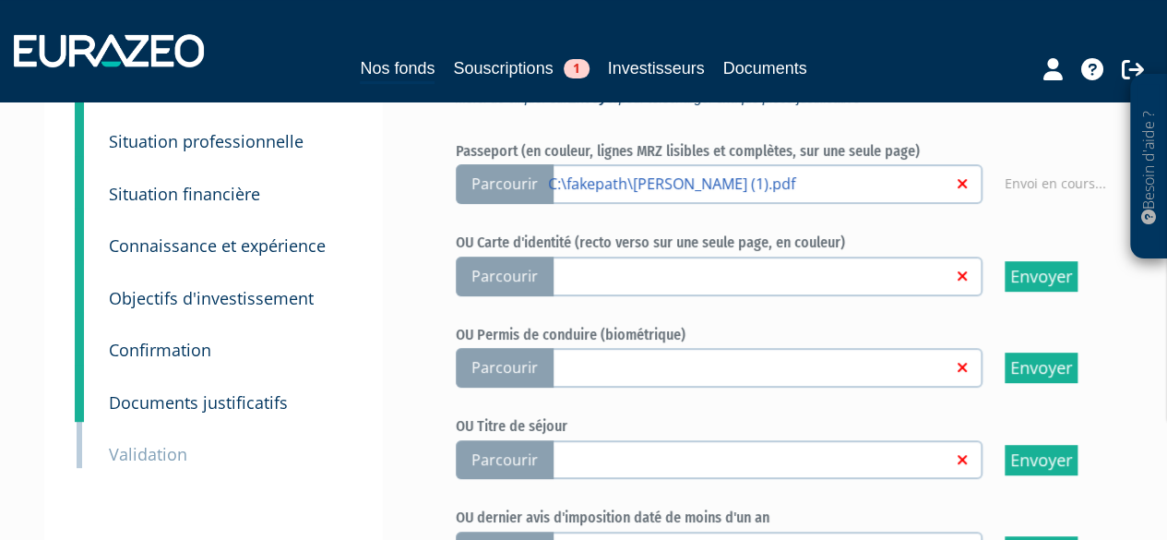
scroll to position [277, 0]
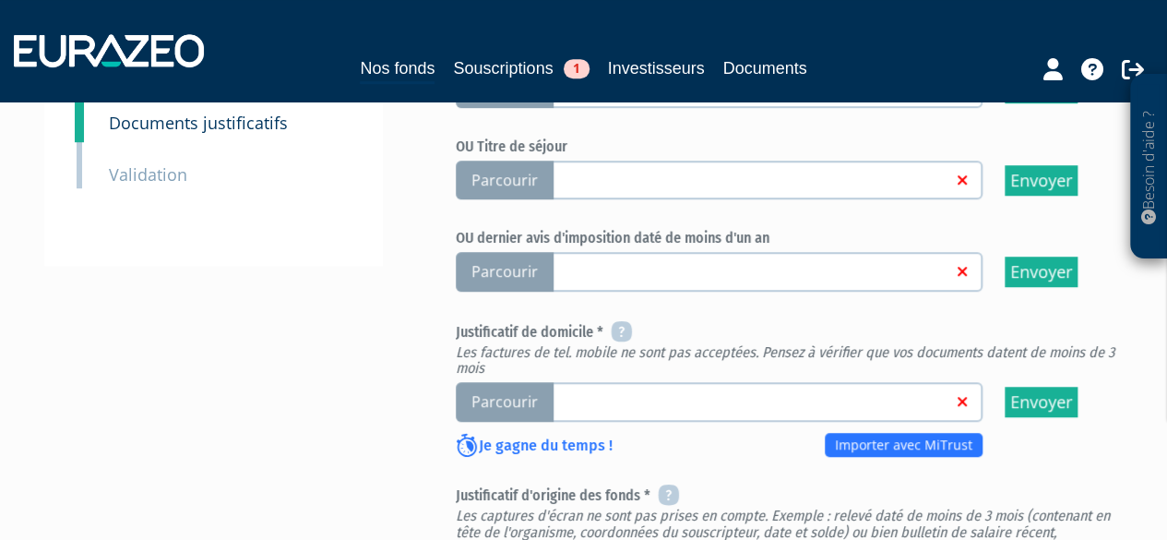
scroll to position [553, 0]
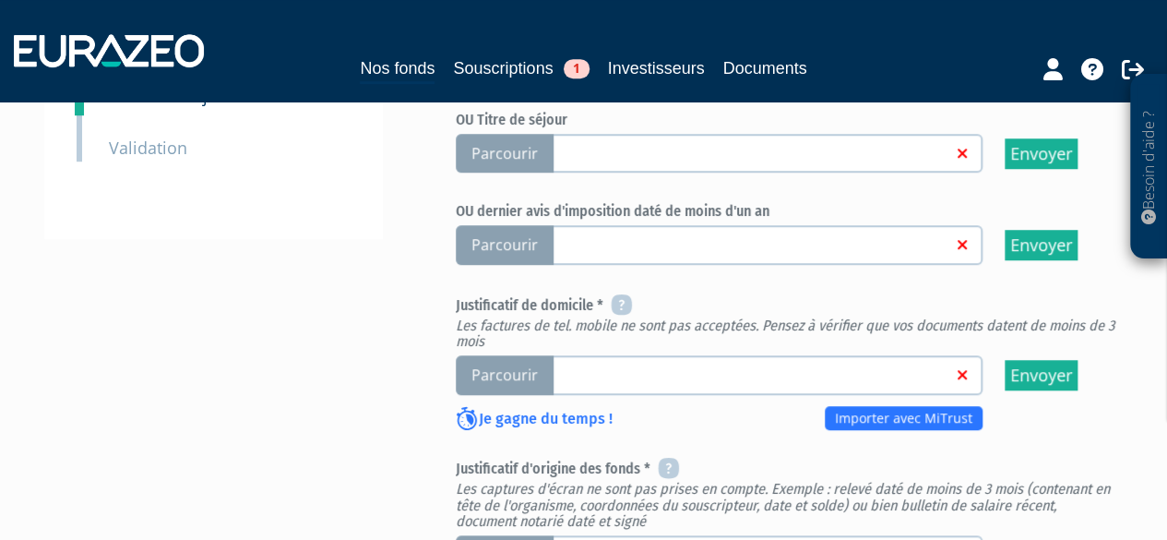
click at [499, 384] on span "Parcourir" at bounding box center [505, 375] width 98 height 40
click at [0, 0] on input "Parcourir" at bounding box center [0, 0] width 0 height 0
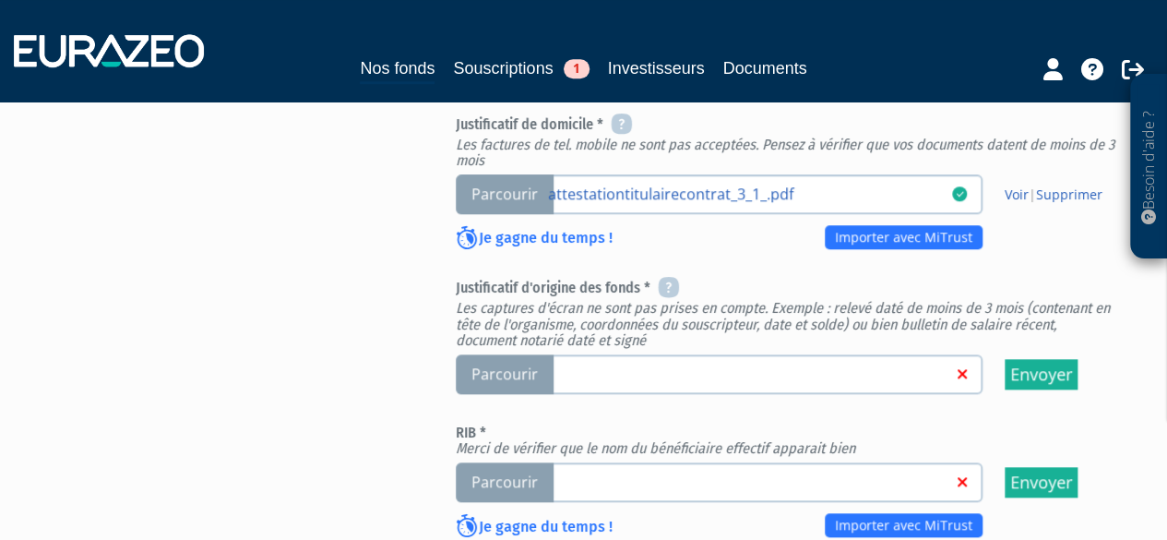
scroll to position [738, 0]
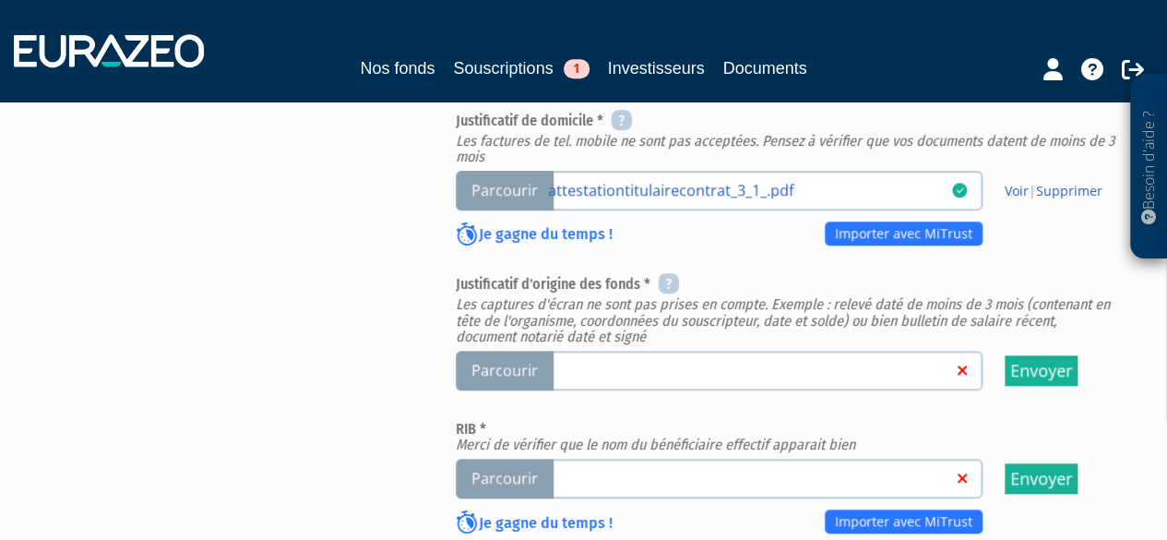
click at [539, 375] on span "Parcourir" at bounding box center [505, 370] width 98 height 40
click at [0, 0] on input "Parcourir" at bounding box center [0, 0] width 0 height 0
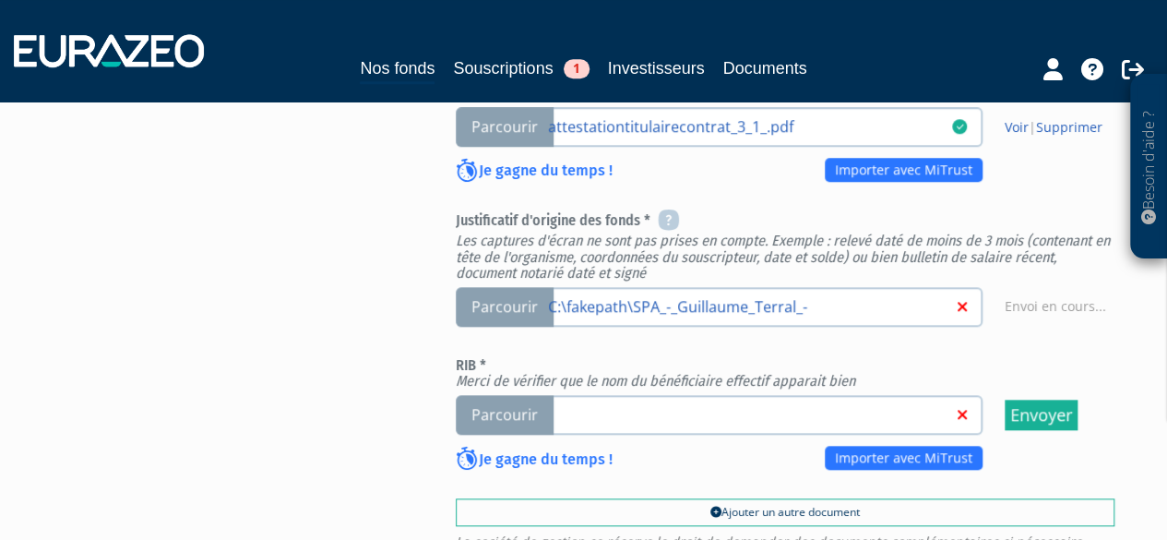
scroll to position [830, 0]
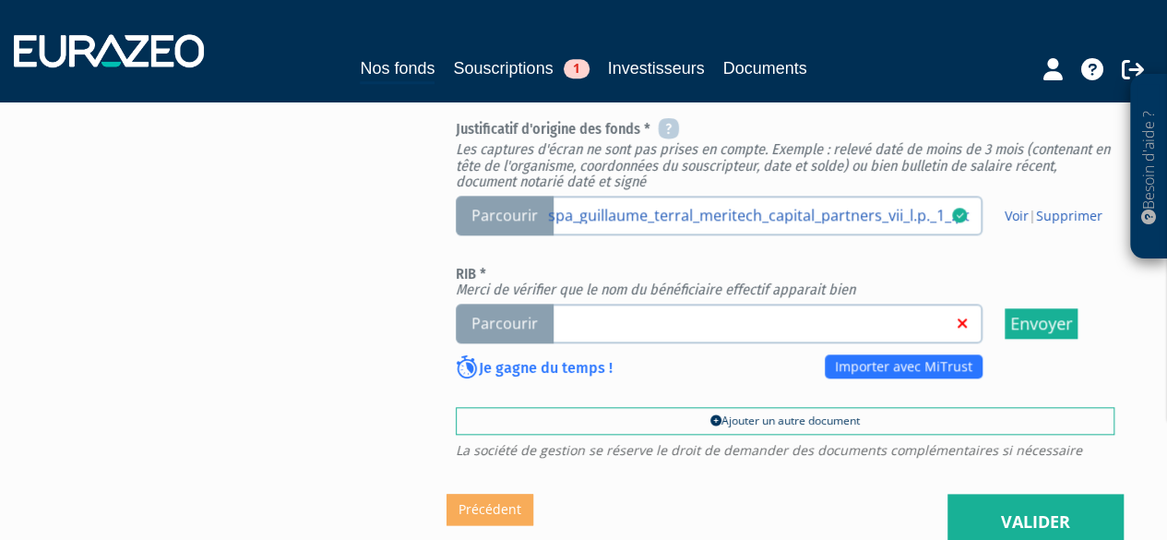
scroll to position [922, 0]
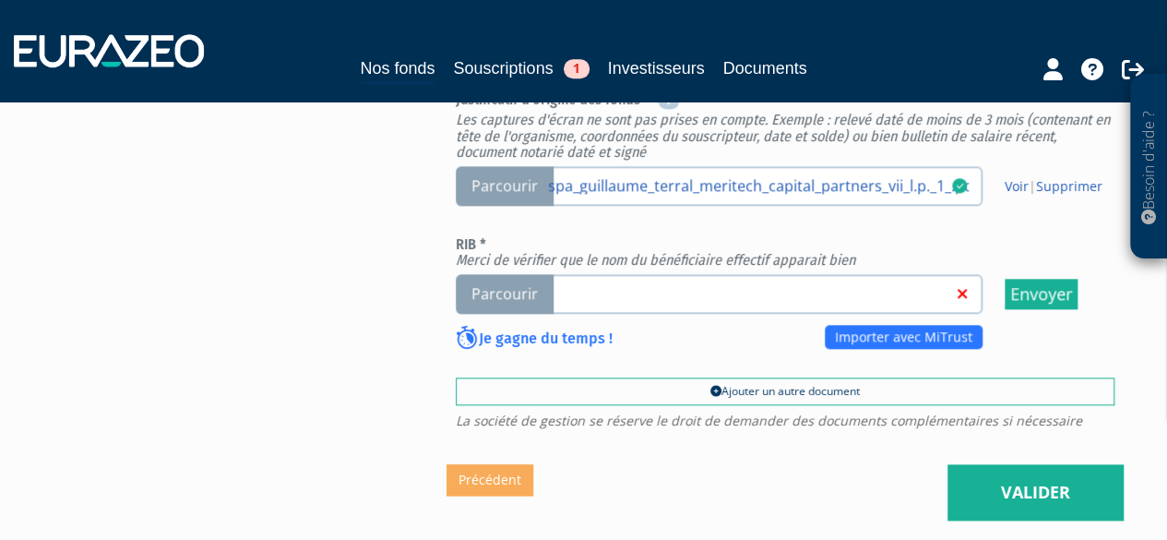
click at [513, 298] on span "Parcourir" at bounding box center [505, 294] width 98 height 40
click at [0, 0] on input "Parcourir" at bounding box center [0, 0] width 0 height 0
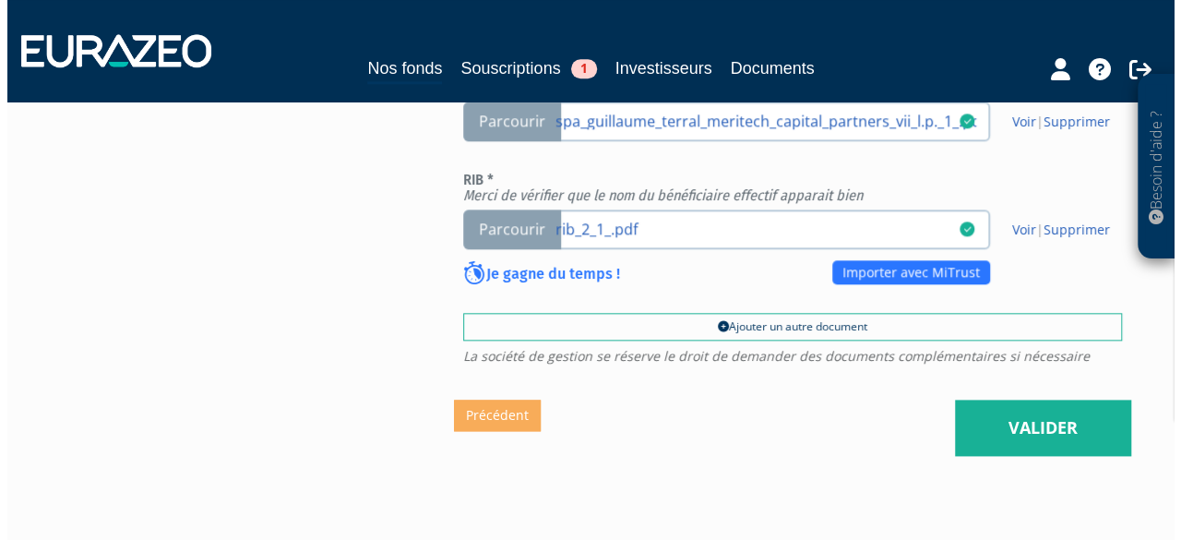
scroll to position [1015, 0]
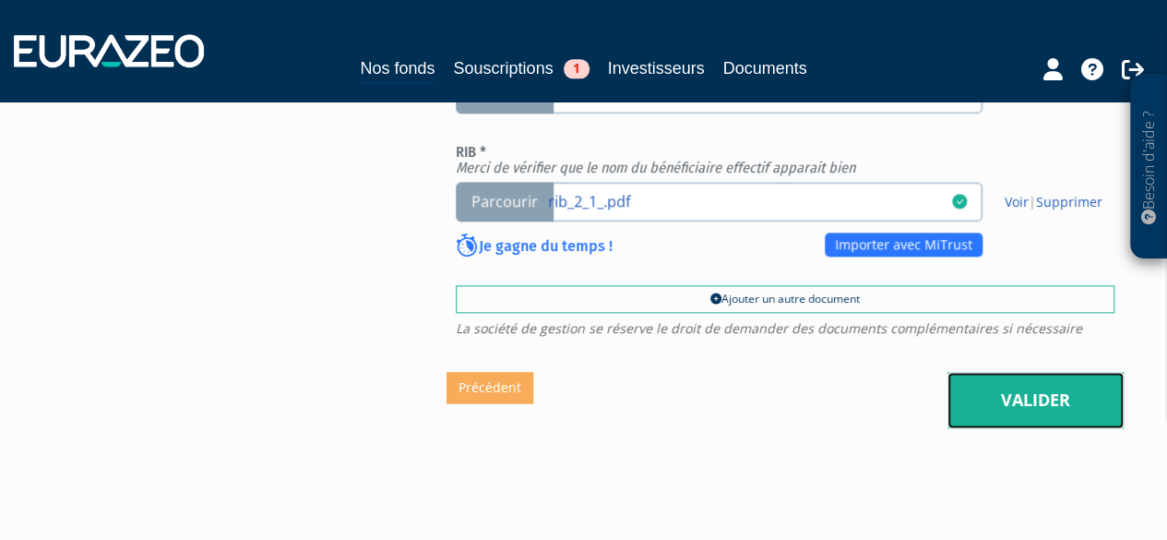
click at [1028, 385] on link "Valider" at bounding box center [1035, 400] width 176 height 57
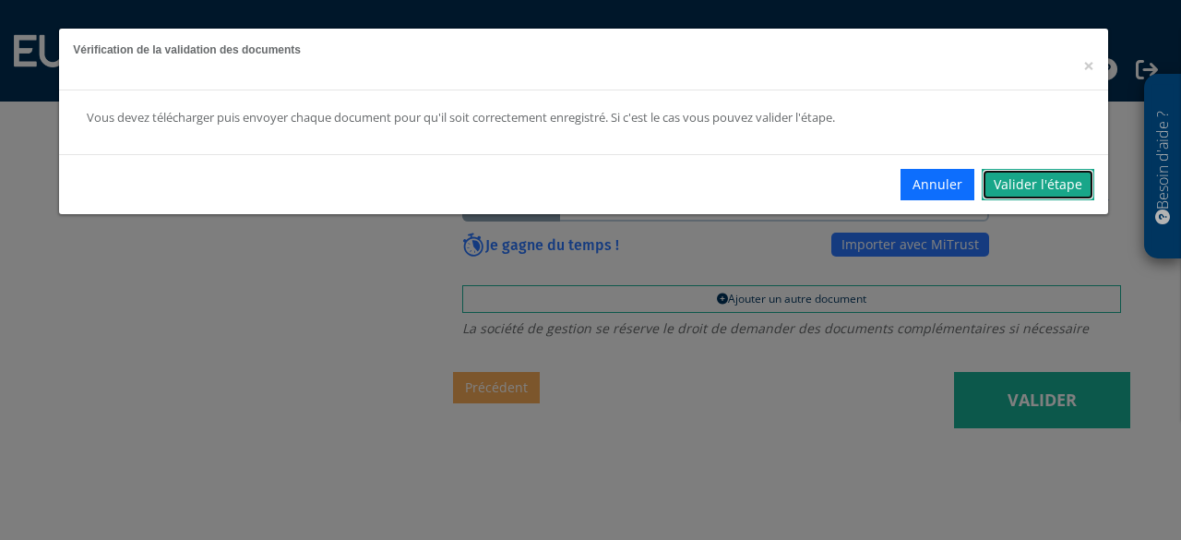
click at [1040, 180] on link "Valider l'étape" at bounding box center [1037, 184] width 113 height 31
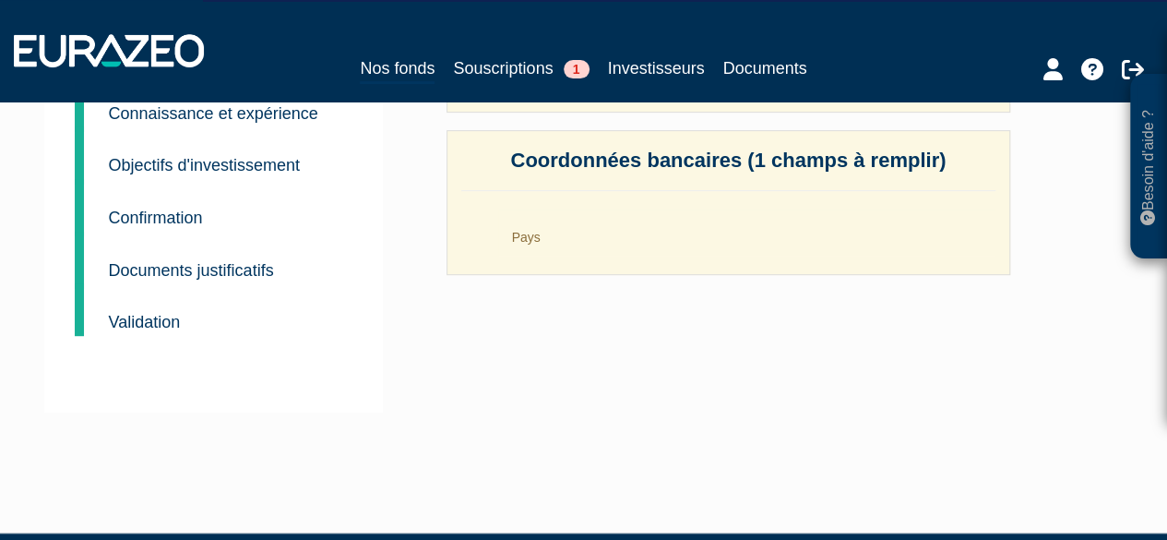
scroll to position [369, 0]
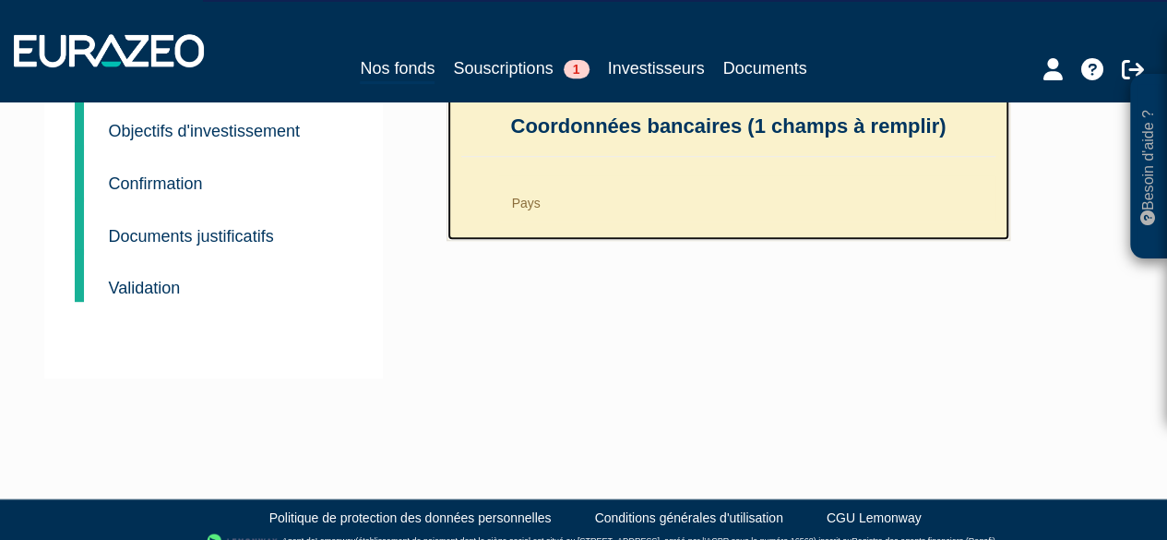
click at [556, 212] on li "Pays" at bounding box center [747, 198] width 498 height 46
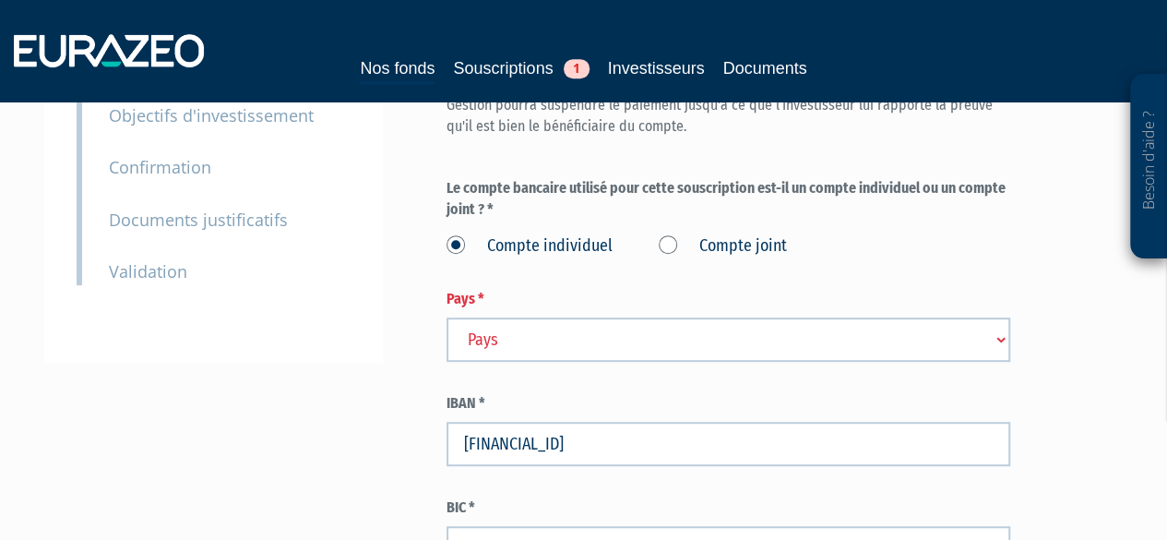
scroll to position [461, 0]
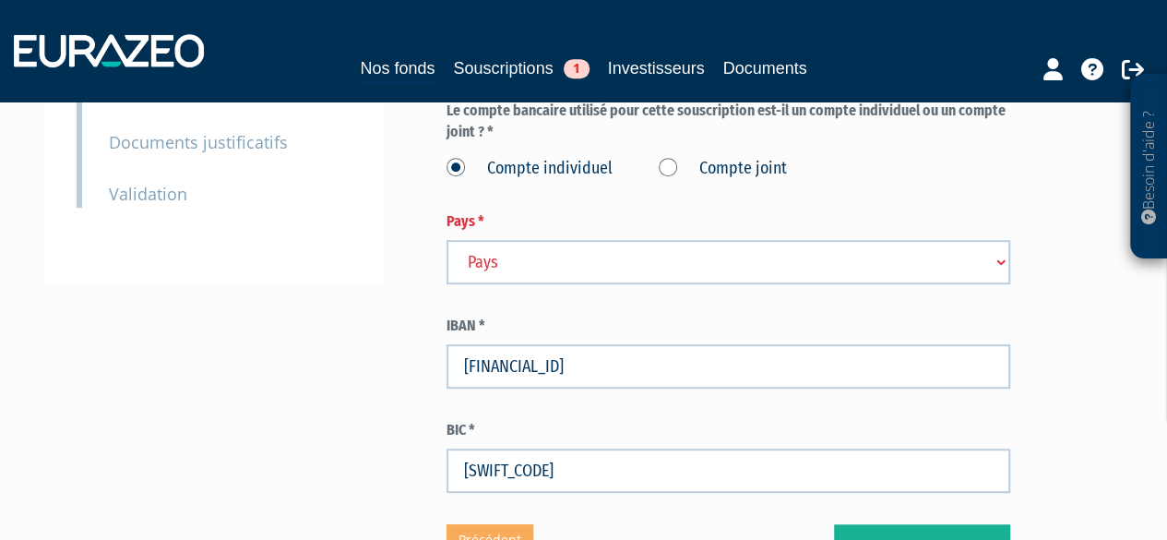
click at [541, 240] on select "Pays Afghanistan Afrique du Sud Albanie Algérie Allemagne Andorre" at bounding box center [728, 262] width 564 height 44
select select "75"
click at [446, 240] on select "Pays Afghanistan Afrique du Sud Albanie Algérie Allemagne Andorre" at bounding box center [728, 262] width 564 height 44
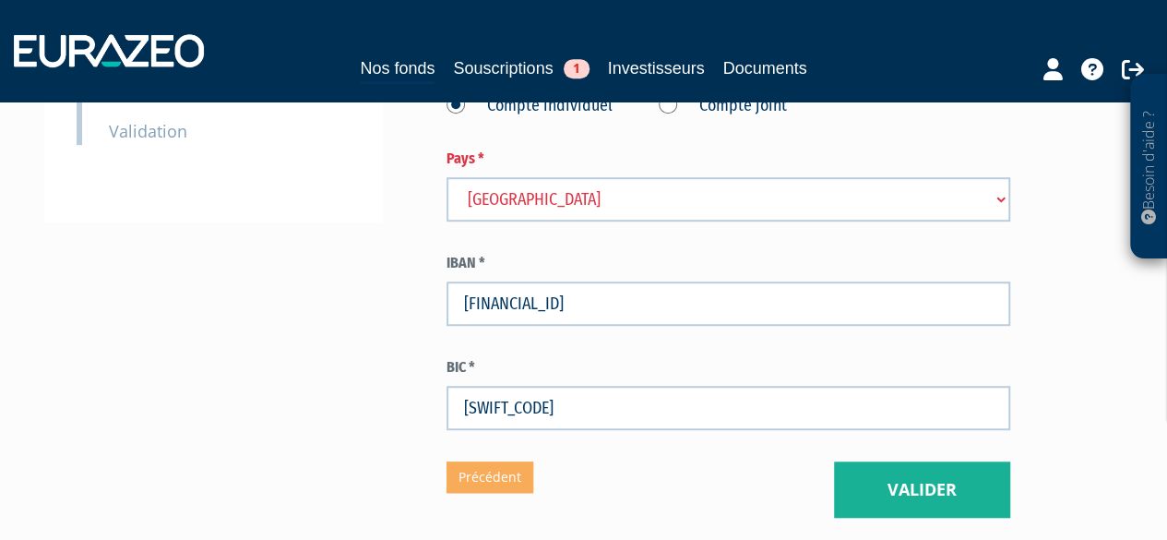
scroll to position [553, 0]
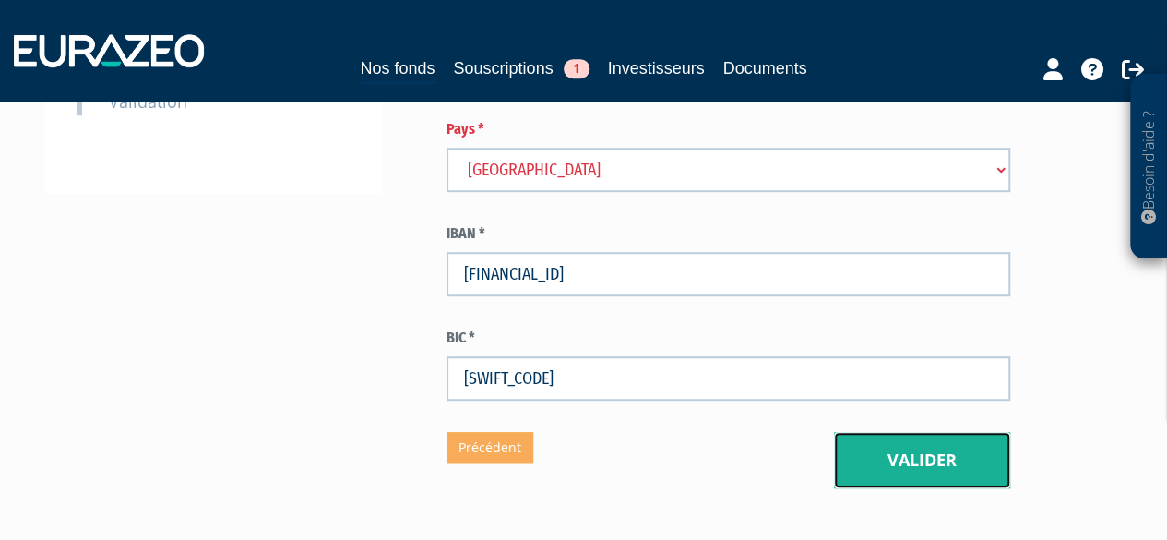
click at [889, 432] on button "Valider" at bounding box center [922, 460] width 176 height 57
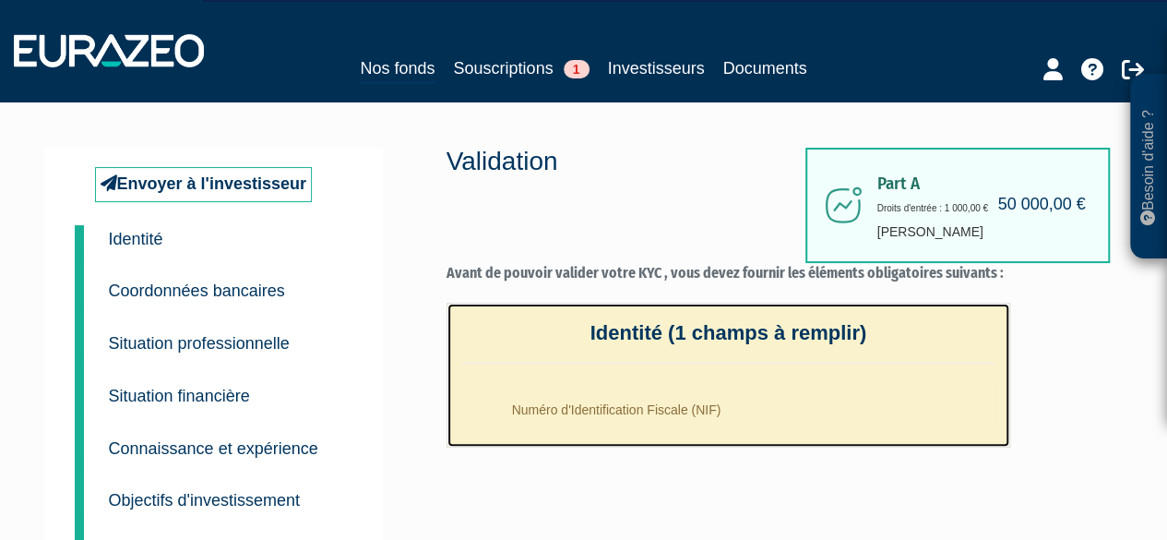
click at [599, 410] on li "Numéro d'Identification Fiscale (NIF)" at bounding box center [747, 405] width 498 height 46
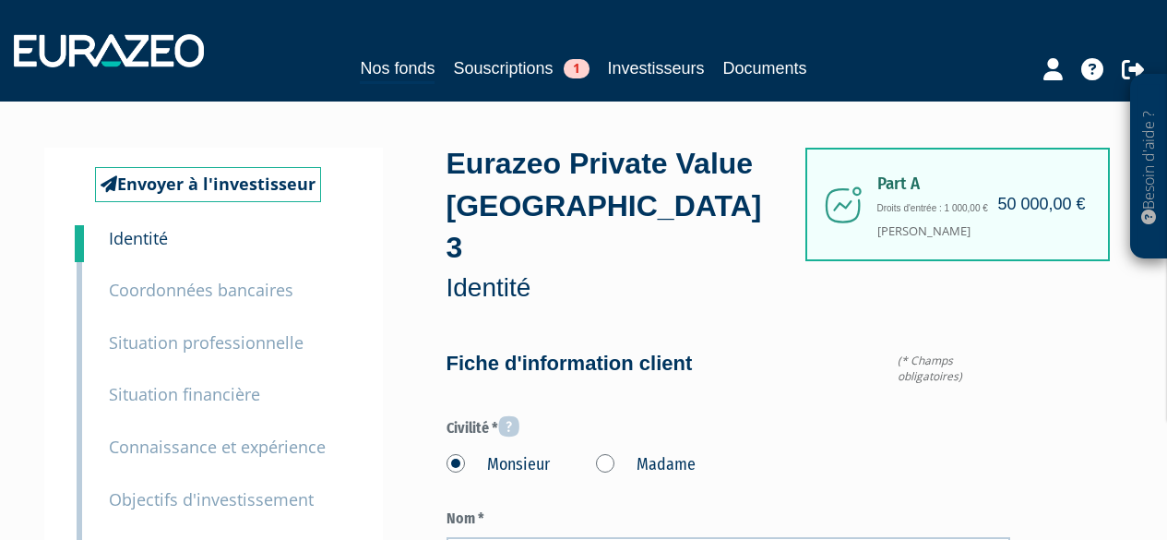
type input "6 83 62 38 49"
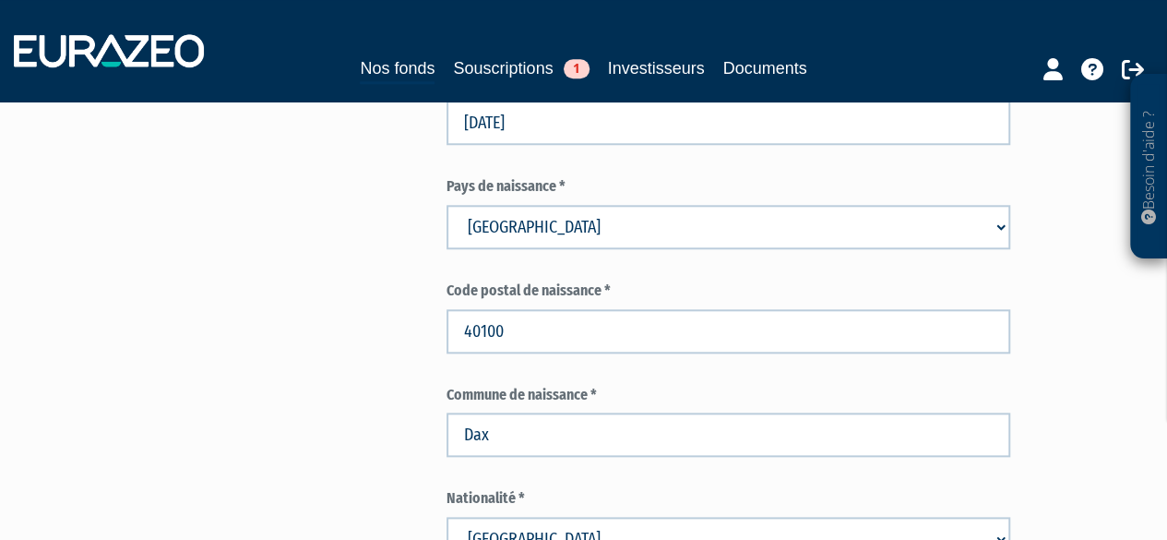
scroll to position [922, 0]
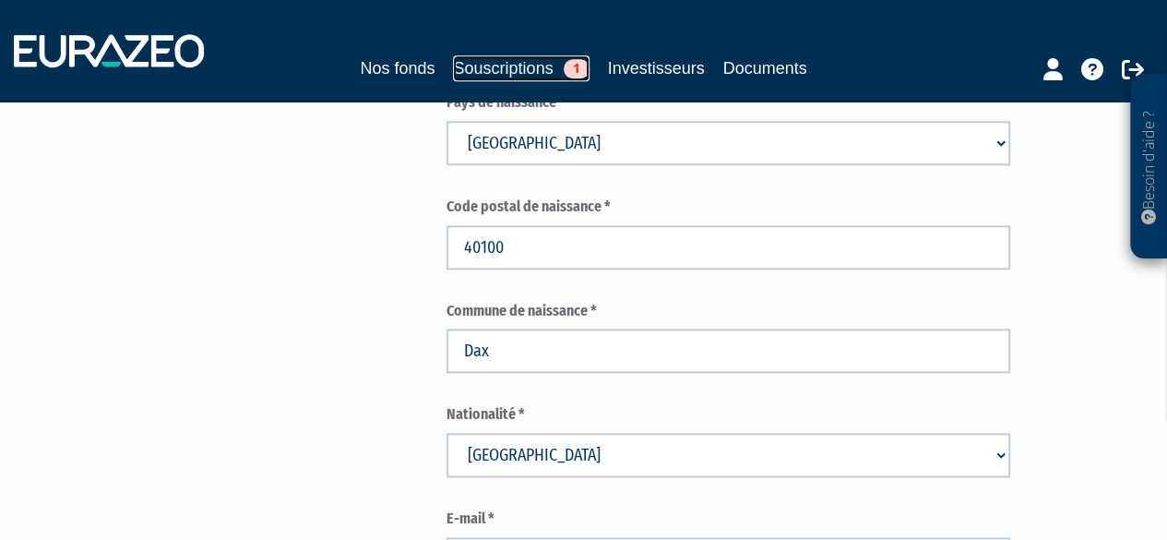
click at [496, 77] on link "Souscriptions 1" at bounding box center [521, 68] width 136 height 26
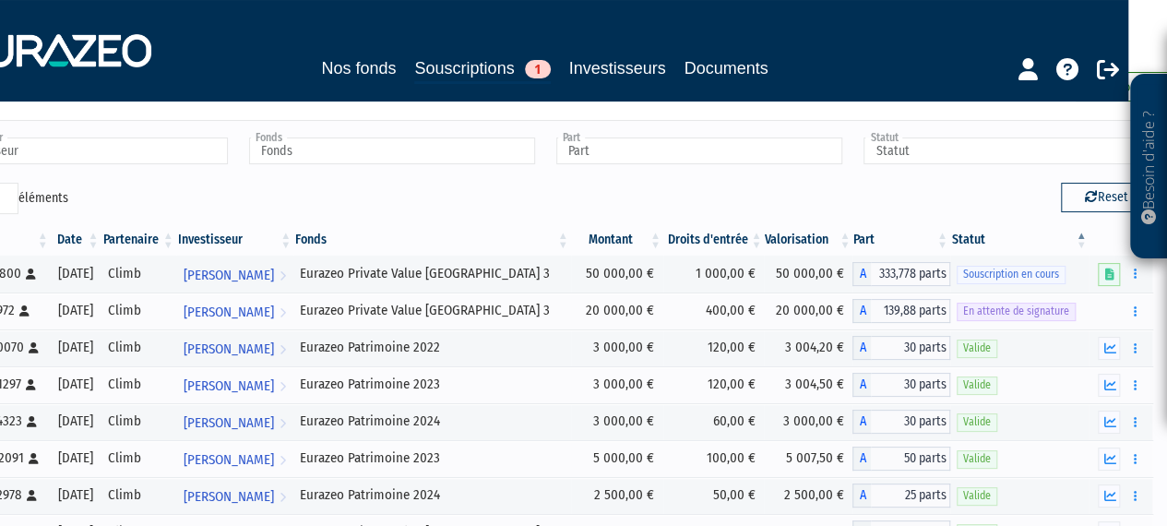
scroll to position [0, 39]
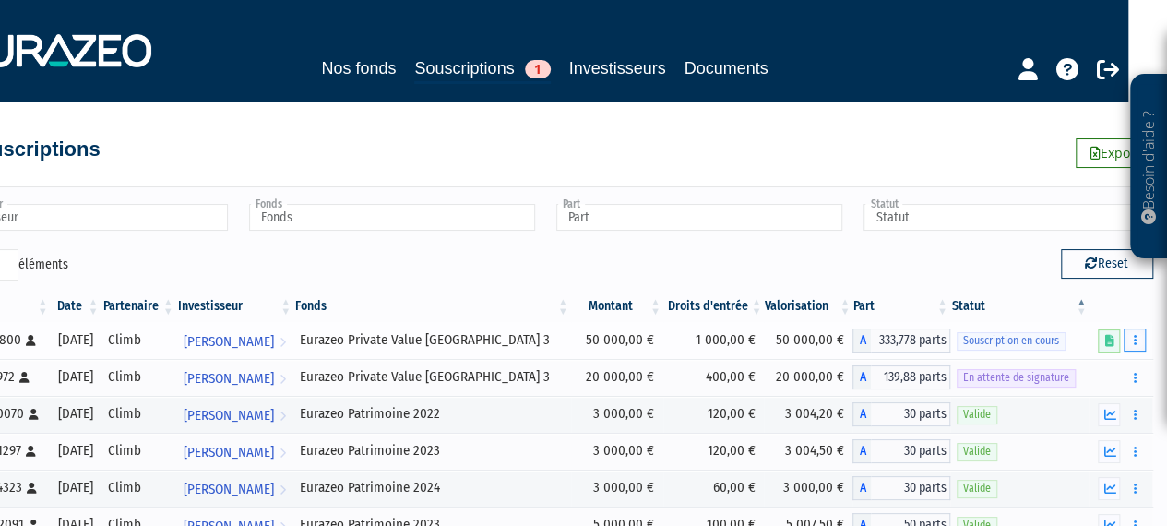
click at [1133, 347] on button "button" at bounding box center [1134, 339] width 22 height 23
click at [1134, 339] on icon "button" at bounding box center [1135, 340] width 3 height 12
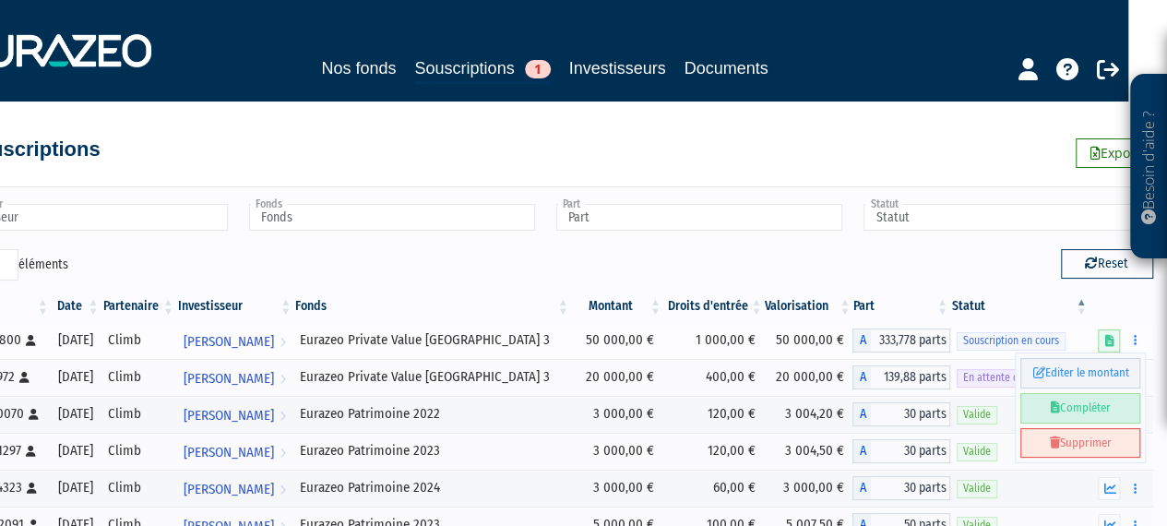
click at [1087, 404] on link "Compléter" at bounding box center [1080, 408] width 120 height 30
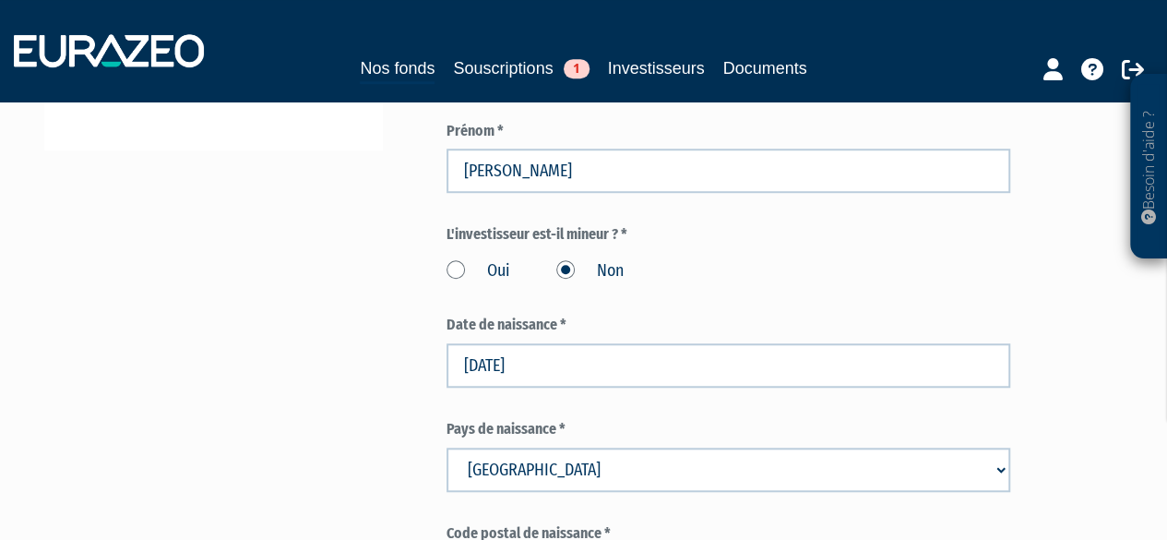
scroll to position [461, 0]
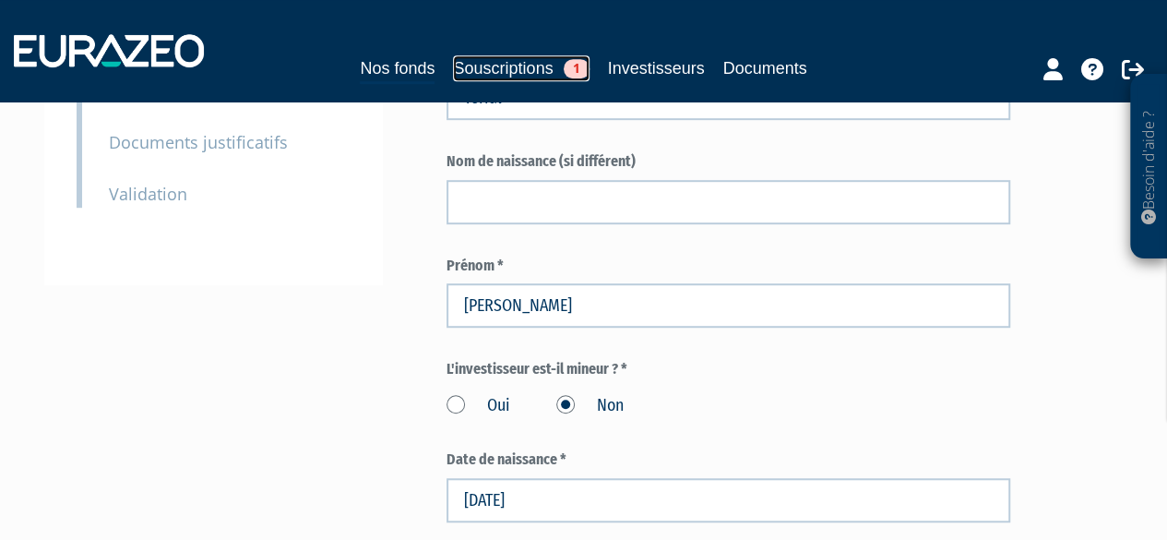
click at [505, 63] on link "Souscriptions 1" at bounding box center [521, 68] width 136 height 26
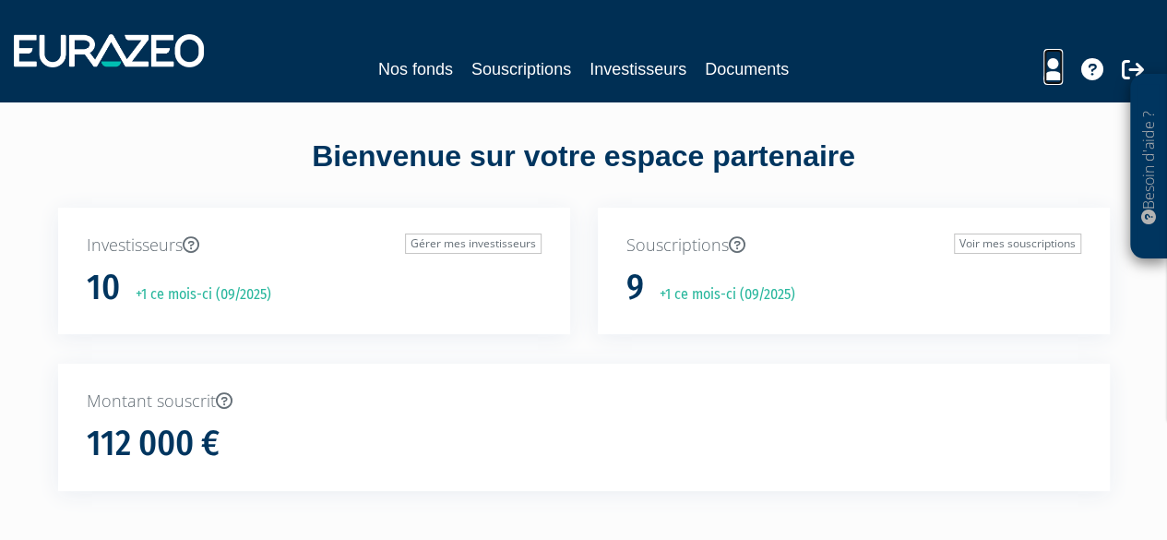
click at [1057, 68] on icon at bounding box center [1052, 69] width 19 height 22
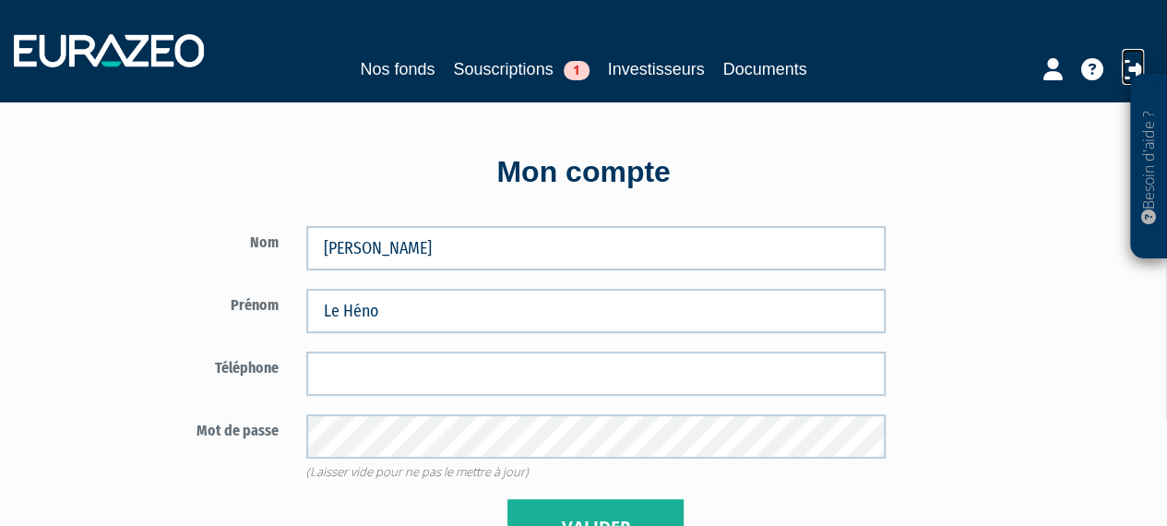
click at [1131, 64] on icon at bounding box center [1133, 69] width 22 height 22
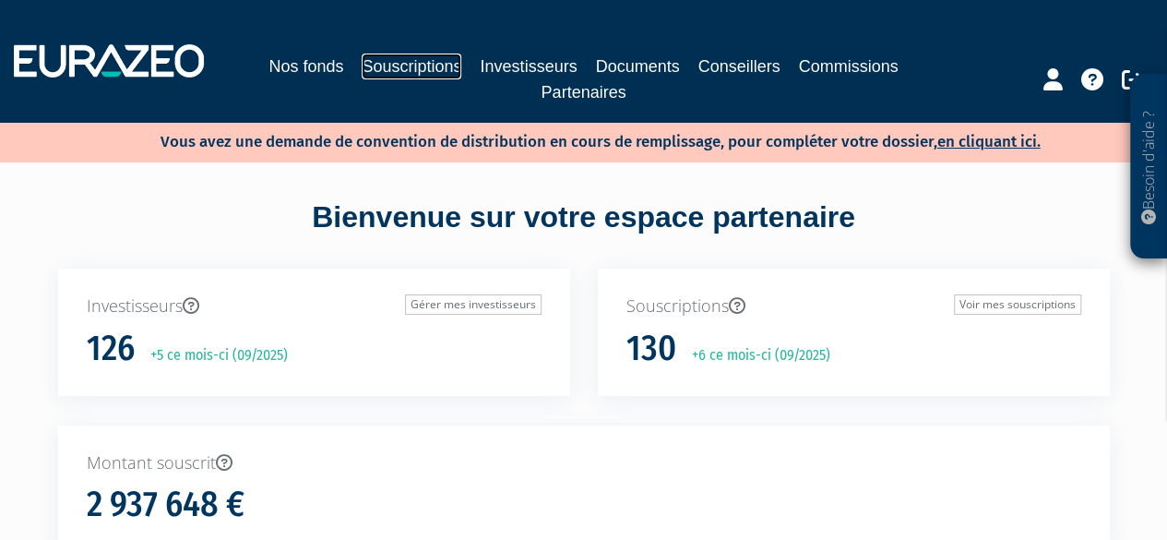
click at [384, 63] on link "Souscriptions" at bounding box center [412, 66] width 100 height 26
click at [422, 61] on link "Souscriptions" at bounding box center [412, 66] width 100 height 26
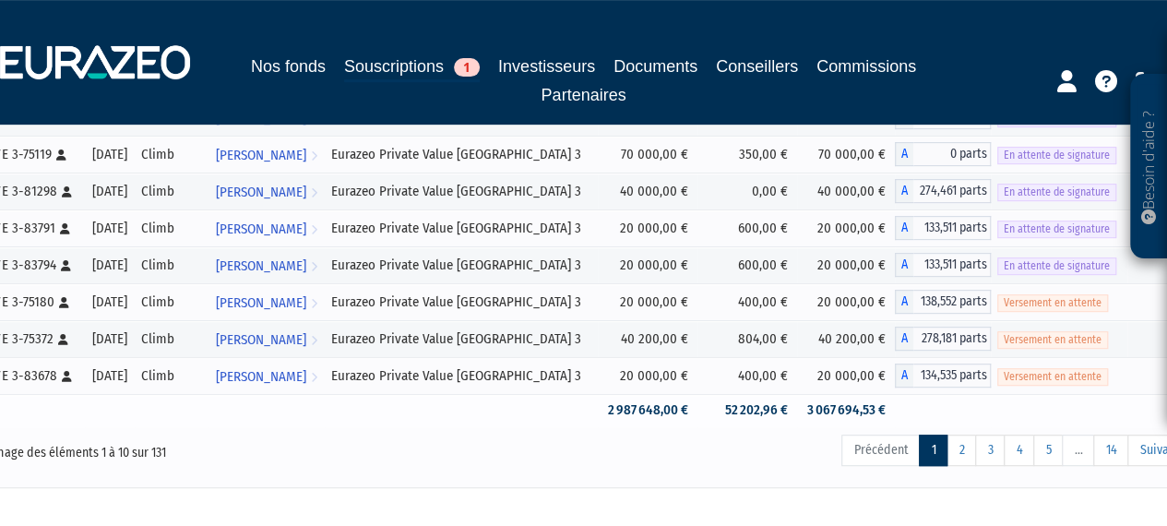
scroll to position [369, 0]
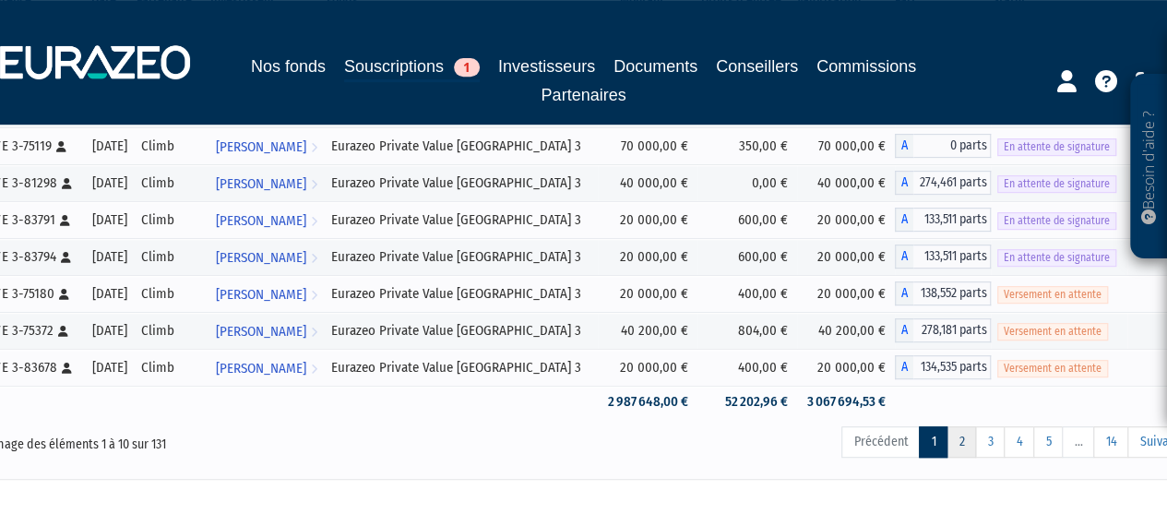
click at [970, 437] on link "2" at bounding box center [961, 441] width 30 height 31
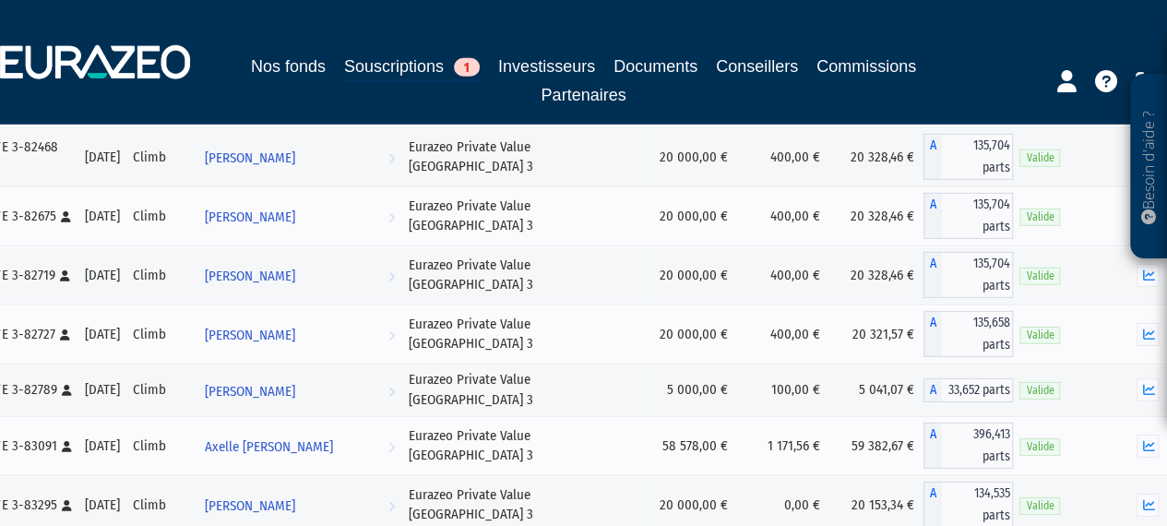
scroll to position [6316, 0]
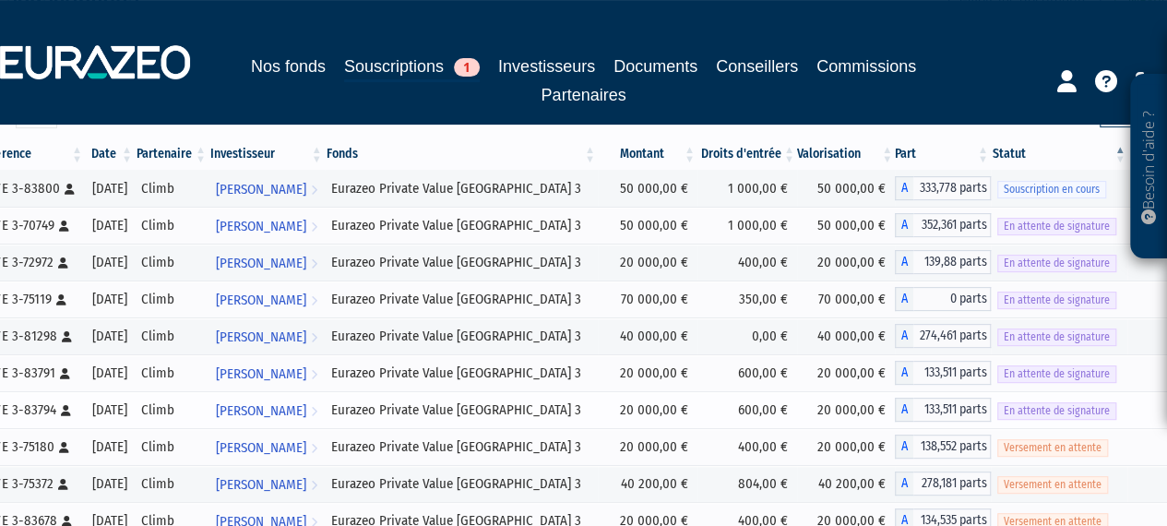
scroll to position [328, 0]
